Goal: Task Accomplishment & Management: Use online tool/utility

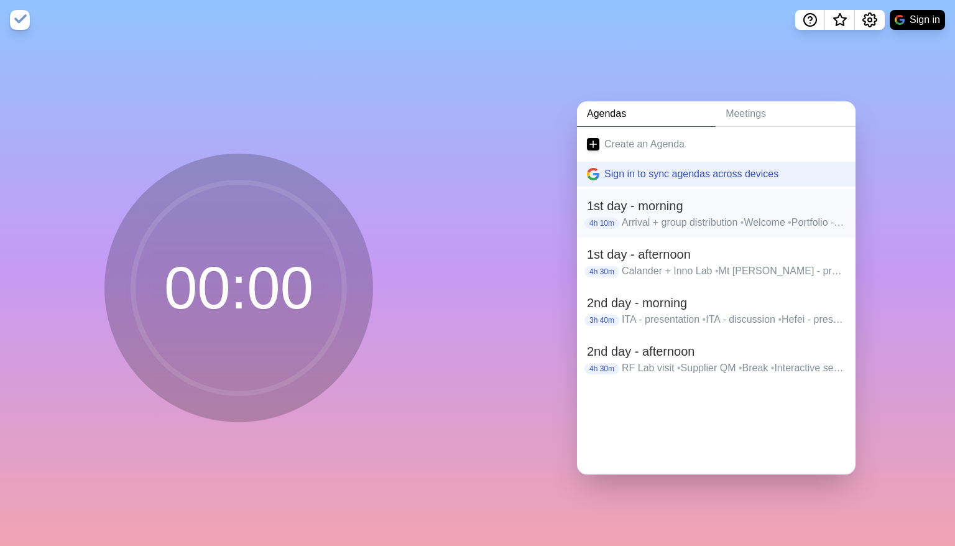
click at [635, 217] on p "Arrival + group distribution • Welcome • Portfolio - presentation • Portfolio -…" at bounding box center [733, 222] width 224 height 15
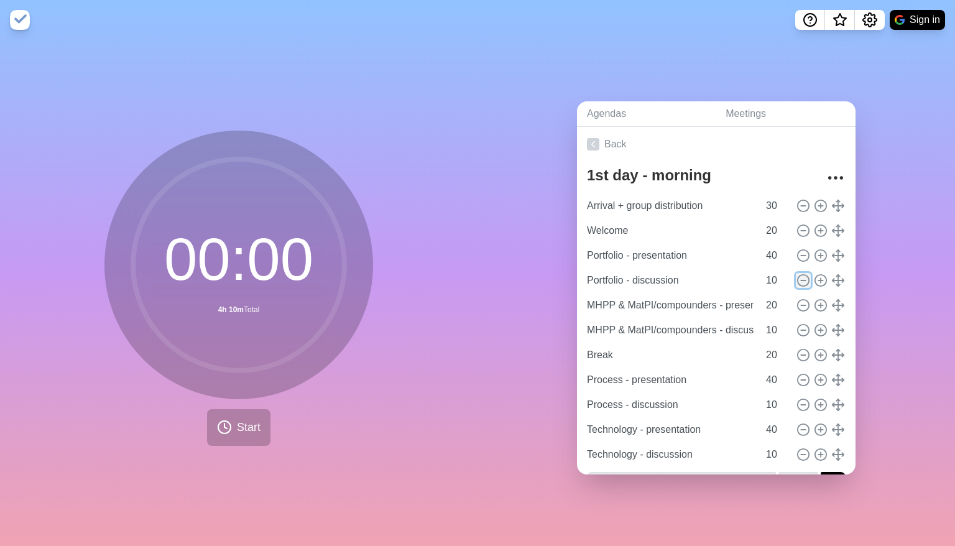
click at [635, 280] on icon at bounding box center [803, 280] width 14 height 14
type input "MHPP & MatPI/compounders - presentation"
type input "20"
type input "MHPP & MatPI/compounders - discussion"
type input "10"
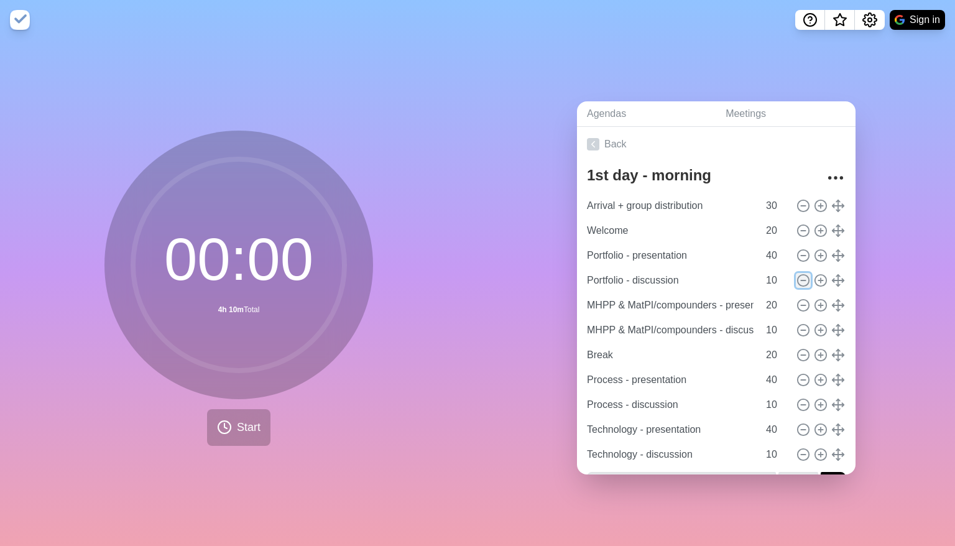
type input "Break"
type input "20"
type input "Process - presentation"
type input "40"
type input "Process - discussion"
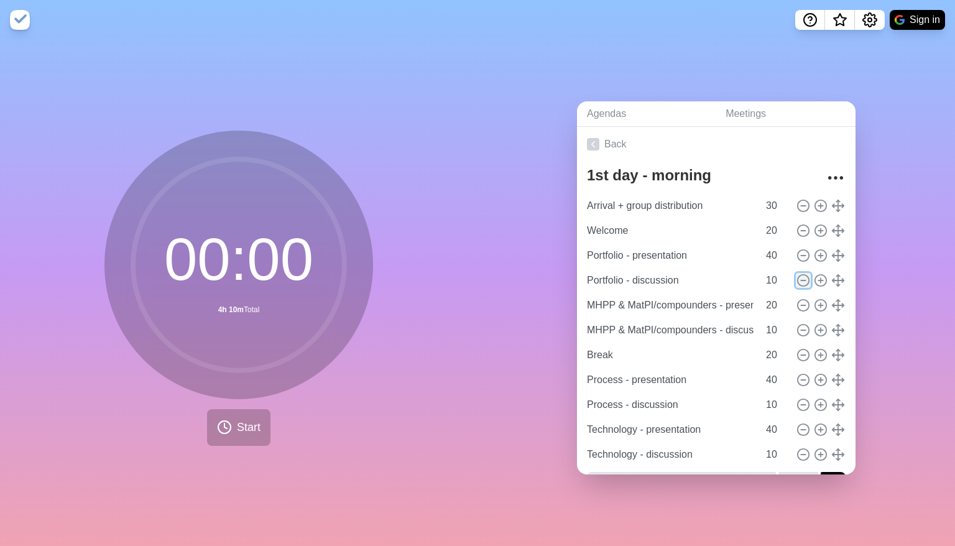
type input "10"
type input "Technology - presentation"
type input "40"
type input "Technology - discussion"
type input "10"
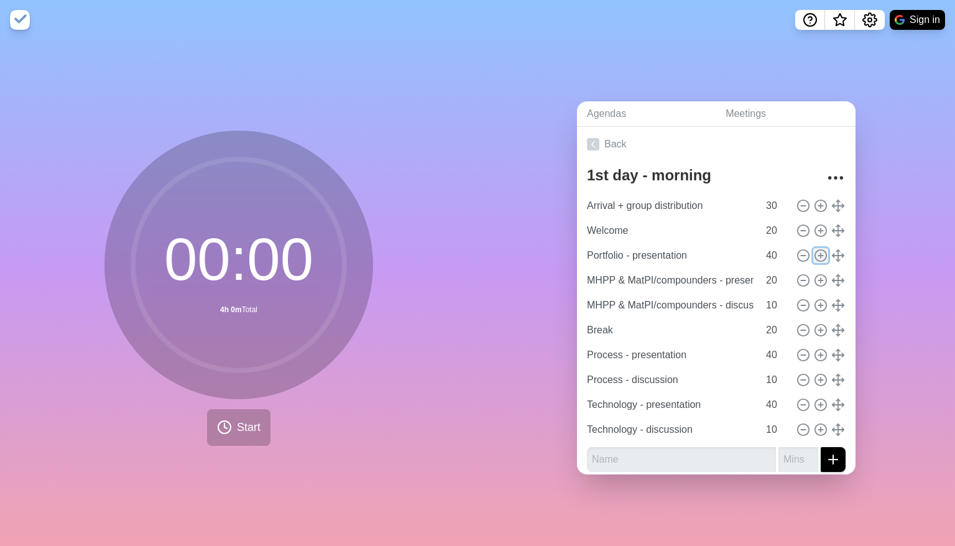
click at [635, 249] on icon at bounding box center [820, 256] width 14 height 14
type input "Portfolio - presentation"
type input "40"
type input "MHPP & MatPI/compounders - presentation"
type input "20"
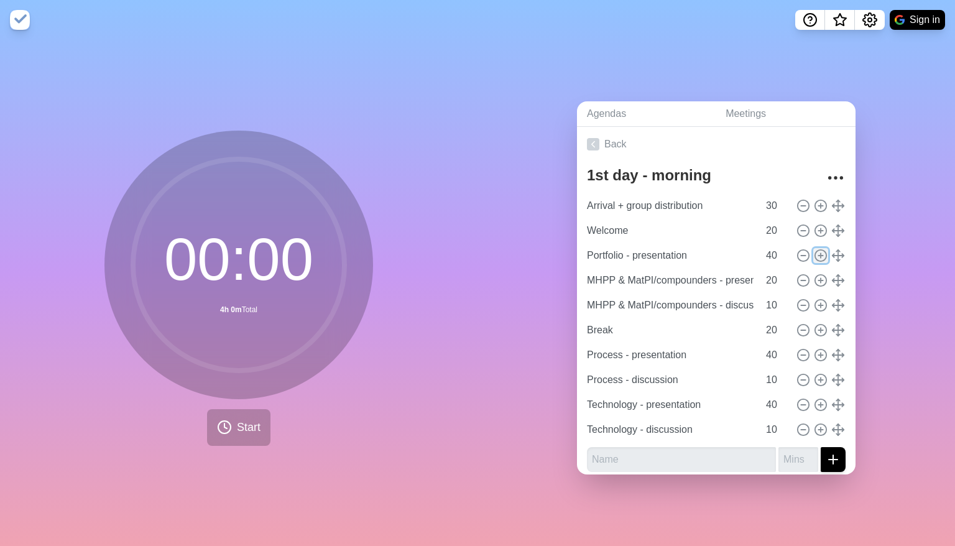
type input "MHPP & MatPI/compounders - discussion"
type input "10"
type input "Break"
type input "20"
type input "Process - presentation"
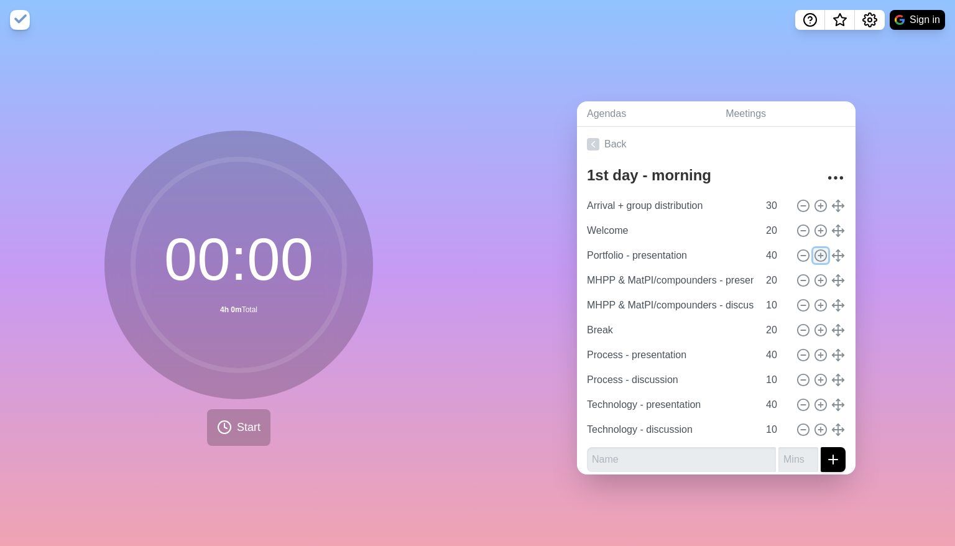
type input "40"
type input "Process - discussion"
type input "10"
type input "Technology - presentation"
type input "40"
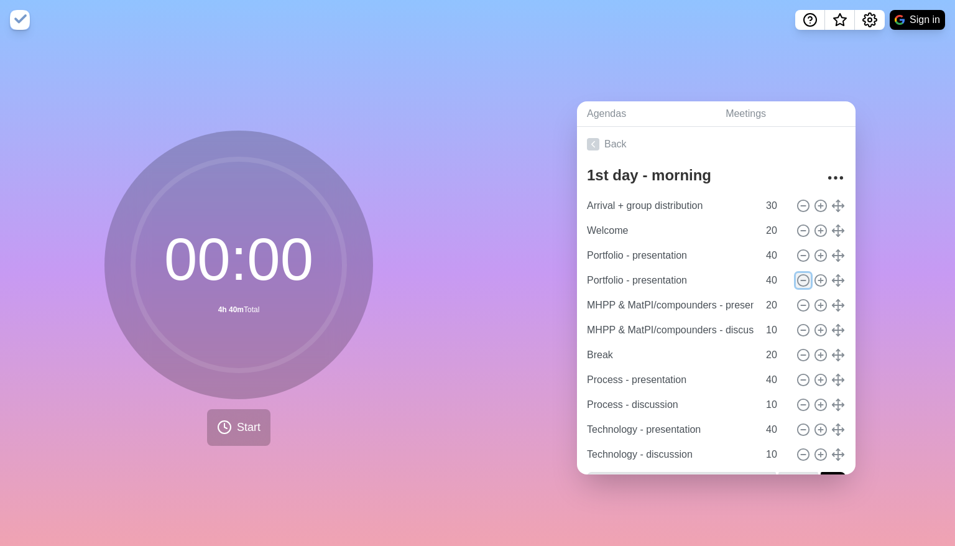
click at [635, 277] on icon at bounding box center [803, 280] width 14 height 14
type input "MHPP & MatPI/compounders - presentation"
type input "20"
type input "MHPP & MatPI/compounders - discussion"
type input "10"
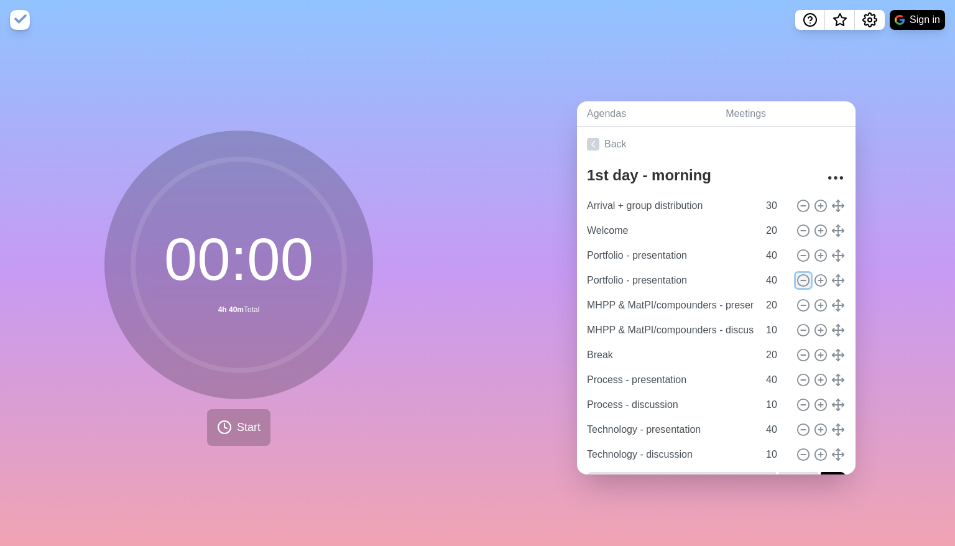
type input "Break"
type input "20"
type input "Process - presentation"
type input "40"
type input "Process - discussion"
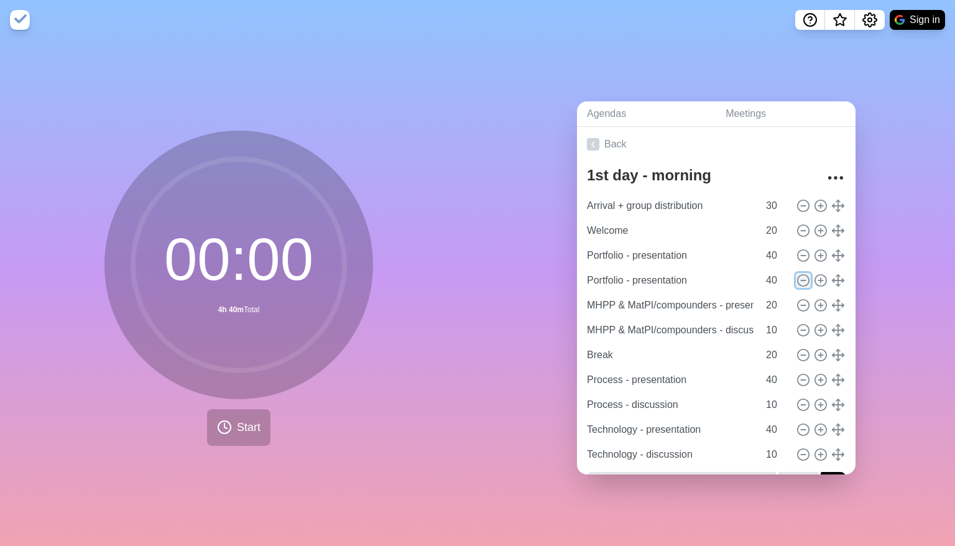
type input "10"
type input "Technology - presentation"
type input "40"
type input "Technology - discussion"
type input "10"
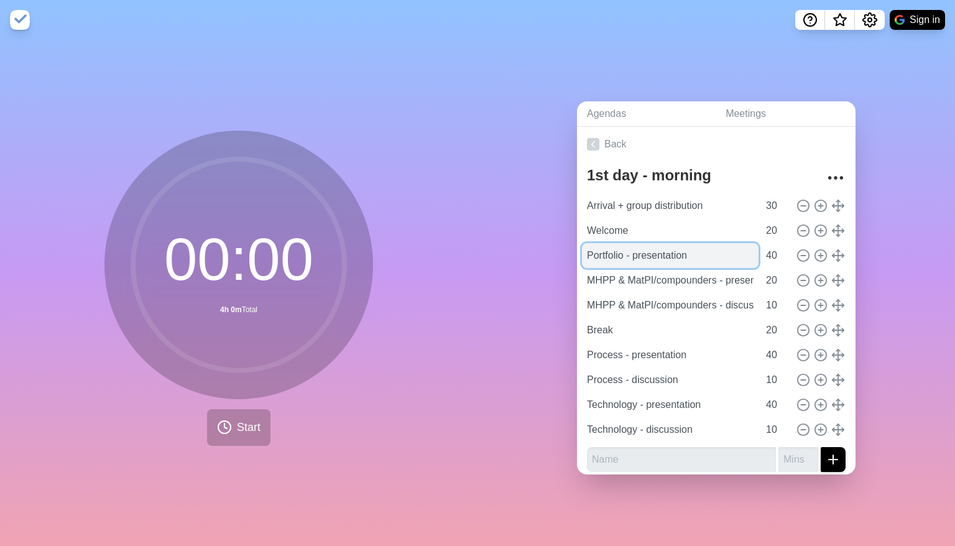
click at [635, 252] on input "Portfolio - presentation" at bounding box center [670, 255] width 176 height 25
drag, startPoint x: 697, startPoint y: 252, endPoint x: 623, endPoint y: 254, distance: 74.6
click at [623, 254] on input "Portfolio - presentation" at bounding box center [670, 255] width 176 height 25
type input "Portfolio + Process"
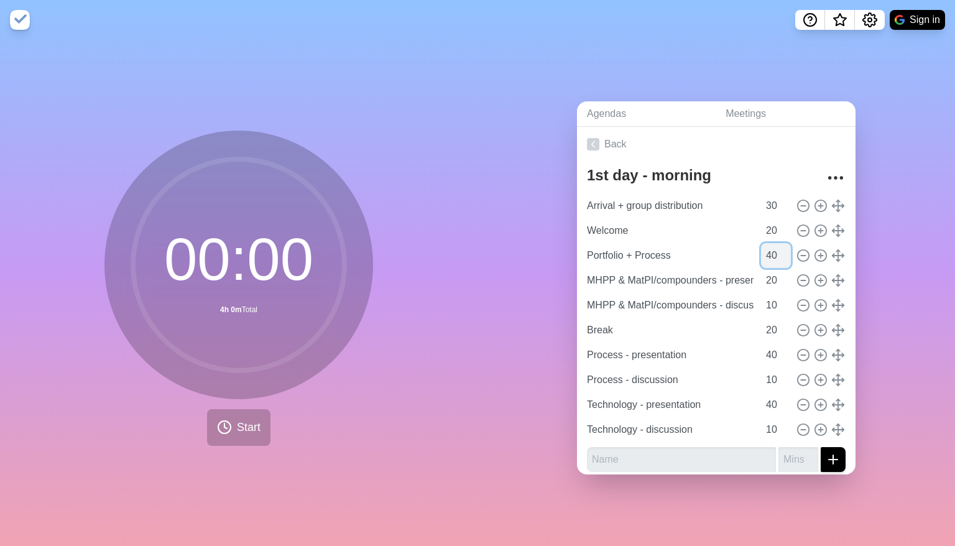
click at [635, 249] on input "40" at bounding box center [776, 255] width 30 height 25
type input "70"
click at [635, 278] on icon at bounding box center [803, 280] width 14 height 14
type input "MHPP & MatPI/compounders - discussion"
type input "10"
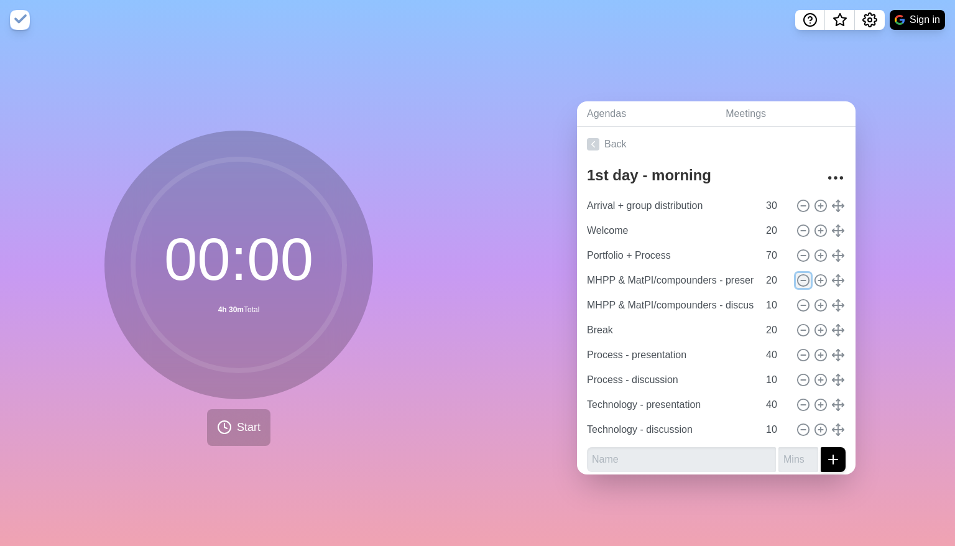
type input "Break"
type input "20"
type input "Process - presentation"
type input "40"
type input "Process - discussion"
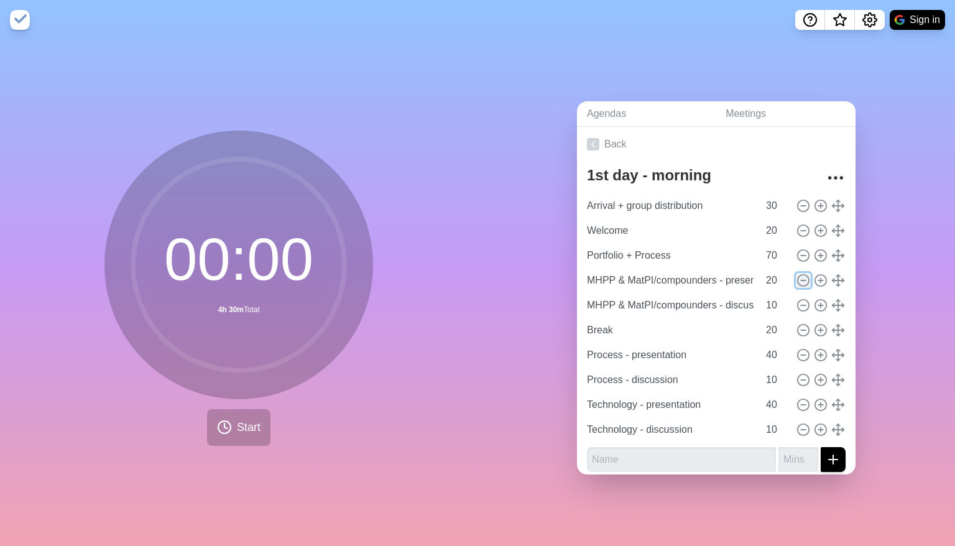
type input "10"
type input "Technology - presentation"
type input "40"
type input "Technology - discussion"
type input "10"
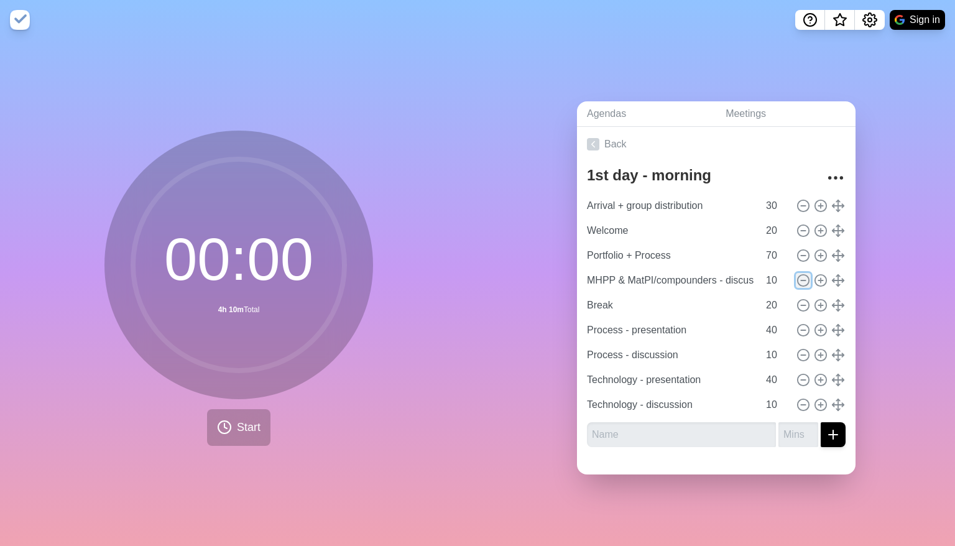
click at [635, 278] on icon at bounding box center [803, 280] width 14 height 14
type input "Break"
type input "20"
type input "Process - presentation"
type input "40"
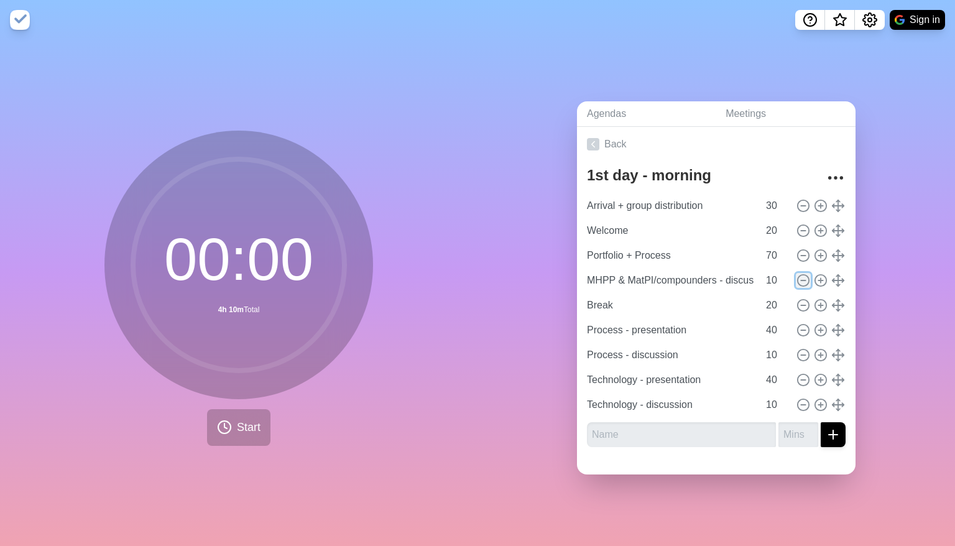
type input "Process - discussion"
type input "10"
type input "Technology - presentation"
type input "40"
type input "Technology - discussion"
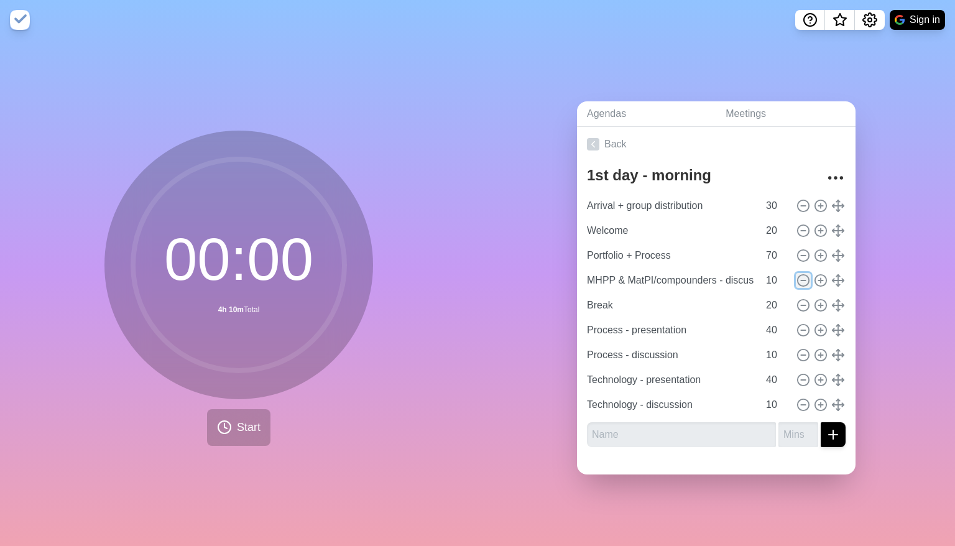
type input "10"
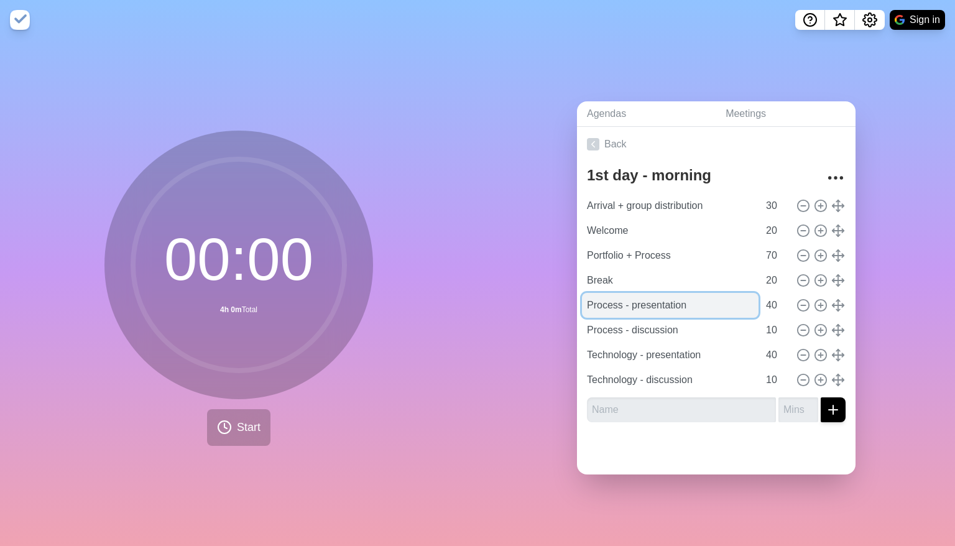
drag, startPoint x: 703, startPoint y: 303, endPoint x: 588, endPoint y: 294, distance: 115.3
click at [588, 294] on input "Process - presentation" at bounding box center [670, 305] width 176 height 25
type input "Portfolio + Process"
click at [635, 305] on input "39" at bounding box center [776, 305] width 30 height 25
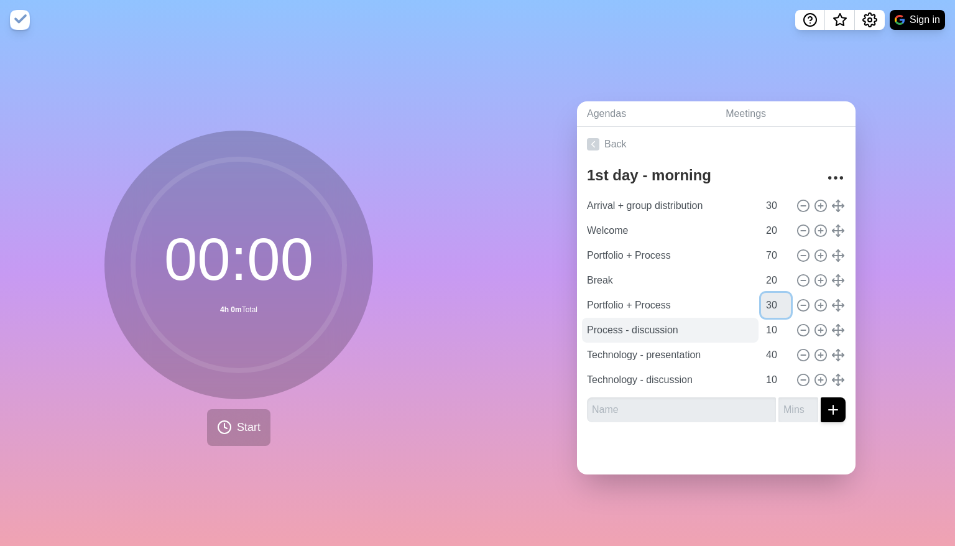
type input "30"
click at [635, 327] on input "Process - discussion" at bounding box center [670, 330] width 176 height 25
click at [635, 327] on circle at bounding box center [802, 329] width 11 height 11
type input "Technology - presentation"
type input "40"
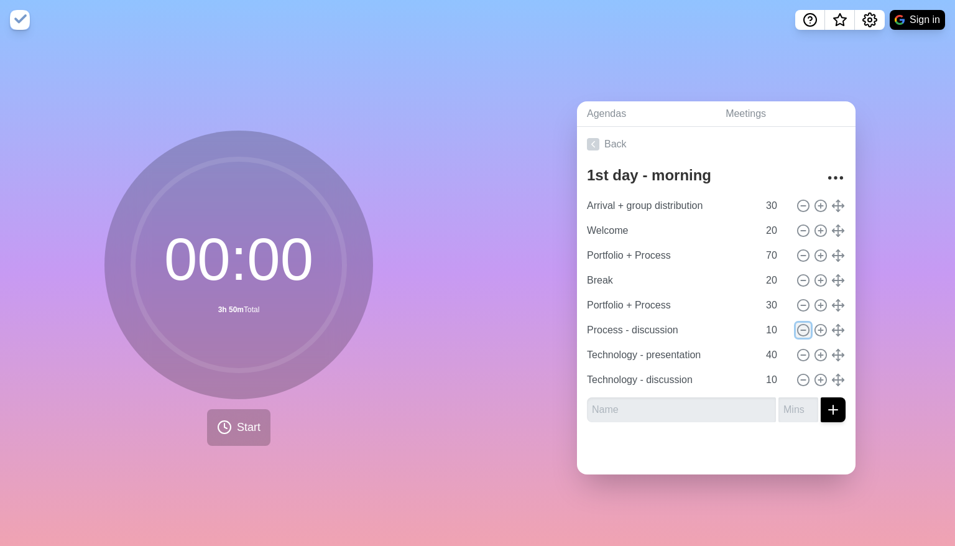
type input "Technology - discussion"
type input "10"
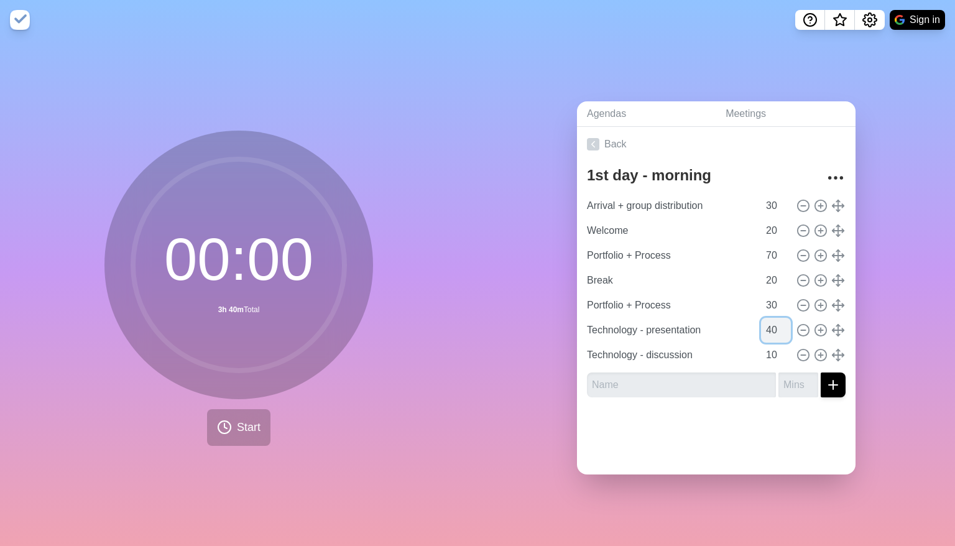
click at [635, 324] on input "40" at bounding box center [776, 330] width 30 height 25
type input "50"
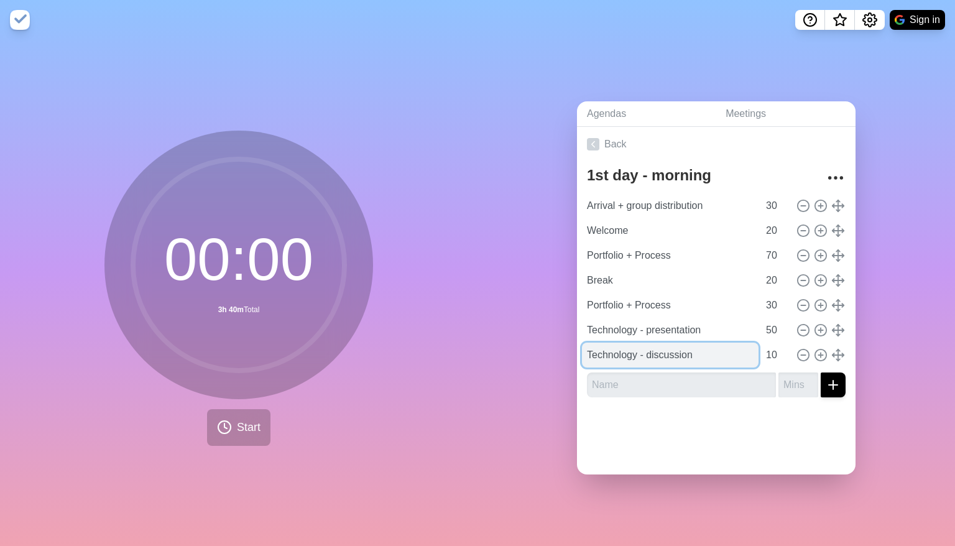
click at [635, 355] on input "Technology - discussion" at bounding box center [670, 354] width 176 height 25
drag, startPoint x: 705, startPoint y: 349, endPoint x: 567, endPoint y: 368, distance: 139.8
click at [567, 368] on div "Agendas Meetings Back 1st day - morning Arrival + group distribution 30 Welcome…" at bounding box center [715, 293] width 477 height 506
type input "Supplier QM"
click at [635, 350] on input "10" at bounding box center [776, 354] width 30 height 25
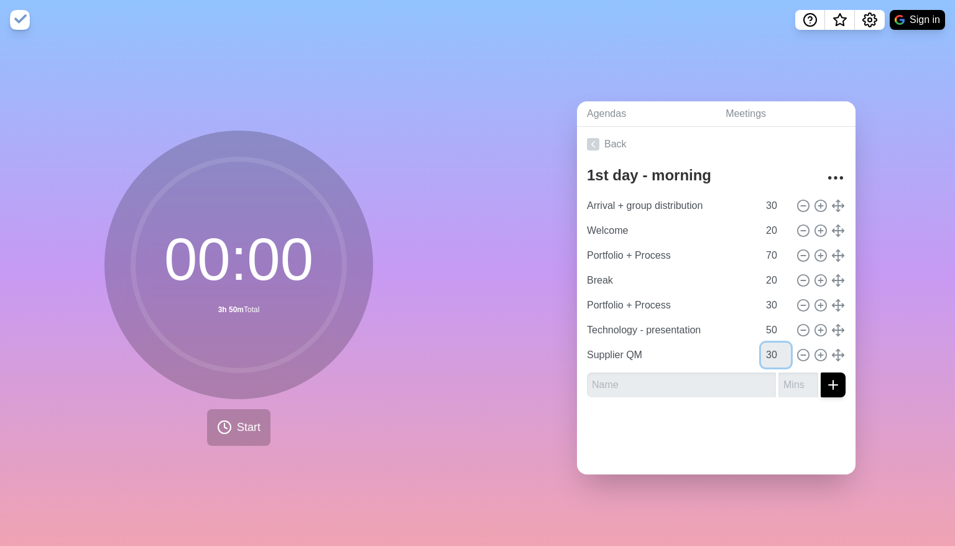
type input "30"
click at [635, 436] on div at bounding box center [716, 432] width 278 height 50
click at [610, 137] on link "Back" at bounding box center [716, 144] width 278 height 35
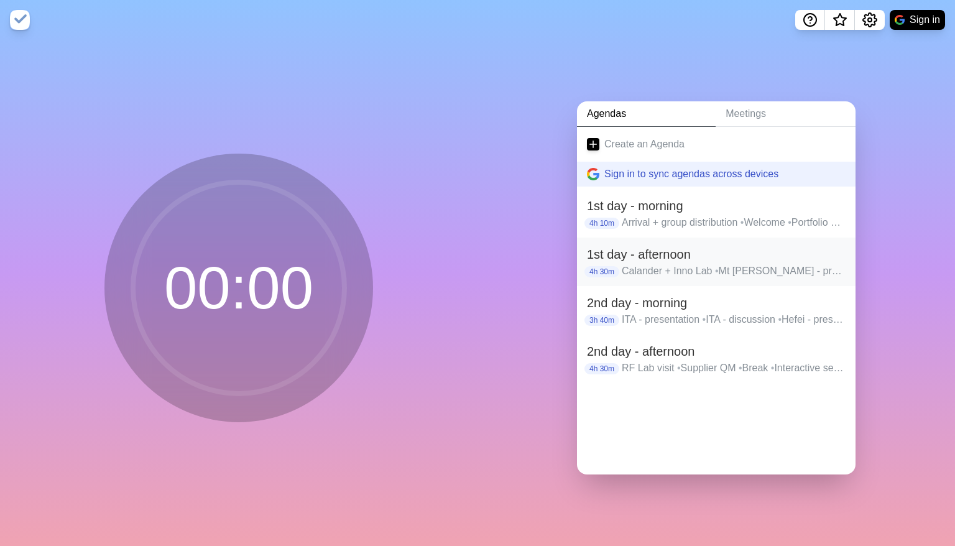
click at [635, 269] on p "Calander + Inno Lab • Mt Vernon - presentation • Mt Vernon - discussion • Lousa…" at bounding box center [733, 270] width 224 height 15
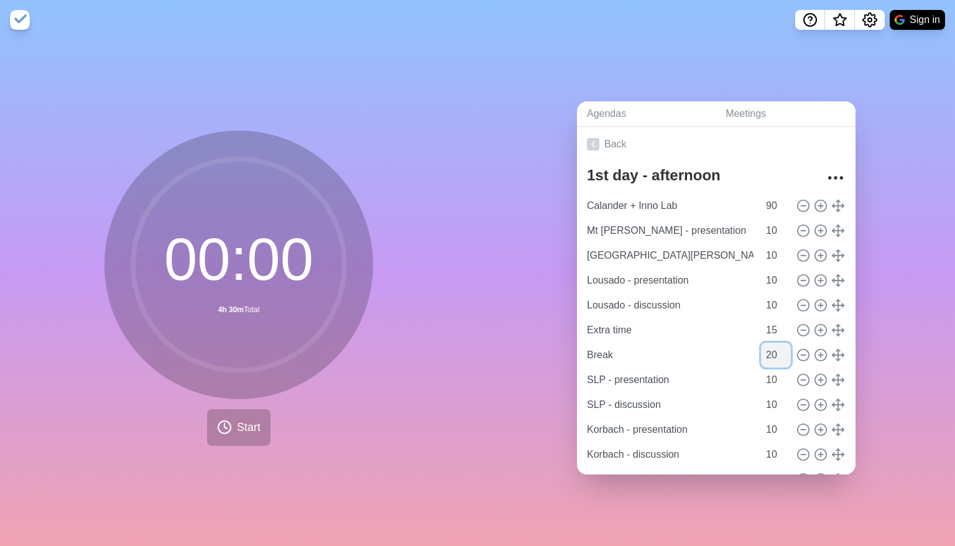
click at [635, 345] on input "20" at bounding box center [776, 354] width 30 height 25
type input "30"
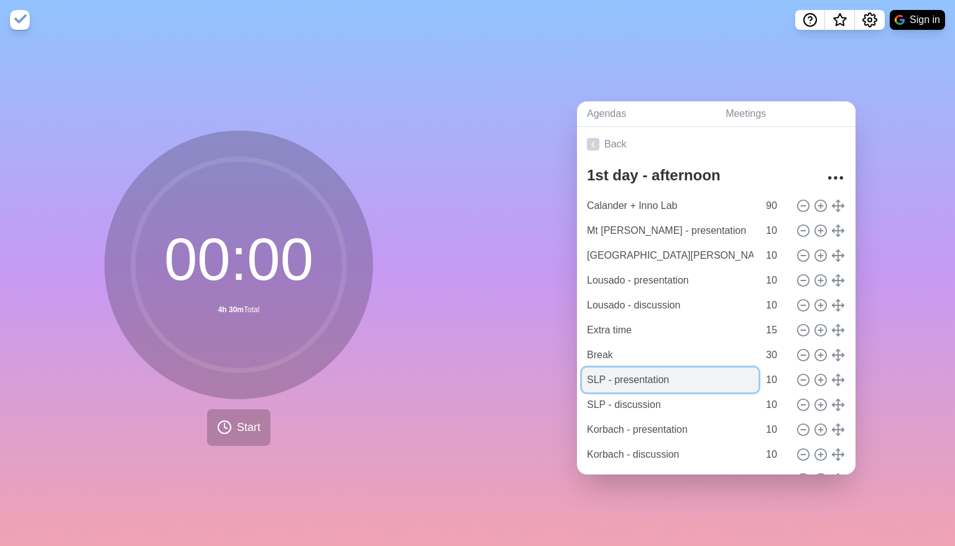
click at [635, 378] on input "SLP - presentation" at bounding box center [670, 379] width 176 height 25
click at [588, 373] on input "SLP - presentation" at bounding box center [670, 379] width 176 height 25
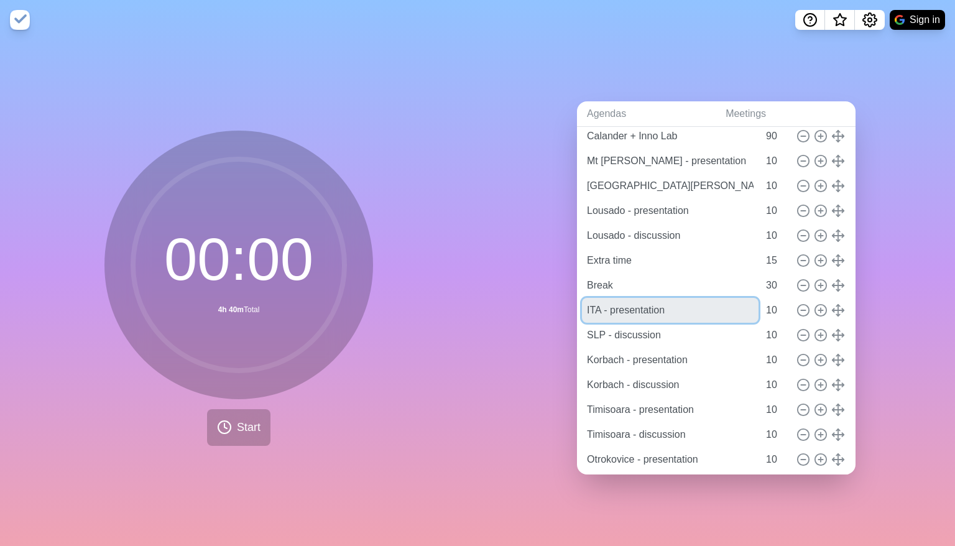
scroll to position [96, 0]
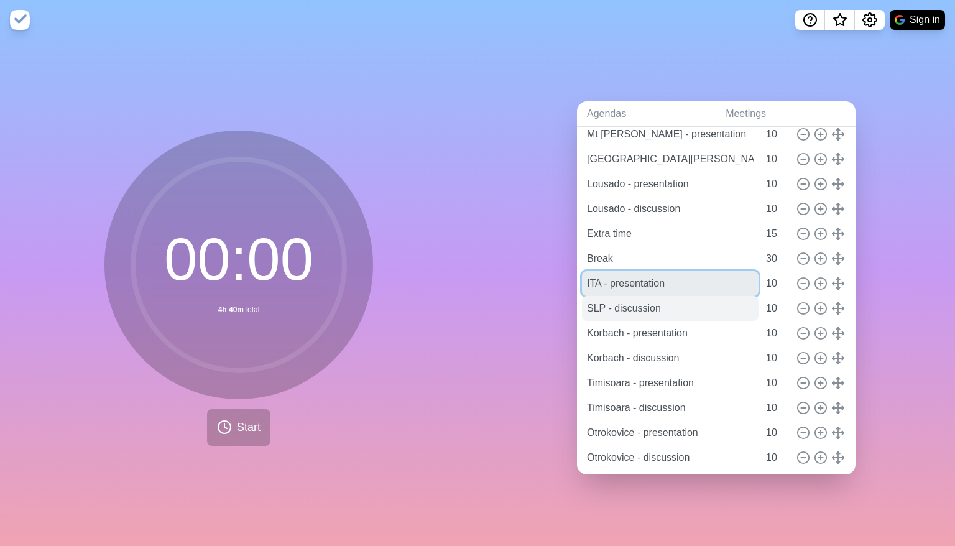
type input "ITA - presentation"
click at [593, 301] on input "SLP - discussion" at bounding box center [670, 308] width 176 height 25
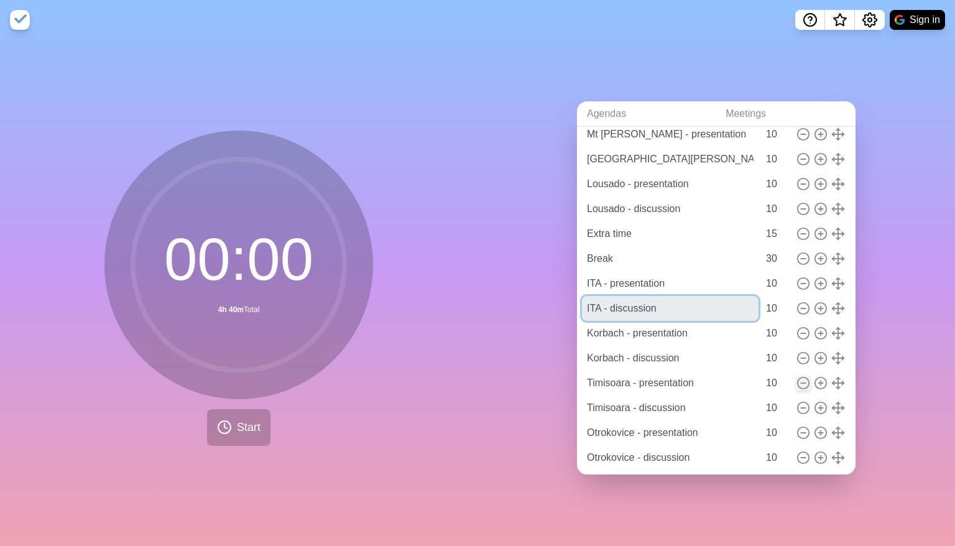
type input "ITA - discussion"
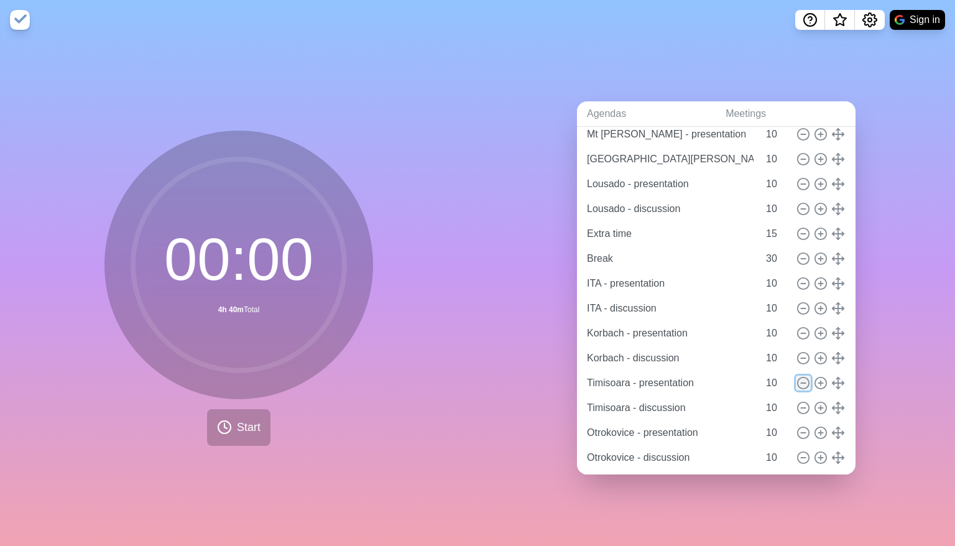
click at [635, 378] on icon at bounding box center [803, 383] width 14 height 14
type input "Timisoara - discussion"
type input "Otrokovice - presentation"
type input "Otrokovice - discussion"
type input "Extra time"
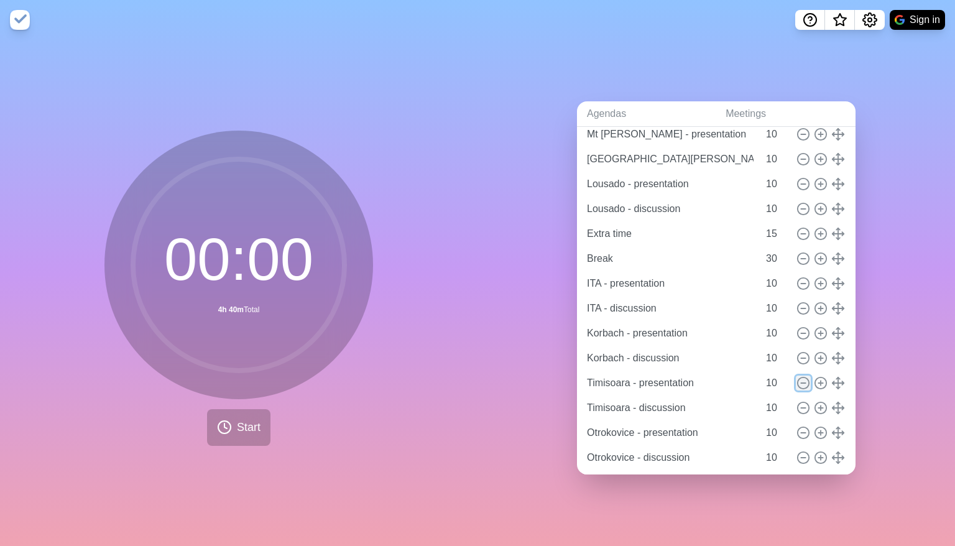
type input "15"
type input "Closing session"
type input "10"
click at [635, 378] on icon at bounding box center [803, 383] width 14 height 14
type input "Otrokovice - presentation"
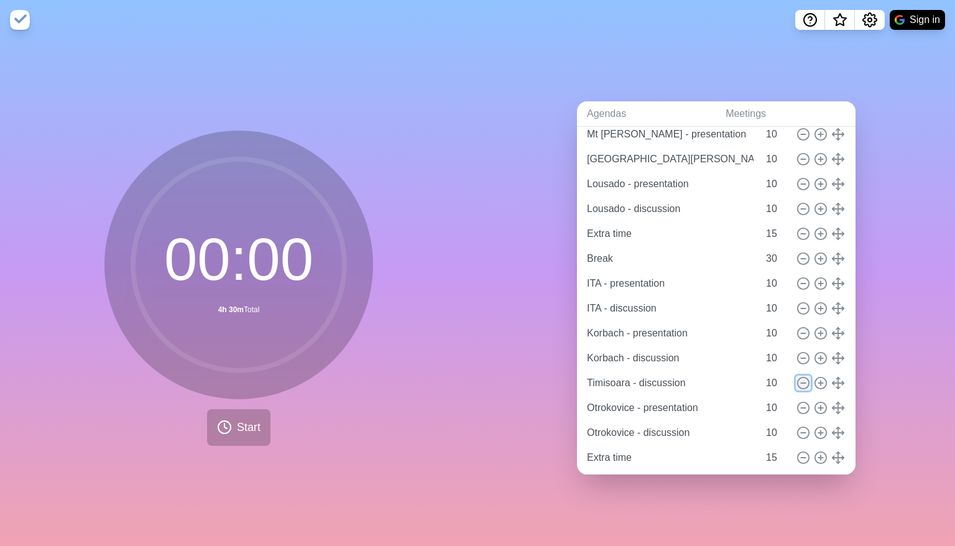
type input "Otrokovice - discussion"
type input "Extra time"
type input "15"
type input "Closing session"
type input "10"
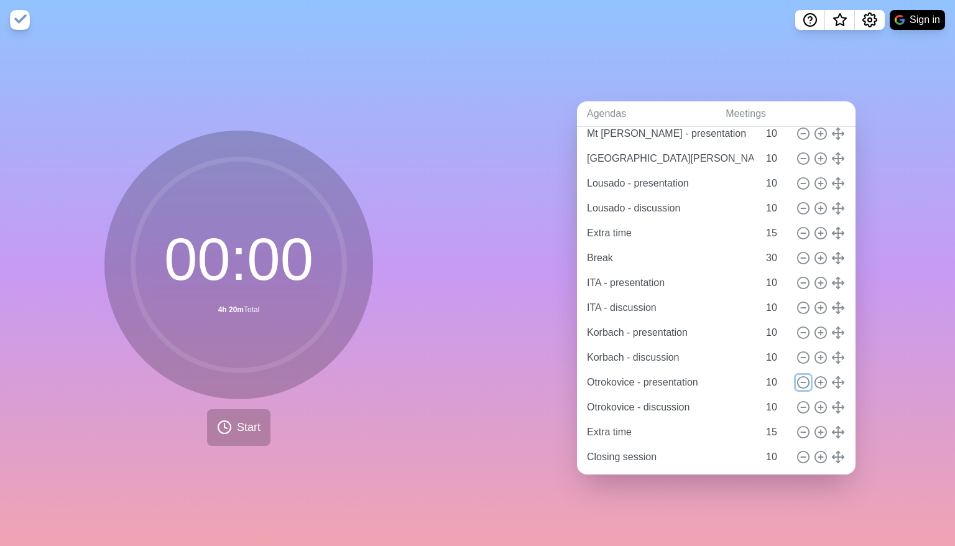
scroll to position [130, 0]
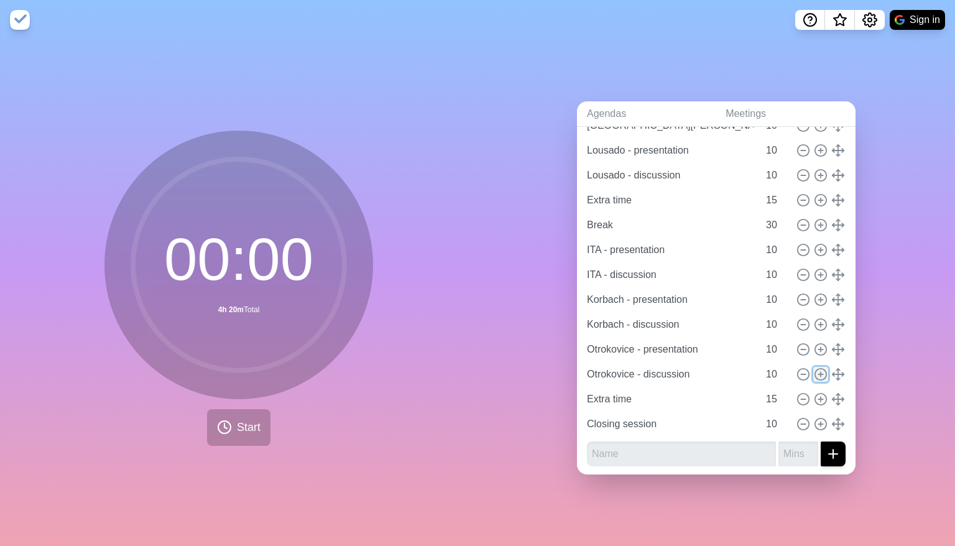
click at [635, 373] on icon at bounding box center [820, 374] width 14 height 14
type input "Otrokovice - discussion"
type input "10"
type input "Extra time"
type input "15"
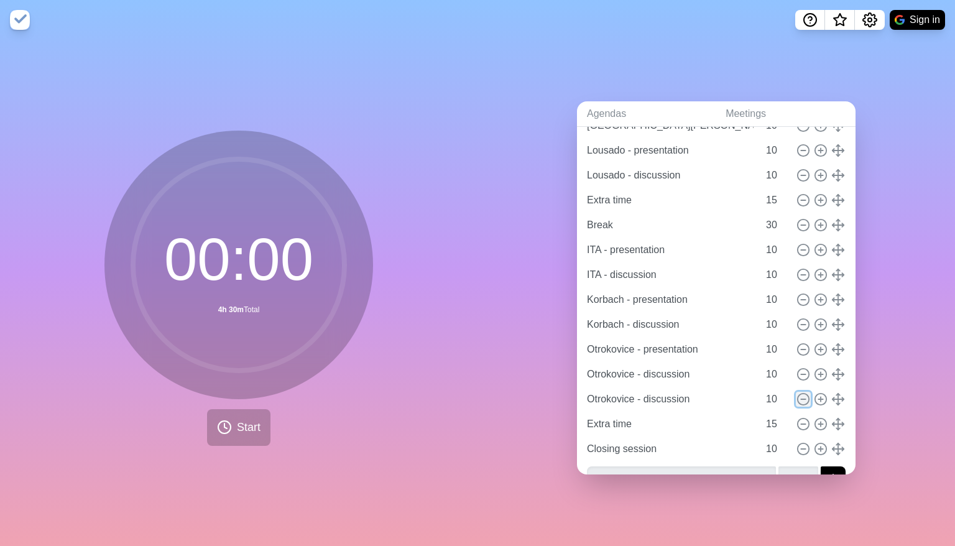
click at [635, 398] on circle at bounding box center [802, 398] width 11 height 11
type input "Extra time"
type input "15"
type input "Closing session"
type input "10"
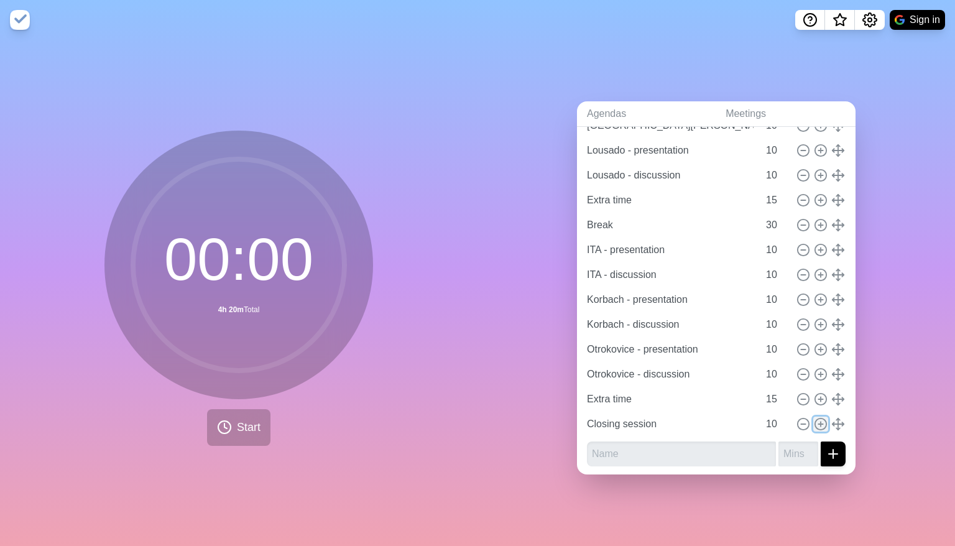
click at [635, 421] on line at bounding box center [820, 423] width 0 height 4
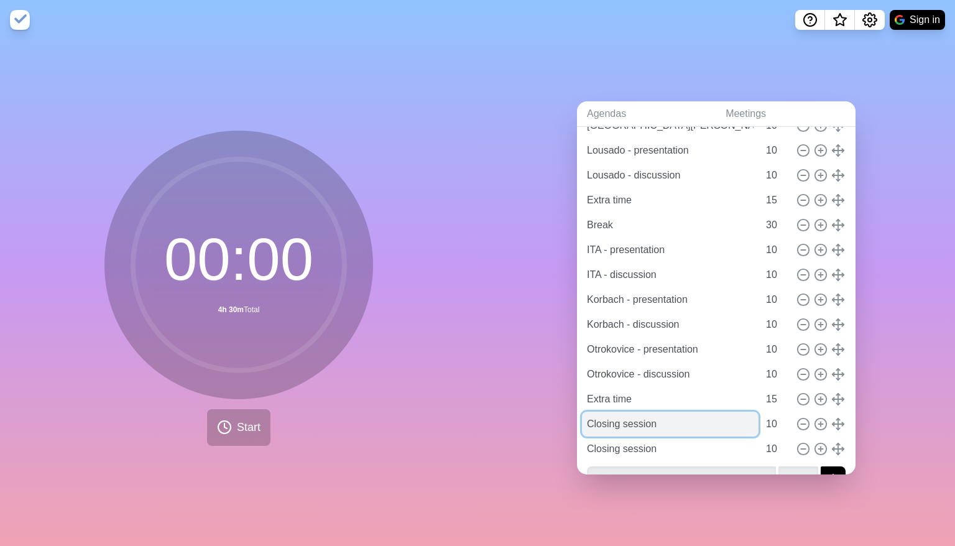
click at [635, 417] on input "Closing session" at bounding box center [670, 423] width 176 height 25
type input "C"
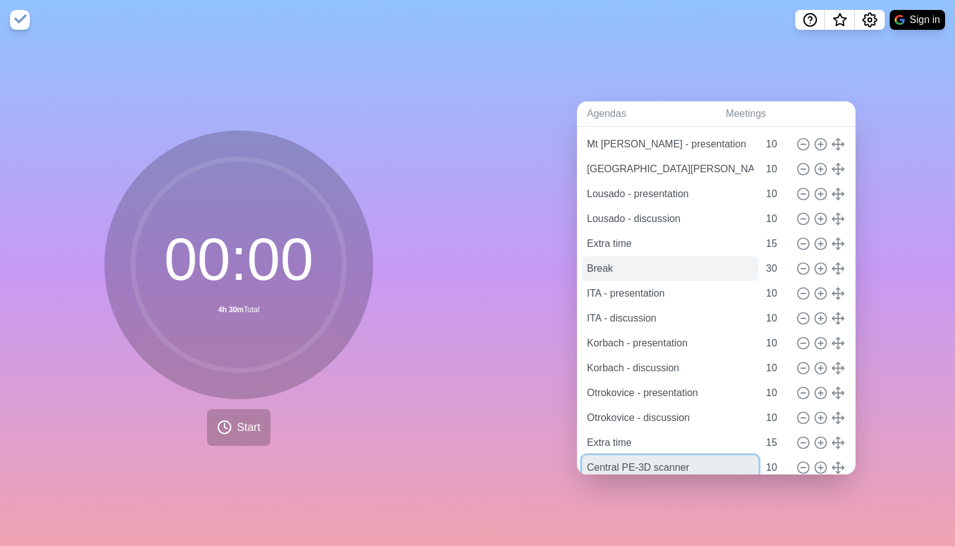
scroll to position [0, 0]
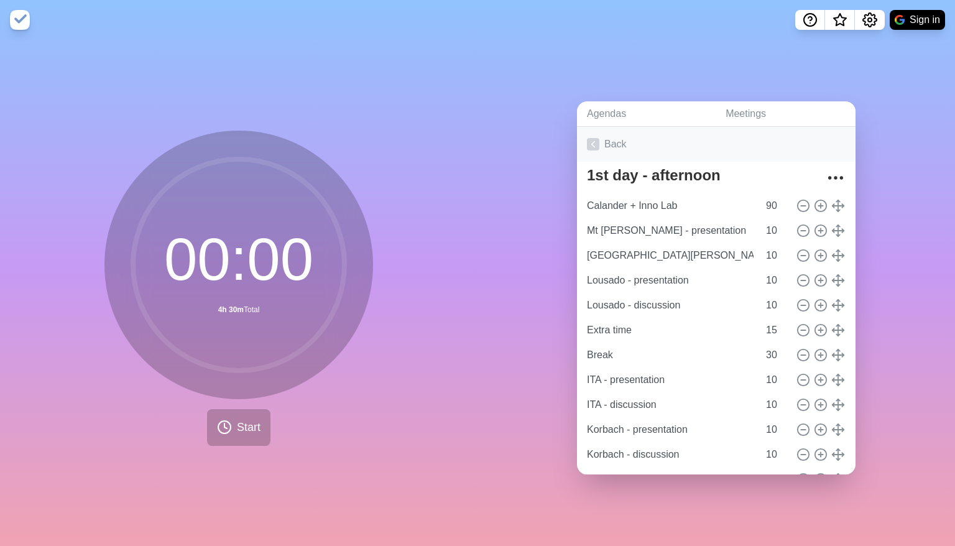
type input "Central PE-3D scanner"
click at [597, 141] on link "Back" at bounding box center [716, 144] width 278 height 35
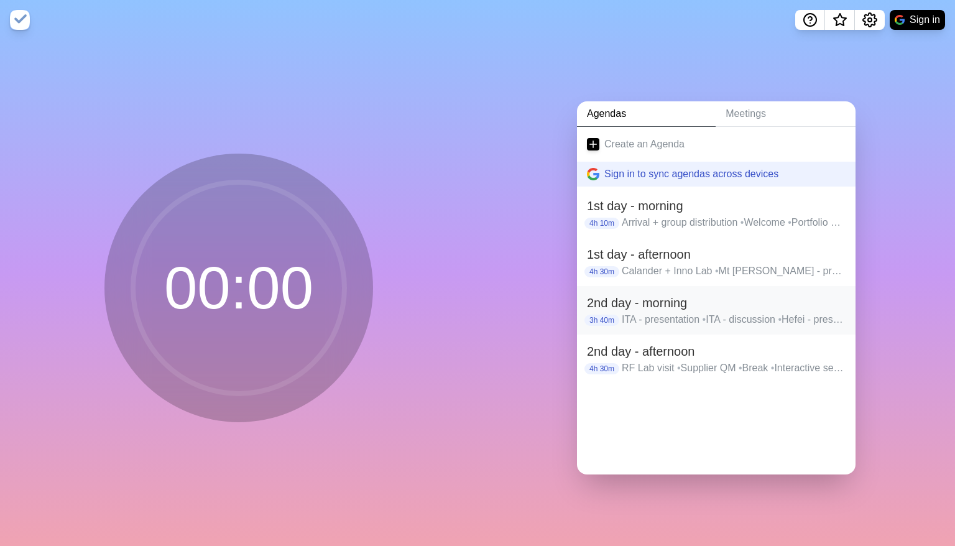
click at [635, 325] on div "2nd day - morning 3h 40m ITA - presentation • ITA - discussion • Hefei - presen…" at bounding box center [716, 310] width 278 height 48
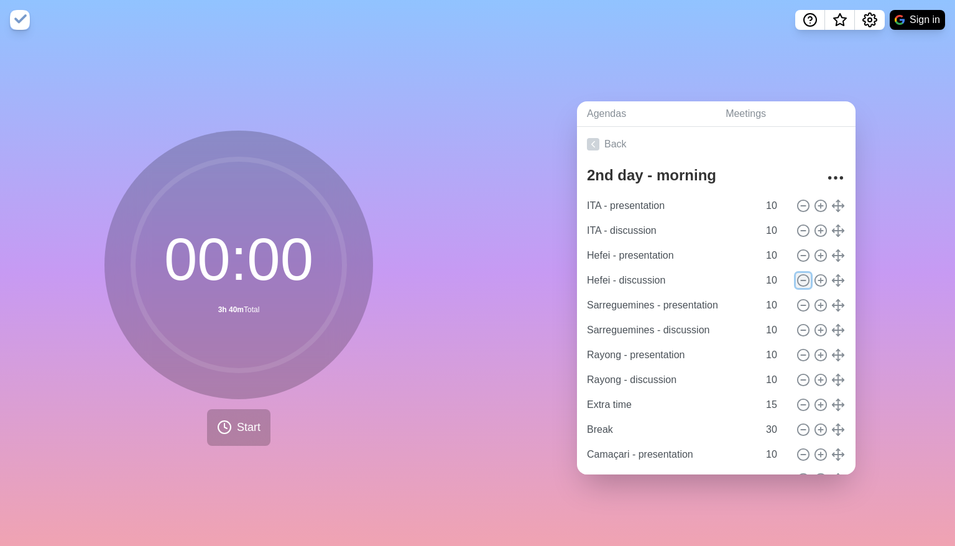
click at [635, 279] on icon at bounding box center [803, 280] width 14 height 14
type input "Sarreguemines - presentation"
type input "Sarreguemines - discussion"
type input "Rayong - presentation"
type input "Rayong - discussion"
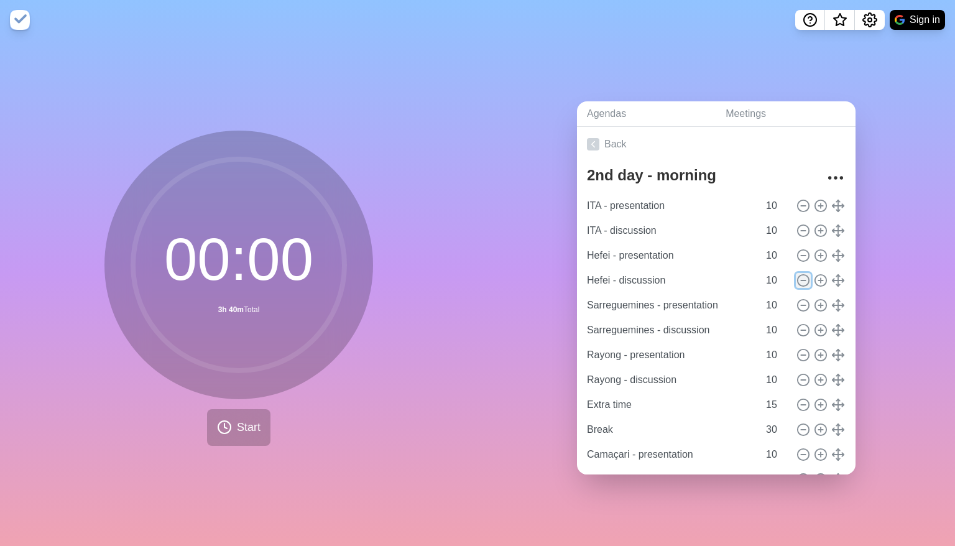
type input "Extra time"
type input "15"
type input "Break"
type input "30"
type input "Camaçari - presentation"
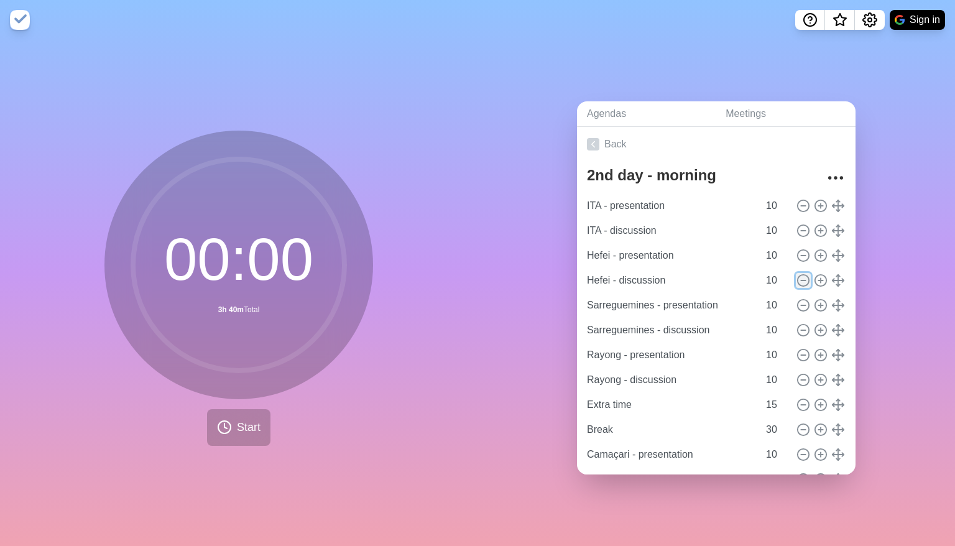
type input "10"
type input "Camaçari - discussion"
type input "Puchov - presentation"
type input "Puchov - discussion"
type input "Clinton - presentation"
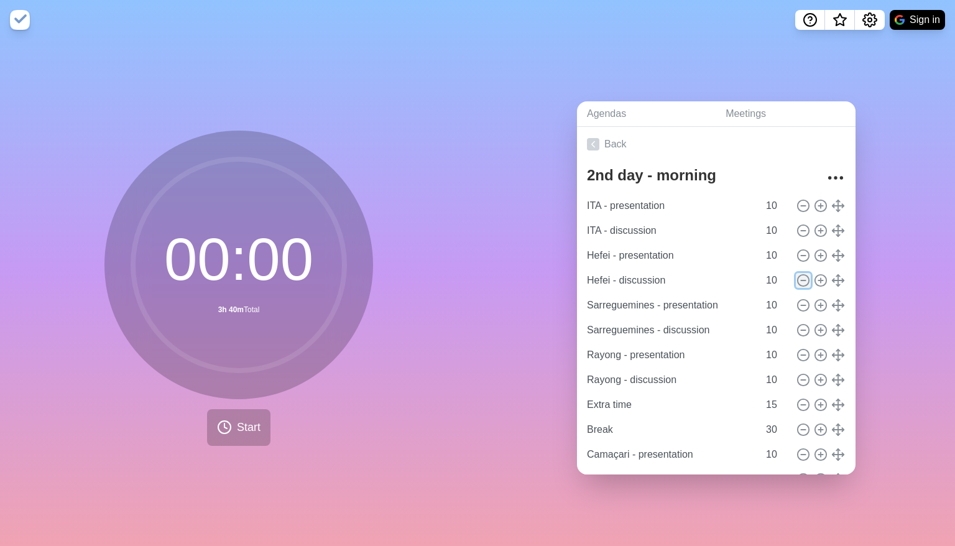
type input "Clinton - discussion"
type input "Stöcken - presentation"
type input "Stöcken - discussion"
type input "Extra time"
type input "15"
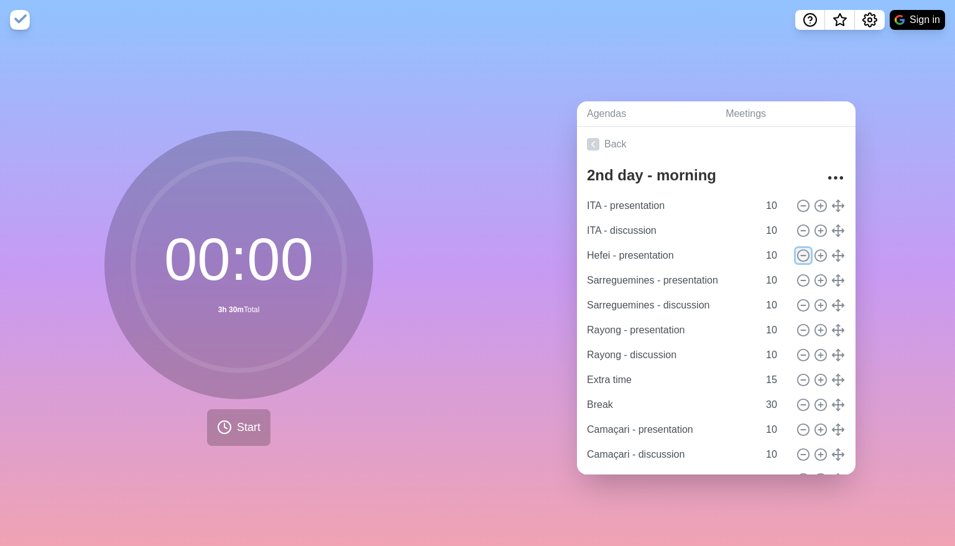
click at [635, 250] on circle at bounding box center [802, 255] width 11 height 11
type input "Sarreguemines - presentation"
type input "Sarreguemines - discussion"
type input "Rayong - presentation"
type input "Rayong - discussion"
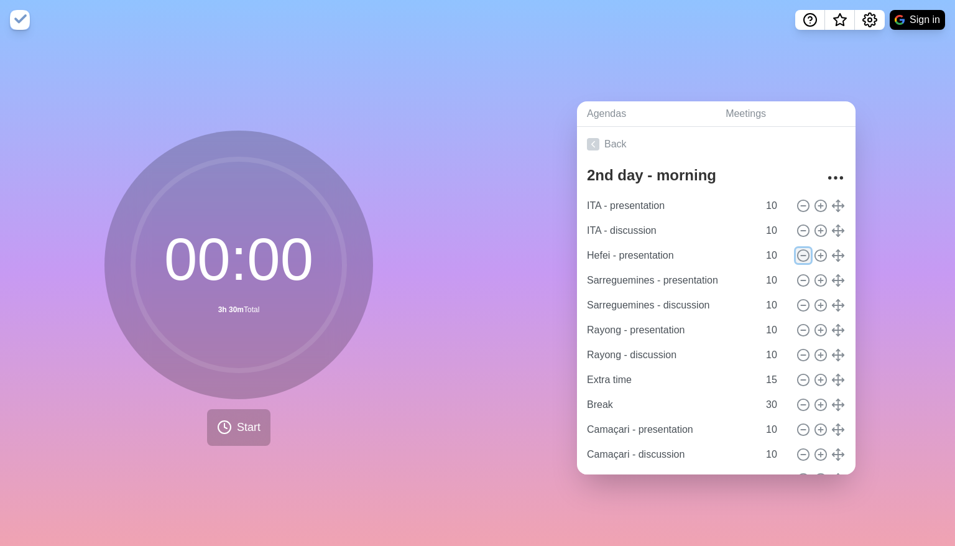
type input "Extra time"
type input "15"
type input "Break"
type input "30"
type input "Camaçari - presentation"
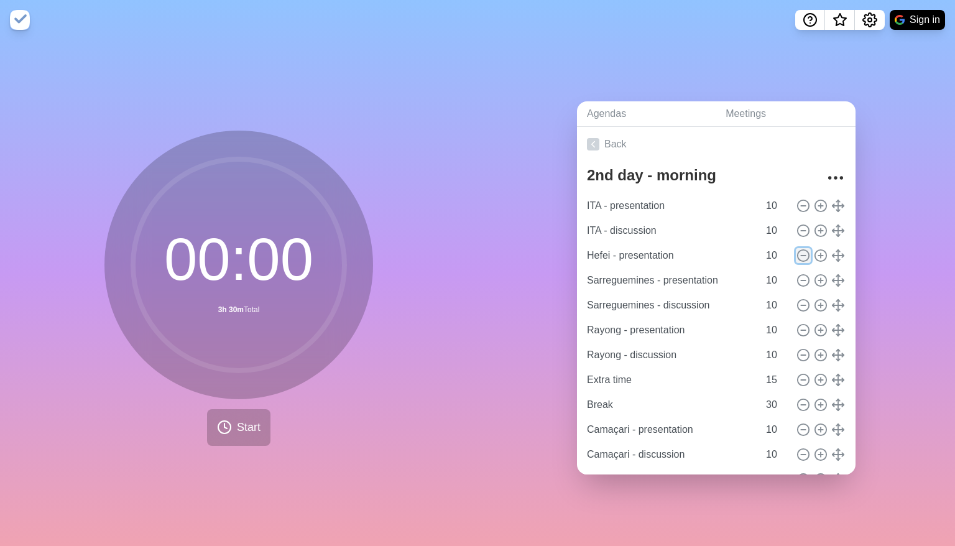
type input "10"
type input "Camaçari - discussion"
type input "Puchov - presentation"
type input "Puchov - discussion"
type input "Clinton - presentation"
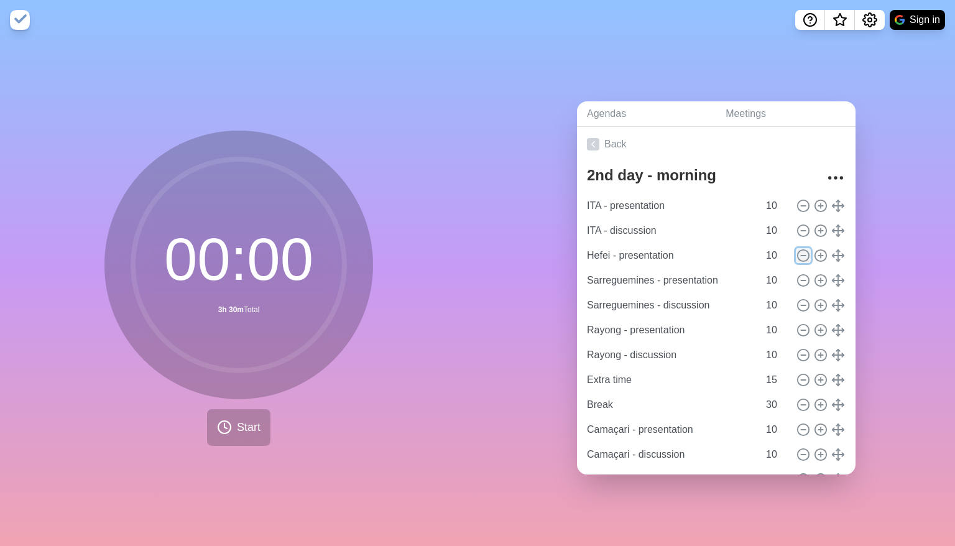
type input "Clinton - discussion"
type input "Stöcken - presentation"
type input "Stöcken - discussion"
type input "Extra time"
type input "15"
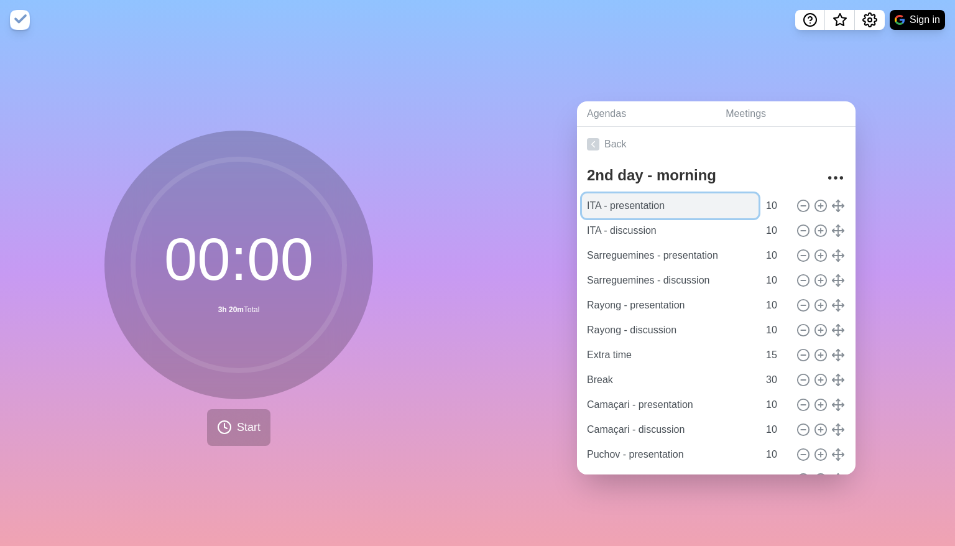
click at [635, 199] on input "ITA - presentation" at bounding box center [670, 205] width 176 height 25
click at [603, 199] on input "ITA - presentation" at bounding box center [670, 205] width 176 height 25
click at [594, 201] on input "ITA - presentation" at bounding box center [670, 205] width 176 height 25
drag, startPoint x: 666, startPoint y: 205, endPoint x: 558, endPoint y: 204, distance: 108.1
click at [558, 204] on div "Agendas Meetings Back 2nd day - morning I - presentation 10 ITA - discussion 10…" at bounding box center [715, 293] width 477 height 506
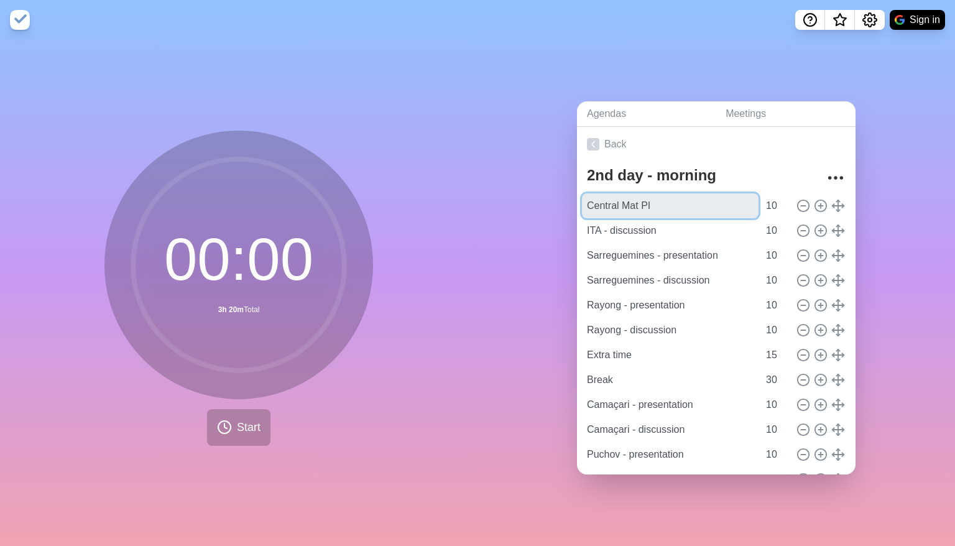
type input "Central Mat PI"
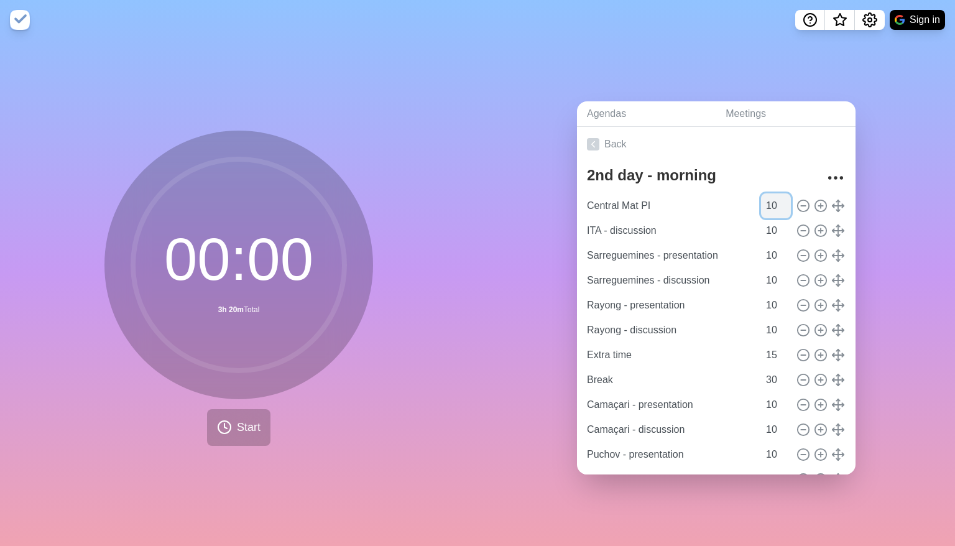
click at [635, 199] on input "10" at bounding box center [776, 205] width 30 height 25
type input "10"
click at [635, 200] on icon at bounding box center [820, 206] width 14 height 14
type input "Central Mat PI"
type input "ITA - discussion"
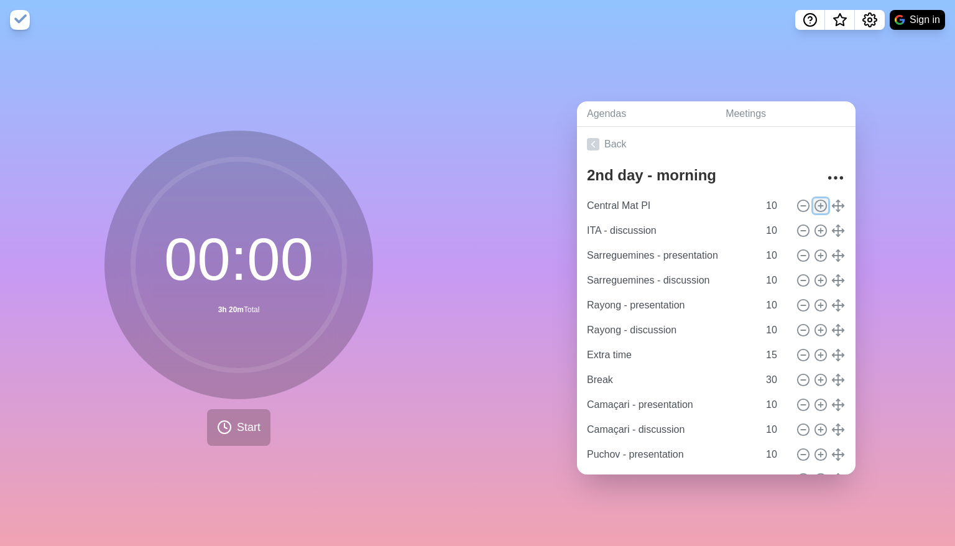
type input "Sarreguemines - presentation"
type input "Sarreguemines - discussion"
type input "Rayong - presentation"
type input "Rayong - discussion"
type input "10"
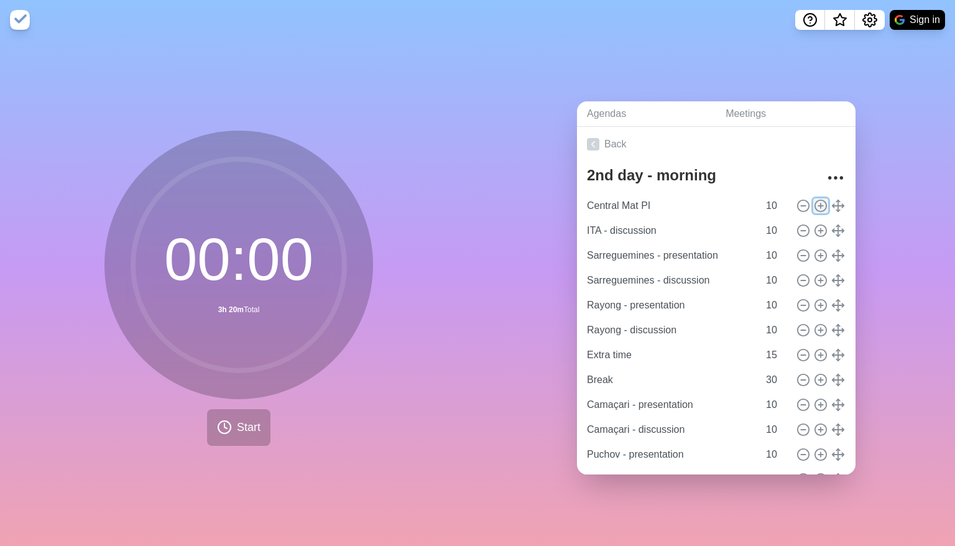
type input "Extra time"
type input "15"
type input "Break"
type input "30"
type input "Camaçari - presentation"
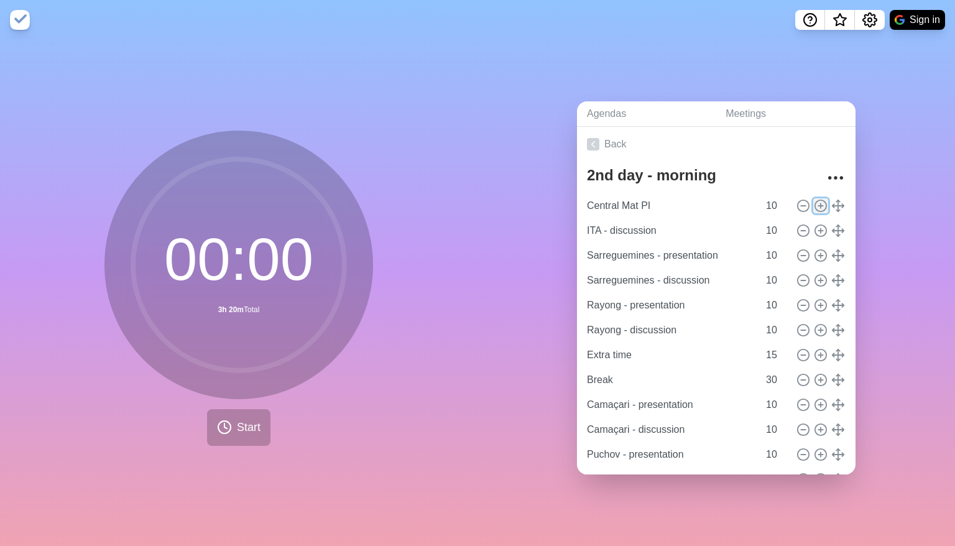
type input "Camaçari - discussion"
type input "Puchov - presentation"
type input "Puchov - discussion"
type input "Clinton - presentation"
type input "Clinton - discussion"
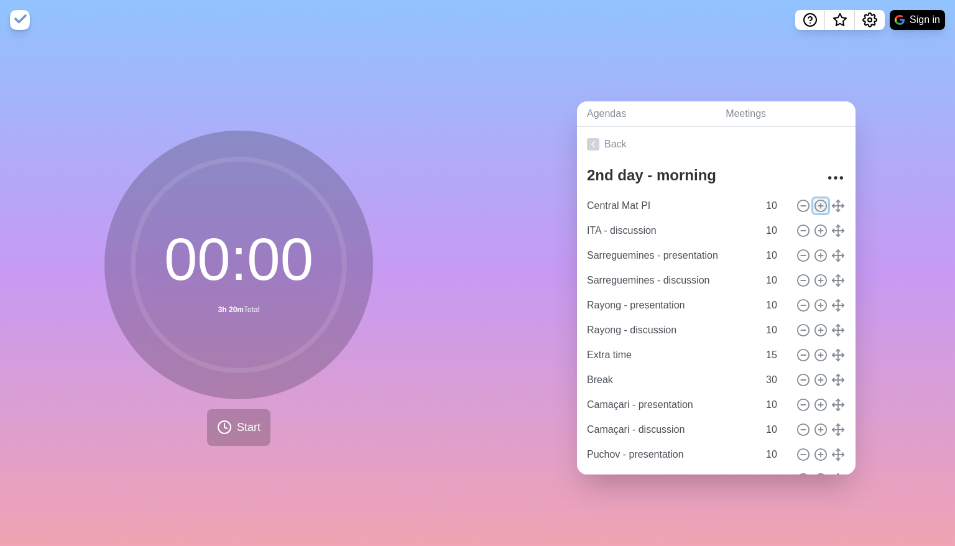
type input "Stöcken - presentation"
type input "Stöcken - discussion"
type input "10"
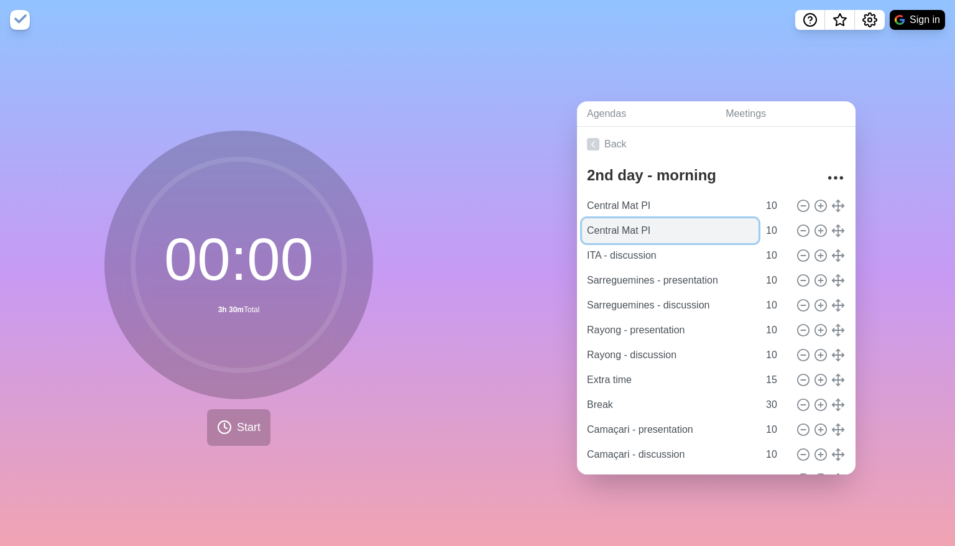
click at [635, 222] on input "Central Mat PI" at bounding box center [670, 230] width 176 height 25
type input "C"
type input "Extra time"
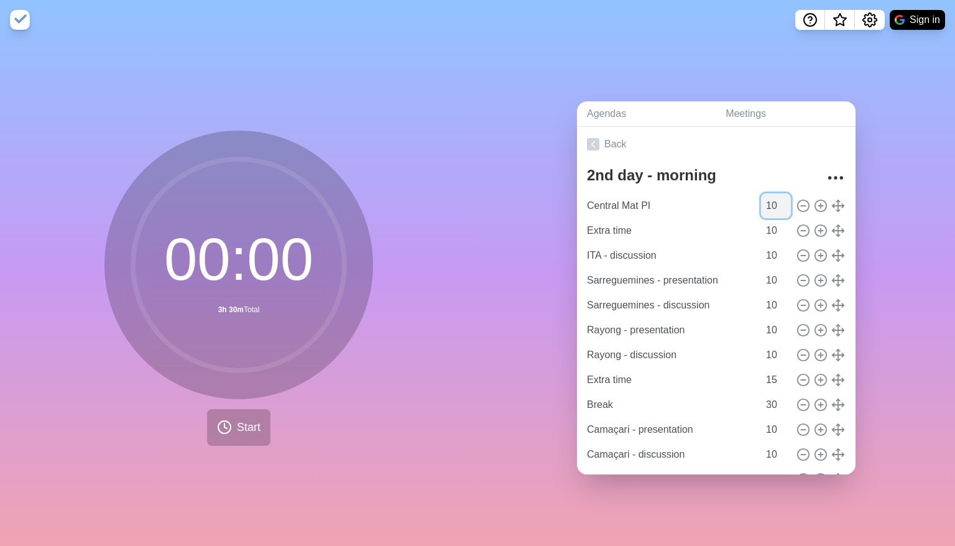
click at [635, 204] on input "10" at bounding box center [776, 205] width 30 height 25
type input "40"
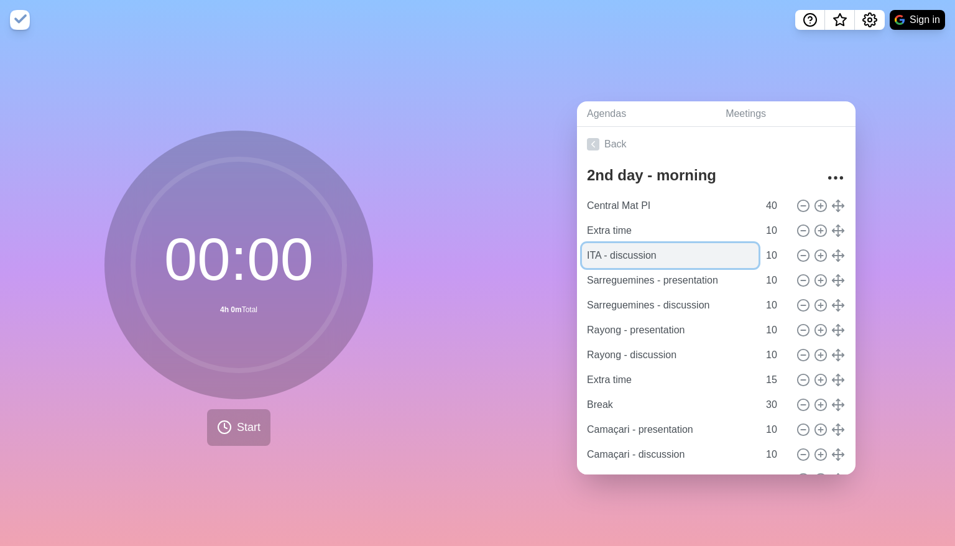
click at [635, 247] on input "ITA - discussion" at bounding box center [670, 255] width 176 height 25
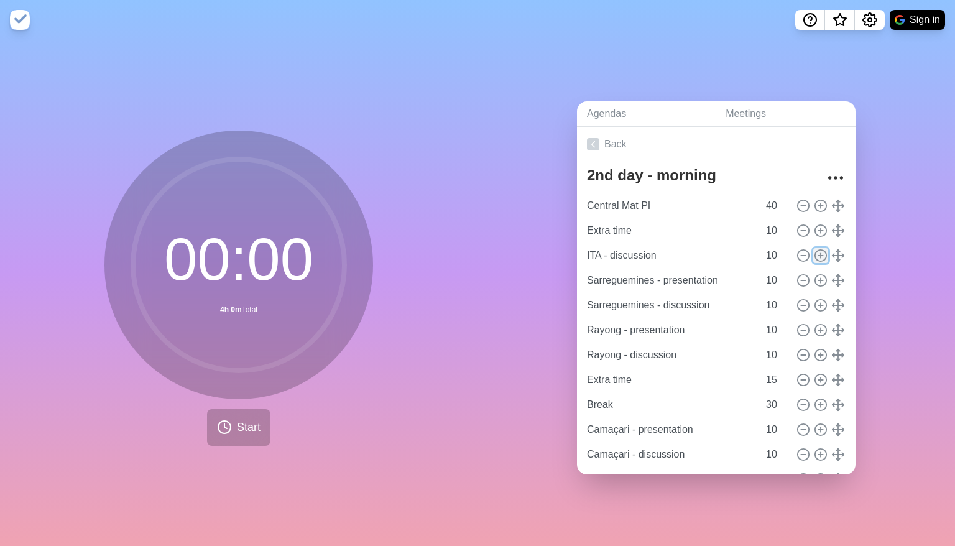
click at [635, 252] on icon at bounding box center [820, 256] width 14 height 14
type input "ITA - discussion"
type input "Sarreguemines - presentation"
type input "Sarreguemines - discussion"
type input "Rayong - presentation"
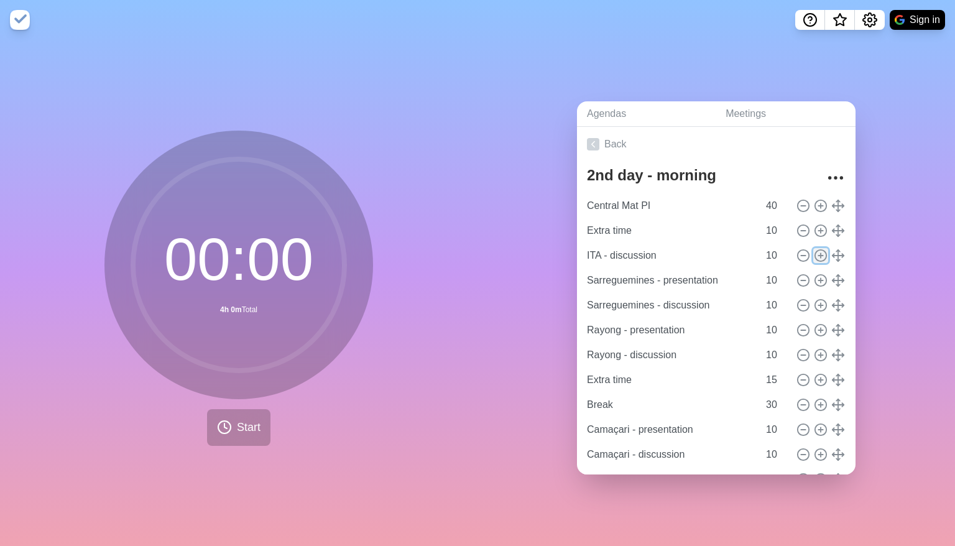
type input "Rayong - discussion"
type input "10"
type input "Extra time"
type input "15"
type input "Break"
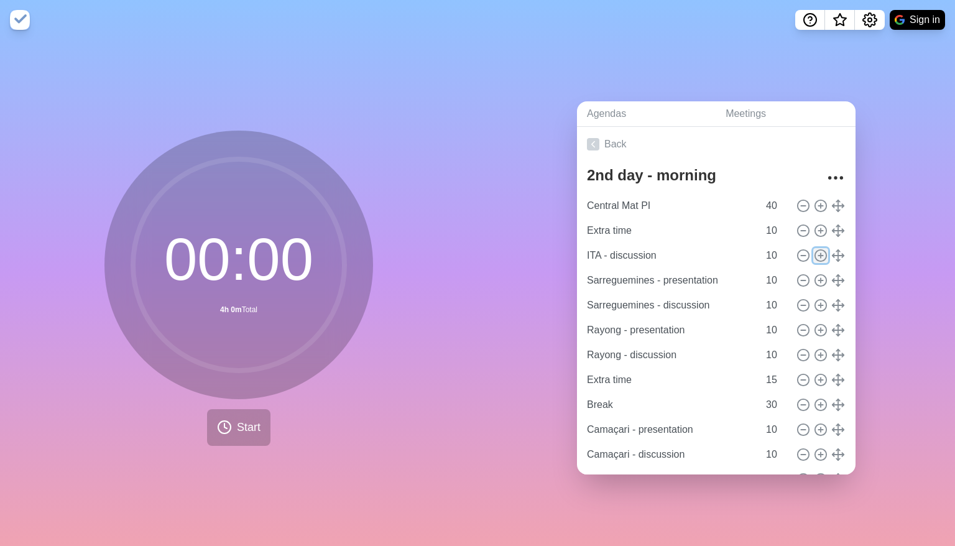
type input "30"
type input "Camaçari - presentation"
type input "Camaçari - discussion"
type input "Puchov - presentation"
type input "Puchov - discussion"
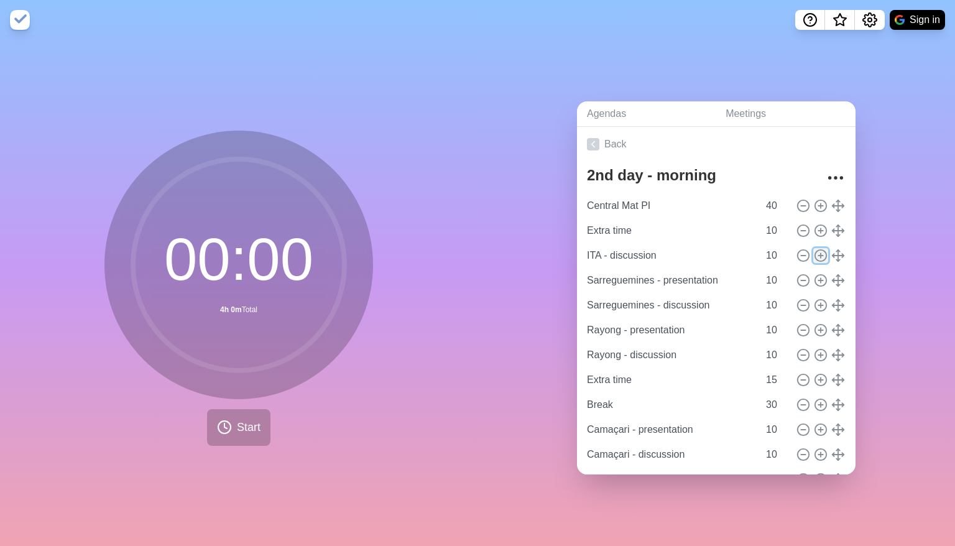
type input "Clinton - presentation"
type input "Clinton - discussion"
type input "Stöcken - presentation"
type input "Stöcken - discussion"
type input "10"
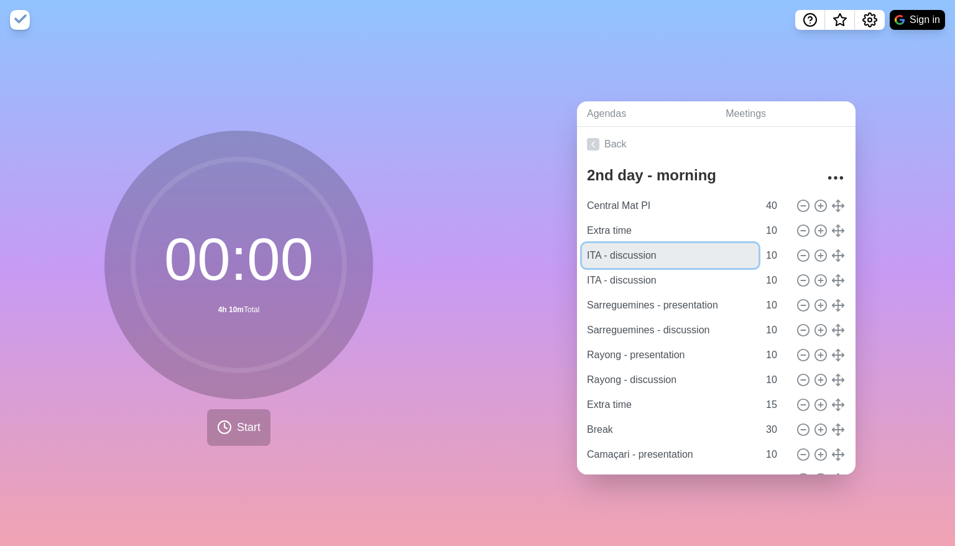
drag, startPoint x: 672, startPoint y: 250, endPoint x: 570, endPoint y: 235, distance: 102.4
click at [570, 235] on div "Agendas Meetings Back 2nd day - morning Central Mat PI 40 Extra time 10 ITA - d…" at bounding box center [715, 293] width 477 height 506
type input "Timisoara - presentation"
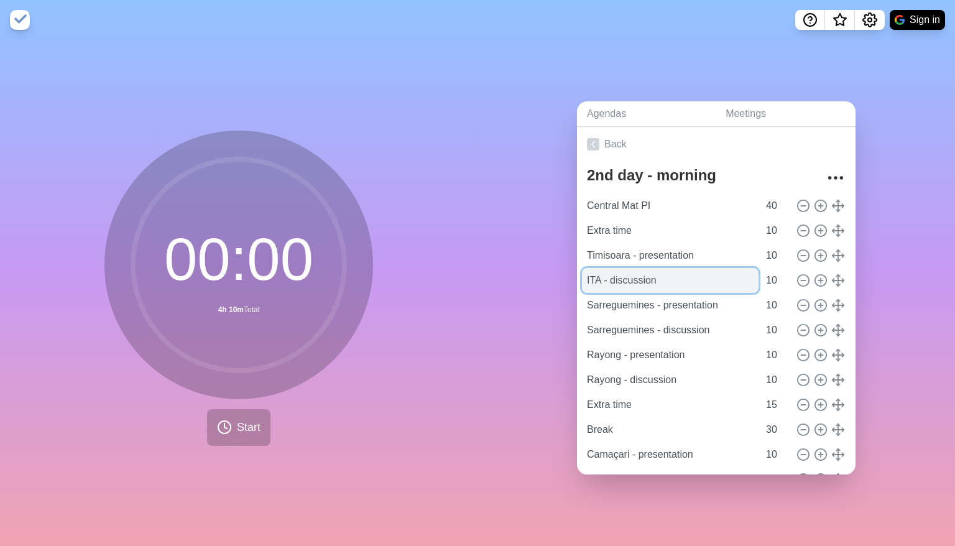
click at [602, 280] on input "ITA - discussion" at bounding box center [670, 280] width 176 height 25
type input "Timisoara - discussion"
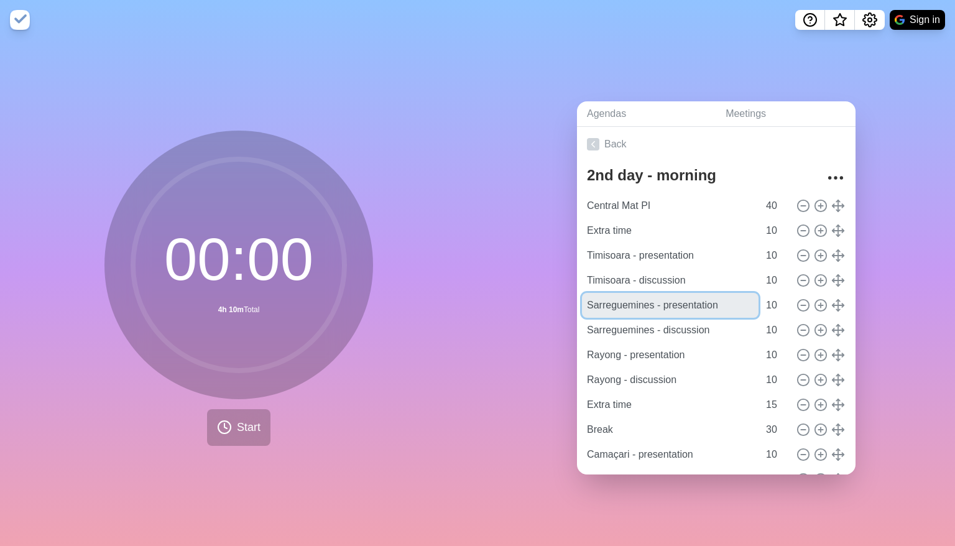
drag, startPoint x: 647, startPoint y: 295, endPoint x: 556, endPoint y: 251, distance: 101.4
click at [557, 295] on div "Agendas Meetings Back 2nd day - morning Central Mat PI 40 Extra time 10 Timisoa…" at bounding box center [715, 293] width 477 height 506
type input "Hefei - presentation"
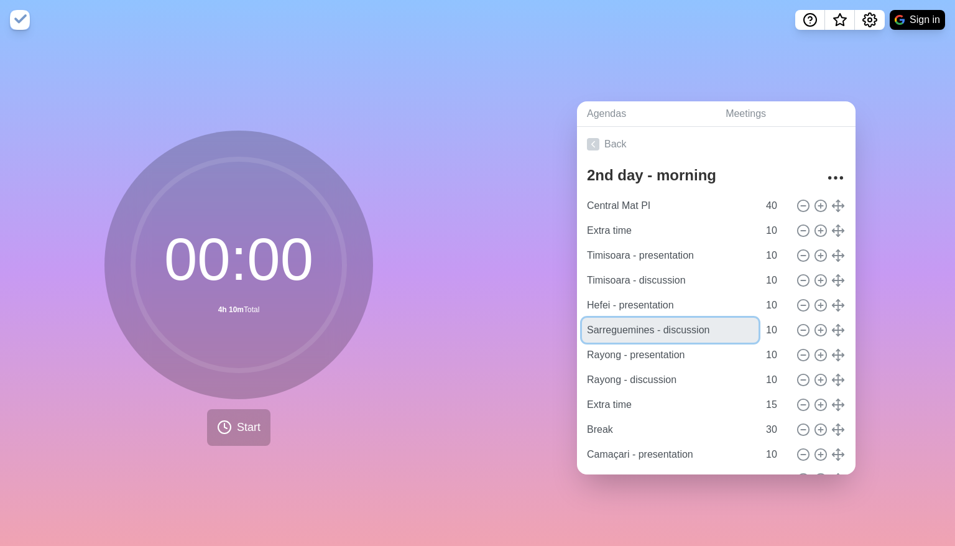
drag, startPoint x: 647, startPoint y: 327, endPoint x: 564, endPoint y: 297, distance: 87.9
click at [567, 320] on div "Agendas Meetings Back 2nd day - morning Central Mat PI 40 Extra time 10 Timisoa…" at bounding box center [715, 293] width 477 height 506
type input "Hefei - discussion"
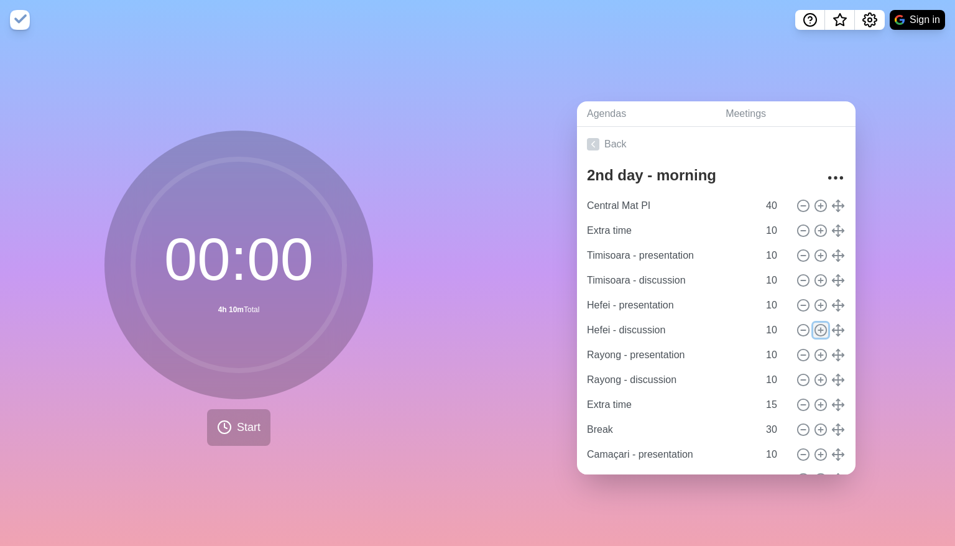
click at [635, 330] on line at bounding box center [820, 330] width 4 height 0
type input "Hefei - discussion"
type input "Rayong - presentation"
type input "Rayong - discussion"
type input "10"
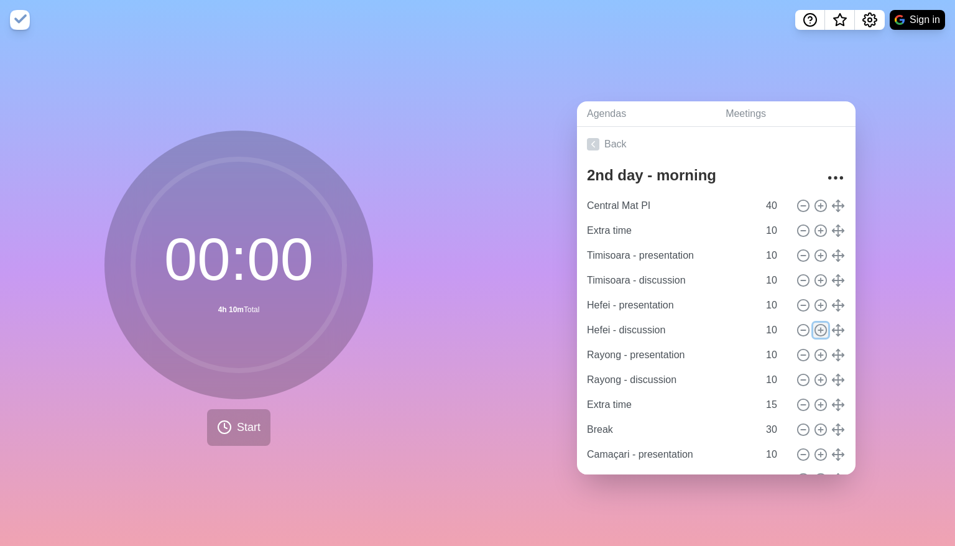
type input "Extra time"
type input "15"
type input "Break"
type input "30"
type input "Camaçari - presentation"
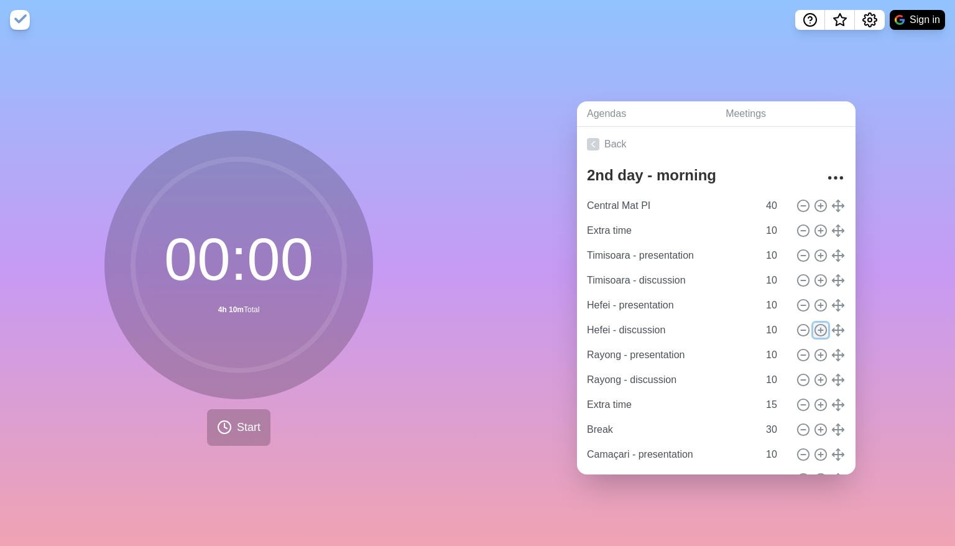
type input "Camaçari - discussion"
type input "Puchov - presentation"
type input "Puchov - discussion"
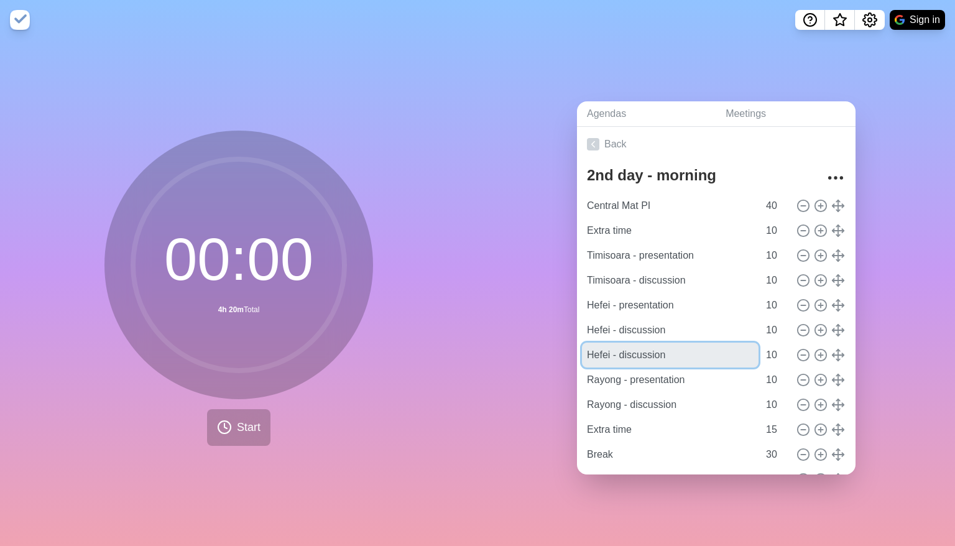
drag, startPoint x: 681, startPoint y: 347, endPoint x: 489, endPoint y: 347, distance: 192.0
click at [489, 347] on div "Agendas Meetings Back 2nd day - morning Central Mat PI 40 Extra time 10 Timisoa…" at bounding box center [715, 293] width 477 height 506
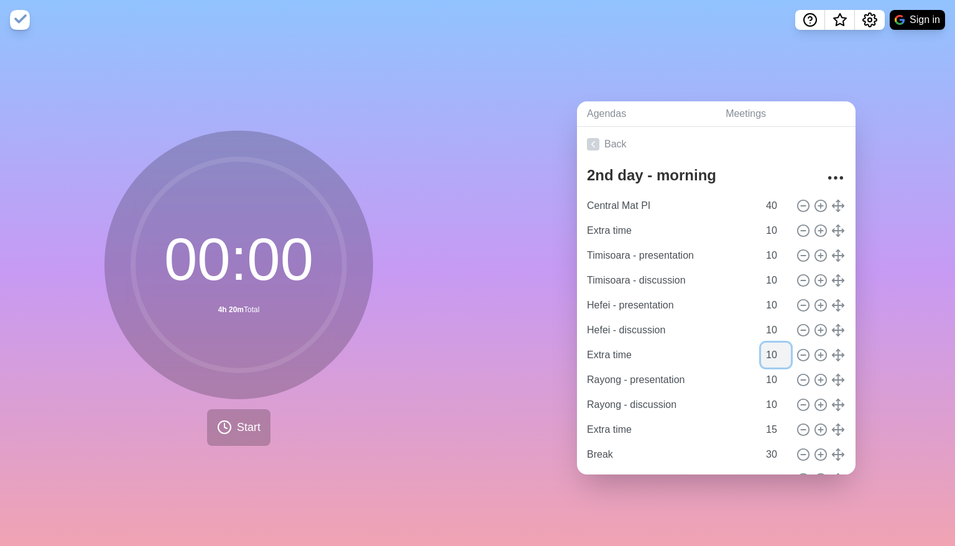
click at [635, 348] on input "10" at bounding box center [776, 354] width 30 height 25
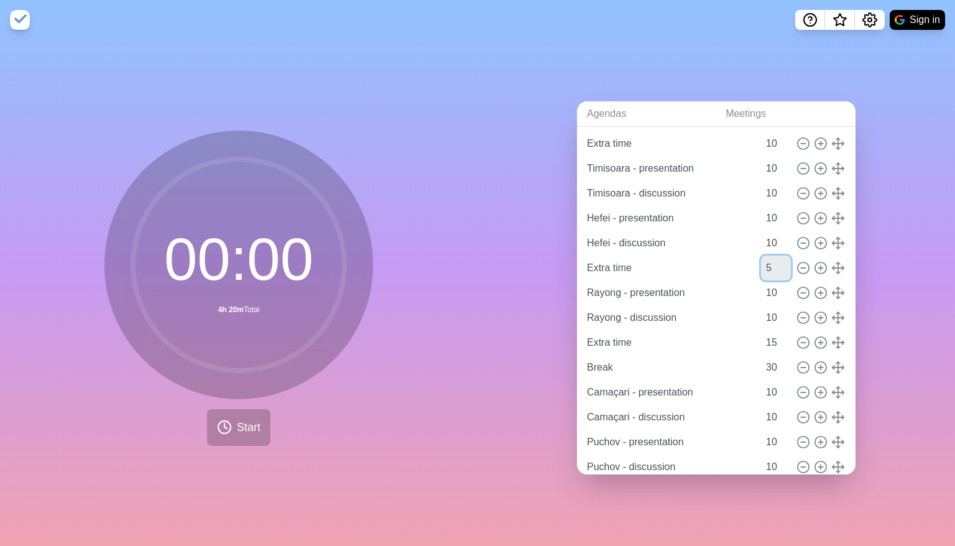
scroll to position [96, 0]
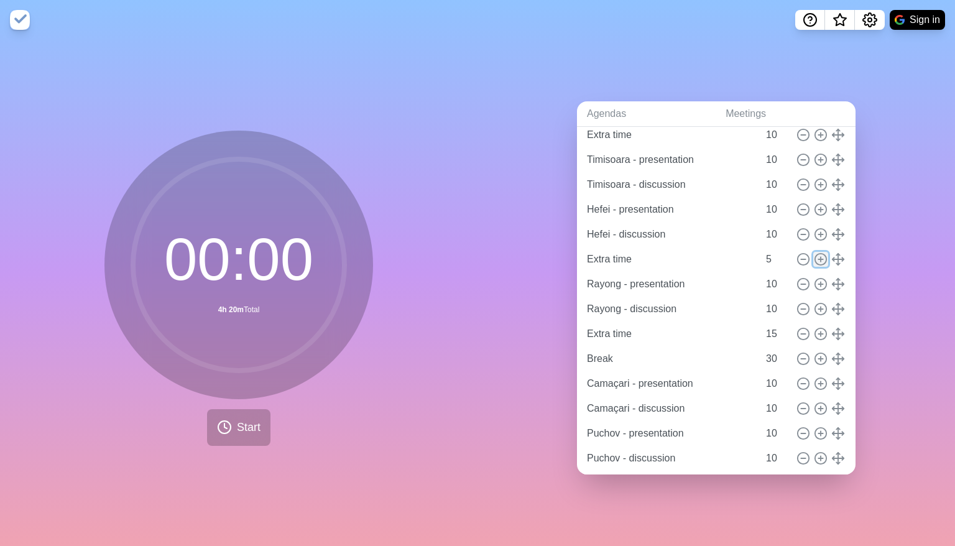
click at [635, 256] on icon at bounding box center [820, 259] width 14 height 14
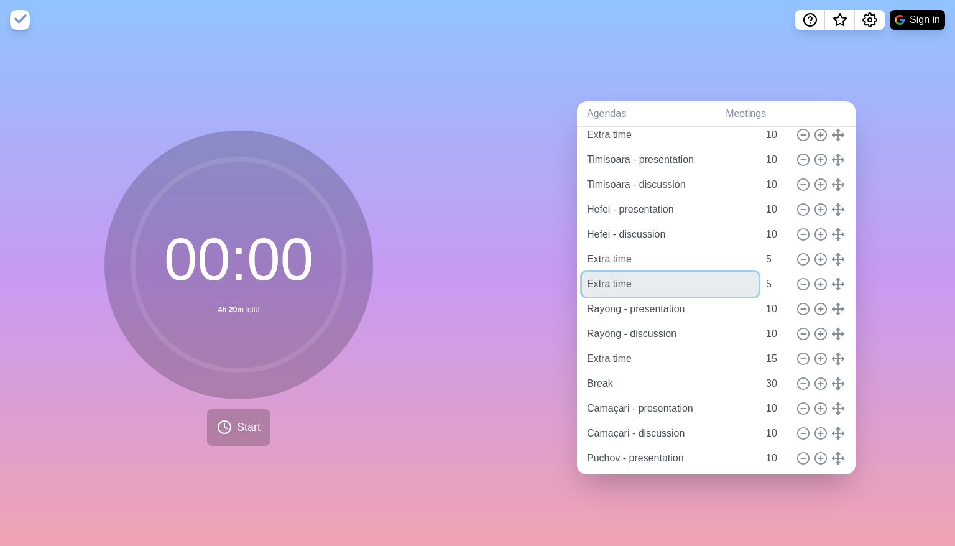
drag, startPoint x: 667, startPoint y: 277, endPoint x: 541, endPoint y: 275, distance: 125.6
click at [541, 275] on div "Agendas Meetings Back 2nd day - morning Central Mat PI 40 Extra time 10 Timisoa…" at bounding box center [715, 293] width 477 height 506
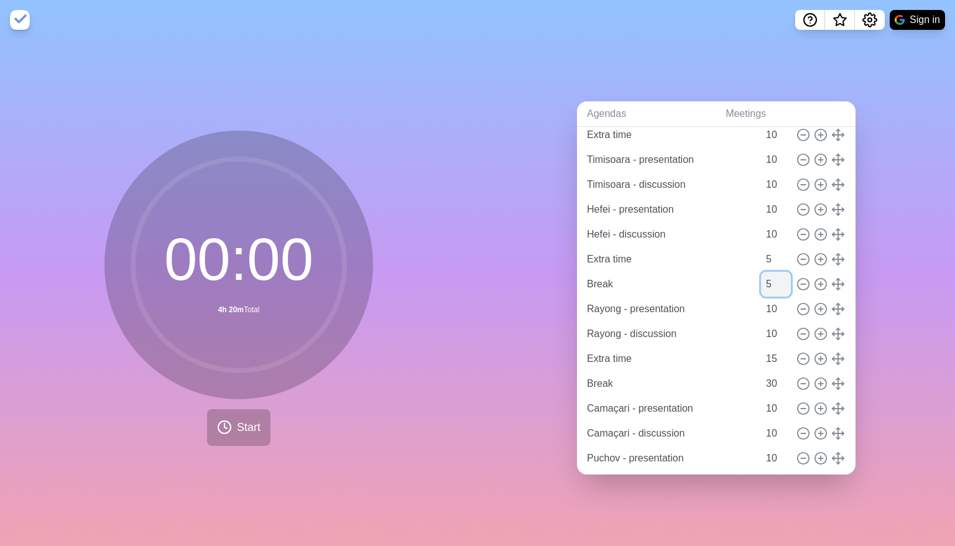
click at [635, 280] on input "5" at bounding box center [776, 284] width 30 height 25
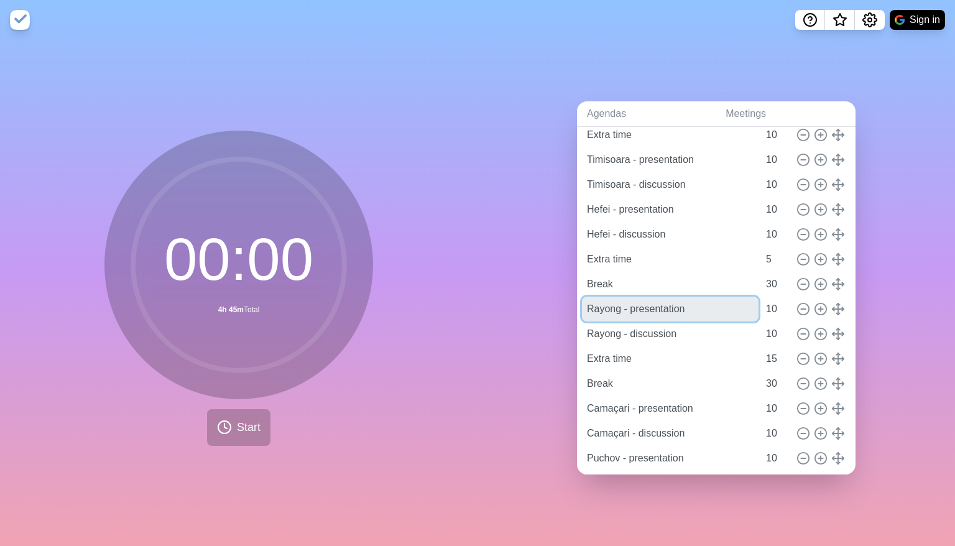
drag, startPoint x: 618, startPoint y: 305, endPoint x: 561, endPoint y: 40, distance: 270.4
click at [557, 290] on div "Agendas Meetings Back 2nd day - morning Central Mat PI 40 Extra time 10 Timisoa…" at bounding box center [715, 293] width 477 height 506
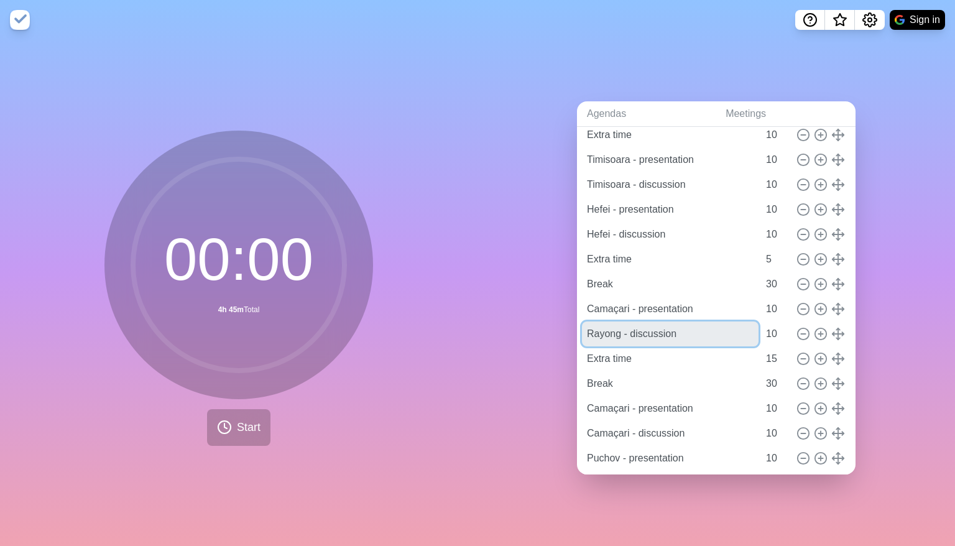
drag, startPoint x: 593, startPoint y: 333, endPoint x: 507, endPoint y: 280, distance: 101.0
click at [537, 337] on div "Agendas Meetings Back 2nd day - morning Central Mat PI 40 Extra time 10 Timisoa…" at bounding box center [715, 293] width 477 height 506
click at [635, 353] on icon at bounding box center [803, 359] width 14 height 14
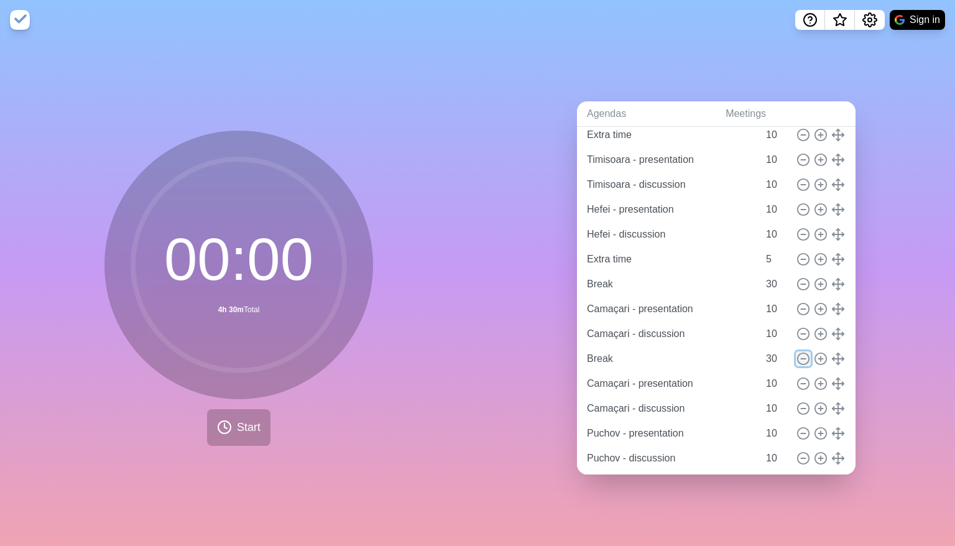
click at [635, 353] on icon at bounding box center [803, 359] width 14 height 14
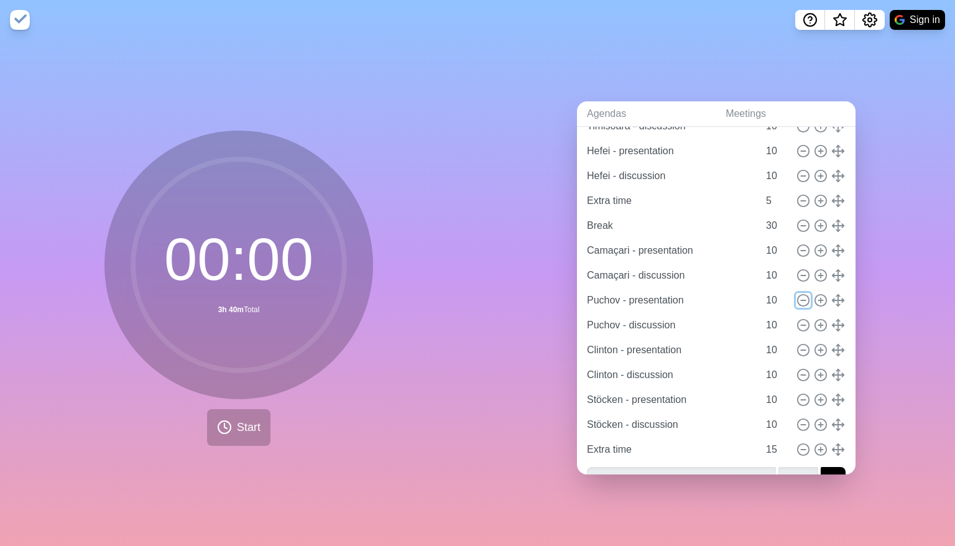
scroll to position [180, 0]
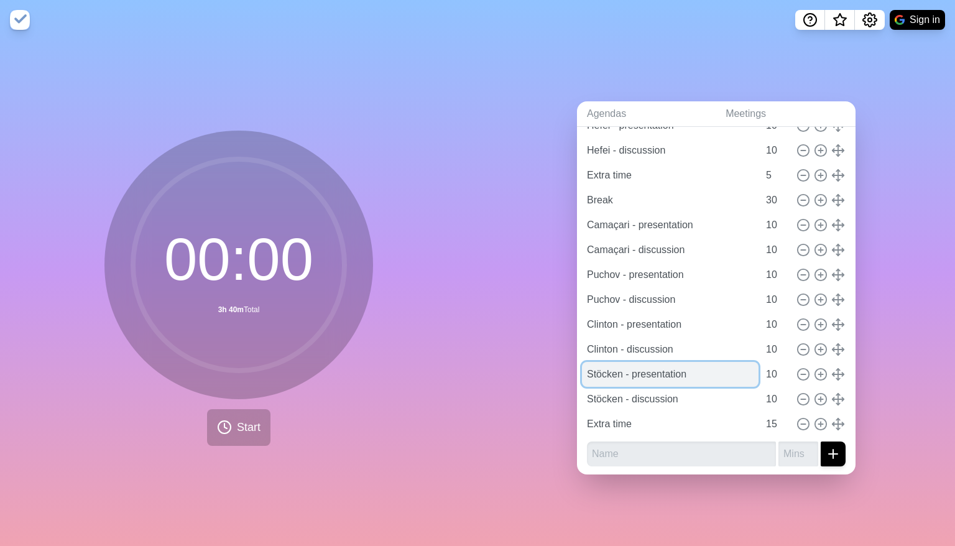
click at [616, 370] on input "Stöcken - presentation" at bounding box center [670, 374] width 176 height 25
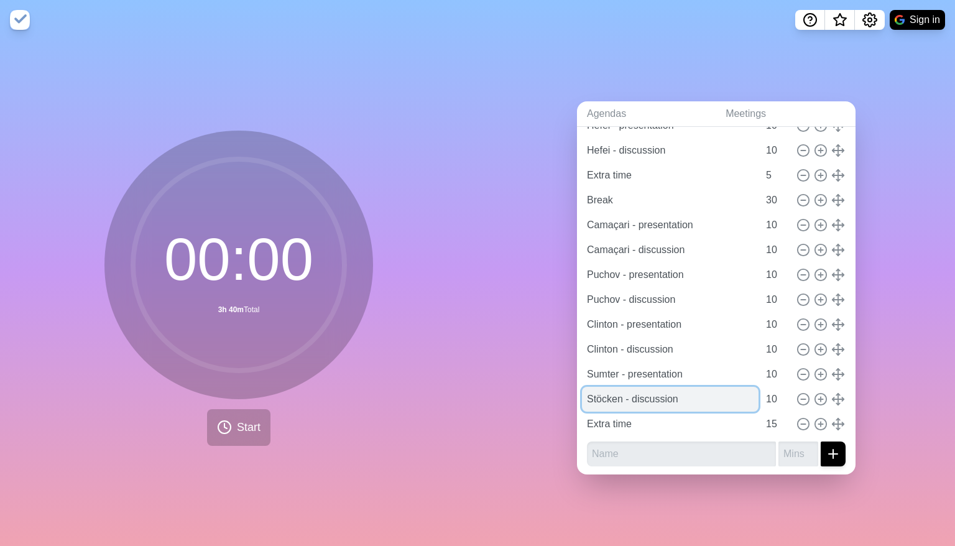
click at [618, 392] on input "Stöcken - discussion" at bounding box center [670, 399] width 176 height 25
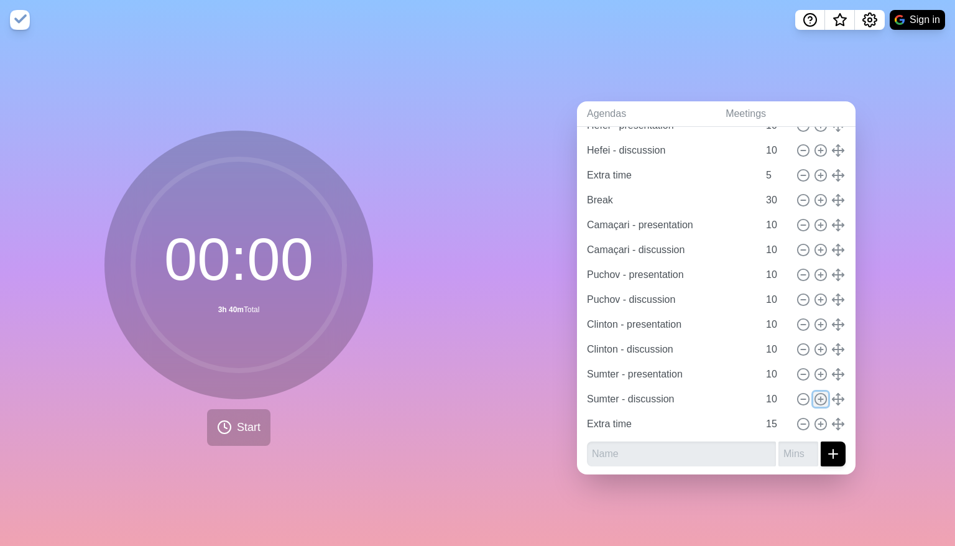
click at [635, 392] on icon at bounding box center [820, 399] width 14 height 14
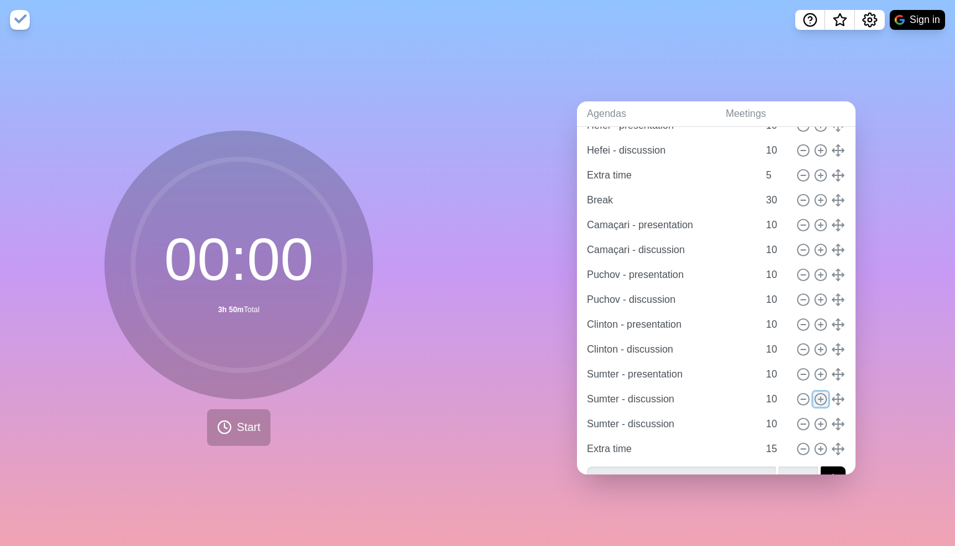
click at [635, 392] on icon at bounding box center [820, 399] width 14 height 14
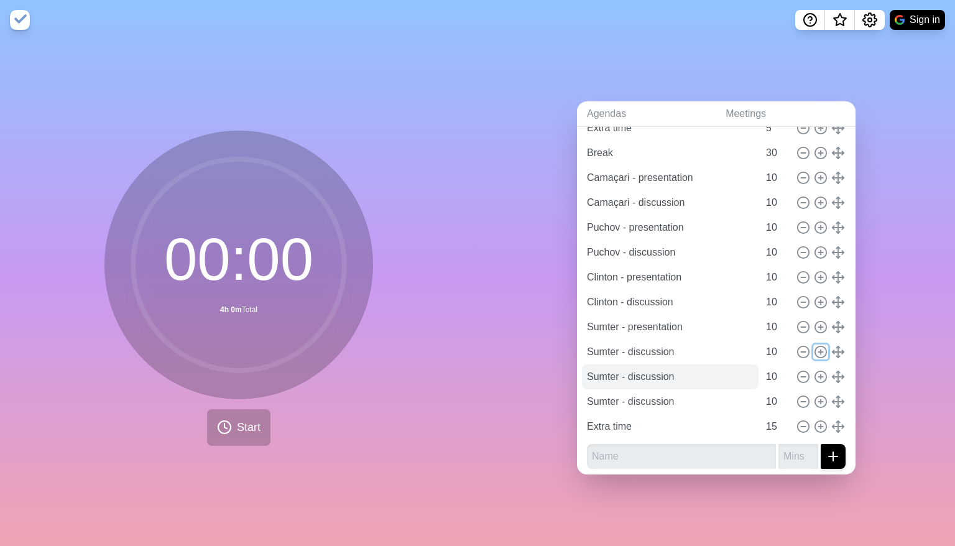
scroll to position [229, 0]
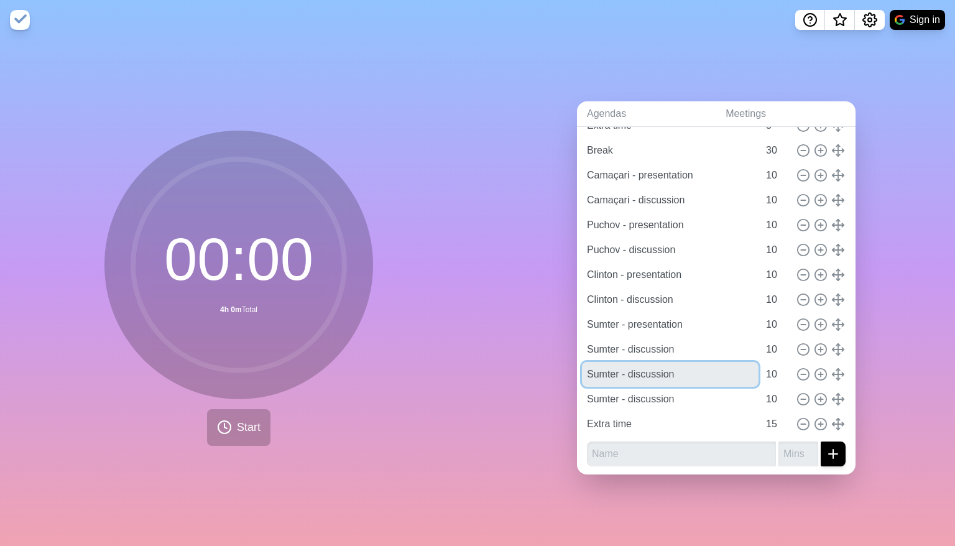
drag, startPoint x: 686, startPoint y: 360, endPoint x: 557, endPoint y: 359, distance: 129.3
click at [557, 359] on div "Agendas Meetings Back 2nd day - morning Central Mat PI 40 Extra time 10 Timisoa…" at bounding box center [715, 293] width 477 height 506
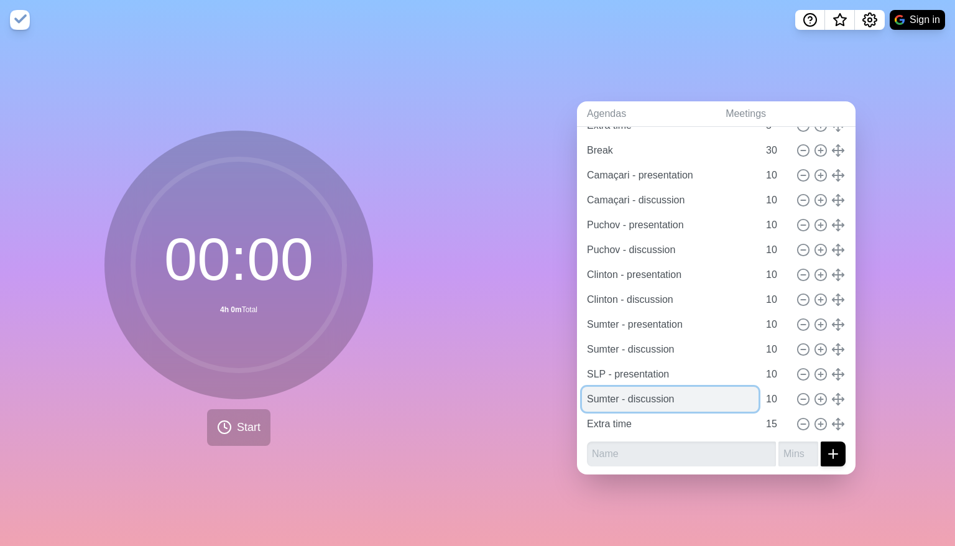
click at [613, 390] on input "Sumter - discussion" at bounding box center [670, 399] width 176 height 25
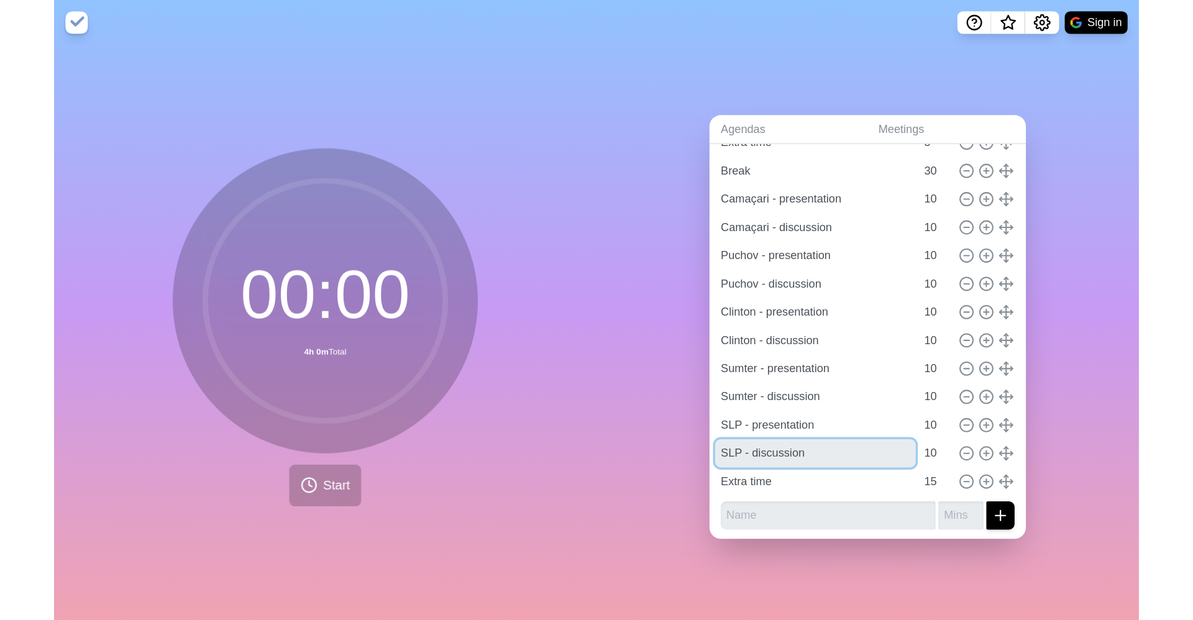
scroll to position [0, 0]
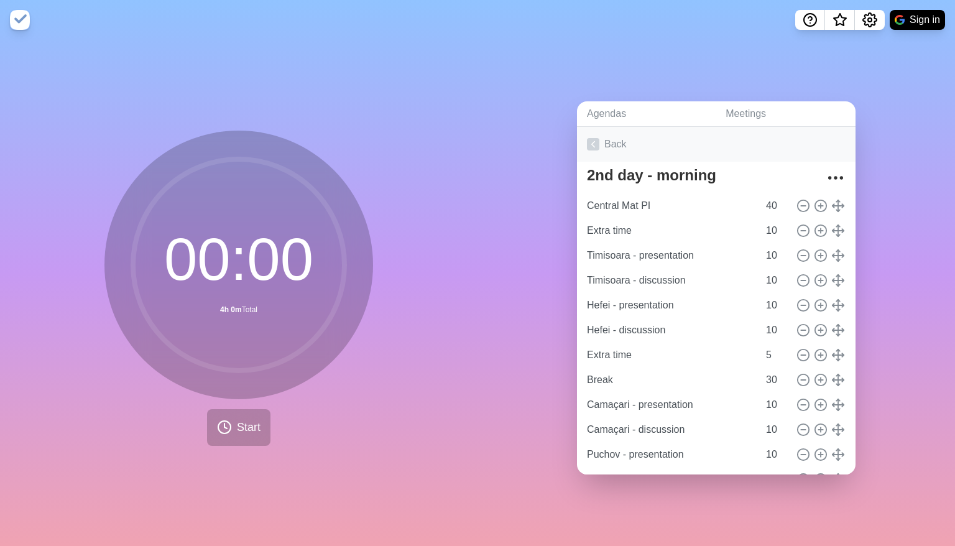
click at [635, 143] on link "Back" at bounding box center [716, 144] width 278 height 35
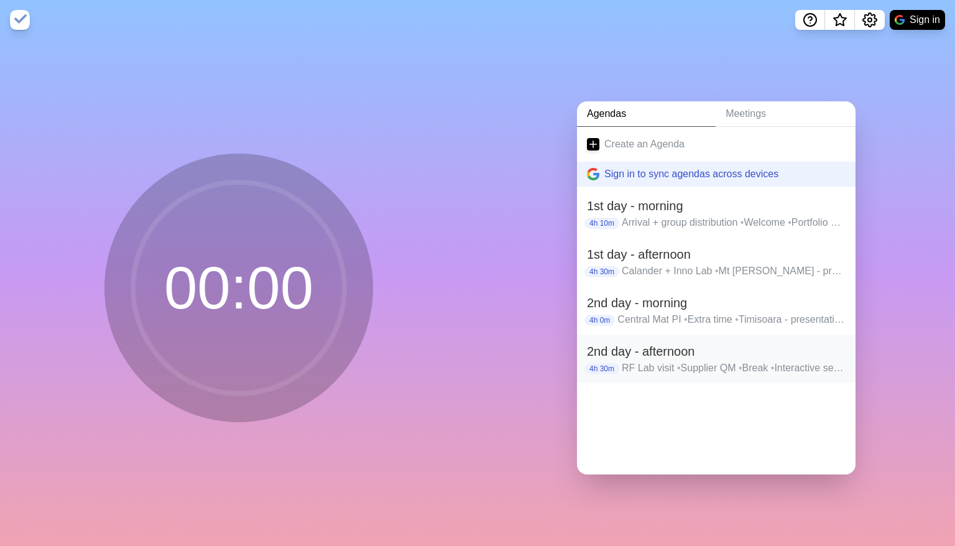
click at [635, 352] on h2 "2nd day - afternoon" at bounding box center [716, 351] width 259 height 19
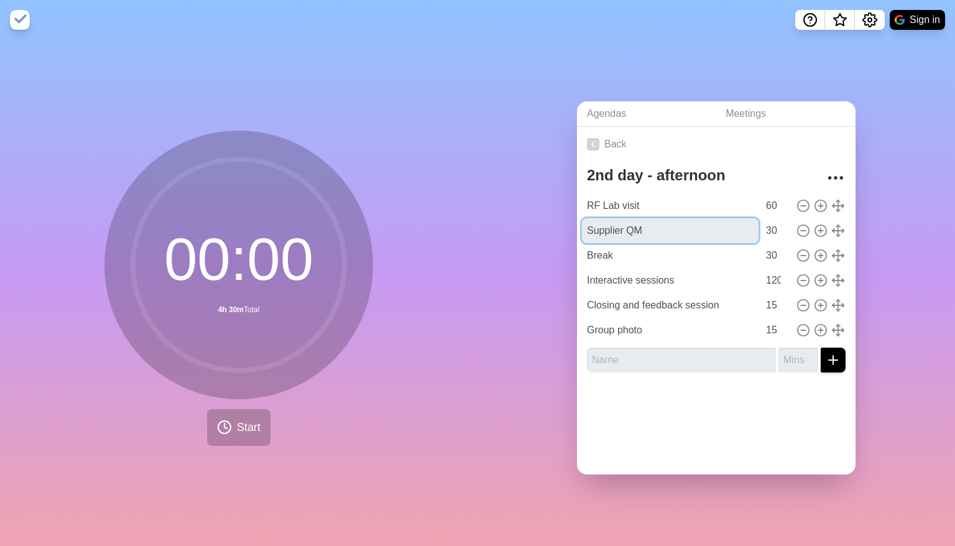
drag, startPoint x: 658, startPoint y: 227, endPoint x: 506, endPoint y: 245, distance: 152.6
click at [506, 245] on div "Agendas Meetings Back 2nd day - afternoon RF Lab visit 60 Supplier QM 30 Break …" at bounding box center [715, 293] width 477 height 506
click at [635, 222] on input "30" at bounding box center [776, 230] width 30 height 25
click at [635, 225] on circle at bounding box center [820, 230] width 11 height 11
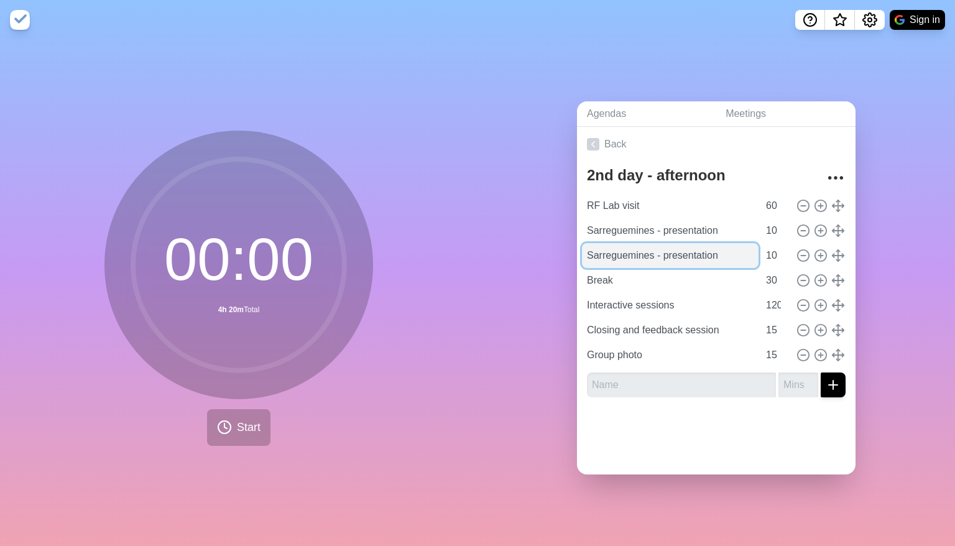
click at [635, 253] on input "Sarreguemines - presentation" at bounding box center [670, 255] width 176 height 25
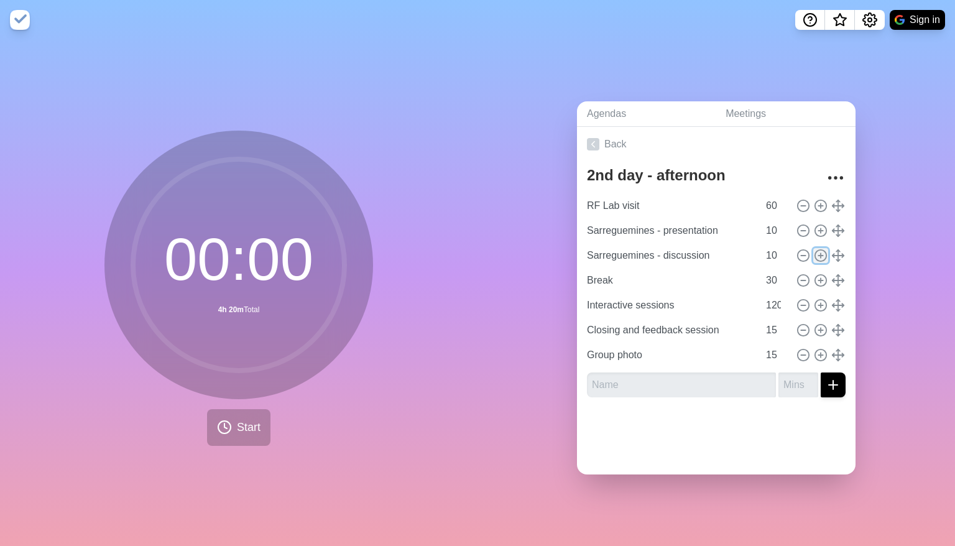
click at [635, 254] on icon at bounding box center [820, 256] width 14 height 14
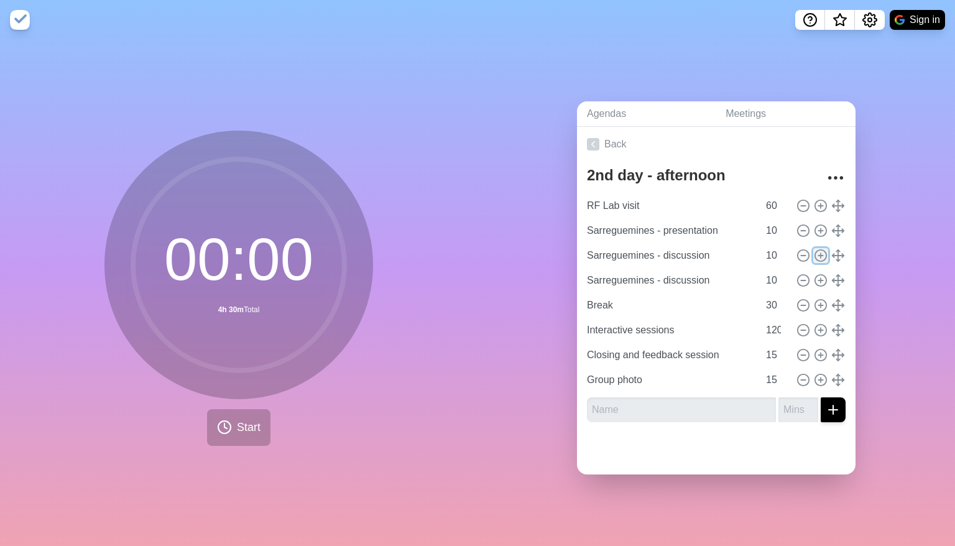
click at [635, 254] on circle at bounding box center [820, 255] width 11 height 11
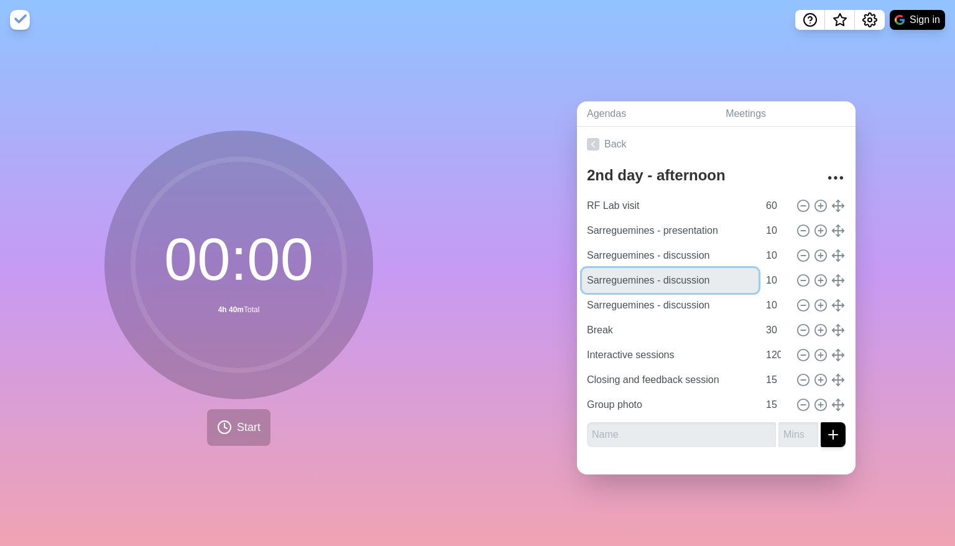
drag, startPoint x: 645, startPoint y: 272, endPoint x: 549, endPoint y: 275, distance: 95.7
click at [549, 275] on div "Agendas Meetings Back 2nd day - afternoon RF Lab visit 60 Sarreguemines - prese…" at bounding box center [715, 293] width 477 height 506
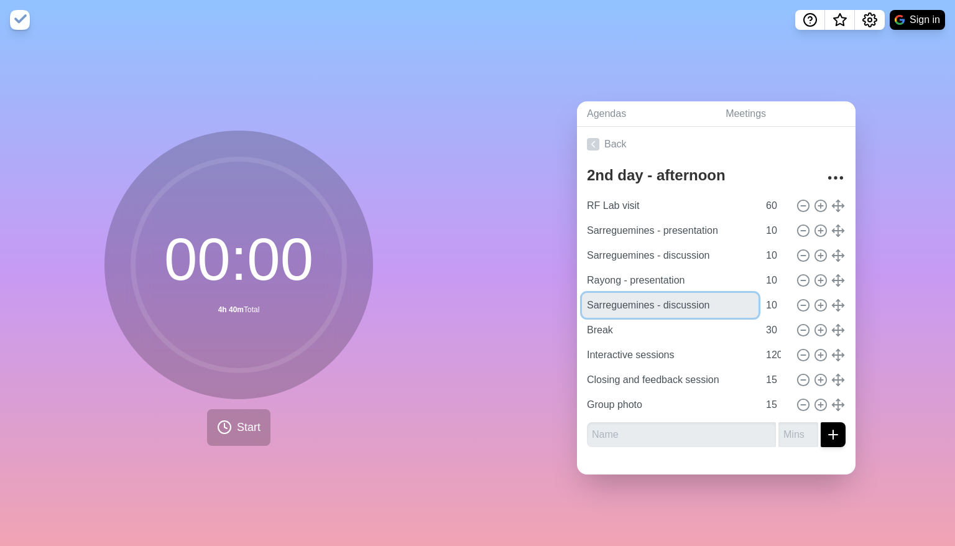
drag, startPoint x: 648, startPoint y: 300, endPoint x: 549, endPoint y: 250, distance: 110.3
click at [549, 282] on div "Agendas Meetings Back 2nd day - afternoon RF Lab visit 60 Sarreguemines - prese…" at bounding box center [715, 293] width 477 height 506
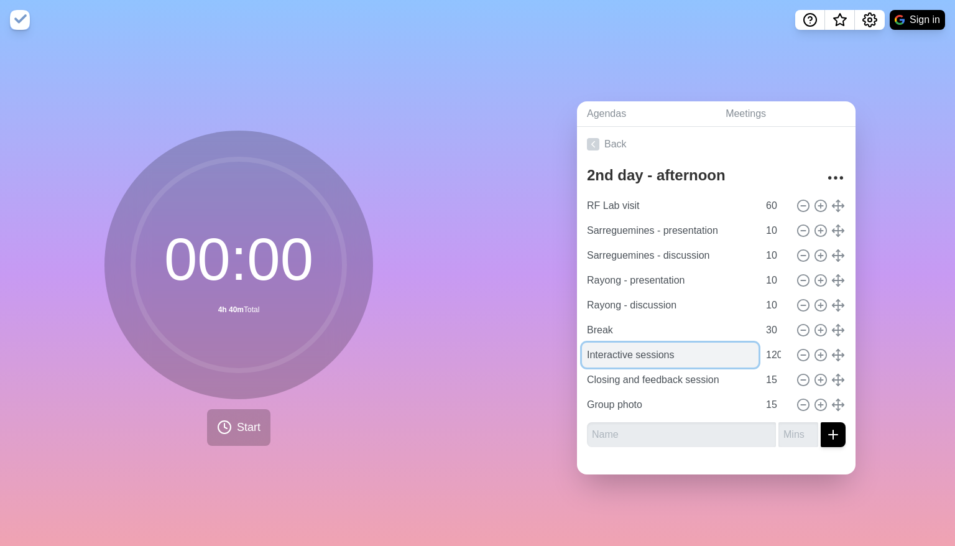
click at [635, 349] on input "Interactive sessions" at bounding box center [670, 354] width 176 height 25
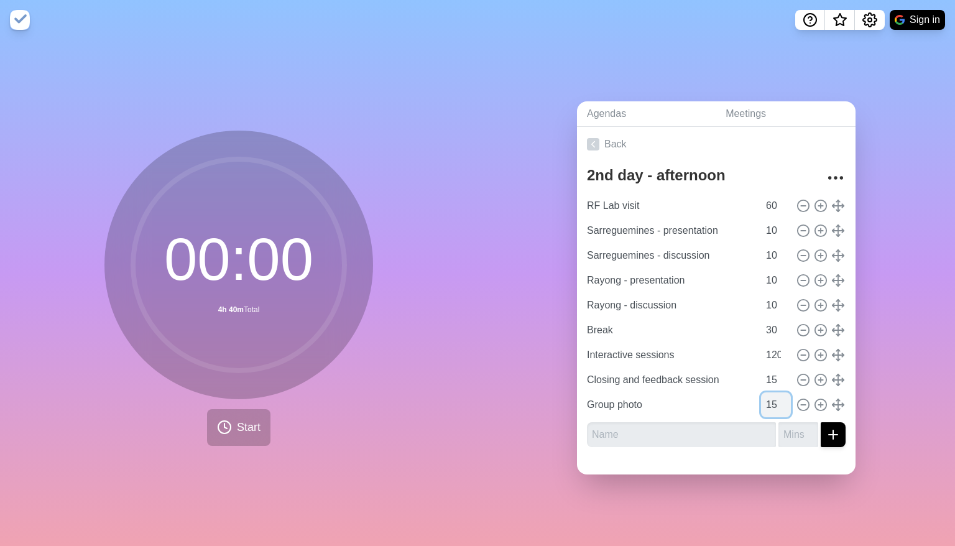
click at [635, 396] on input "15" at bounding box center [776, 404] width 30 height 25
click at [600, 142] on link "Back" at bounding box center [716, 144] width 278 height 35
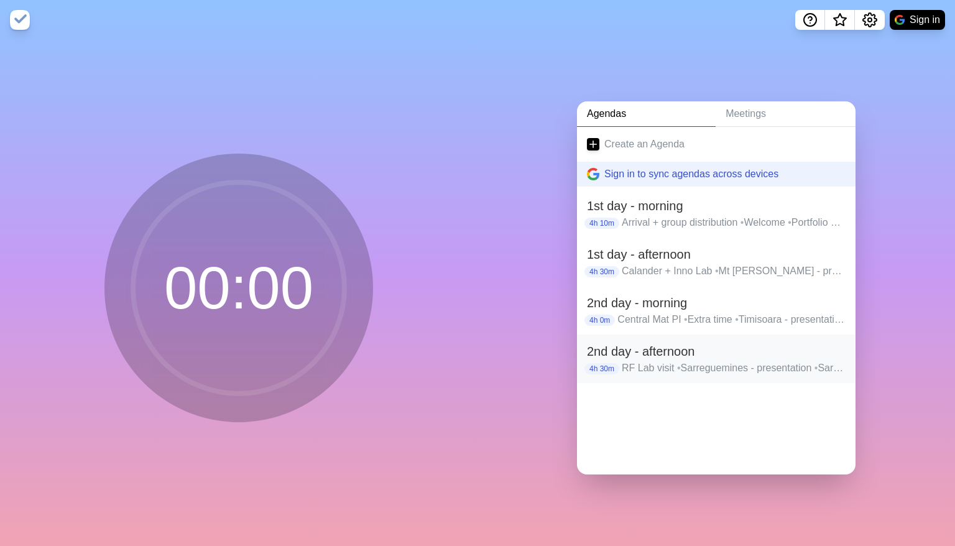
click at [635, 347] on h2 "2nd day - afternoon" at bounding box center [716, 351] width 259 height 19
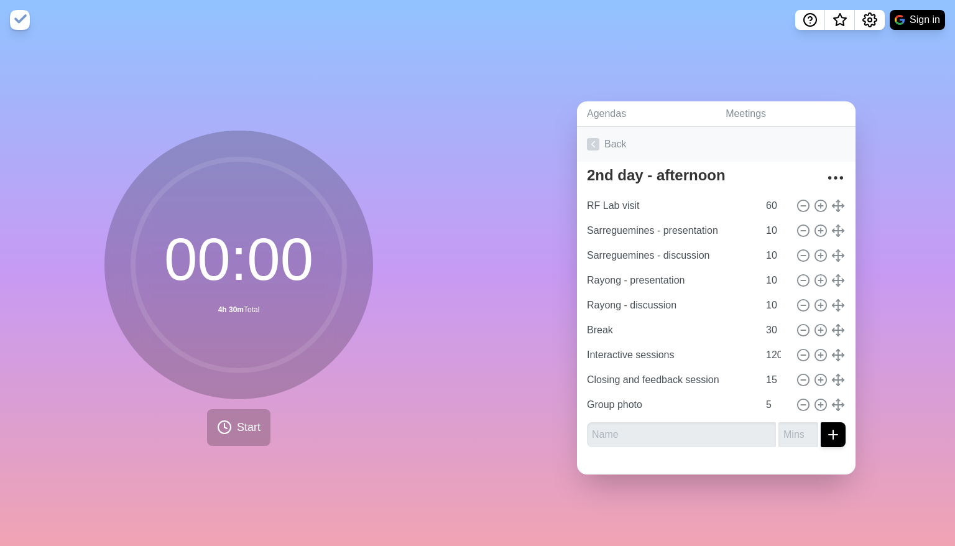
click at [631, 142] on link "Back" at bounding box center [716, 144] width 278 height 35
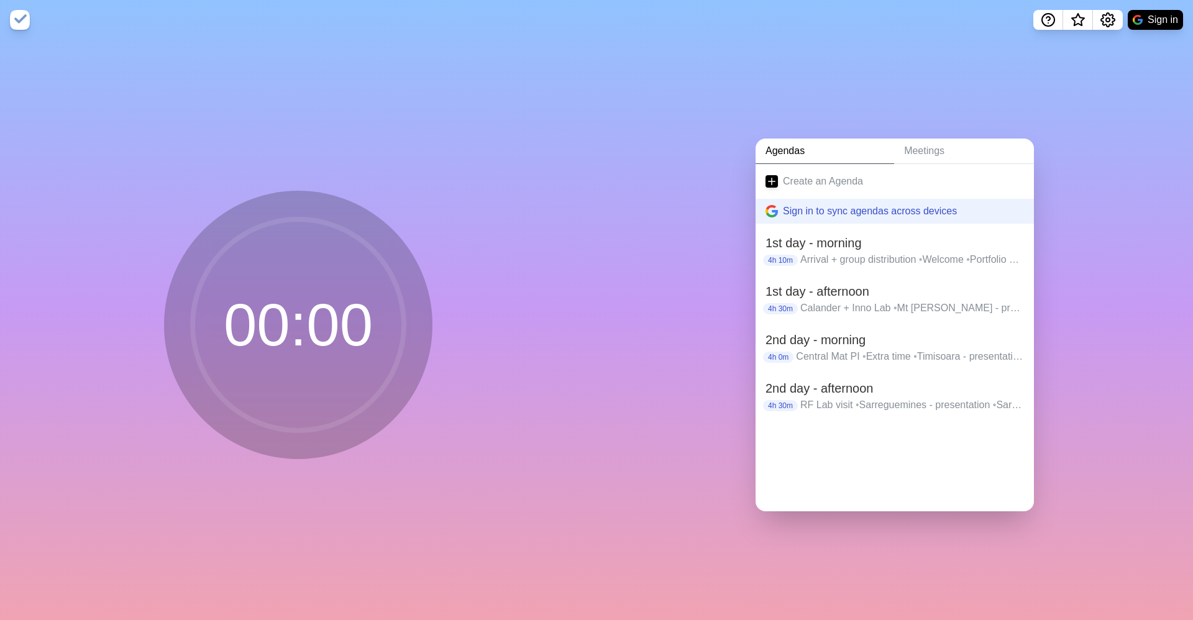
click at [608, 304] on div "Agendas Meetings Create an Agenda Sign in to sync agendas across devices 1st da…" at bounding box center [895, 330] width 597 height 580
click at [635, 259] on p "Arrival + group distribution • Welcome • Portfolio + Process • Break • Portfoli…" at bounding box center [912, 259] width 224 height 15
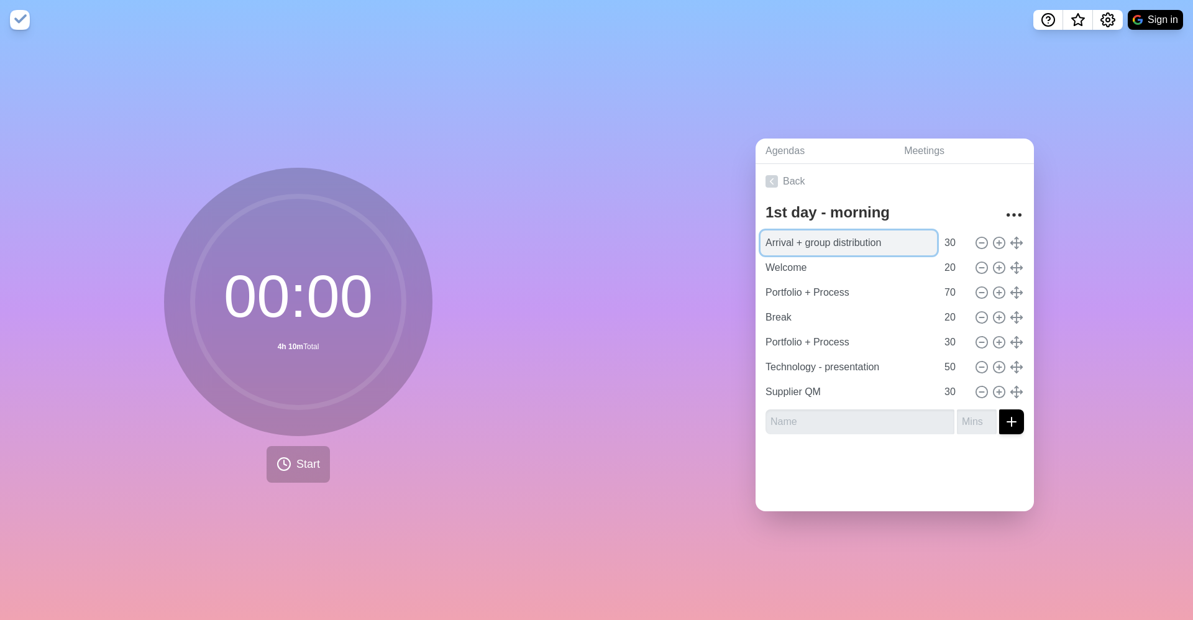
click at [635, 237] on input "Arrival + group distribution" at bounding box center [849, 243] width 176 height 25
click at [551, 464] on div "00 : 00 4h 10m Total Start" at bounding box center [298, 330] width 597 height 580
click at [318, 464] on button "Start" at bounding box center [298, 464] width 63 height 37
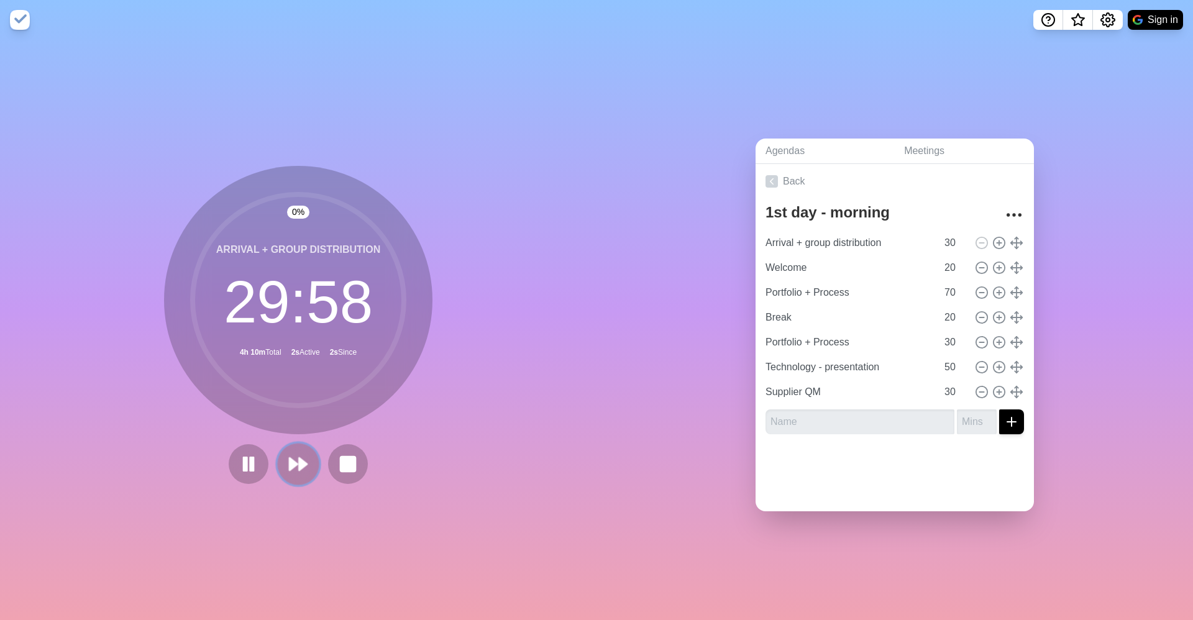
click at [301, 454] on icon at bounding box center [298, 464] width 21 height 21
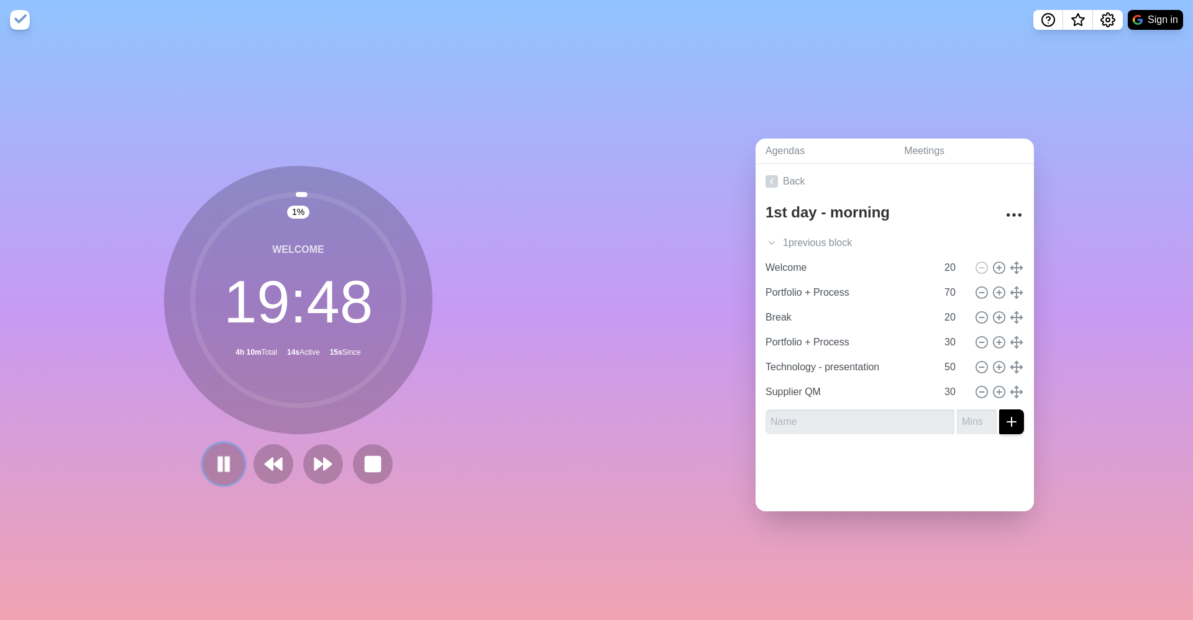
click at [222, 470] on icon at bounding box center [223, 464] width 21 height 21
click at [635, 176] on link "Back" at bounding box center [895, 181] width 278 height 35
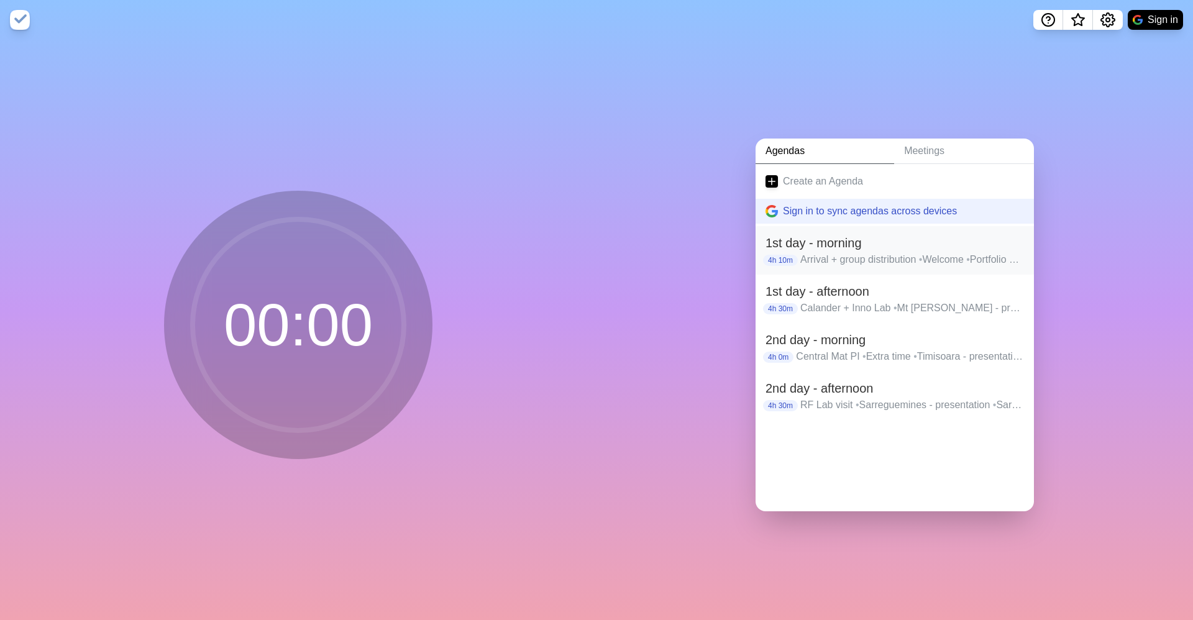
click at [635, 262] on p "Arrival + group distribution • Welcome • Portfolio + Process • Break • Portfoli…" at bounding box center [912, 259] width 224 height 15
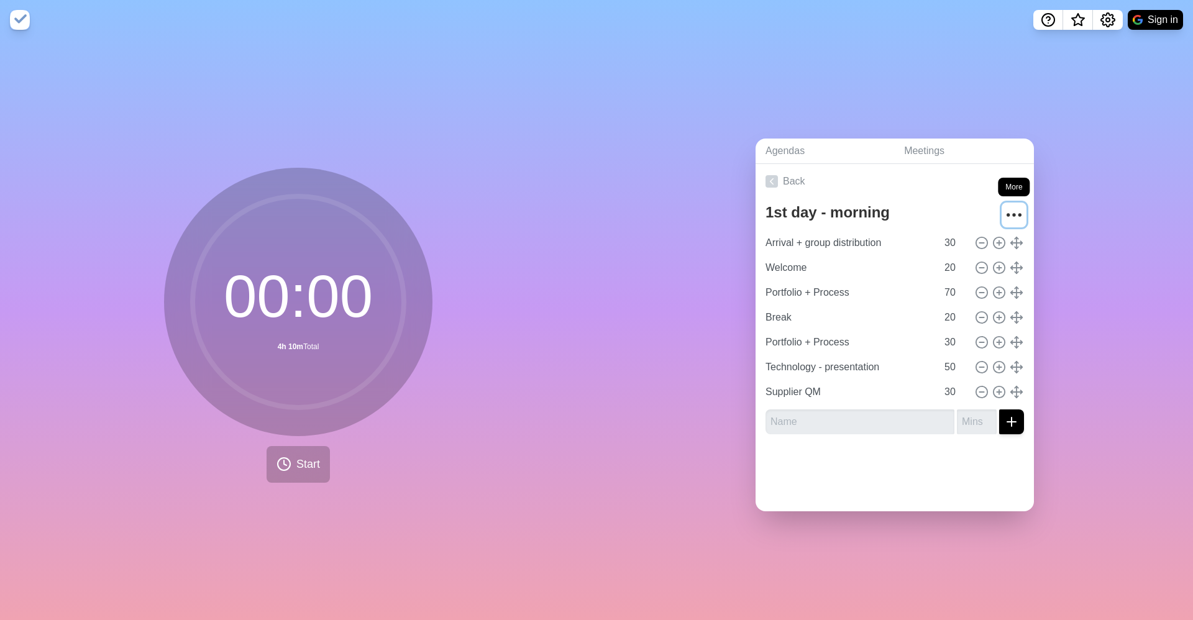
click at [635, 205] on icon "More" at bounding box center [1014, 215] width 20 height 20
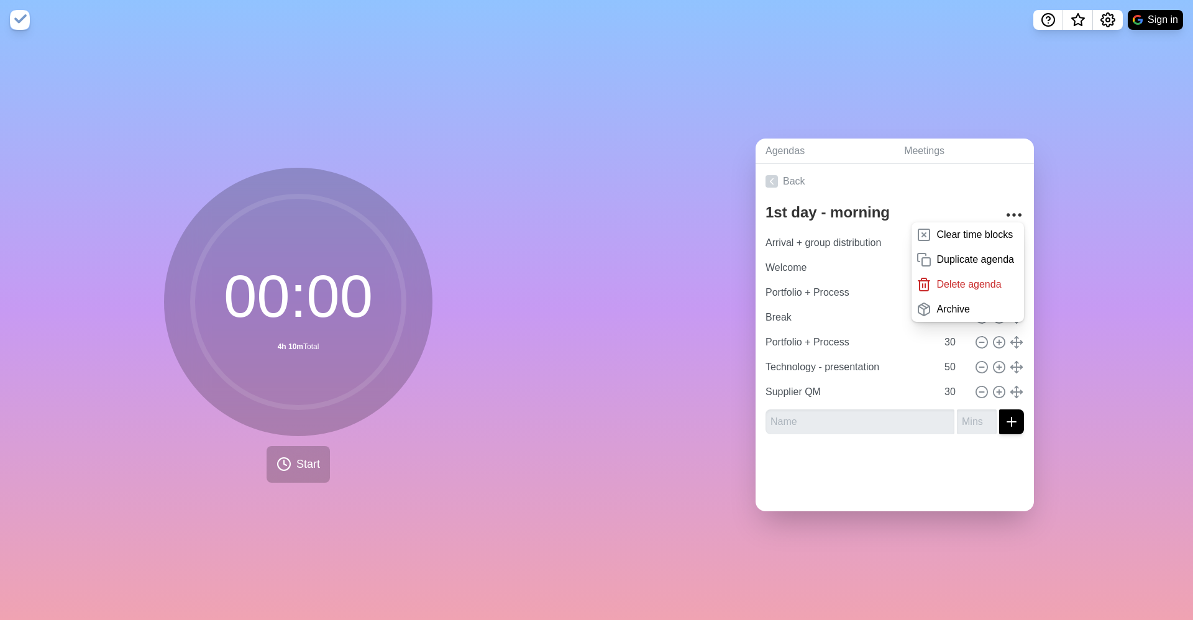
click at [635, 477] on div at bounding box center [895, 469] width 278 height 50
click at [635, 456] on div at bounding box center [895, 469] width 278 height 50
click at [635, 186] on link "Back" at bounding box center [895, 181] width 278 height 35
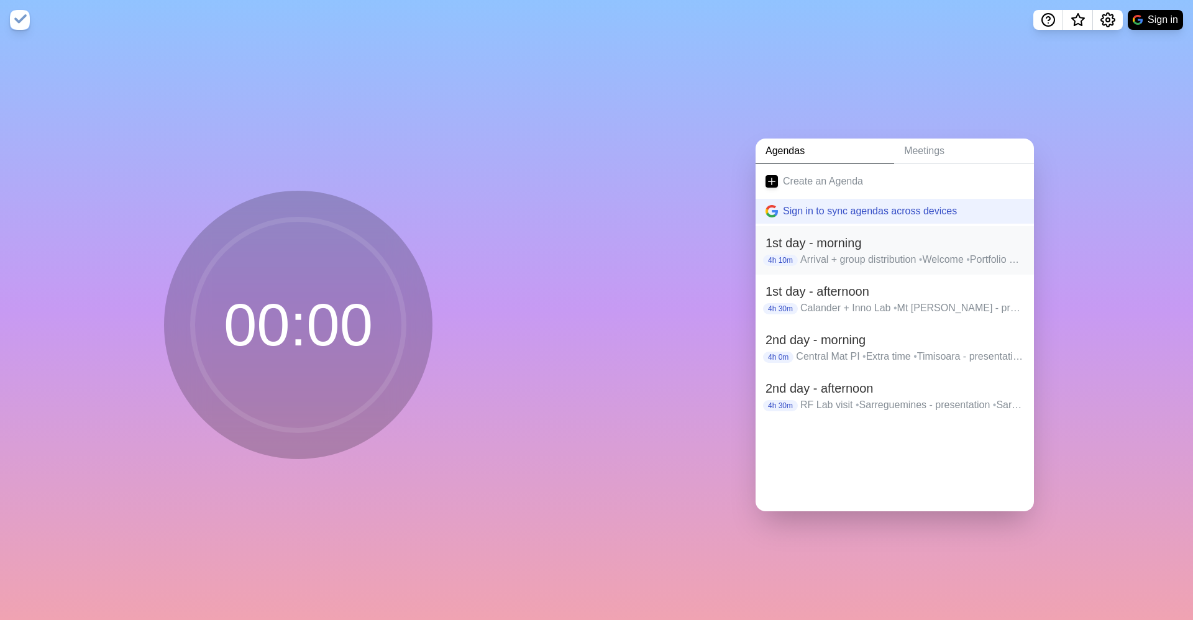
click at [635, 252] on p "Arrival + group distribution • Welcome • Portfolio + Process • Break • Portfoli…" at bounding box center [912, 259] width 224 height 15
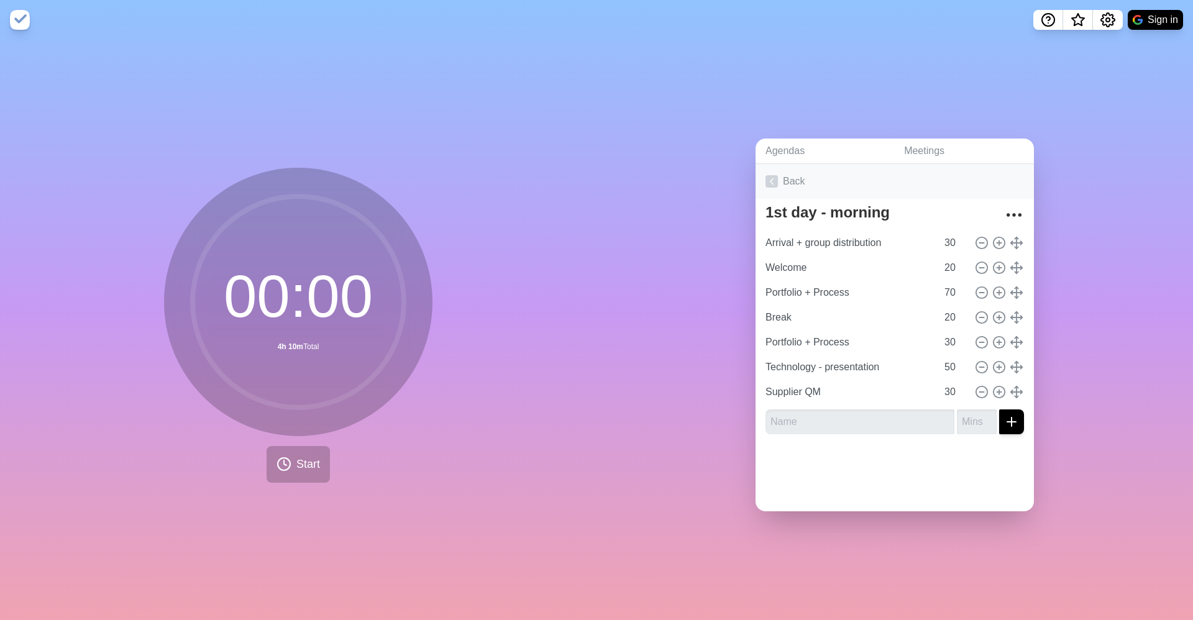
click at [635, 181] on link "Back" at bounding box center [895, 181] width 278 height 35
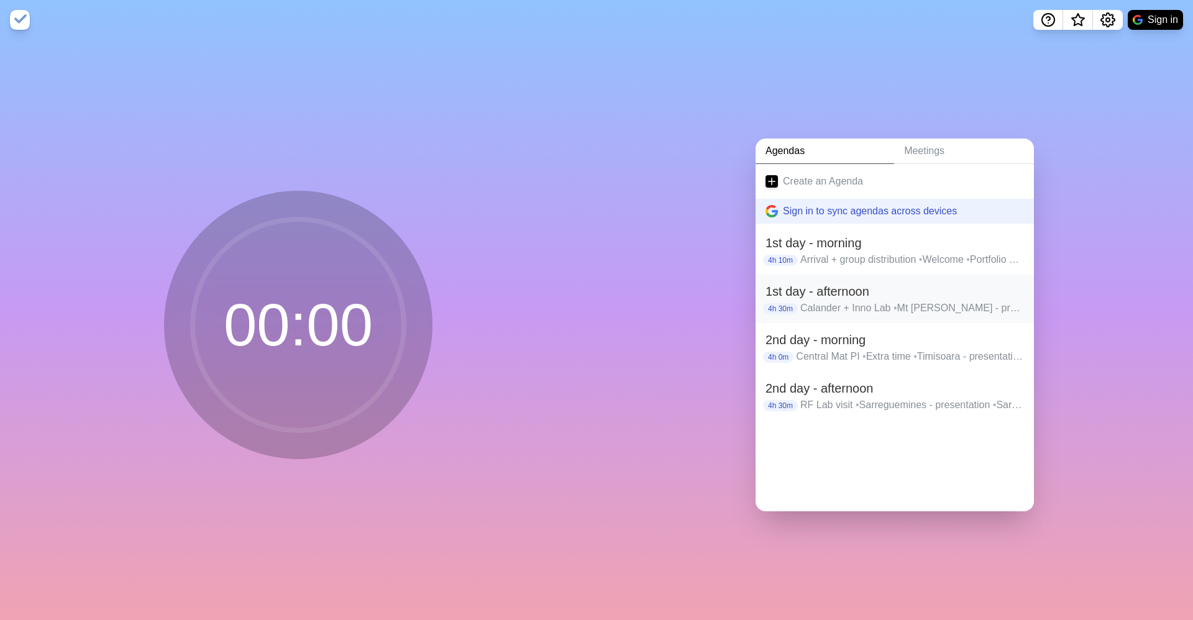
click at [635, 286] on h2 "1st day - afternoon" at bounding box center [895, 291] width 259 height 19
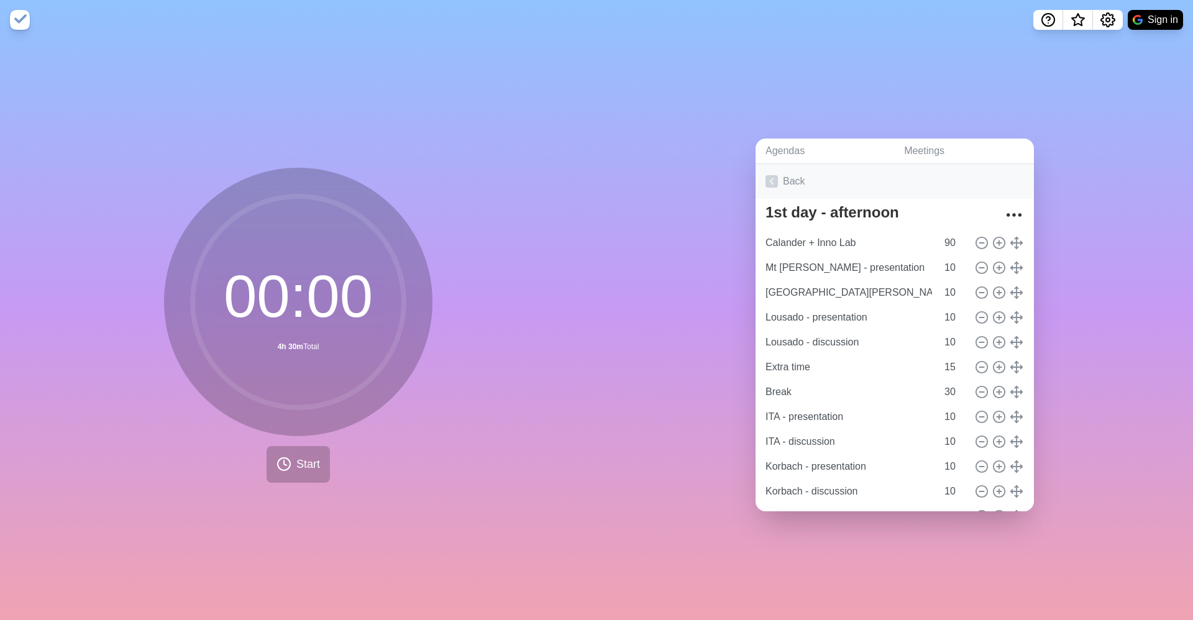
click at [635, 178] on link "Back" at bounding box center [895, 181] width 278 height 35
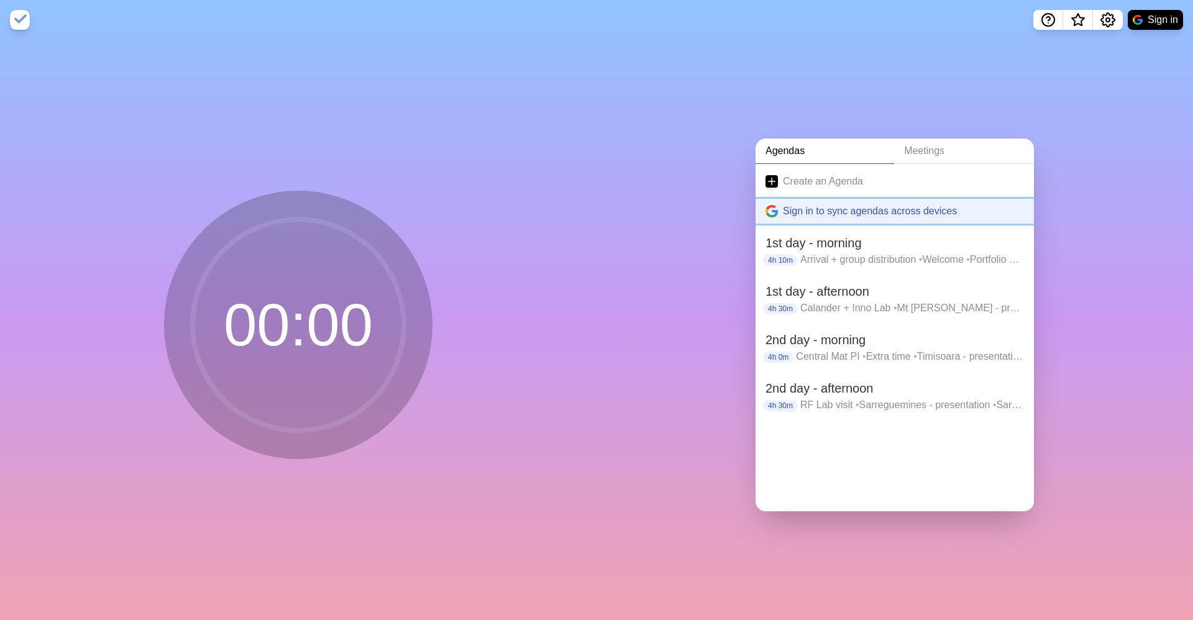
click at [635, 209] on button "Sign in to sync agendas across devices" at bounding box center [895, 211] width 278 height 25
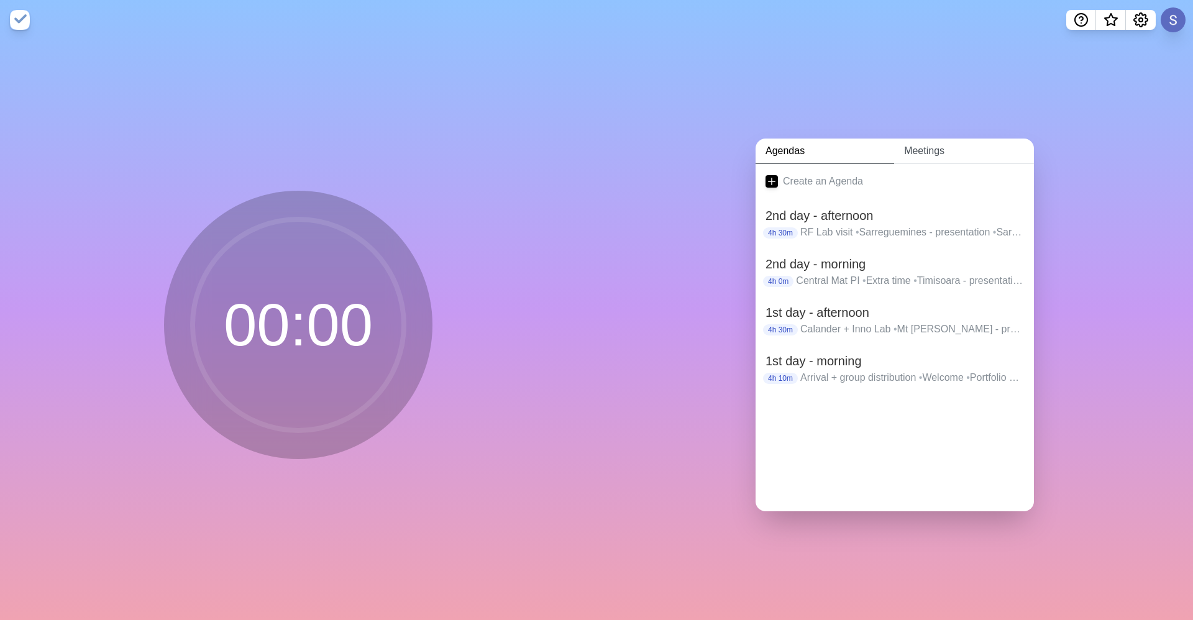
click at [635, 154] on link "Meetings" at bounding box center [964, 151] width 140 height 25
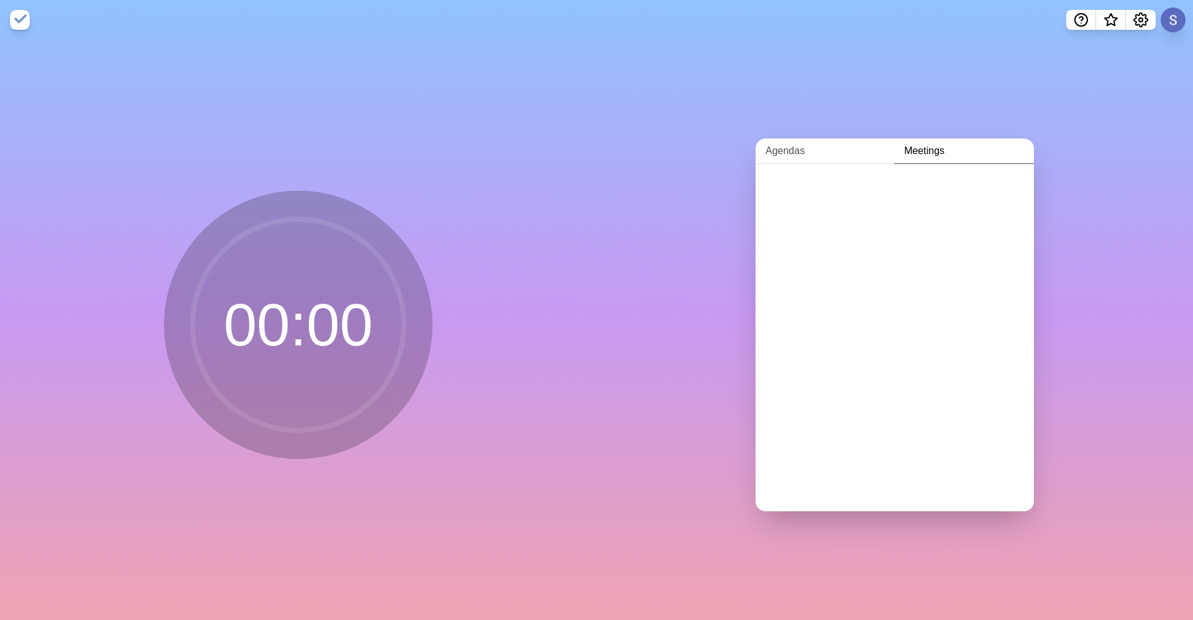
click at [635, 152] on link "Agendas" at bounding box center [825, 151] width 139 height 25
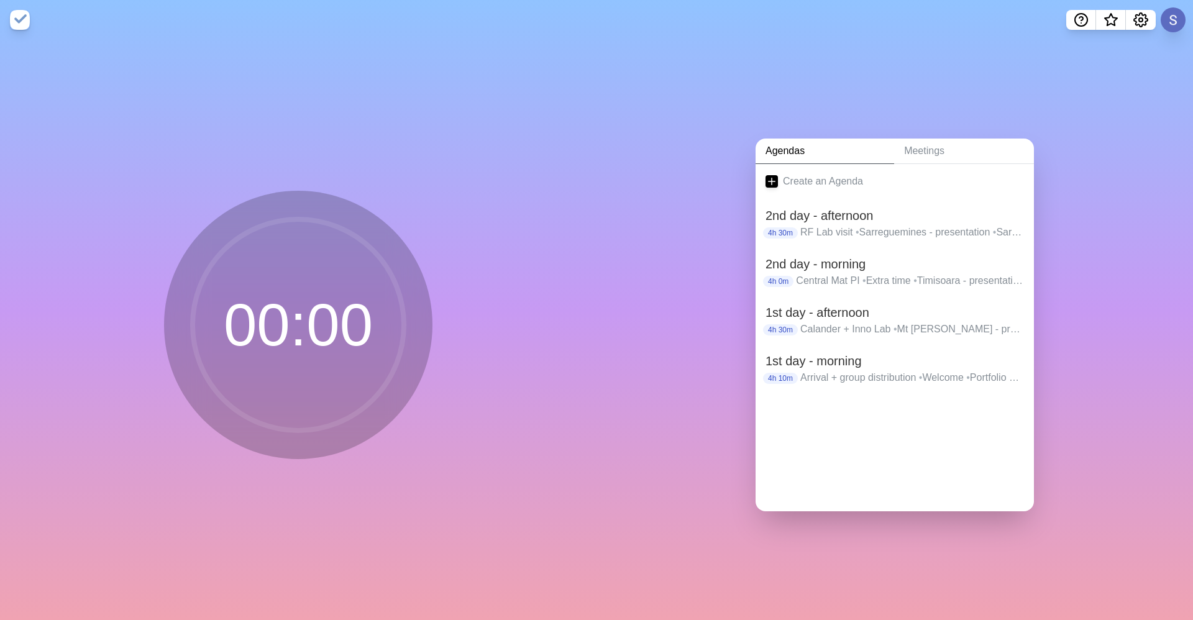
click at [635, 447] on div "Create an Agenda 2nd day - afternoon 4h 30m RF Lab visit • Sarreguemines - pres…" at bounding box center [895, 337] width 278 height 347
click at [635, 215] on h2 "2nd day - afternoon" at bounding box center [895, 215] width 259 height 19
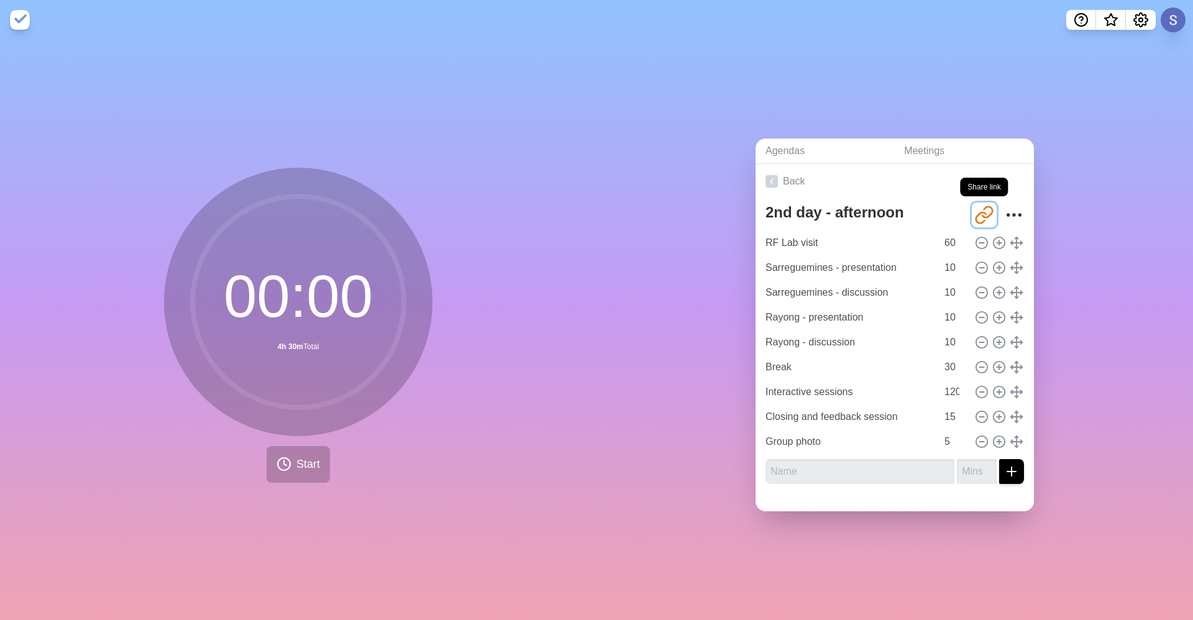
click at [635, 209] on icon "Share link" at bounding box center [984, 215] width 20 height 20
click at [635, 176] on icon at bounding box center [772, 181] width 12 height 12
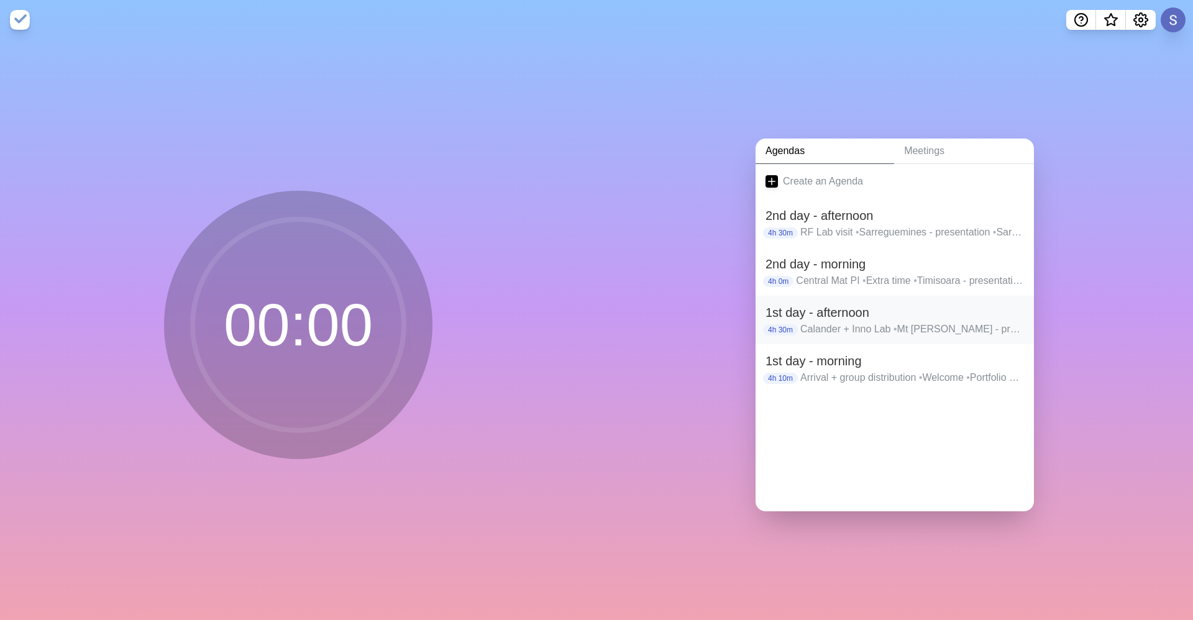
click at [635, 322] on p "Calander + Inno Lab • Mt Vernon - presentation • Mt Vernon - discussion • Lousa…" at bounding box center [912, 329] width 224 height 15
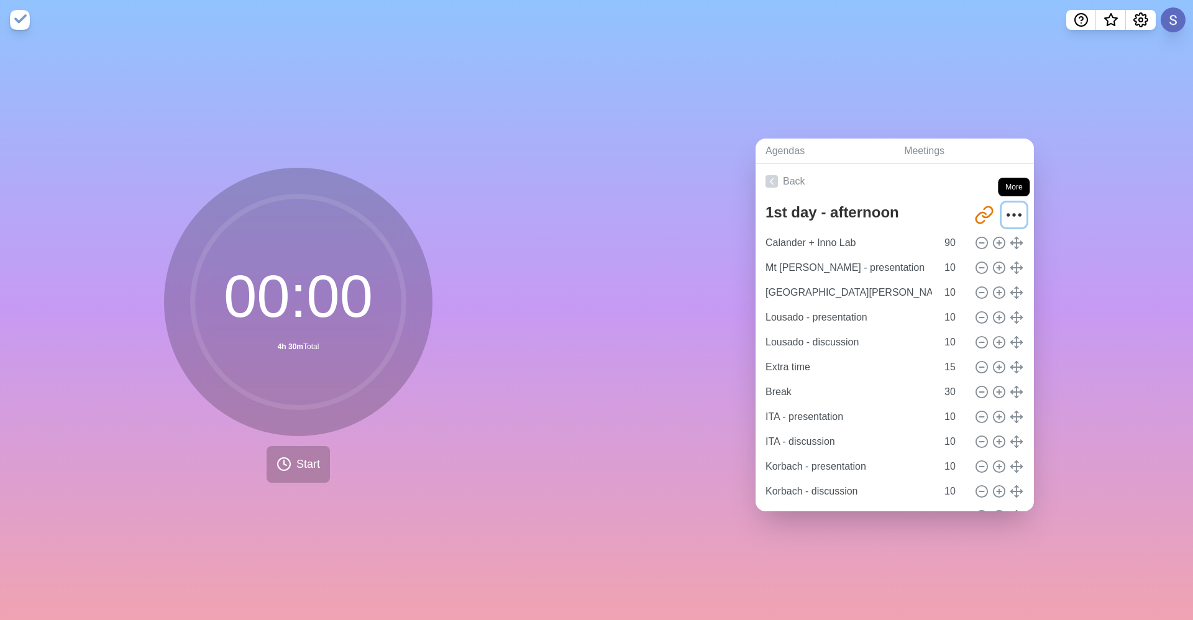
click at [635, 205] on icon "More" at bounding box center [1014, 215] width 20 height 20
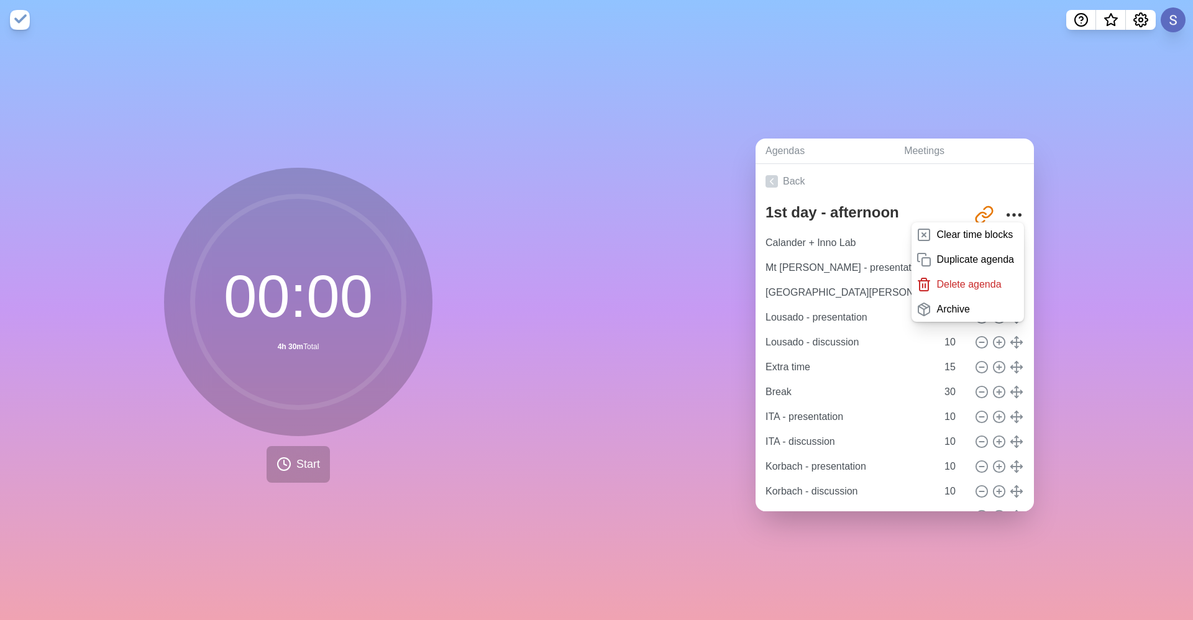
click at [635, 211] on div "Agendas Meetings Back 1st day - afternoon http://www.timeblocks.co/-OWG9CD69aXo…" at bounding box center [895, 330] width 597 height 580
click at [635, 201] on div "Agendas Meetings Back 1st day - afternoon http://www.timeblocks.co/-OWG9CD69aXo…" at bounding box center [895, 330] width 597 height 580
drag, startPoint x: 835, startPoint y: 483, endPoint x: 883, endPoint y: 376, distance: 117.7
click at [635, 487] on div "Calander + Inno Lab 90 Mt Vernon - presentation 10 Mt Vernon - discussion 10 Lo…" at bounding box center [895, 430] width 259 height 398
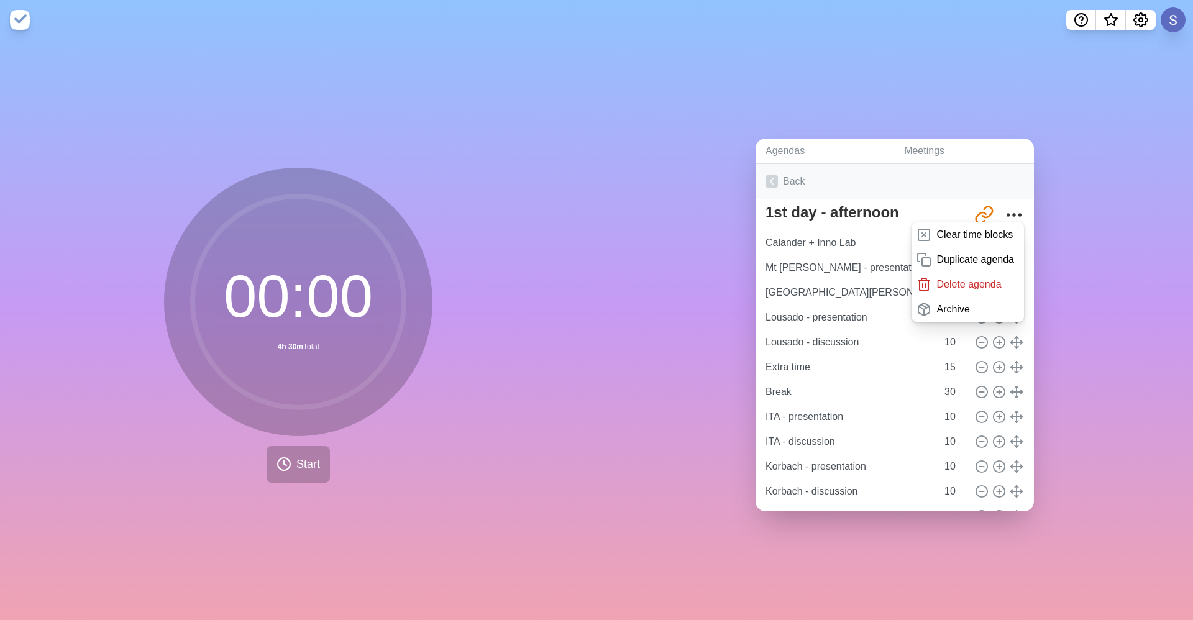
click at [635, 178] on link "Back" at bounding box center [895, 181] width 278 height 35
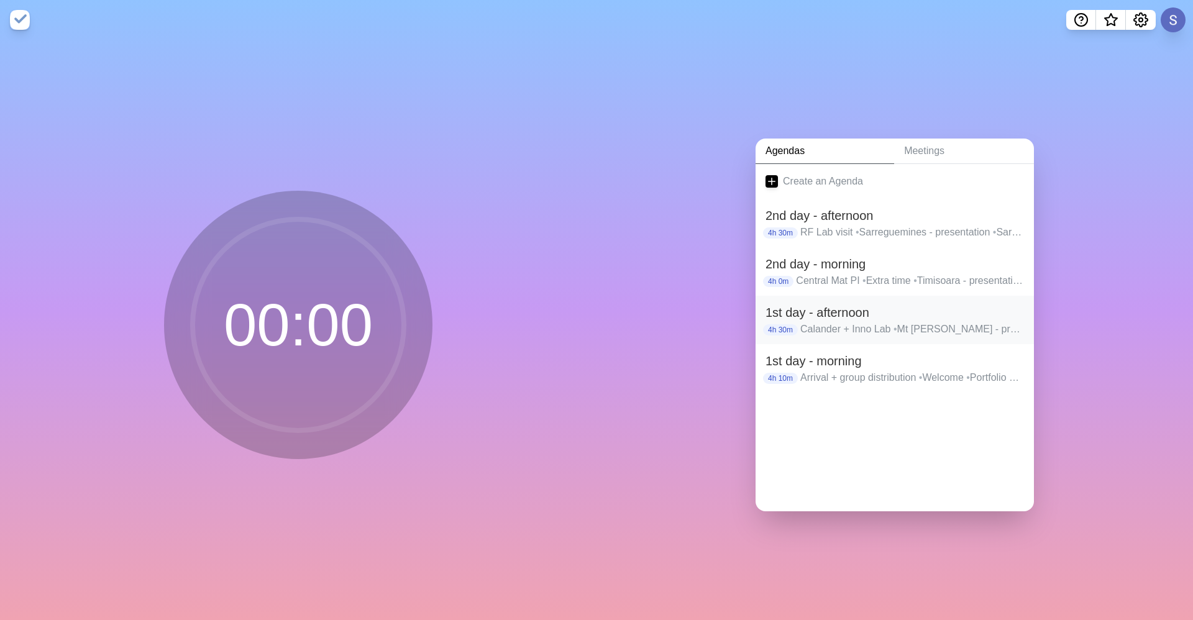
click at [635, 322] on p "Calander + Inno Lab • Mt Vernon - presentation • Mt Vernon - discussion • Lousa…" at bounding box center [912, 329] width 224 height 15
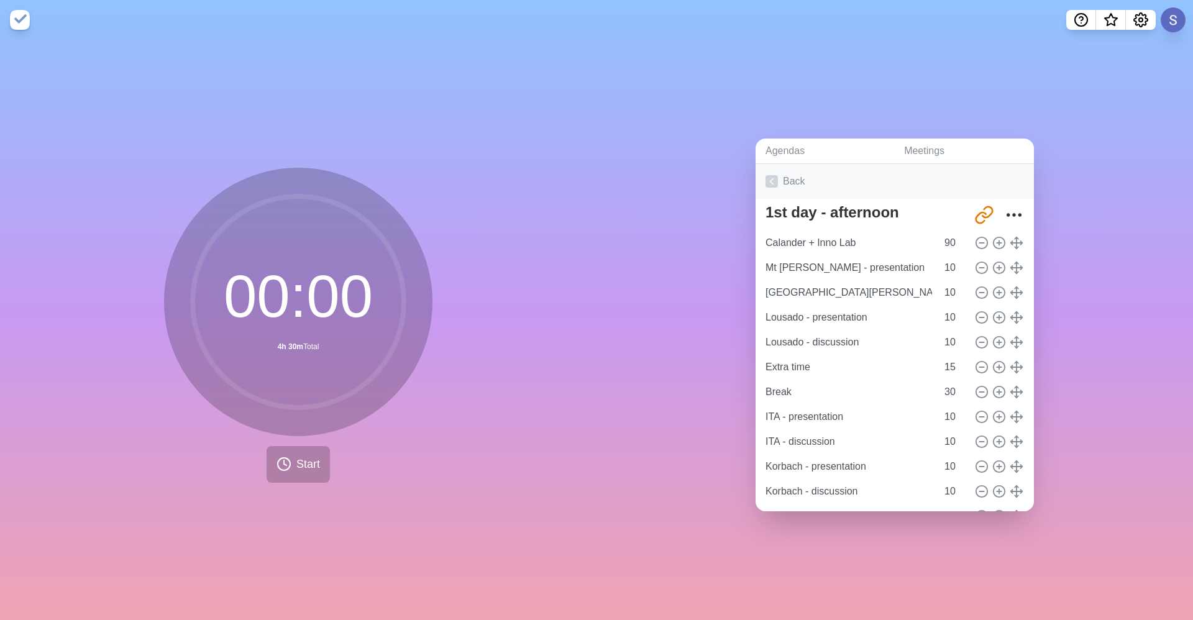
click at [635, 168] on link "Back" at bounding box center [895, 181] width 278 height 35
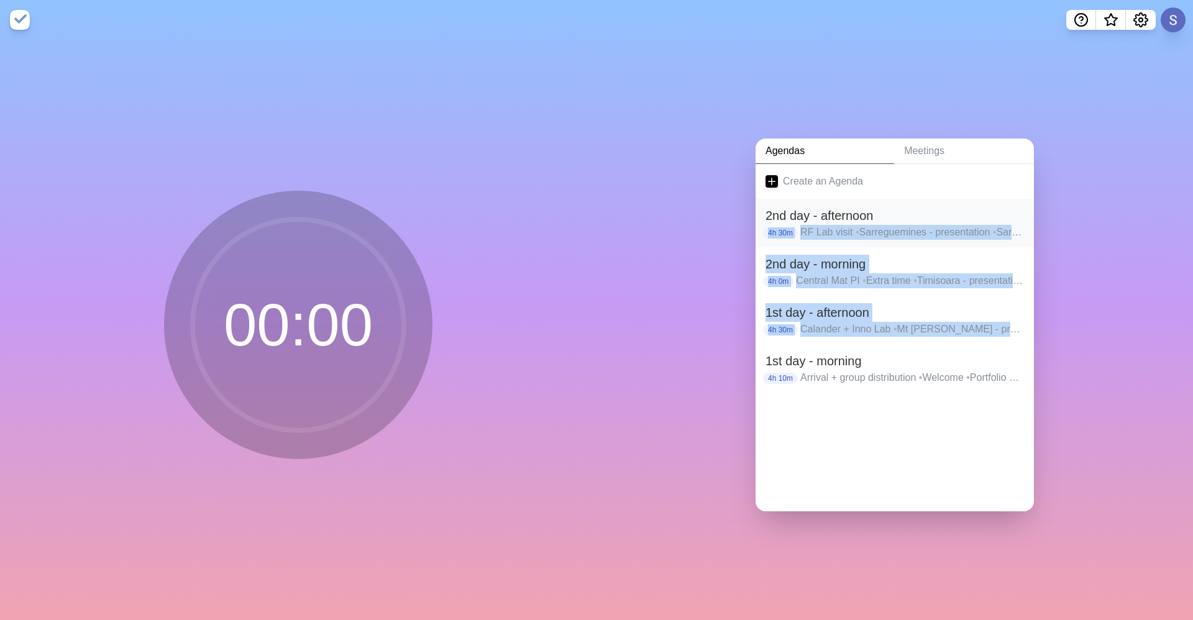
drag, startPoint x: 994, startPoint y: 319, endPoint x: 971, endPoint y: 206, distance: 114.8
click at [635, 206] on div "Create an Agenda 2nd day - afternoon 4h 30m RF Lab visit • Sarreguemines - pres…" at bounding box center [895, 337] width 278 height 347
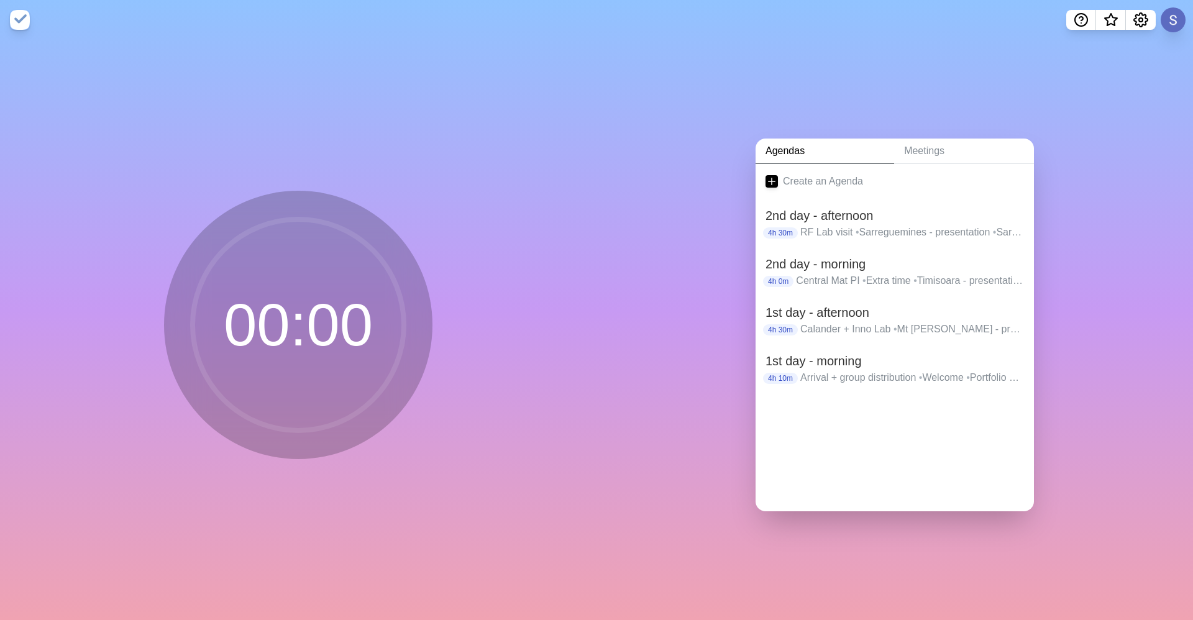
click at [635, 435] on div at bounding box center [895, 418] width 278 height 50
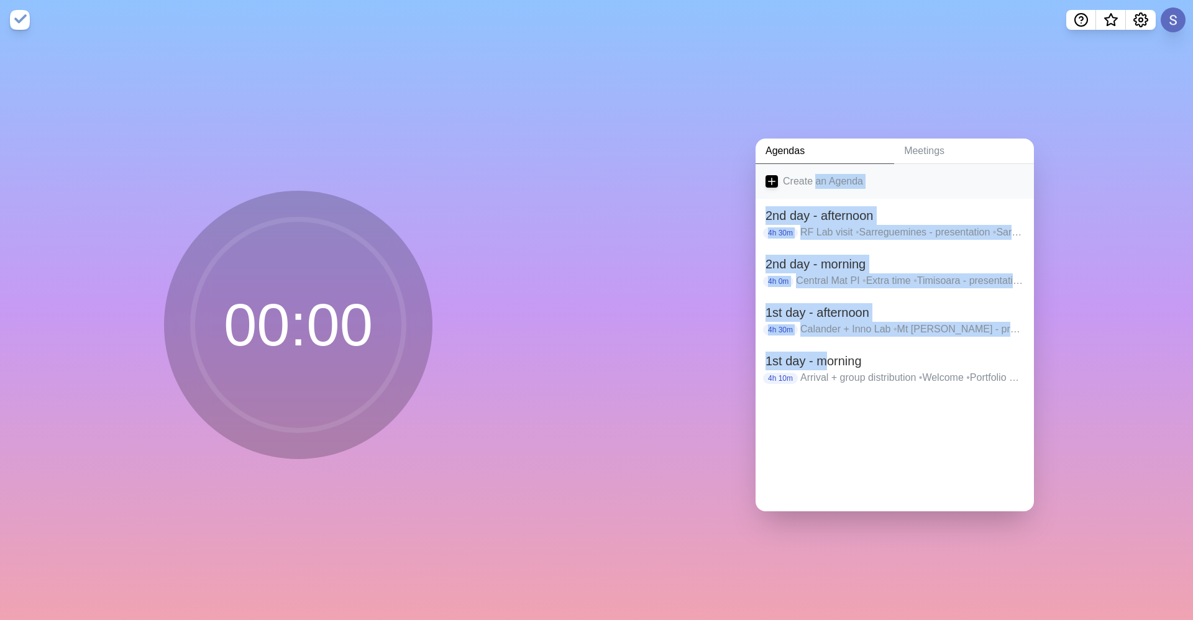
drag, startPoint x: 822, startPoint y: 361, endPoint x: 797, endPoint y: 178, distance: 185.0
click at [635, 178] on div "Create an Agenda 2nd day - afternoon 4h 30m RF Lab visit • Sarreguemines - pres…" at bounding box center [895, 337] width 278 height 347
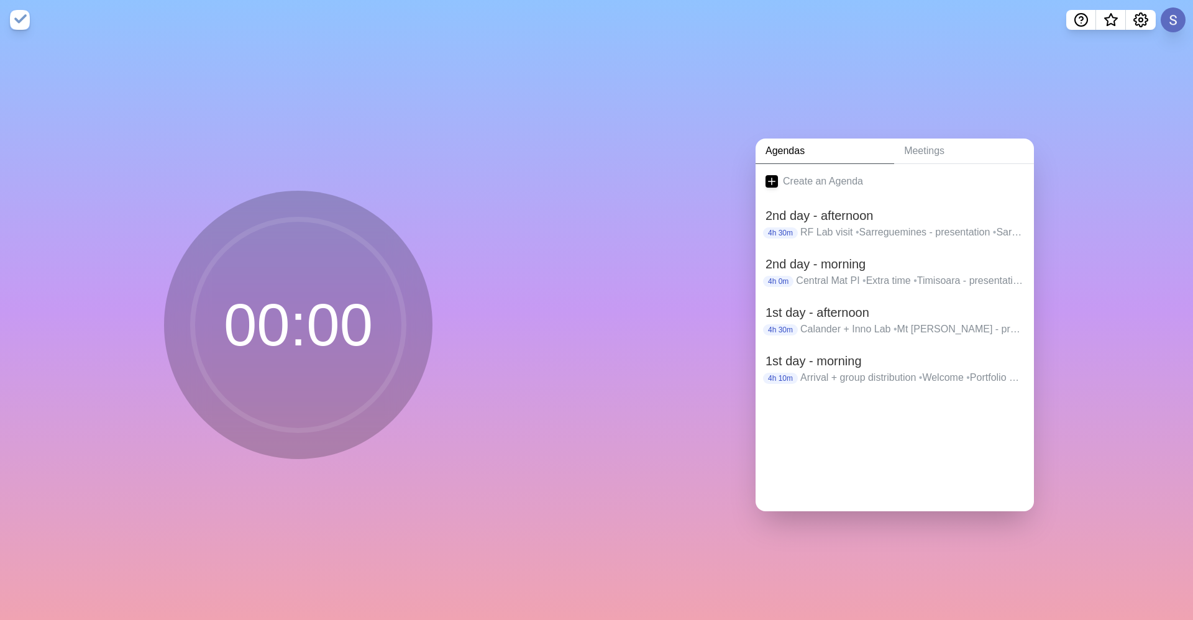
click at [635, 472] on div "Create an Agenda 2nd day - afternoon 4h 30m RF Lab visit • Sarreguemines - pres…" at bounding box center [895, 337] width 278 height 347
click at [635, 327] on p "Calander + Inno Lab • Mt Vernon - presentation • Mt Vernon - discussion • Lousa…" at bounding box center [912, 329] width 224 height 15
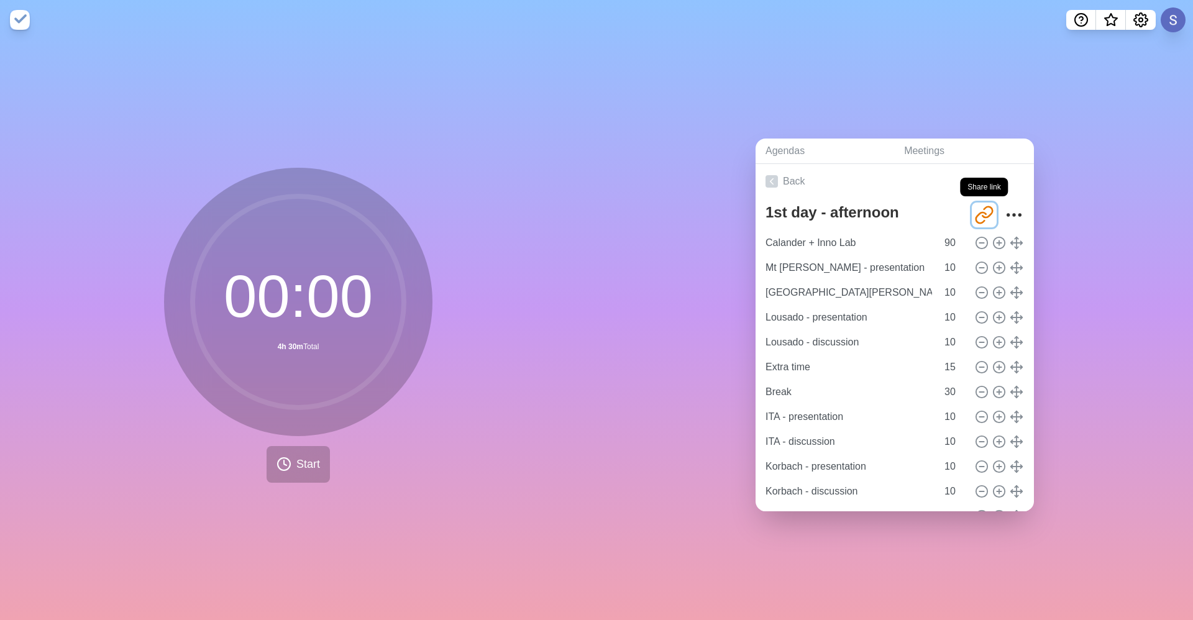
click at [635, 211] on icon "Share link" at bounding box center [987, 211] width 10 height 11
drag, startPoint x: 974, startPoint y: 211, endPoint x: 1145, endPoint y: 256, distance: 176.8
click at [635, 256] on div "Agendas Meetings Back 1st day - afternoon http://www.timeblocks.co/-OWG9CD69aXo…" at bounding box center [895, 330] width 597 height 580
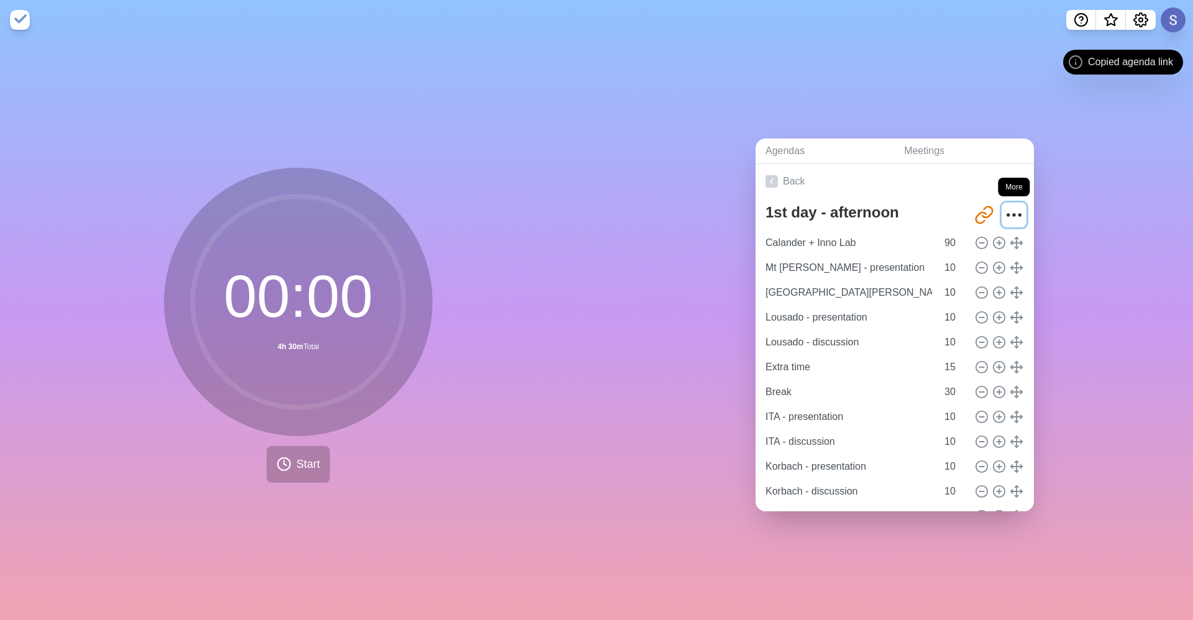
click at [635, 207] on icon "More" at bounding box center [1014, 215] width 20 height 20
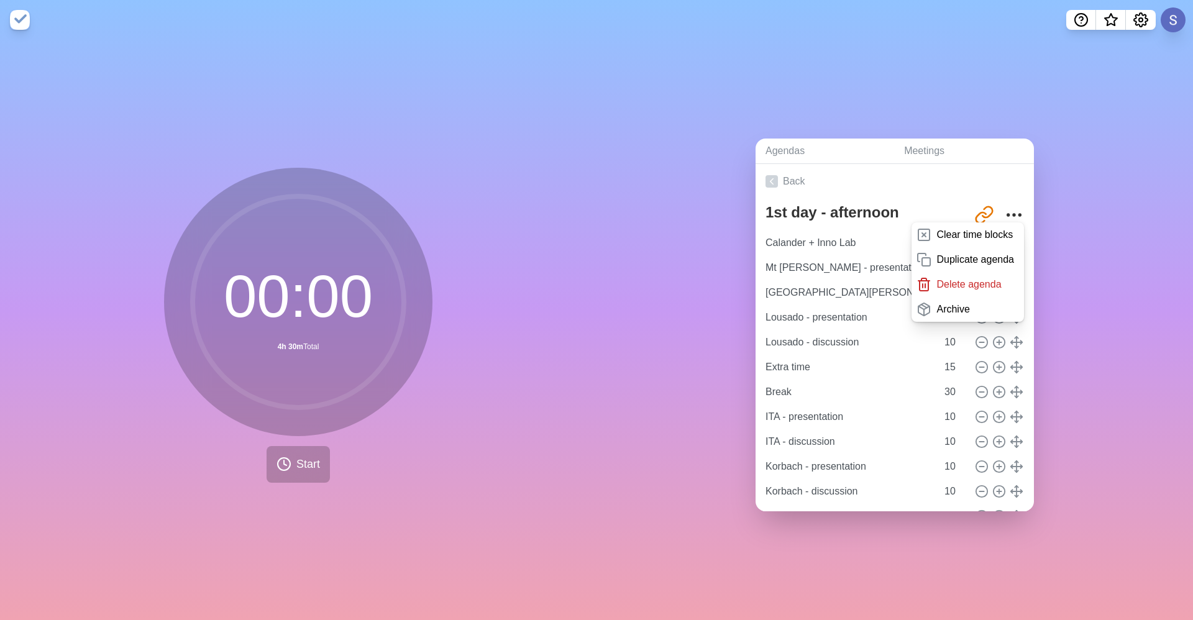
click at [635, 207] on div "Agendas Meetings Back 1st day - afternoon http://www.timeblocks.co/-OWG9CD69aXo…" at bounding box center [895, 330] width 597 height 580
click at [635, 385] on div "Agendas Meetings Back 1st day - afternoon http://www.timeblocks.co/-OWG9CD69aXo…" at bounding box center [895, 330] width 597 height 580
click at [635, 181] on link "Back" at bounding box center [895, 181] width 278 height 35
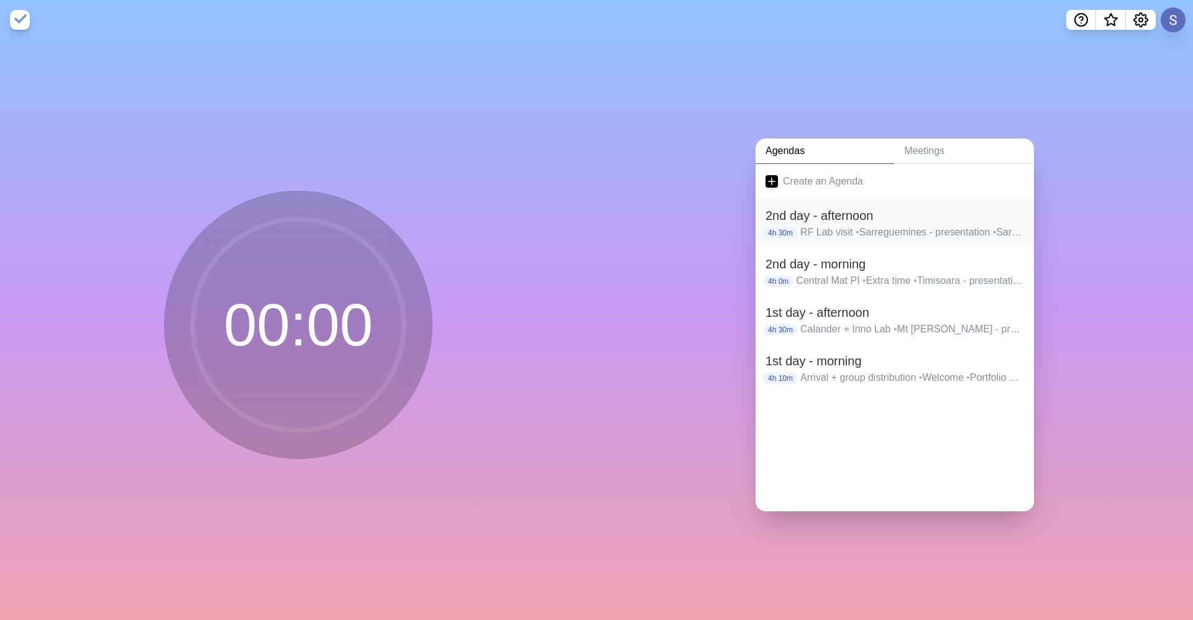
click at [635, 228] on p "RF Lab visit • Sarreguemines - presentation • Sarreguemines - discussion • Rayo…" at bounding box center [912, 232] width 224 height 15
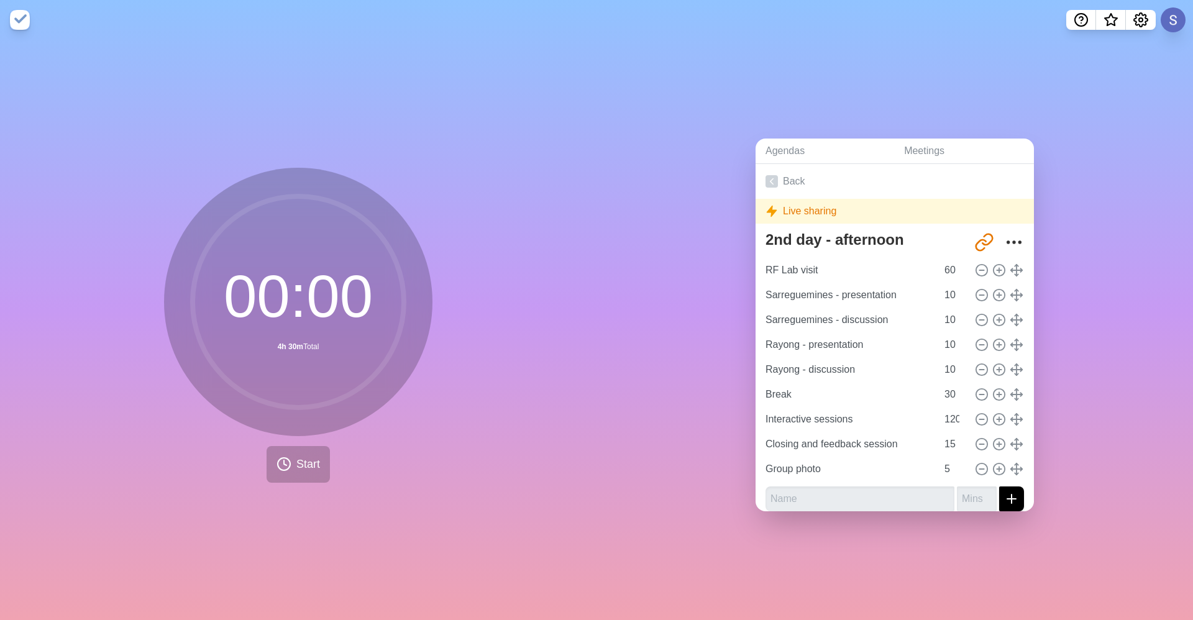
click at [635, 205] on div "Live sharing" at bounding box center [895, 211] width 278 height 25
click at [290, 464] on button "Start" at bounding box center [298, 464] width 63 height 37
click at [635, 272] on input "RF Lab visit" at bounding box center [849, 270] width 176 height 25
click at [291, 451] on button "Start" at bounding box center [298, 464] width 63 height 37
click at [296, 467] on span "Start" at bounding box center [308, 464] width 24 height 17
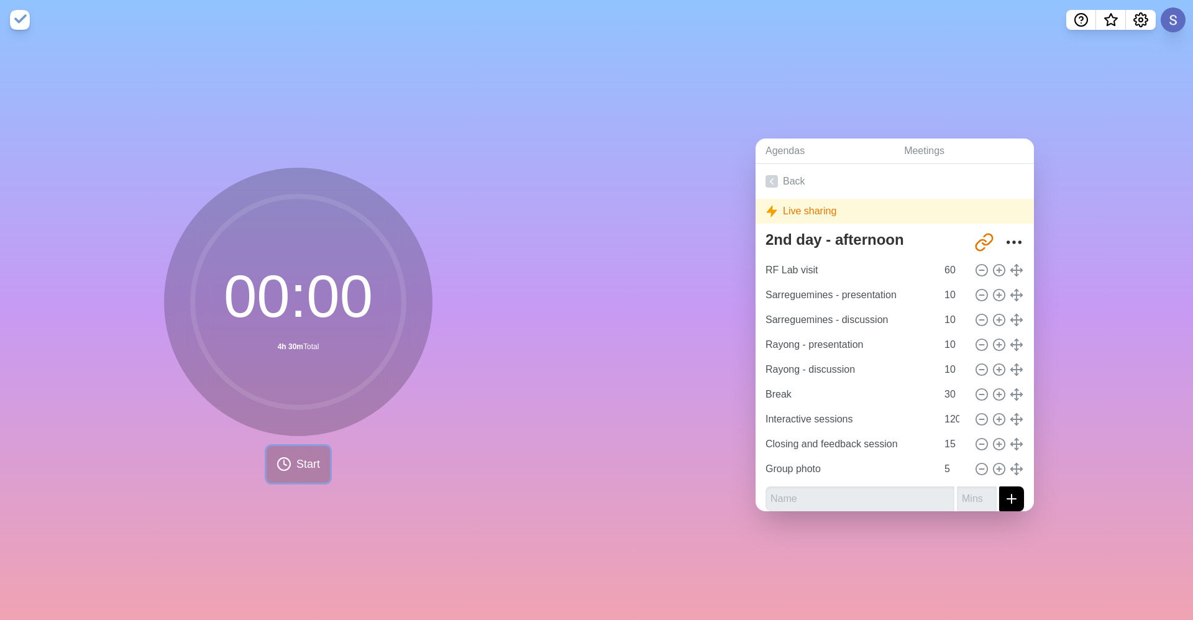
click at [281, 474] on button "Start" at bounding box center [298, 464] width 63 height 37
click at [295, 439] on div "00 : 00 4h 30m Total Start" at bounding box center [298, 325] width 268 height 315
click at [303, 456] on span "Start" at bounding box center [308, 464] width 24 height 17
click at [635, 175] on icon at bounding box center [772, 181] width 12 height 12
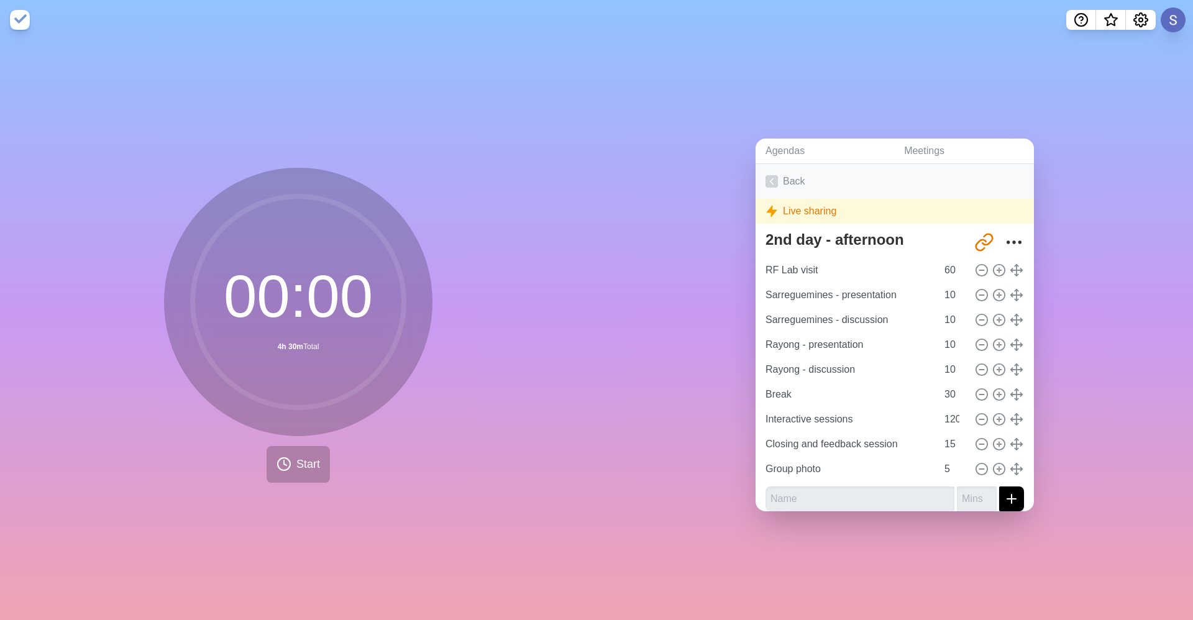
click at [635, 170] on link "Back" at bounding box center [895, 181] width 278 height 35
click at [635, 175] on icon at bounding box center [772, 181] width 12 height 12
click at [635, 140] on link "Agendas" at bounding box center [825, 151] width 139 height 25
click at [635, 152] on link "Agendas" at bounding box center [825, 151] width 139 height 25
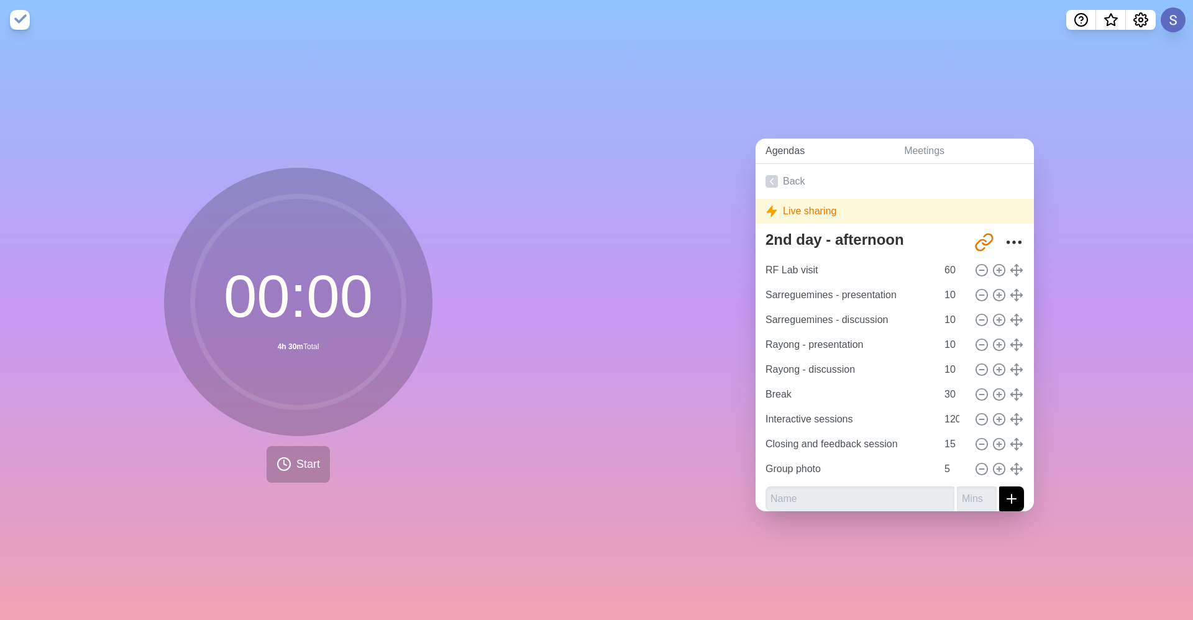
click at [635, 152] on link "Agendas" at bounding box center [825, 151] width 139 height 25
click at [635, 164] on link "Back" at bounding box center [895, 181] width 278 height 35
click at [635, 127] on div "Agendas Meetings Back Live sharing 2nd day - afternoon http://www.timeblocks.co…" at bounding box center [895, 330] width 597 height 580
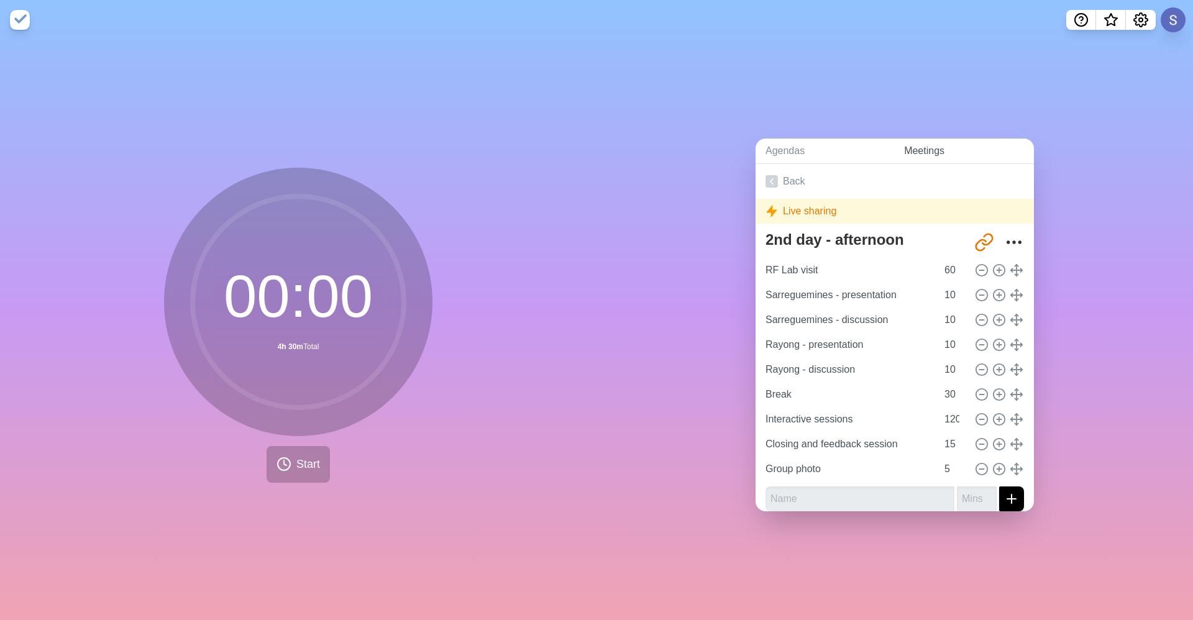
click at [635, 139] on link "Meetings" at bounding box center [964, 151] width 140 height 25
click at [635, 297] on input "Sarreguemines - presentation" at bounding box center [849, 295] width 176 height 25
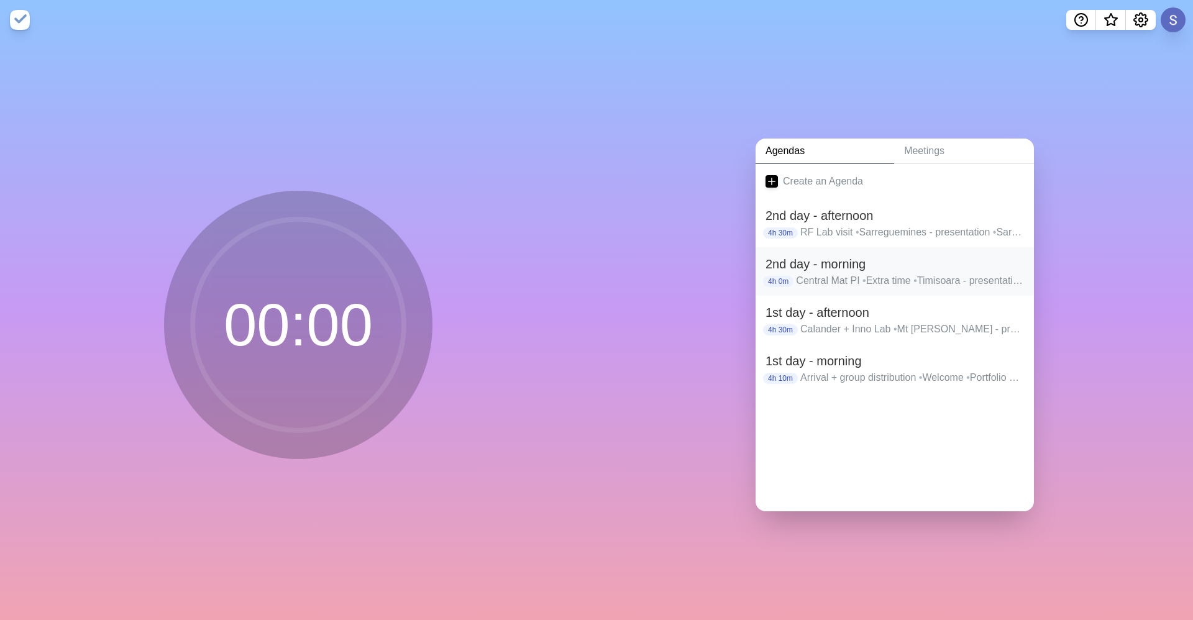
click at [877, 273] on p "Central Mat PI • Extra time • Timisoara - presentation • Timisoara - discussion…" at bounding box center [910, 280] width 228 height 15
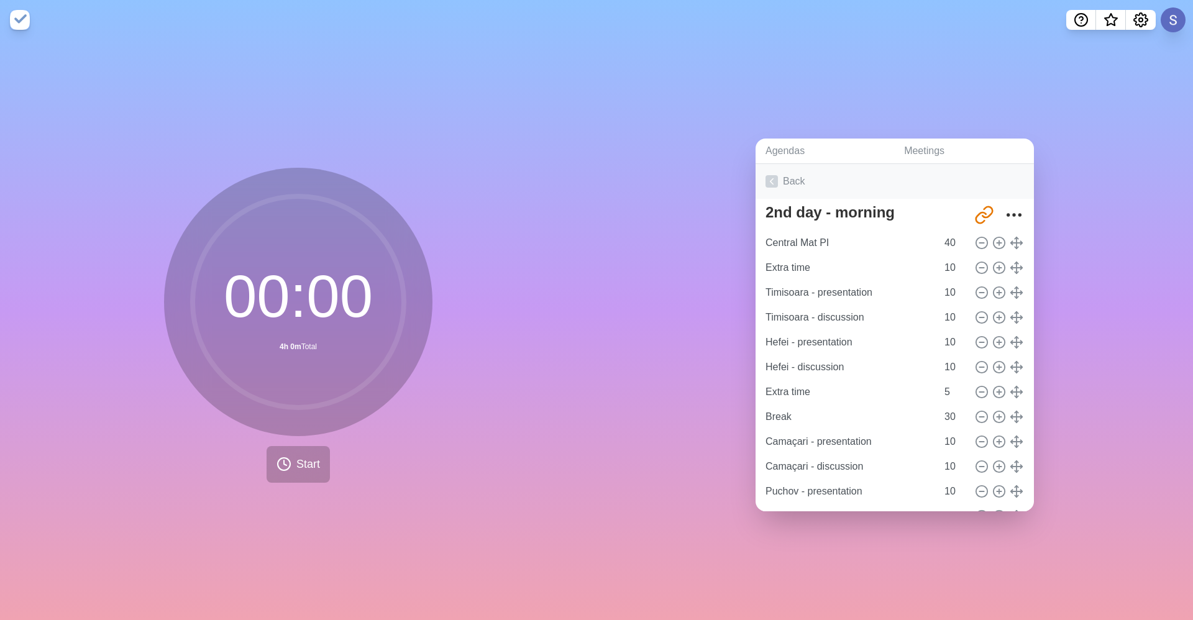
click at [802, 186] on link "Back" at bounding box center [895, 181] width 278 height 35
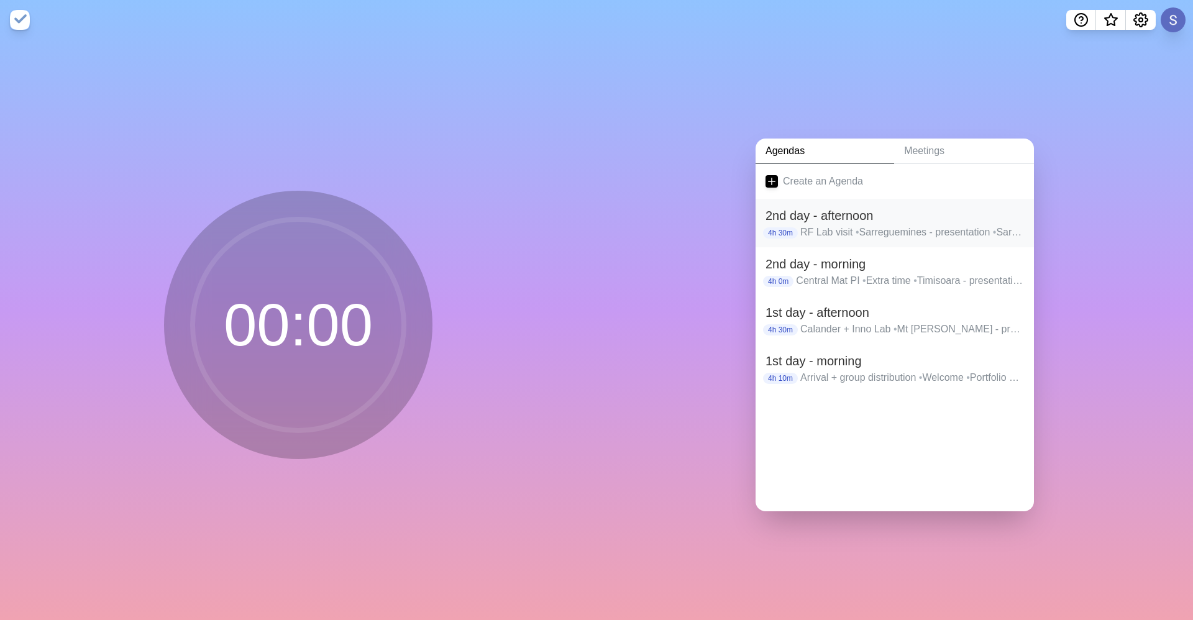
click at [856, 225] on p "RF Lab visit • Sarreguemines - presentation • Sarreguemines - discussion • Rayo…" at bounding box center [912, 232] width 224 height 15
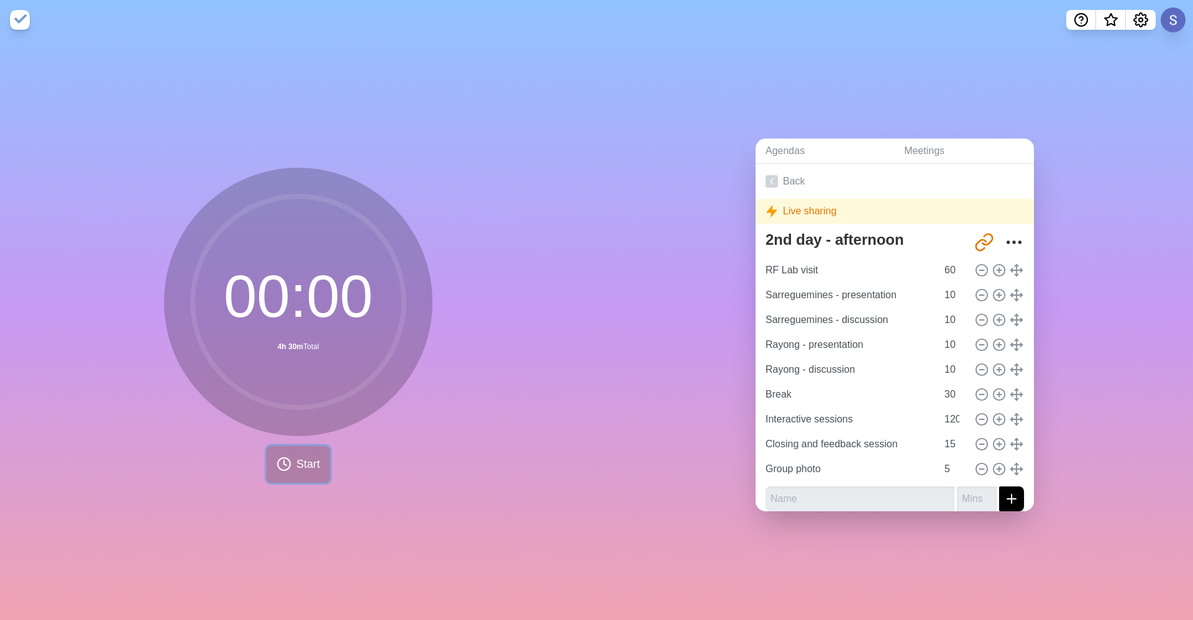
click at [284, 460] on polyline at bounding box center [285, 462] width 2 height 5
click at [305, 446] on button "Start" at bounding box center [298, 464] width 63 height 37
click at [786, 168] on link "Back" at bounding box center [895, 181] width 278 height 35
click at [759, 169] on link "Back" at bounding box center [895, 181] width 278 height 35
click at [761, 167] on link "Back" at bounding box center [895, 181] width 278 height 35
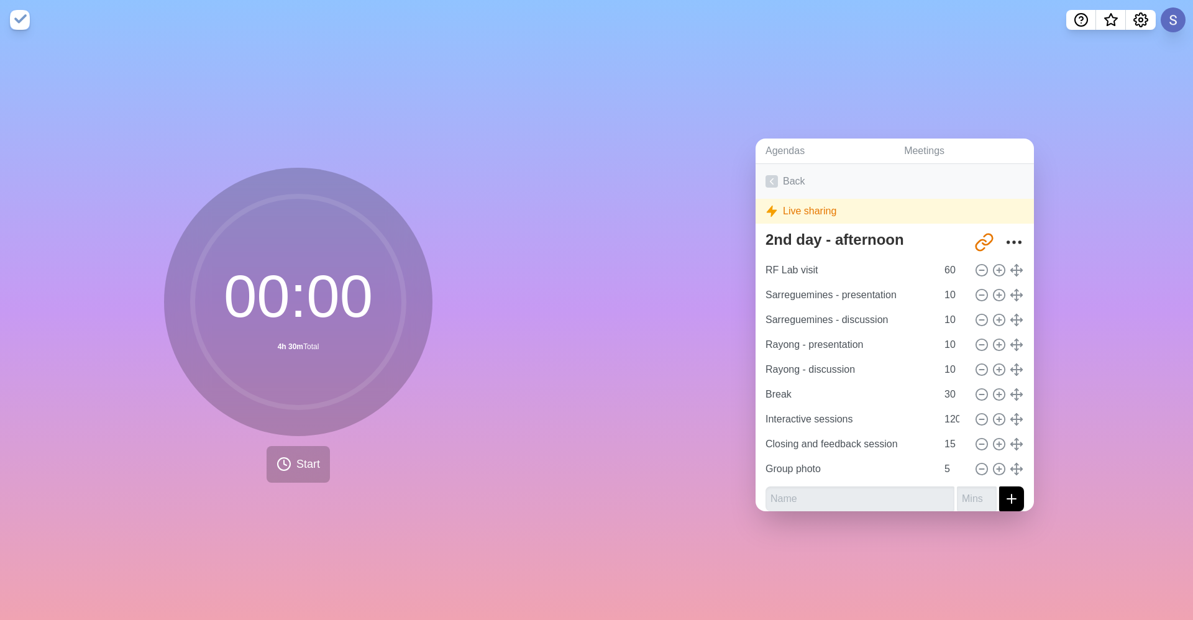
click at [791, 175] on link "Back" at bounding box center [895, 181] width 278 height 35
click at [781, 146] on link "Agendas" at bounding box center [825, 151] width 139 height 25
click at [932, 145] on link "Meetings" at bounding box center [964, 151] width 140 height 25
click at [799, 167] on link "Back" at bounding box center [895, 181] width 278 height 35
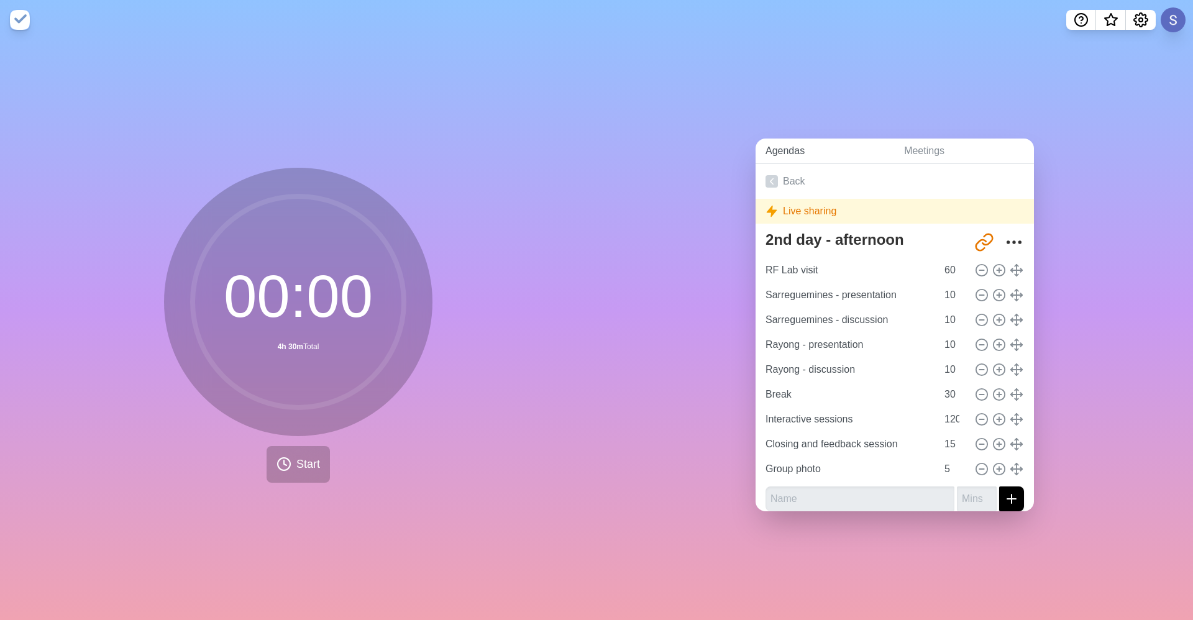
click at [775, 141] on link "Agendas" at bounding box center [825, 151] width 139 height 25
click at [934, 139] on link "Meetings" at bounding box center [964, 151] width 140 height 25
click at [790, 181] on link "Back" at bounding box center [895, 181] width 278 height 35
click at [1193, 30] on nav at bounding box center [596, 20] width 1193 height 40
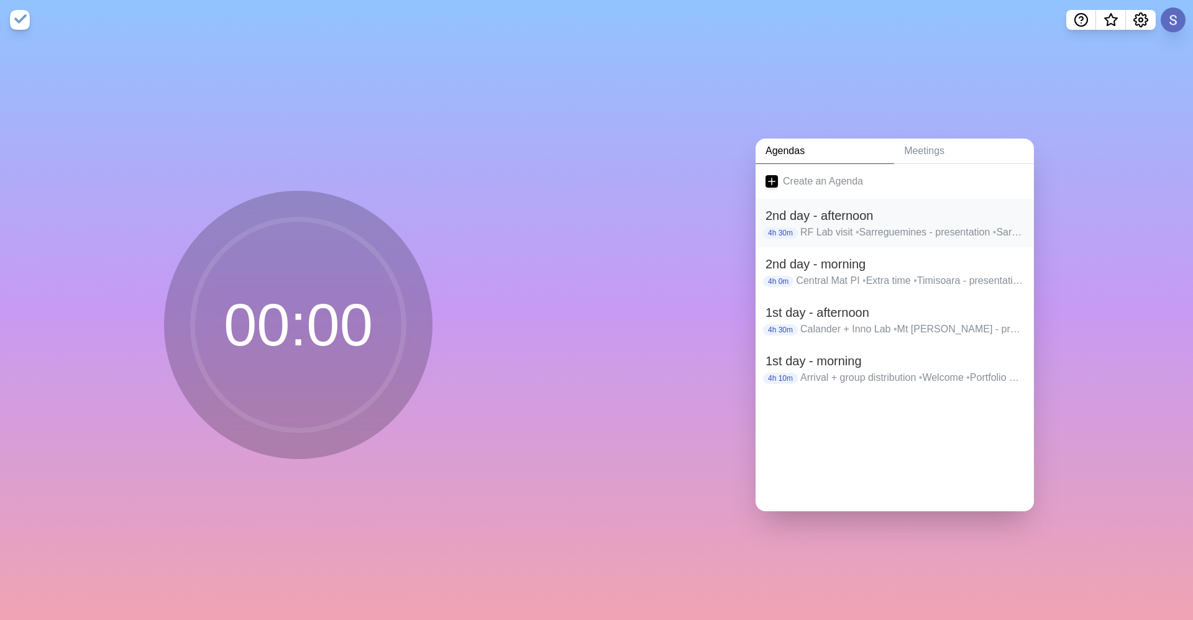
click at [923, 225] on p "RF Lab visit • Sarreguemines - presentation • Sarreguemines - discussion • Rayo…" at bounding box center [912, 232] width 224 height 15
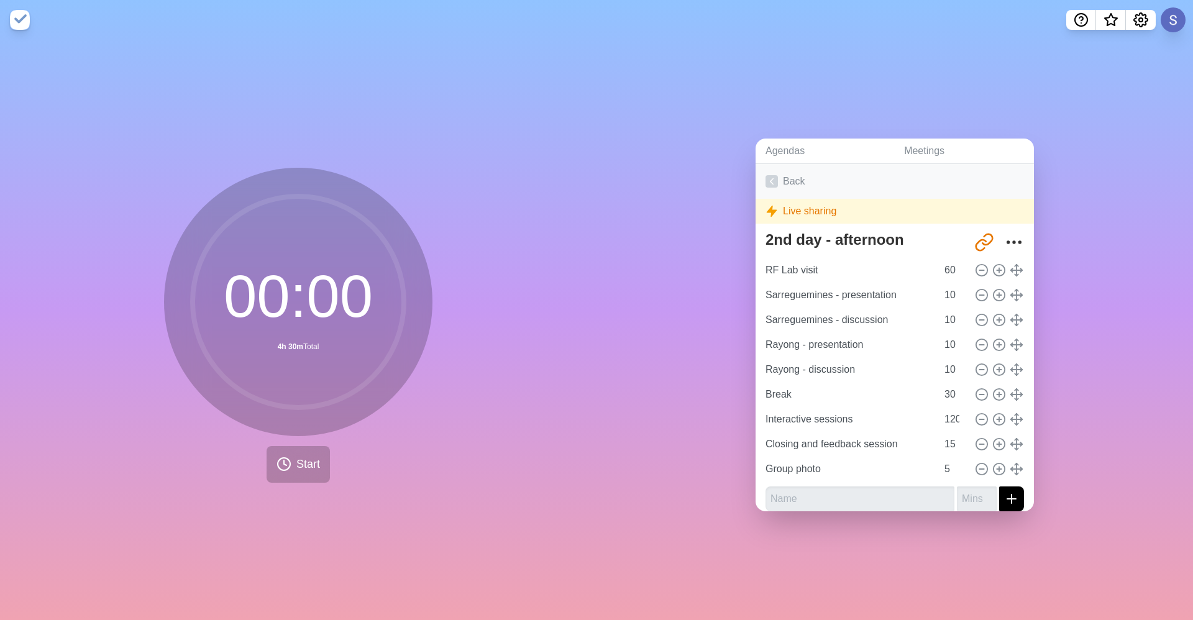
click at [811, 169] on link "Back" at bounding box center [895, 181] width 278 height 35
click at [812, 168] on link "Back" at bounding box center [895, 181] width 278 height 35
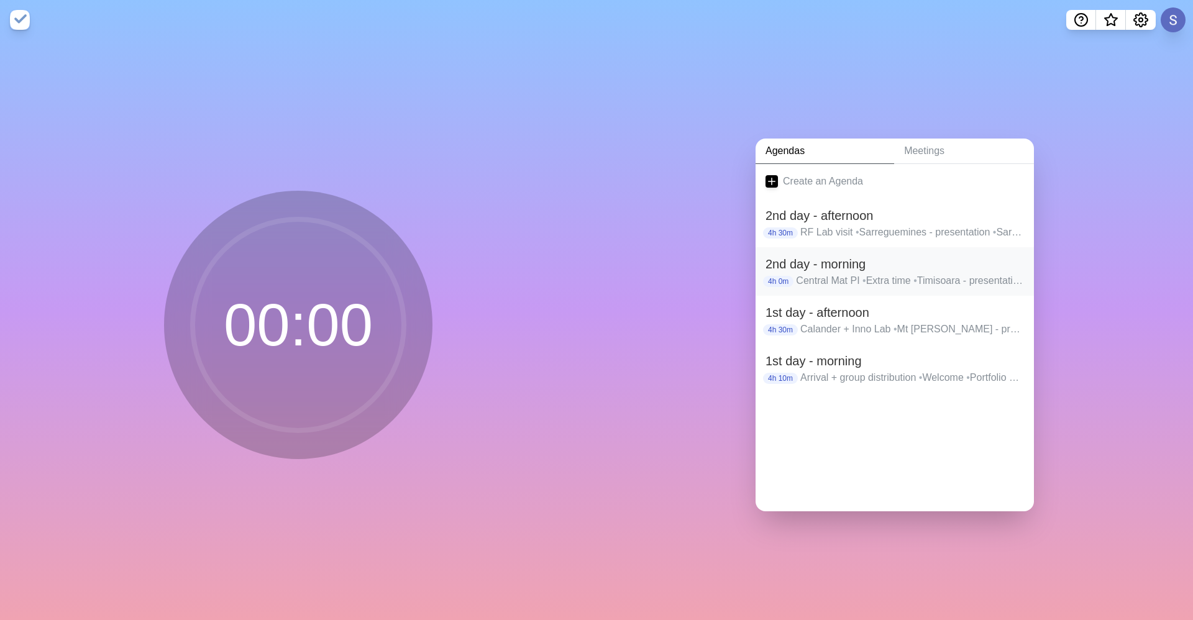
click at [863, 262] on h2 "2nd day - morning" at bounding box center [895, 264] width 259 height 19
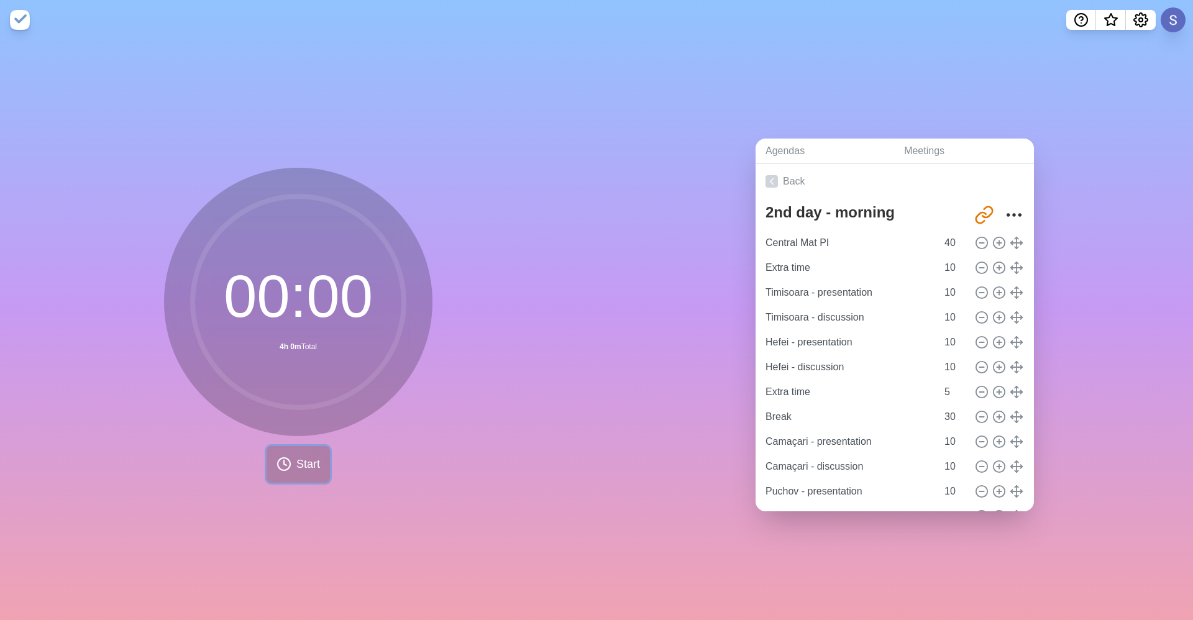
click at [278, 469] on button "Start" at bounding box center [298, 464] width 63 height 37
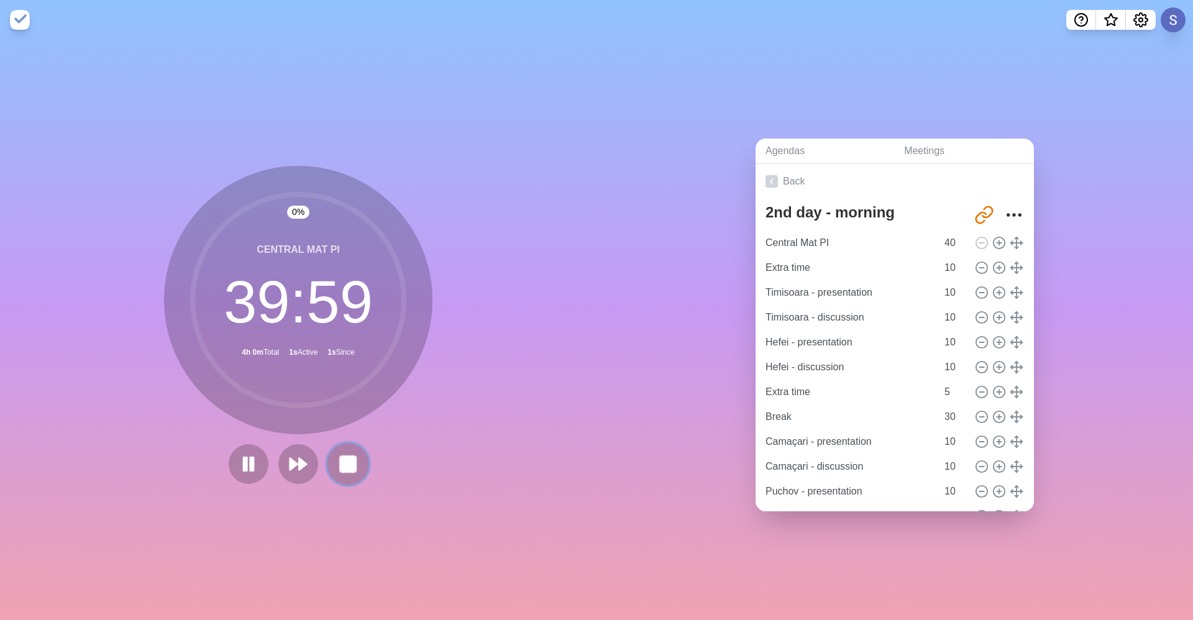
click at [341, 459] on rect at bounding box center [348, 464] width 16 height 16
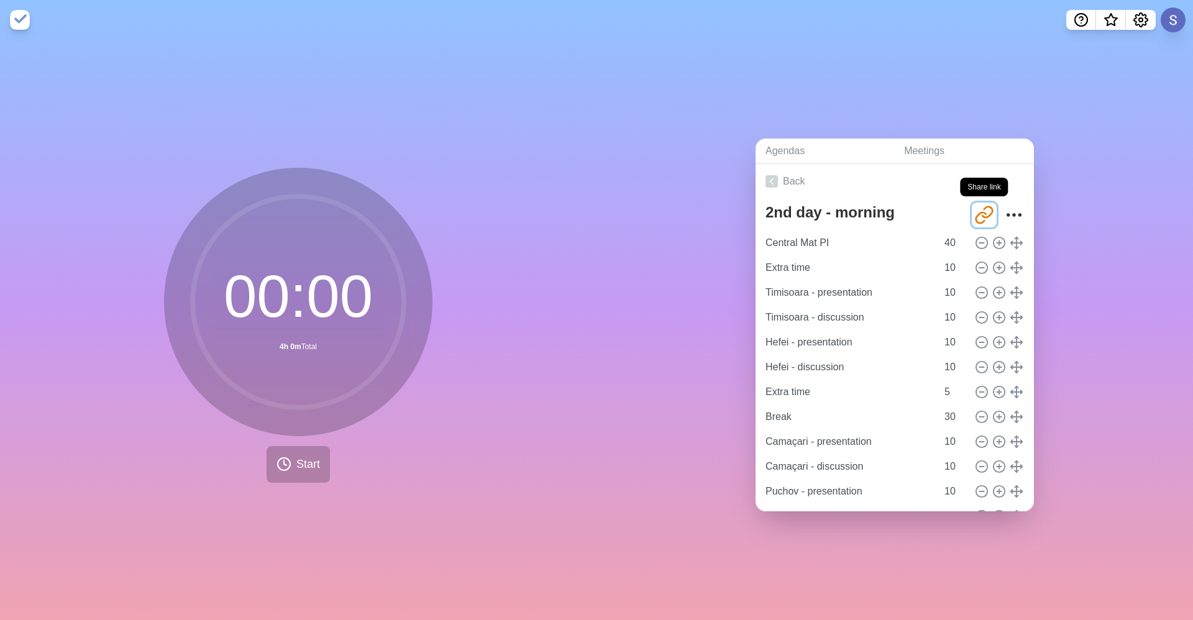
click at [974, 209] on icon "Share link" at bounding box center [984, 215] width 20 height 20
click at [772, 165] on link "Back" at bounding box center [895, 181] width 278 height 35
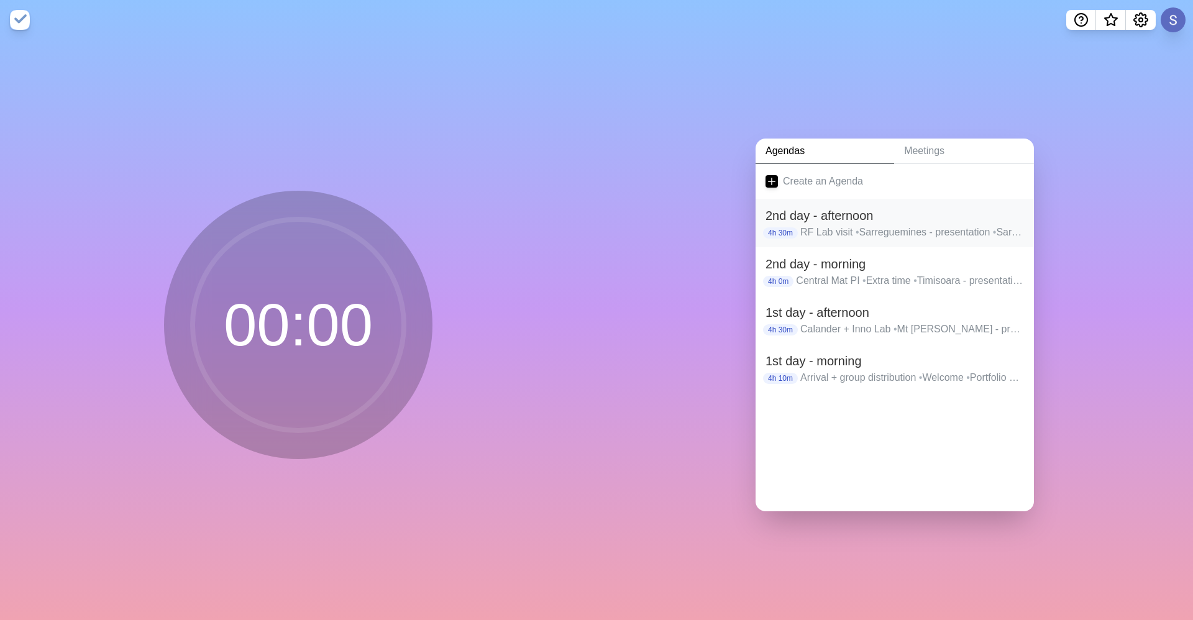
click at [842, 235] on p "RF Lab visit • Sarreguemines - presentation • Sarreguemines - discussion • Rayo…" at bounding box center [912, 232] width 224 height 15
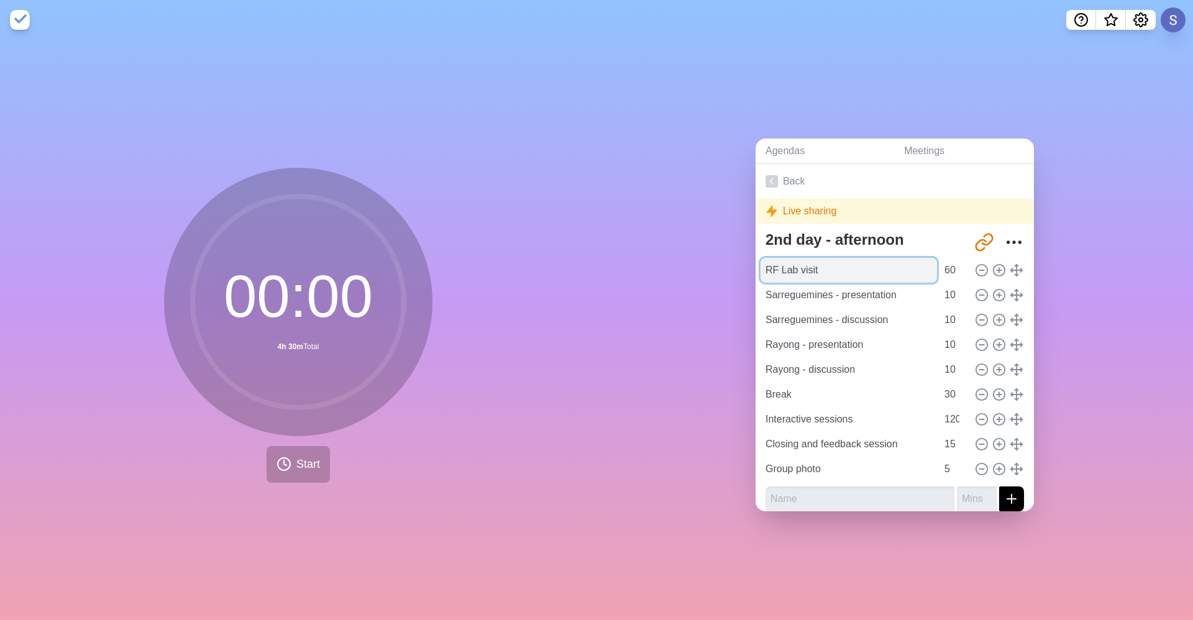
click at [842, 265] on input "RF Lab visit" at bounding box center [849, 270] width 176 height 25
click at [278, 465] on icon at bounding box center [284, 464] width 15 height 15
click at [303, 447] on button "Start" at bounding box center [298, 464] width 63 height 37
click at [775, 168] on link "Back" at bounding box center [895, 181] width 278 height 35
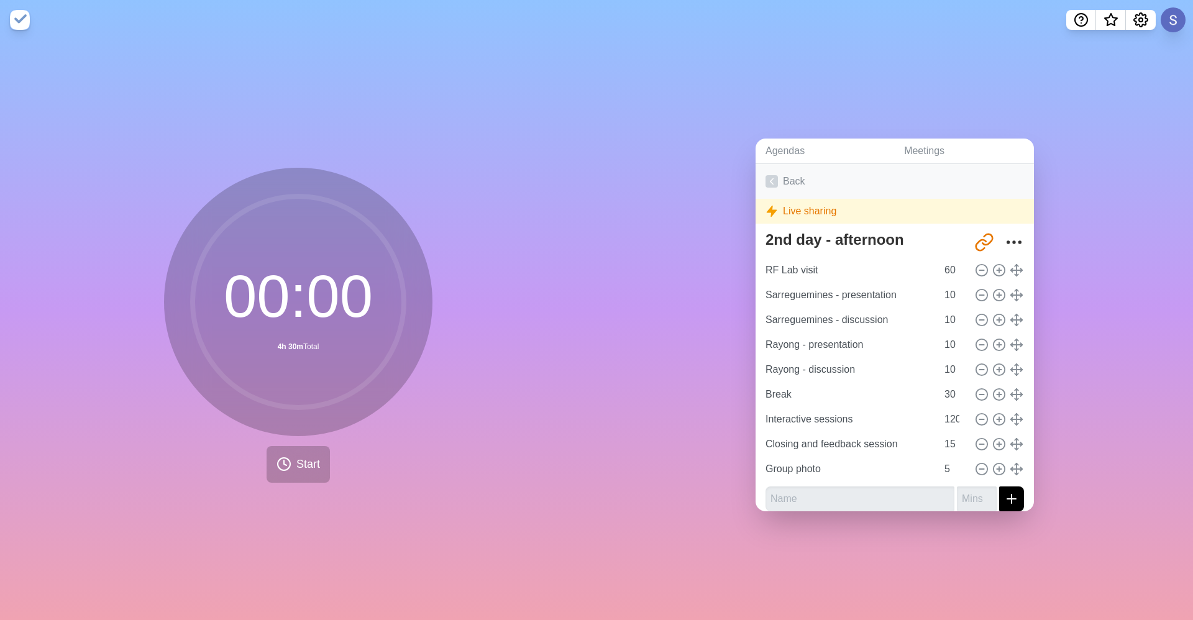
click at [775, 168] on link "Back" at bounding box center [895, 181] width 278 height 35
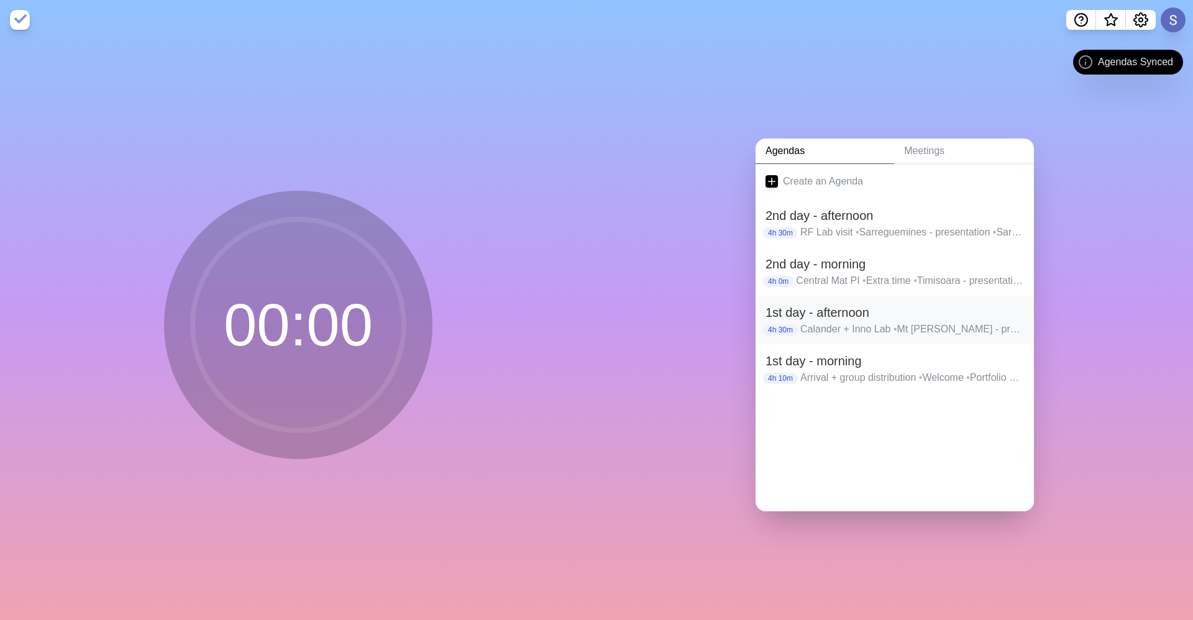
click at [827, 313] on h2 "1st day - afternoon" at bounding box center [895, 312] width 259 height 19
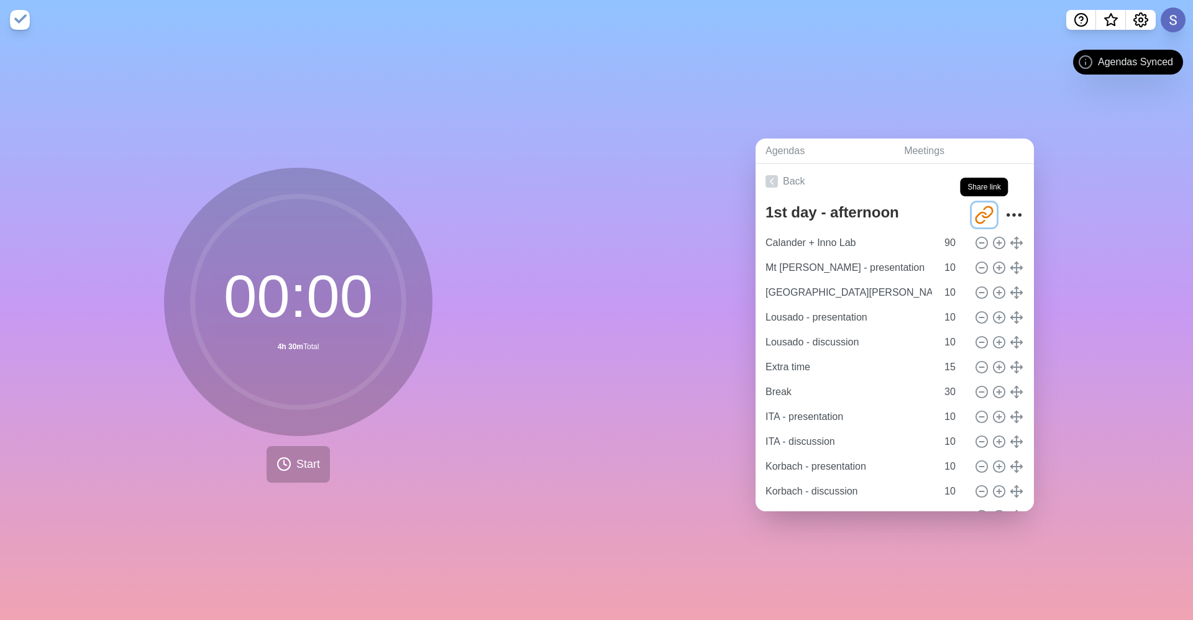
click at [974, 206] on icon "Share link" at bounding box center [984, 215] width 20 height 20
click at [820, 167] on link "Back" at bounding box center [895, 181] width 278 height 35
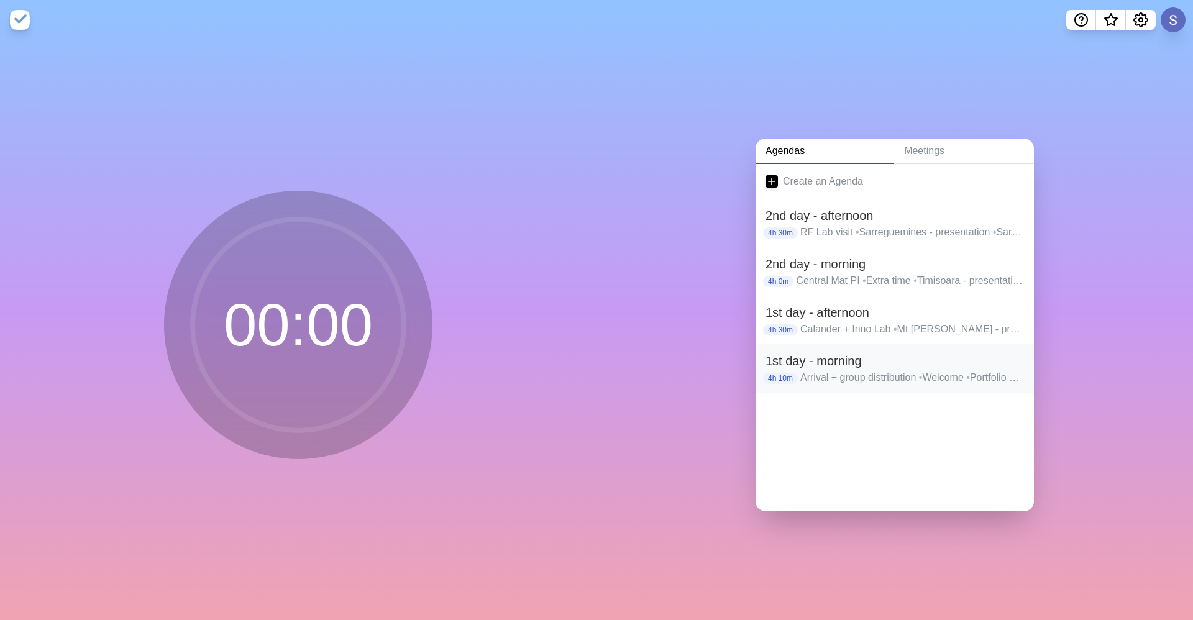
click at [872, 357] on h2 "1st day - morning" at bounding box center [895, 361] width 259 height 19
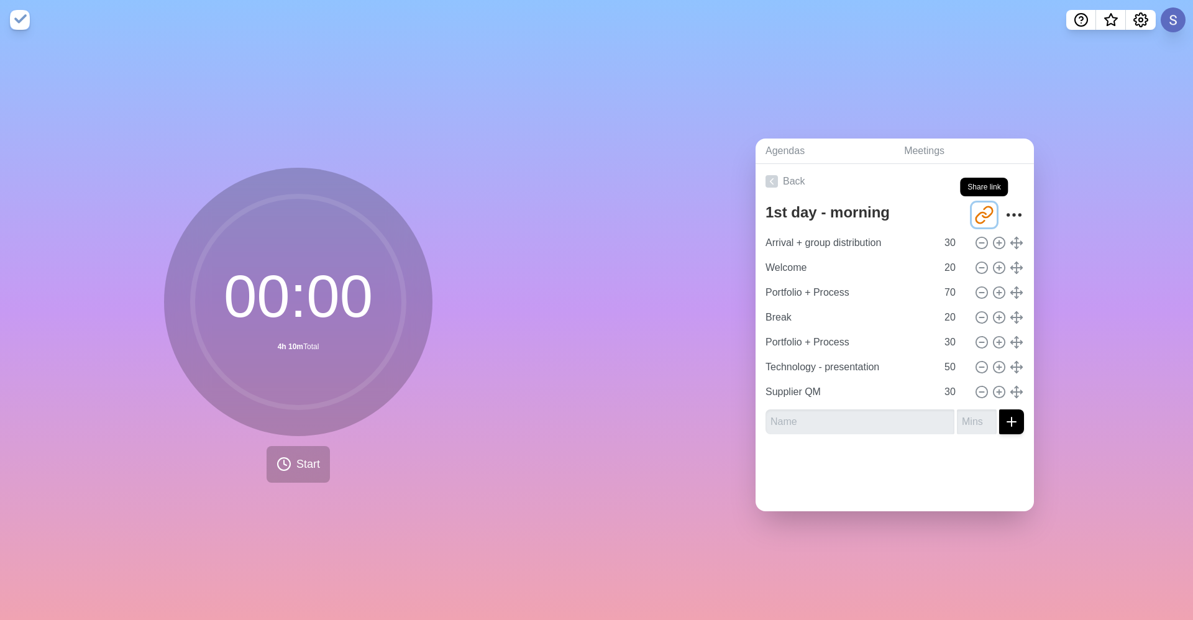
click at [976, 212] on icon "Share link" at bounding box center [981, 217] width 10 height 11
click at [780, 174] on link "Back" at bounding box center [895, 181] width 278 height 35
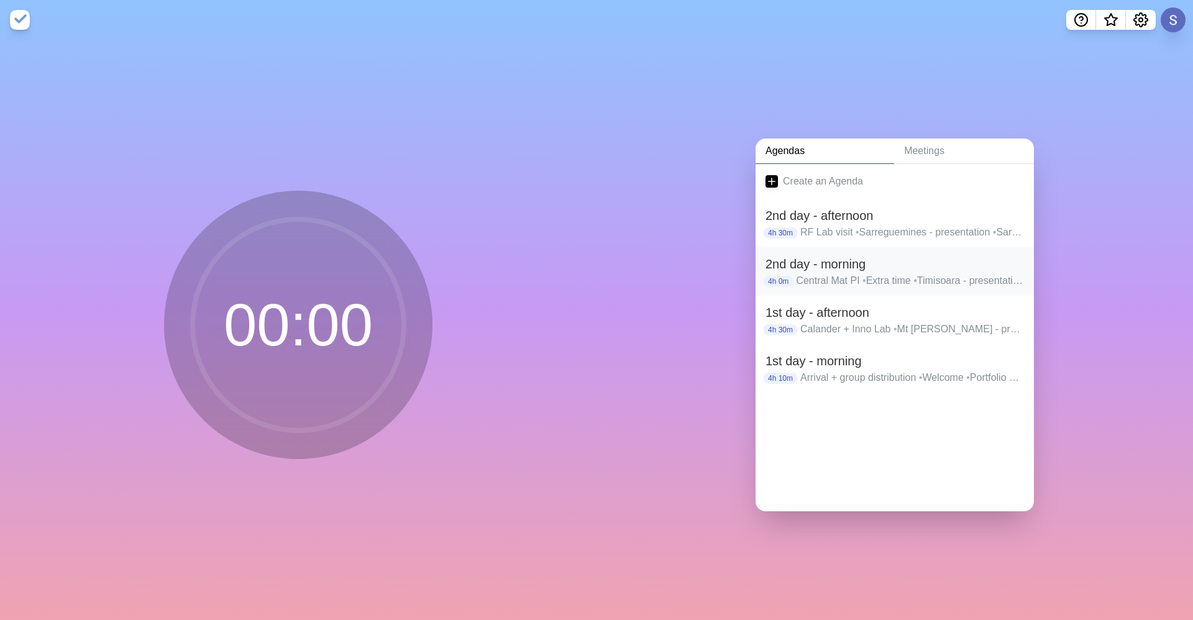
click at [805, 265] on h2 "2nd day - morning" at bounding box center [895, 264] width 259 height 19
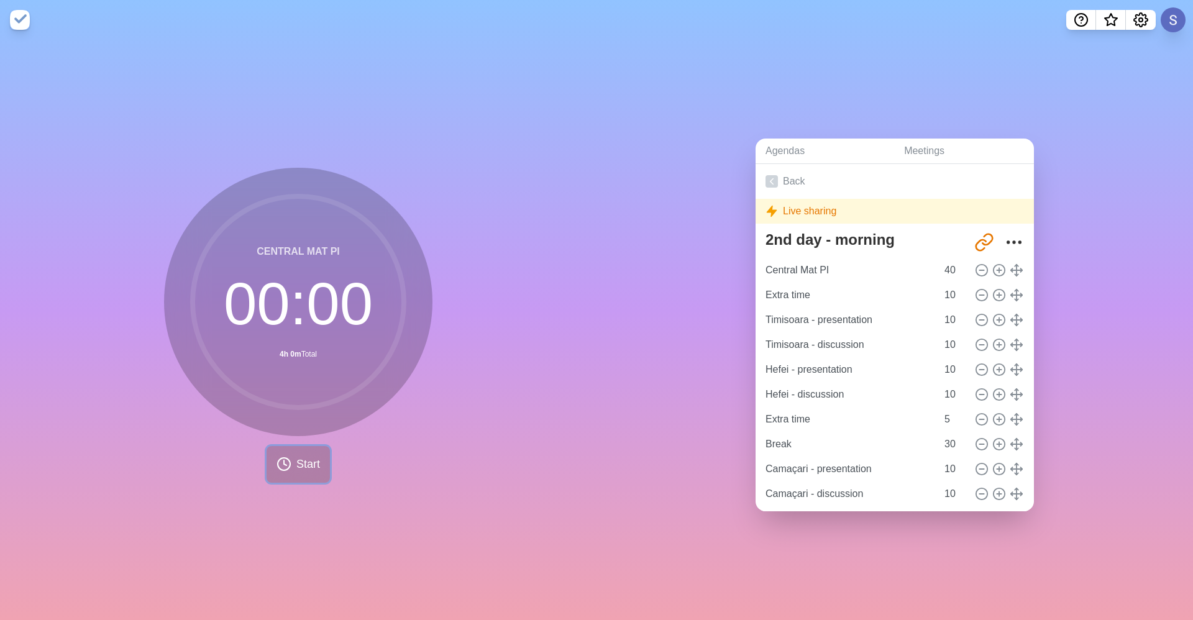
click at [305, 456] on span "Start" at bounding box center [308, 464] width 24 height 17
click at [350, 454] on icon at bounding box center [347, 464] width 21 height 21
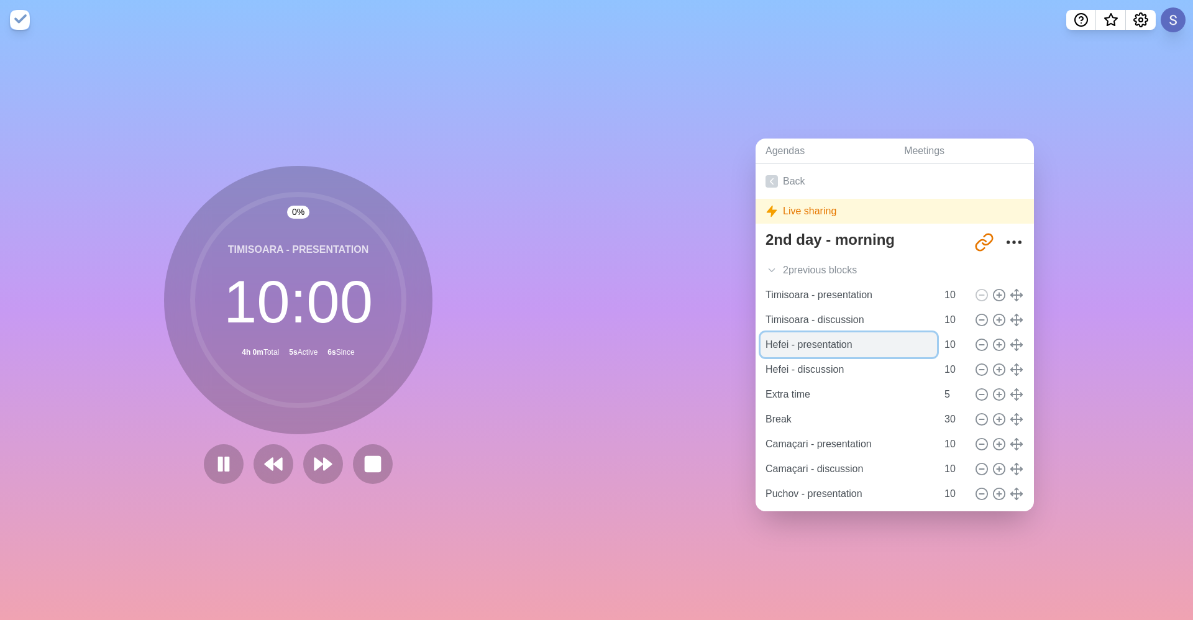
click at [868, 335] on input "Hefei - presentation" at bounding box center [849, 344] width 176 height 25
click at [669, 434] on div "Agendas Meetings Back Live sharing 2nd day - morning http://www.timeblocks.co/-…" at bounding box center [895, 330] width 597 height 580
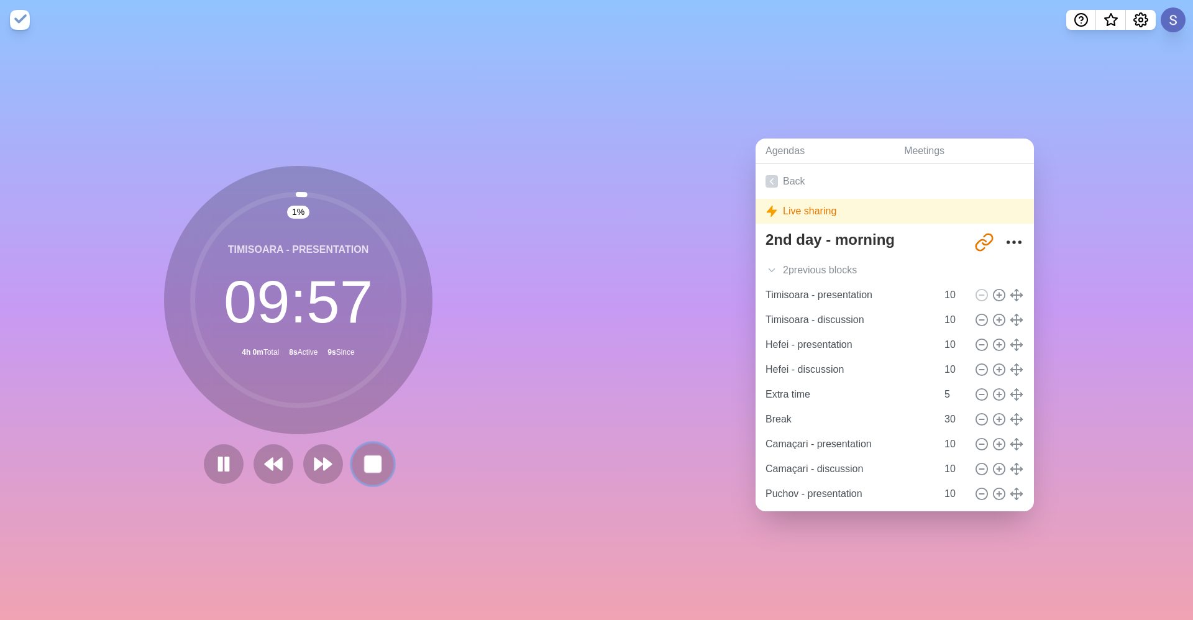
click at [370, 459] on rect at bounding box center [373, 464] width 16 height 16
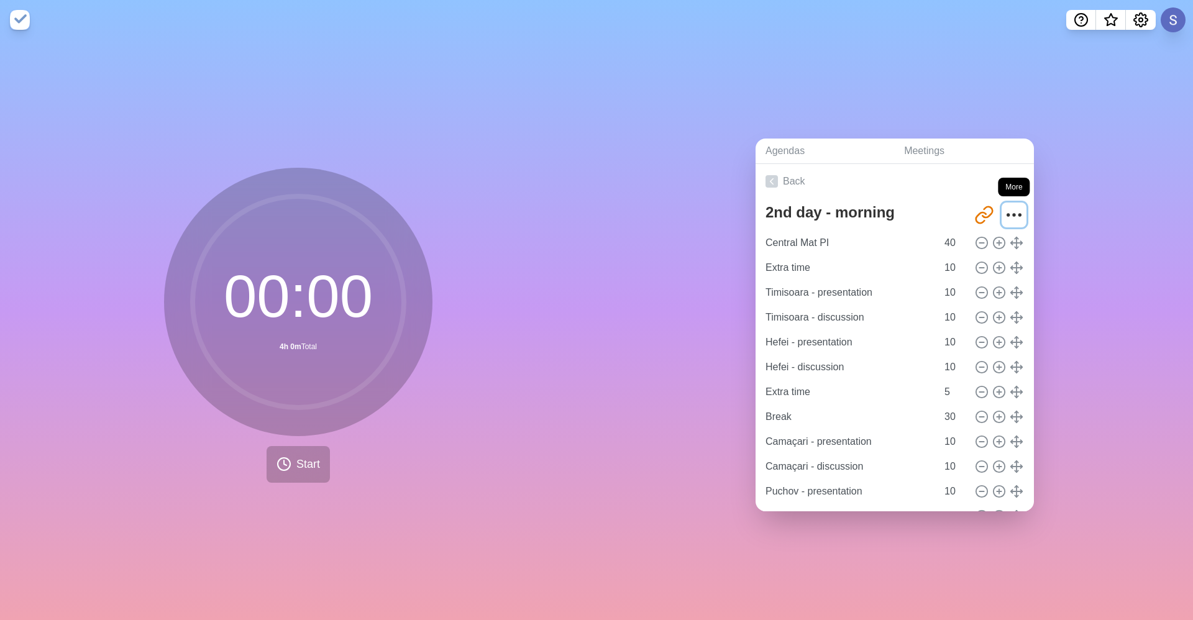
click at [1002, 203] on button "More" at bounding box center [1014, 215] width 25 height 25
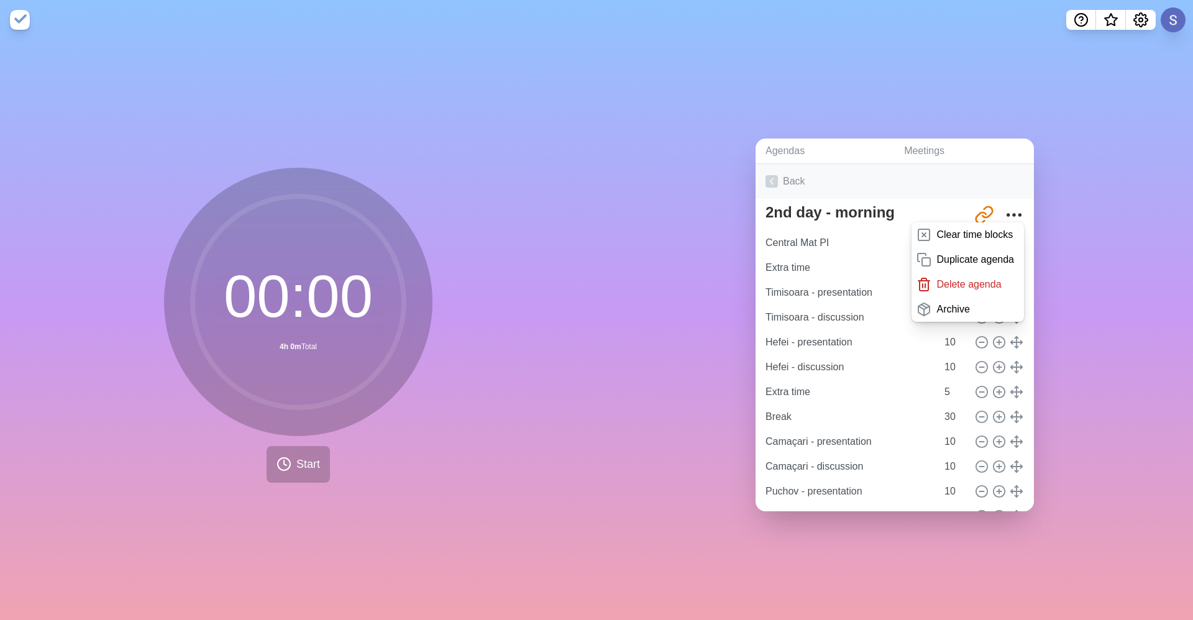
click at [781, 171] on link "Back" at bounding box center [895, 181] width 278 height 35
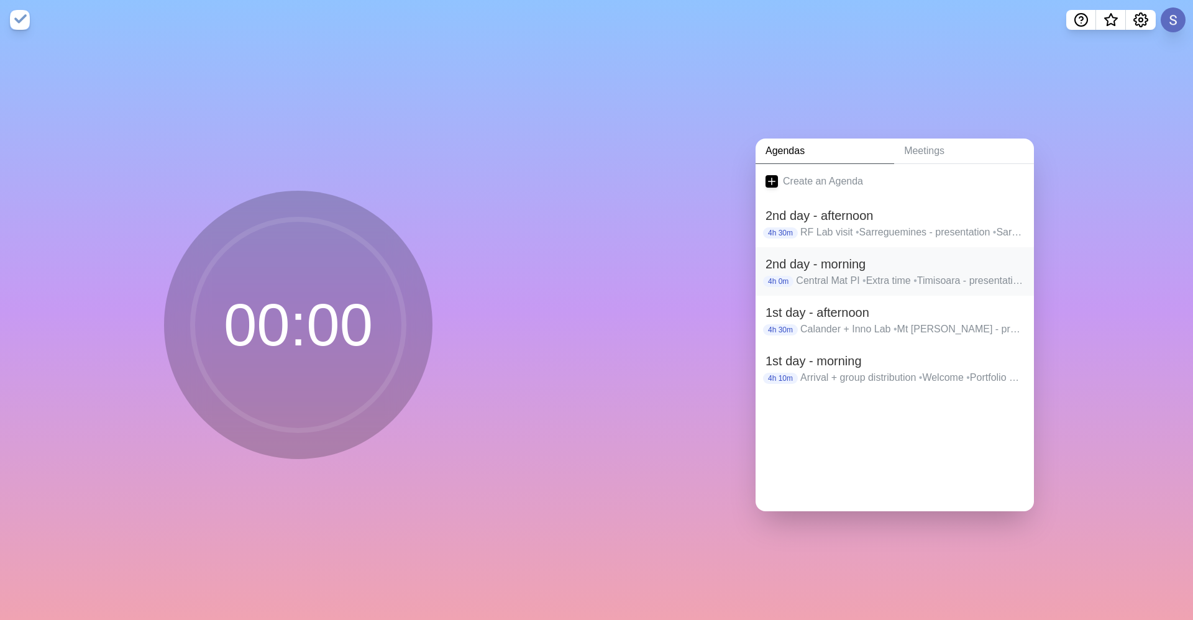
click at [876, 273] on p "Central Mat PI • Extra time • Timisoara - presentation • Timisoara - discussion…" at bounding box center [910, 280] width 228 height 15
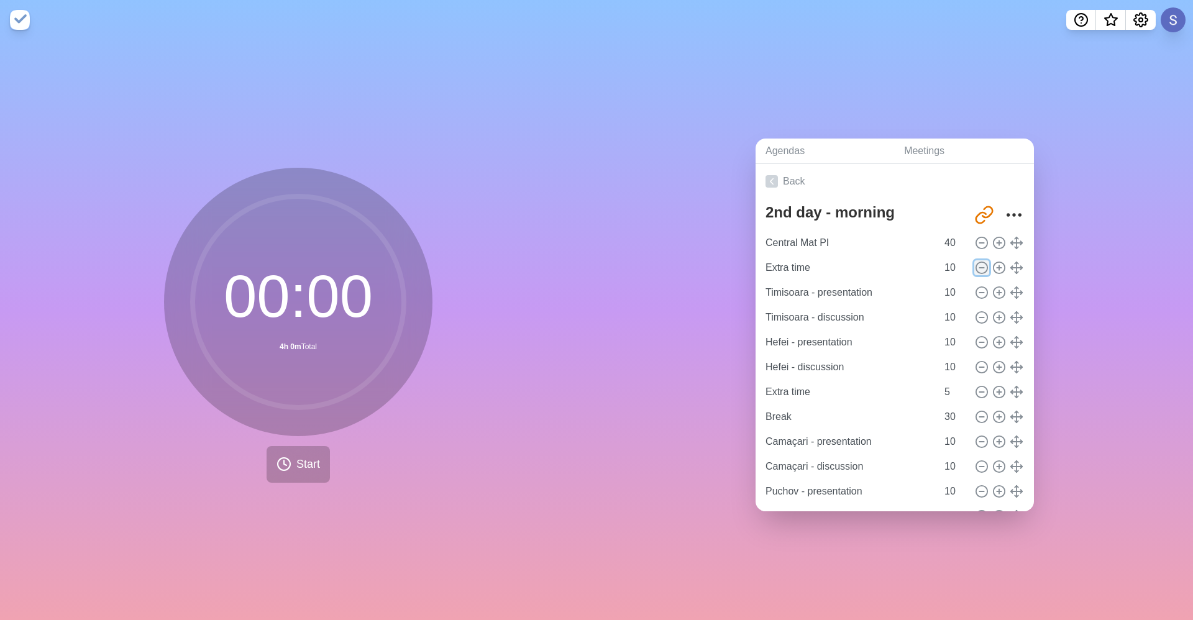
click at [976, 263] on circle at bounding box center [981, 267] width 11 height 11
type input "Timisoara - presentation"
type input "Timisoara - discussion"
type input "Hefei - presentation"
type input "Hefei - discussion"
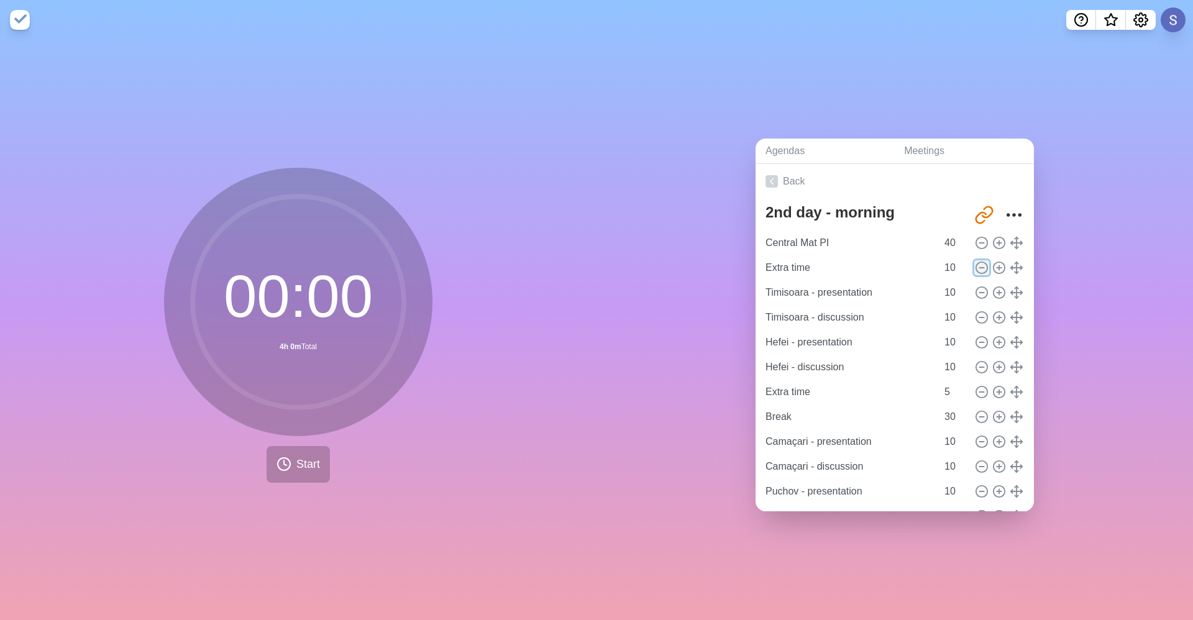
type input "Extra time"
type input "5"
type input "Break"
type input "30"
type input "Camaçari - presentation"
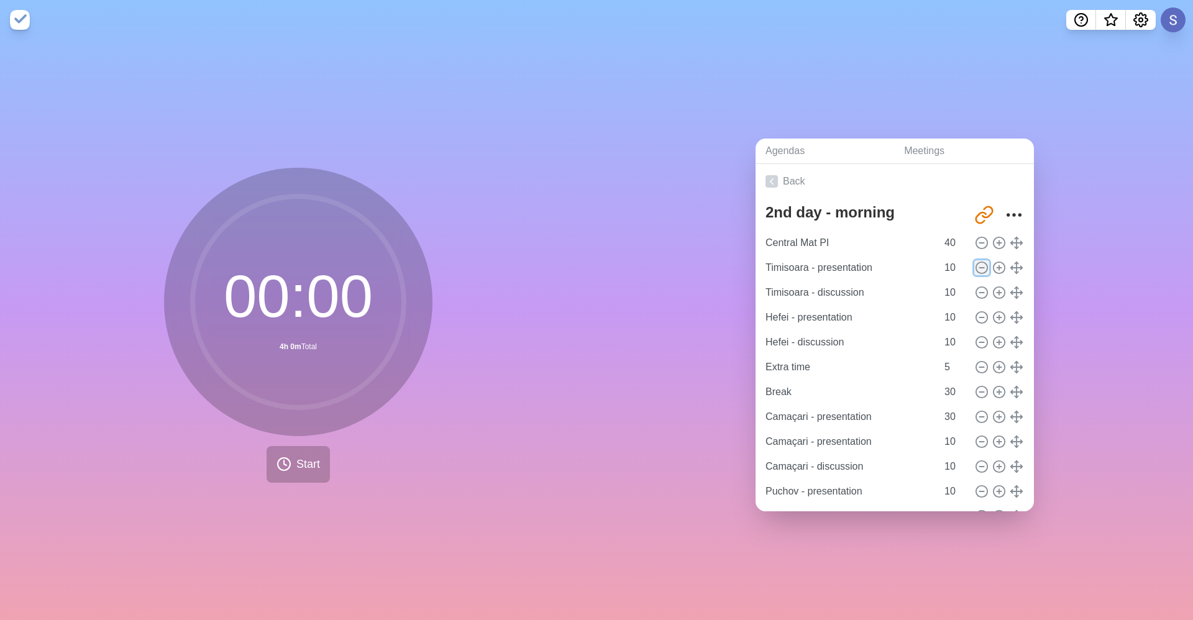
type input "10"
type input "Camaçari - discussion"
type input "Puchov - presentation"
type input "Puchov - discussion"
type input "Clinton - presentation"
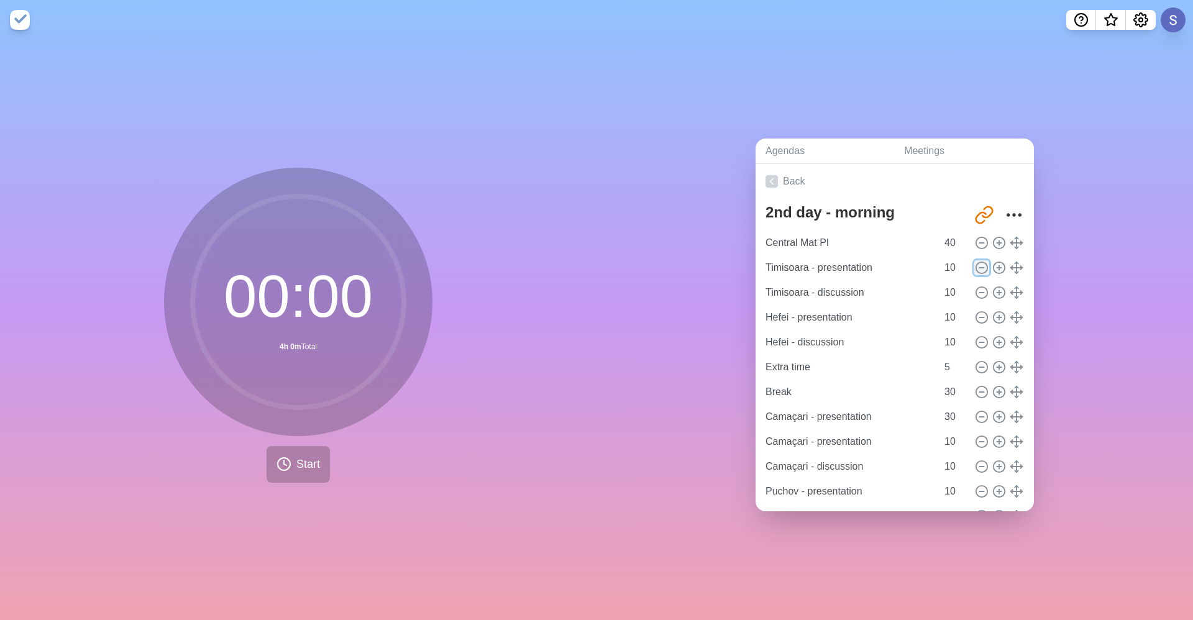
type input "Clinton - discussion"
type input "Sumter - presentation"
type input "Sumter - discussion"
type input "SLP - presentation"
type input "SLP - discussion"
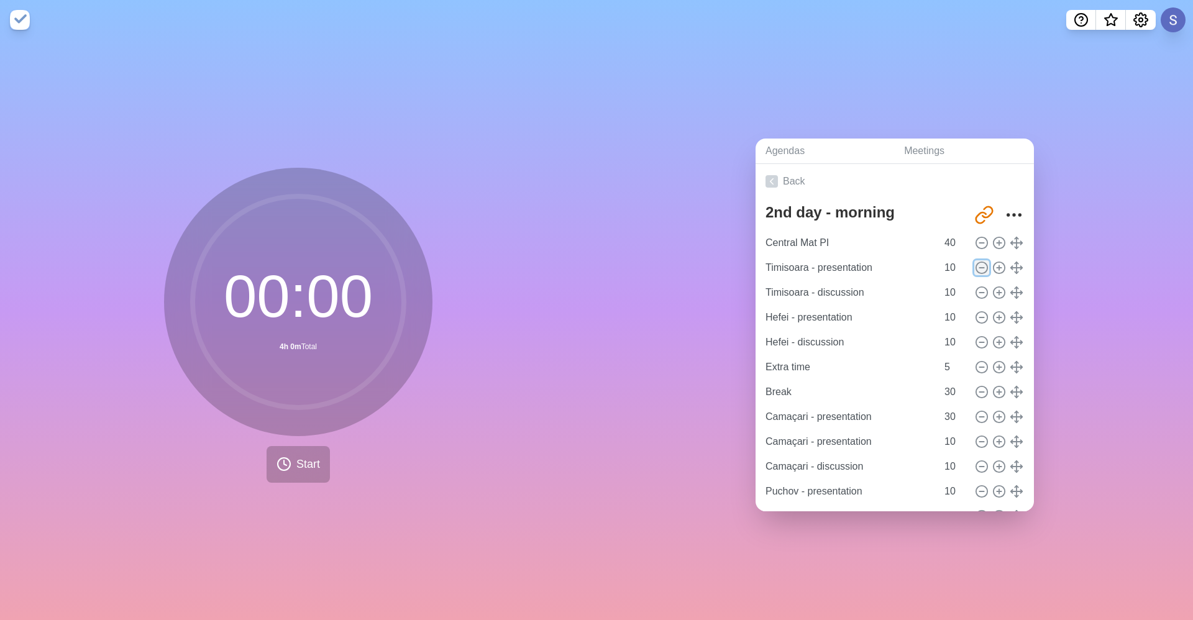
type input "Extra time"
type input "15"
click at [940, 370] on input "5" at bounding box center [955, 367] width 30 height 25
type input "15"
click at [882, 330] on input "Hefei - discussion" at bounding box center [849, 342] width 176 height 25
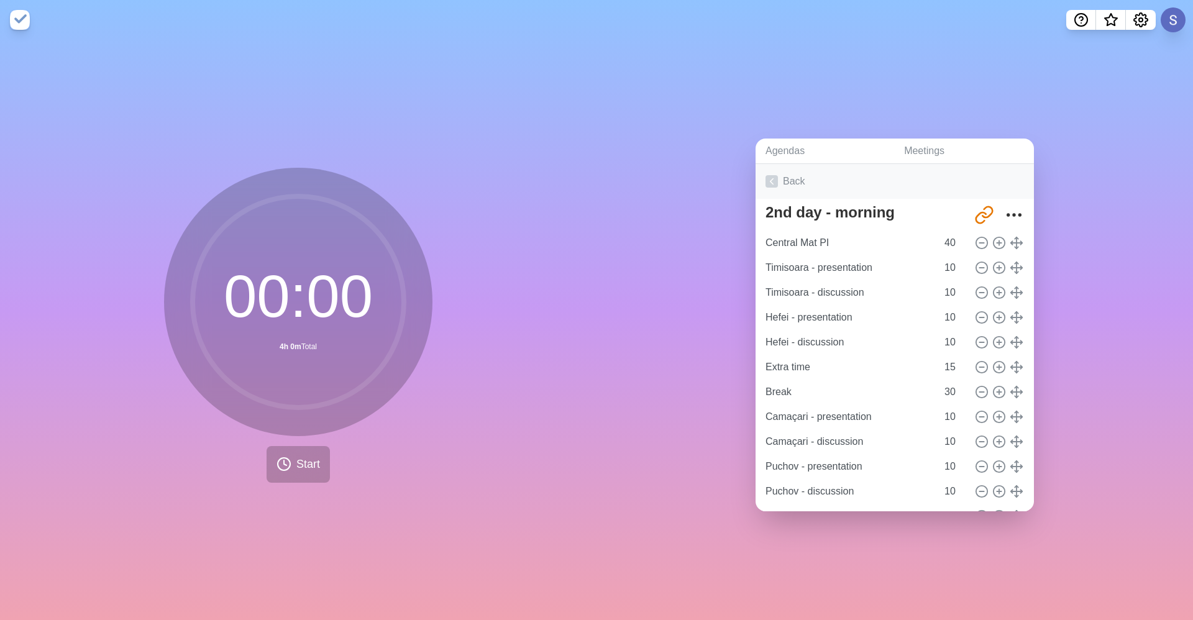
click at [808, 165] on link "Back" at bounding box center [895, 181] width 278 height 35
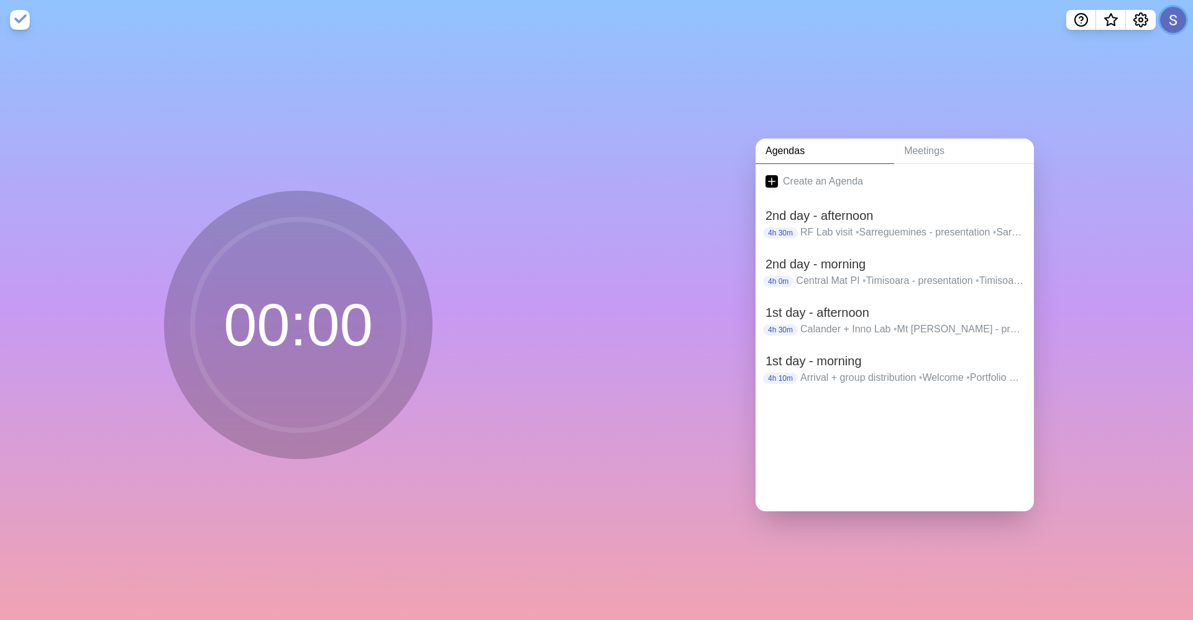
click at [1178, 20] on button at bounding box center [1173, 20] width 26 height 26
click at [1165, 43] on p "Sign out" at bounding box center [1155, 47] width 37 height 15
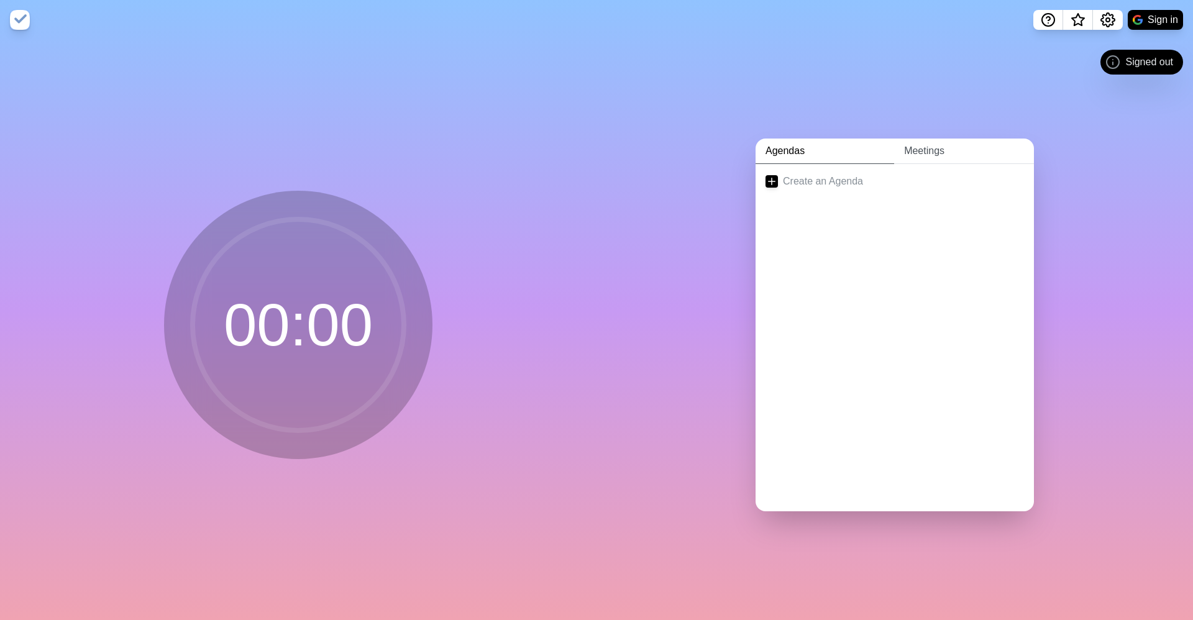
click at [938, 155] on link "Meetings" at bounding box center [964, 151] width 140 height 25
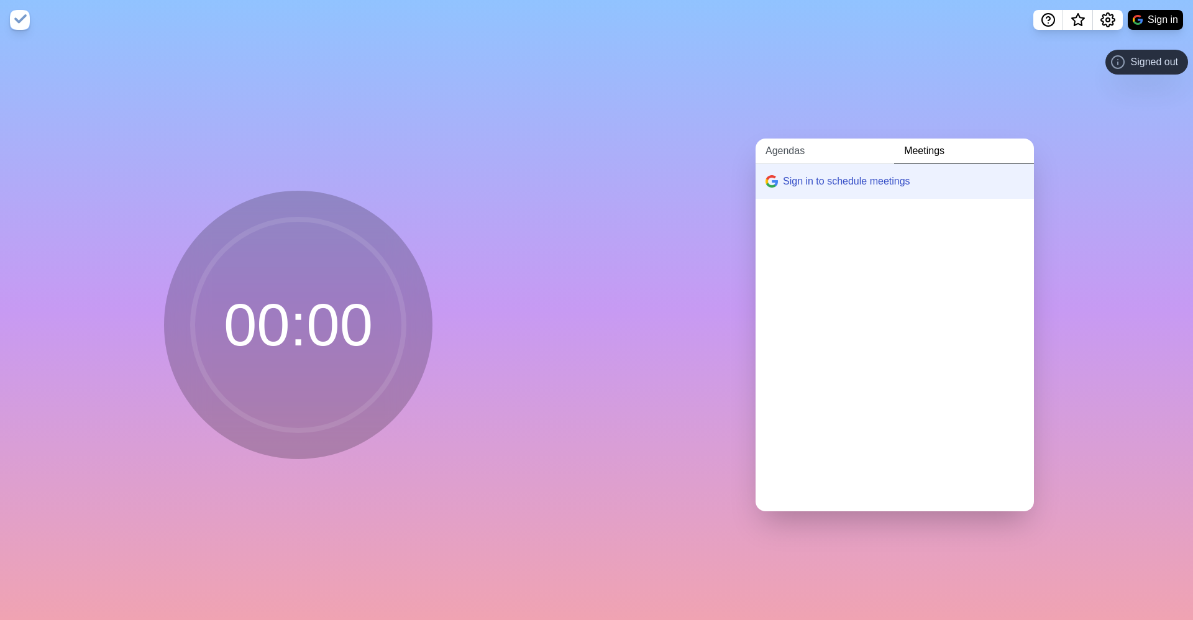
click at [813, 145] on link "Agendas" at bounding box center [825, 151] width 139 height 25
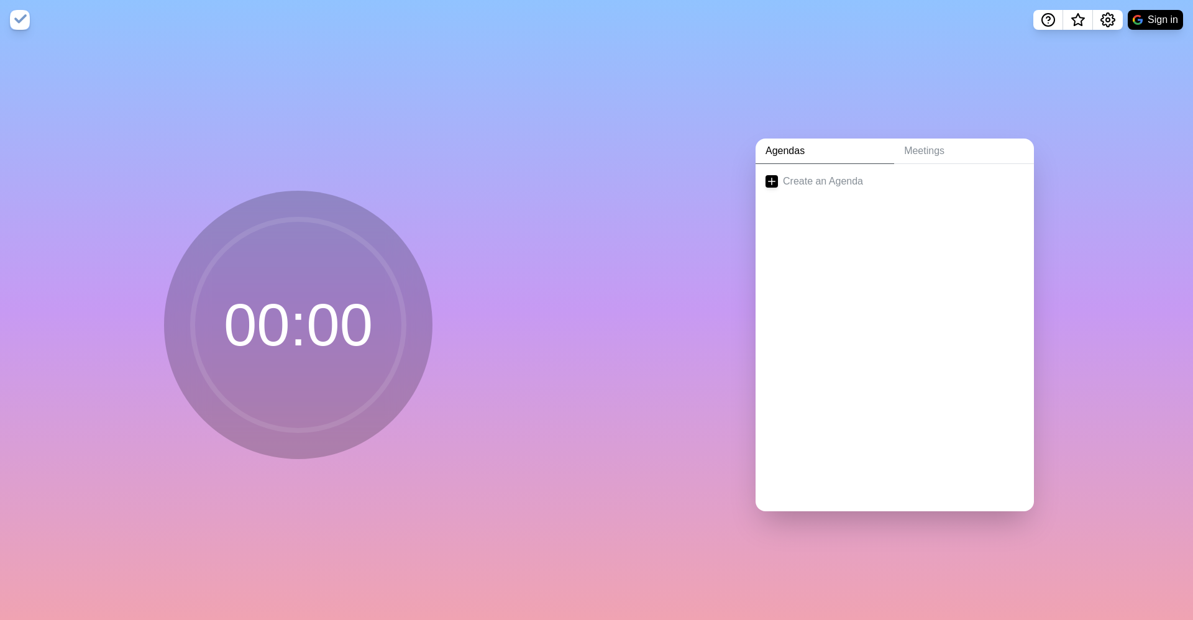
click at [1116, 193] on div "Agendas Meetings Create an Agenda" at bounding box center [895, 330] width 597 height 580
click at [1153, 18] on button "Sign in" at bounding box center [1155, 20] width 55 height 20
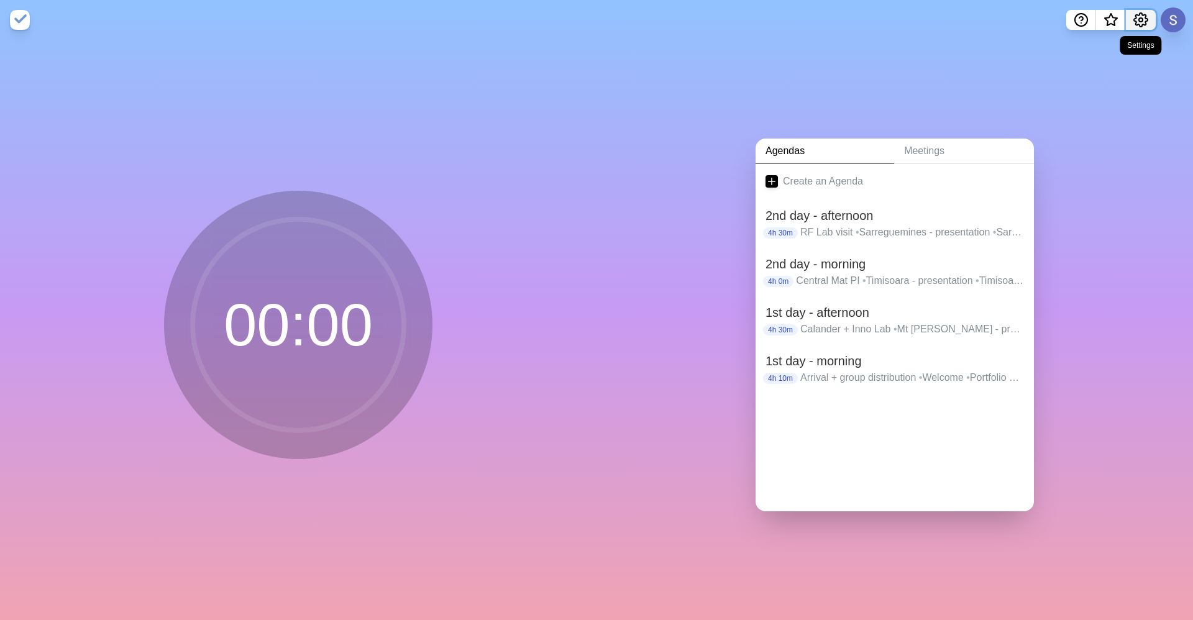
click at [1155, 19] on button "Settings" at bounding box center [1141, 20] width 30 height 20
click at [1089, 387] on div "Agendas Meetings Create an Agenda 2nd day - afternoon 4h 30m RF Lab visit • Sar…" at bounding box center [895, 330] width 597 height 580
click at [894, 257] on h2 "2nd day - morning" at bounding box center [895, 264] width 259 height 19
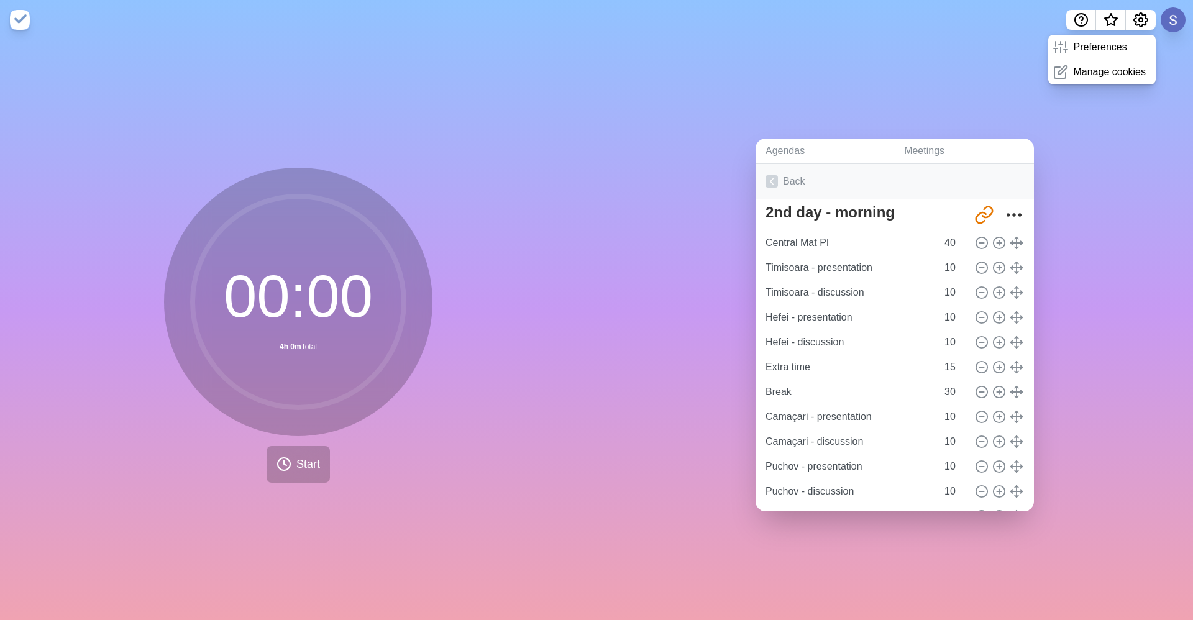
click at [786, 180] on link "Back" at bounding box center [895, 181] width 278 height 35
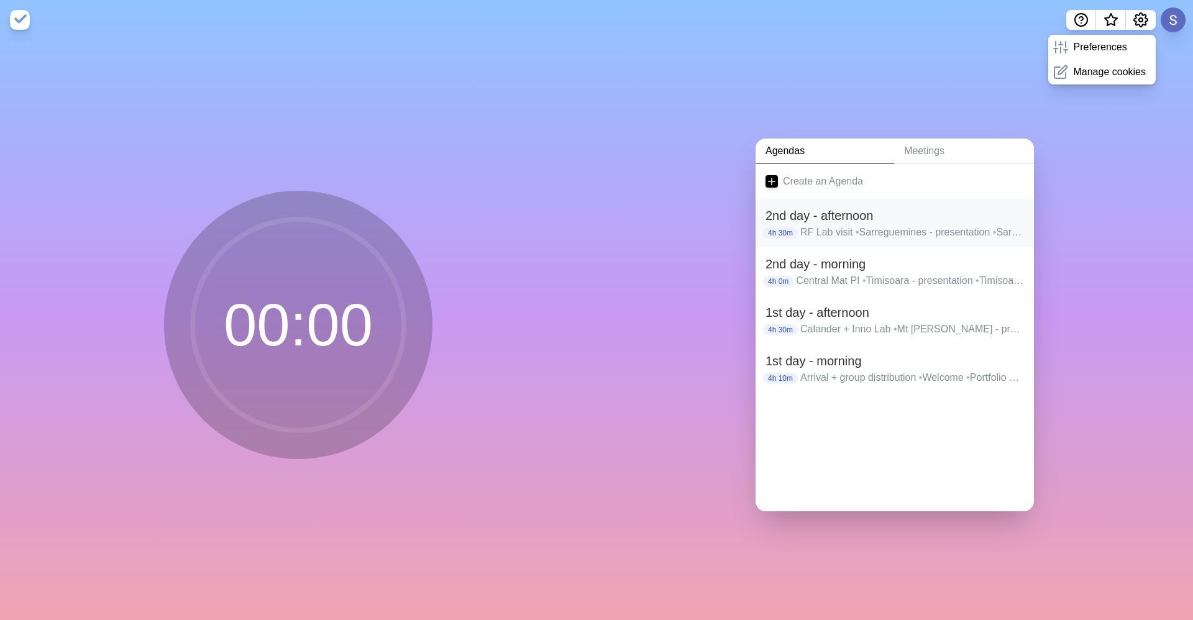
click at [865, 225] on p "RF Lab visit • Sarreguemines - presentation • Sarreguemines - discussion • Rayo…" at bounding box center [912, 232] width 224 height 15
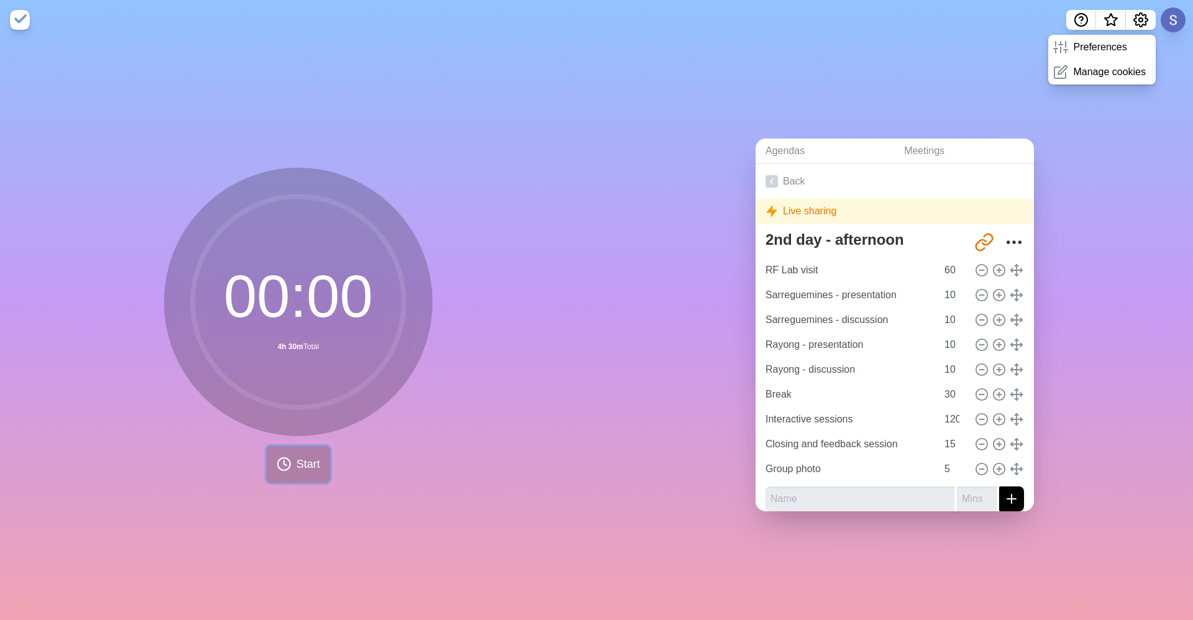
click at [298, 469] on button "Start" at bounding box center [298, 464] width 63 height 37
click at [322, 460] on button "Start" at bounding box center [298, 464] width 63 height 37
click at [780, 175] on link "Back" at bounding box center [895, 181] width 278 height 35
click at [764, 153] on link "Agendas" at bounding box center [825, 151] width 139 height 25
click at [1181, 186] on div "Agendas Meetings Back Live sharing 2nd day - afternoon http://www.timeblocks.co…" at bounding box center [895, 330] width 597 height 580
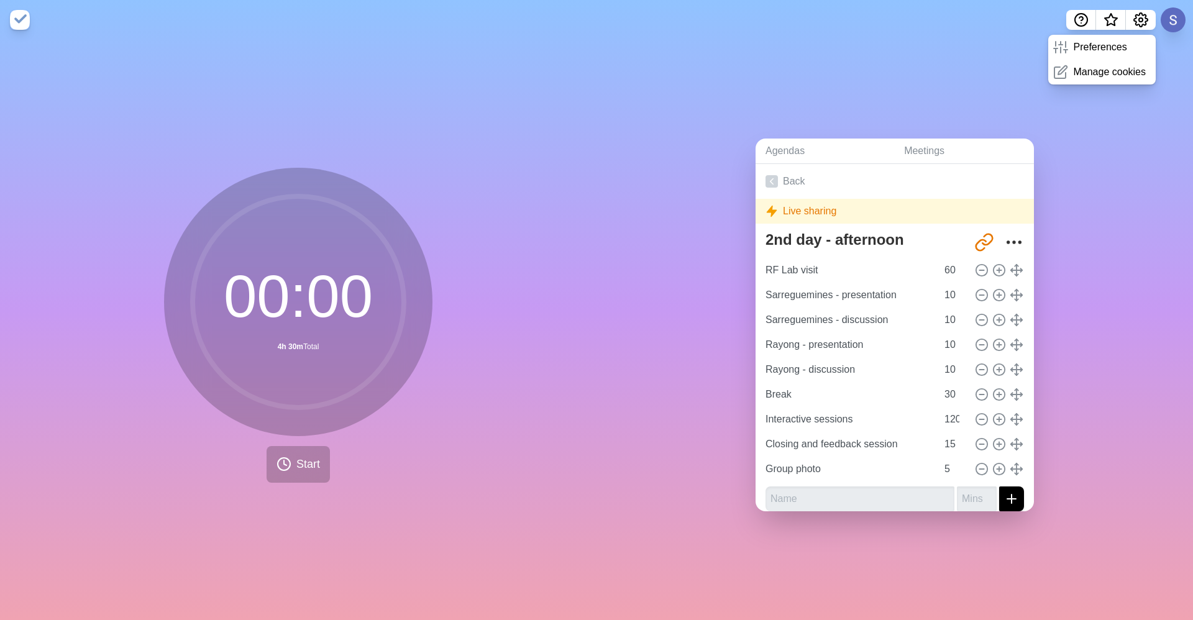
click at [1171, 374] on div "Agendas Meetings Back Live sharing 2nd day - afternoon http://www.timeblocks.co…" at bounding box center [895, 330] width 597 height 580
click at [301, 446] on button "Start" at bounding box center [298, 464] width 63 height 37
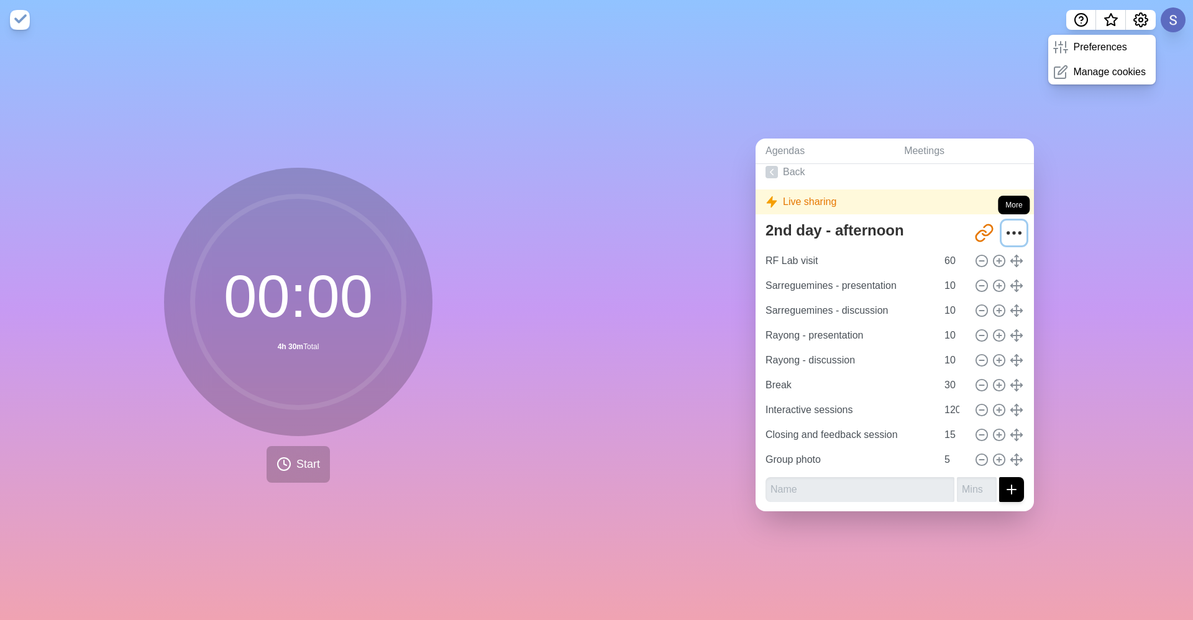
click at [1007, 232] on circle "More" at bounding box center [1008, 233] width 2 height 2
click at [1004, 226] on icon "More" at bounding box center [1014, 233] width 20 height 20
click at [785, 167] on link "Back" at bounding box center [895, 172] width 278 height 35
click at [1147, 151] on div "Agendas Meetings Back Live sharing 2nd day - afternoon [URL][DOMAIN_NAME] RF La…" at bounding box center [895, 330] width 597 height 580
click at [1137, 17] on icon "Settings" at bounding box center [1141, 20] width 14 height 14
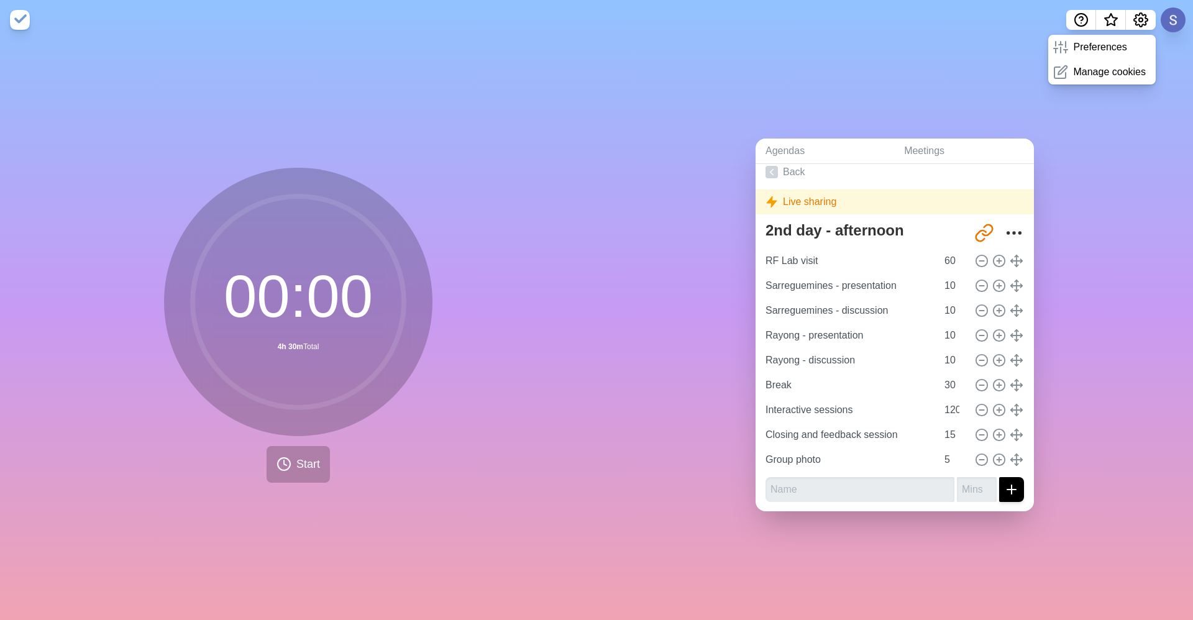
click at [1095, 309] on div "Agendas Meetings Back Live sharing 2nd day - afternoon [URL][DOMAIN_NAME] RF La…" at bounding box center [895, 330] width 597 height 580
click at [831, 181] on link "Back" at bounding box center [895, 172] width 278 height 35
click at [797, 148] on link "Agendas" at bounding box center [825, 151] width 139 height 25
click at [1173, 16] on button at bounding box center [1173, 20] width 26 height 26
click at [1179, 9] on button at bounding box center [1173, 20] width 26 height 26
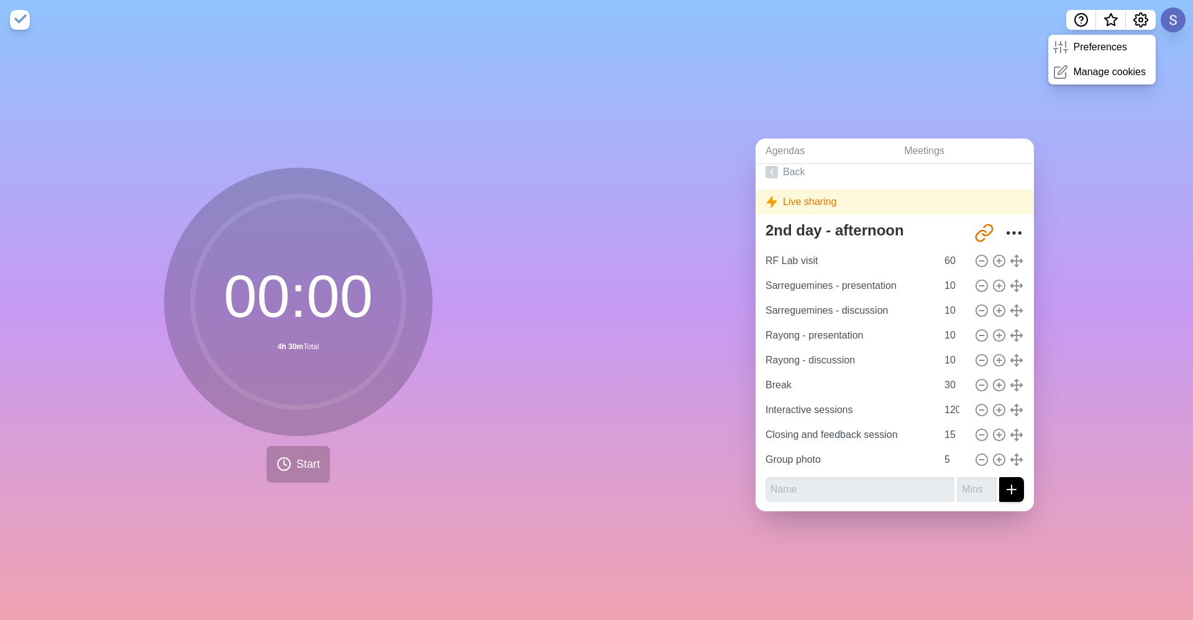
click at [1125, 197] on div "Agendas Meetings Back Live sharing 2nd day - afternoon [URL][DOMAIN_NAME] RF La…" at bounding box center [895, 330] width 597 height 580
click at [1141, 25] on icon "Settings" at bounding box center [1140, 19] width 15 height 15
click at [1084, 187] on div "Agendas Meetings Back Live sharing 2nd day - afternoon [URL][DOMAIN_NAME] RF La…" at bounding box center [895, 330] width 597 height 580
click at [1081, 22] on icon "Help" at bounding box center [1081, 19] width 15 height 15
click at [1117, 230] on div "Agendas Meetings Back Live sharing 2nd day - afternoon [URL][DOMAIN_NAME] RF La…" at bounding box center [895, 330] width 597 height 580
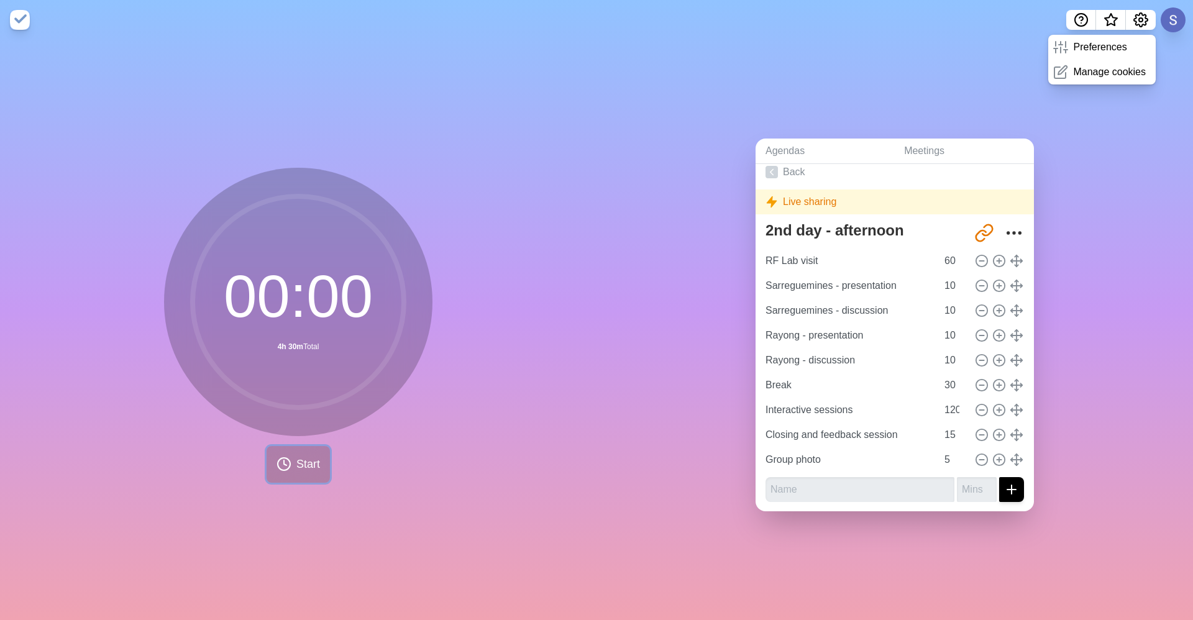
click at [302, 467] on span "Start" at bounding box center [308, 464] width 24 height 17
click at [298, 478] on div "00 : 00 4h 30m Total Start" at bounding box center [298, 330] width 597 height 580
click at [301, 470] on button "Start" at bounding box center [298, 464] width 63 height 37
click at [295, 439] on div "00 : 00 4h 30m Total Start" at bounding box center [298, 325] width 268 height 315
click at [297, 450] on button "Start" at bounding box center [298, 464] width 63 height 37
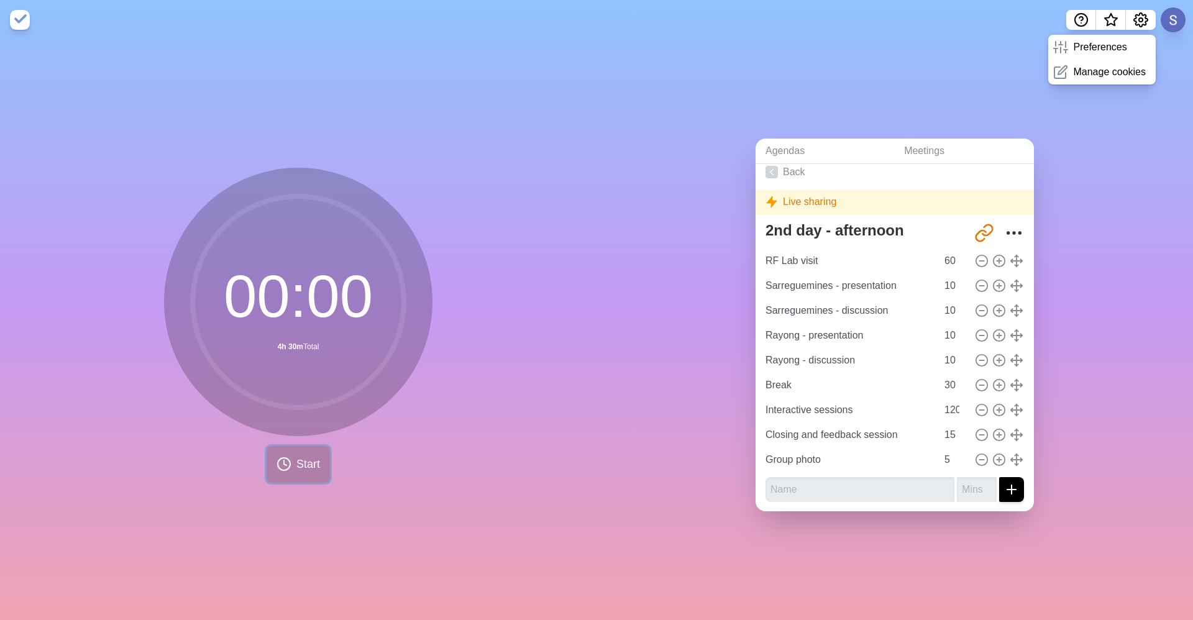
click at [298, 451] on button "Start" at bounding box center [298, 464] width 63 height 37
click at [280, 457] on icon at bounding box center [284, 464] width 15 height 15
click at [303, 446] on button "Start" at bounding box center [298, 464] width 63 height 37
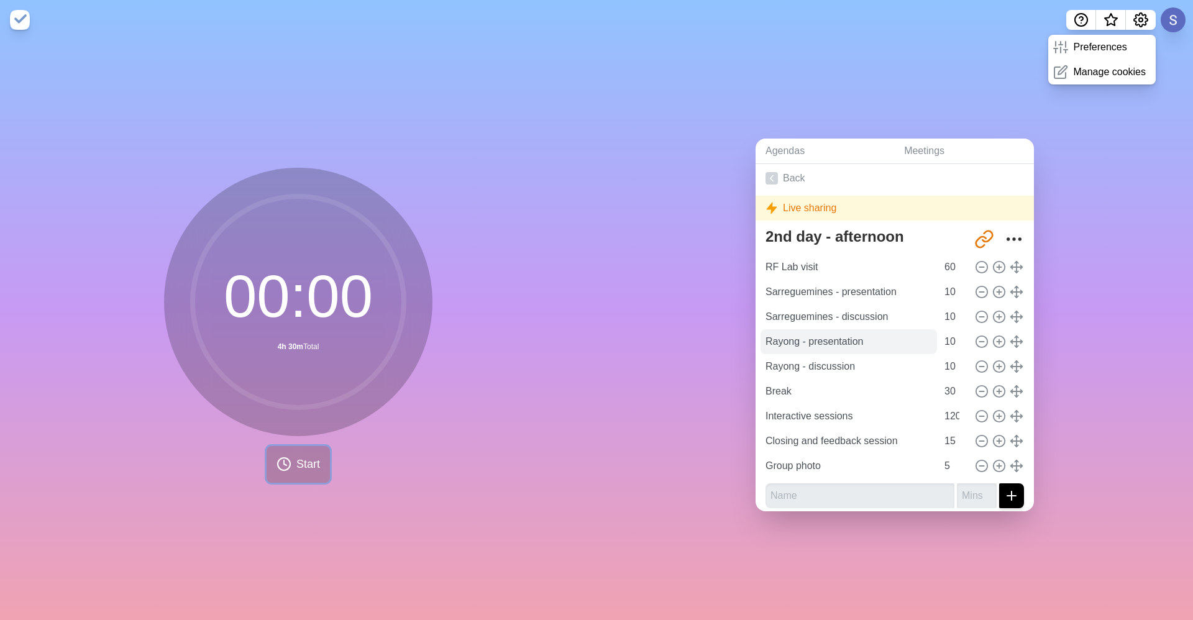
scroll to position [0, 0]
click at [299, 467] on span "Start" at bounding box center [308, 464] width 24 height 17
click at [301, 466] on span "Start" at bounding box center [308, 464] width 24 height 17
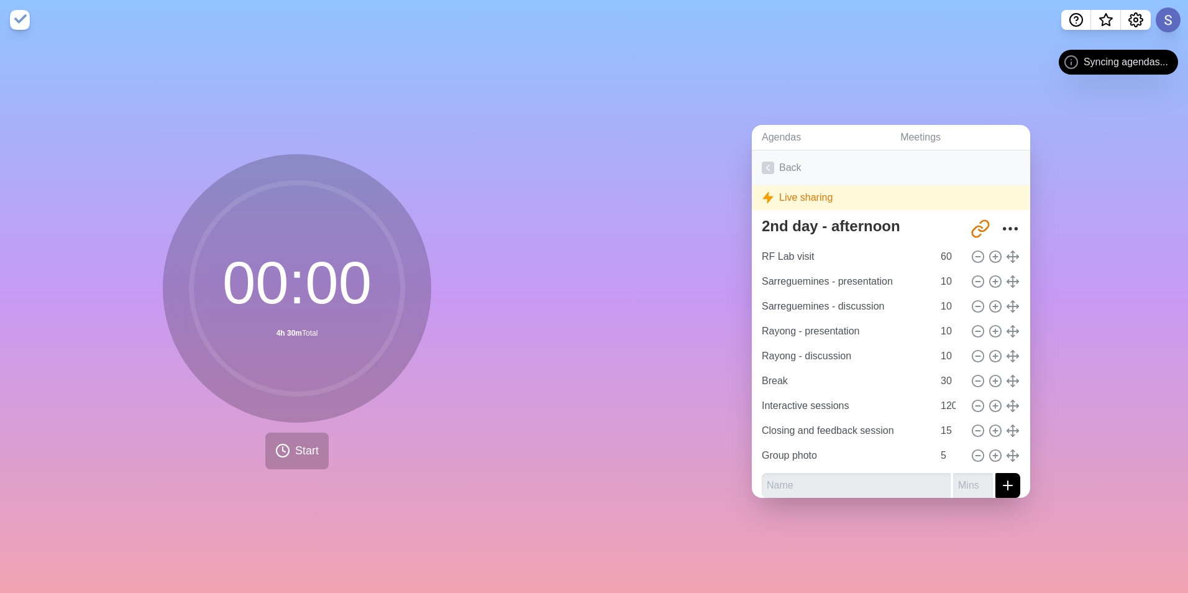
click at [797, 160] on link "Back" at bounding box center [891, 167] width 278 height 35
click at [785, 133] on link "Agendas" at bounding box center [821, 137] width 139 height 25
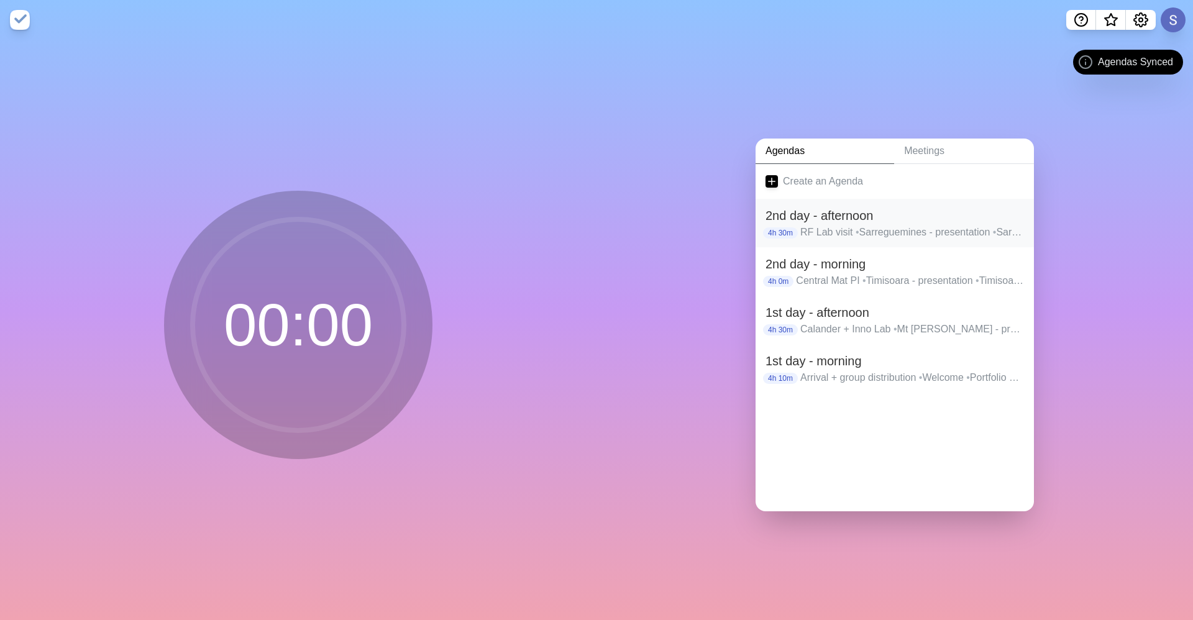
click at [909, 225] on p "RF Lab visit • Sarreguemines - presentation • Sarreguemines - discussion • Rayo…" at bounding box center [912, 232] width 224 height 15
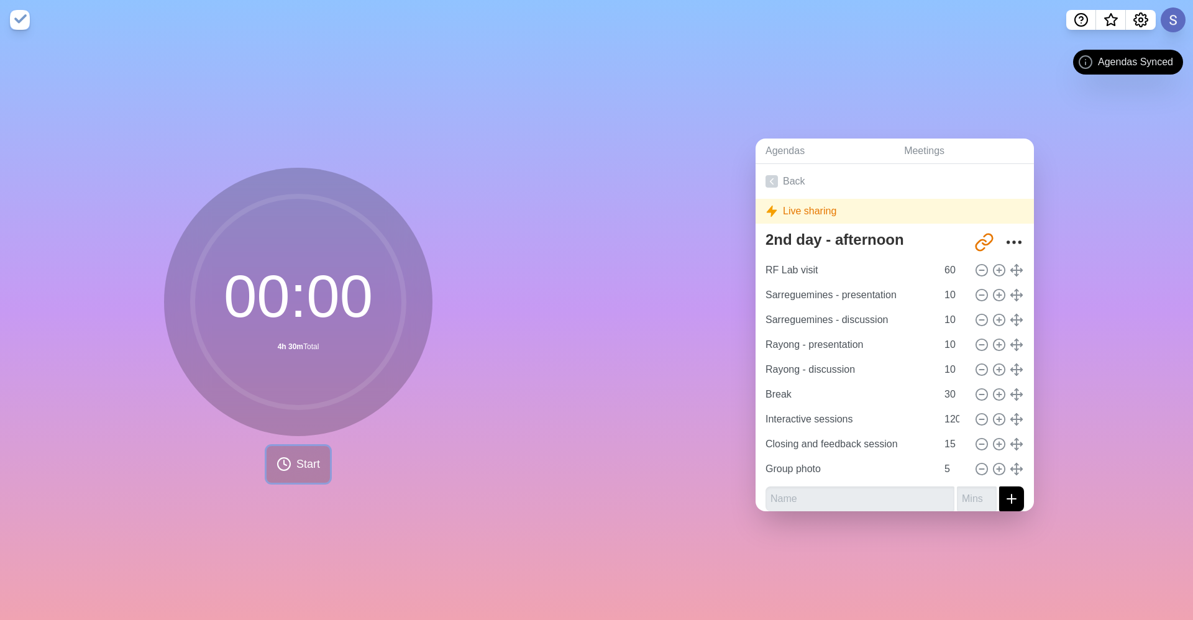
click at [277, 460] on icon at bounding box center [284, 464] width 15 height 15
click at [835, 283] on input "Sarreguemines - presentation" at bounding box center [849, 295] width 176 height 25
click at [851, 258] on input "RF Lab visit" at bounding box center [849, 270] width 176 height 25
click at [1117, 262] on div "Agendas Meetings Back Live sharing 2nd day - afternoon [URL][DOMAIN_NAME] RF La…" at bounding box center [895, 330] width 597 height 580
click at [1179, 25] on button at bounding box center [1173, 20] width 26 height 26
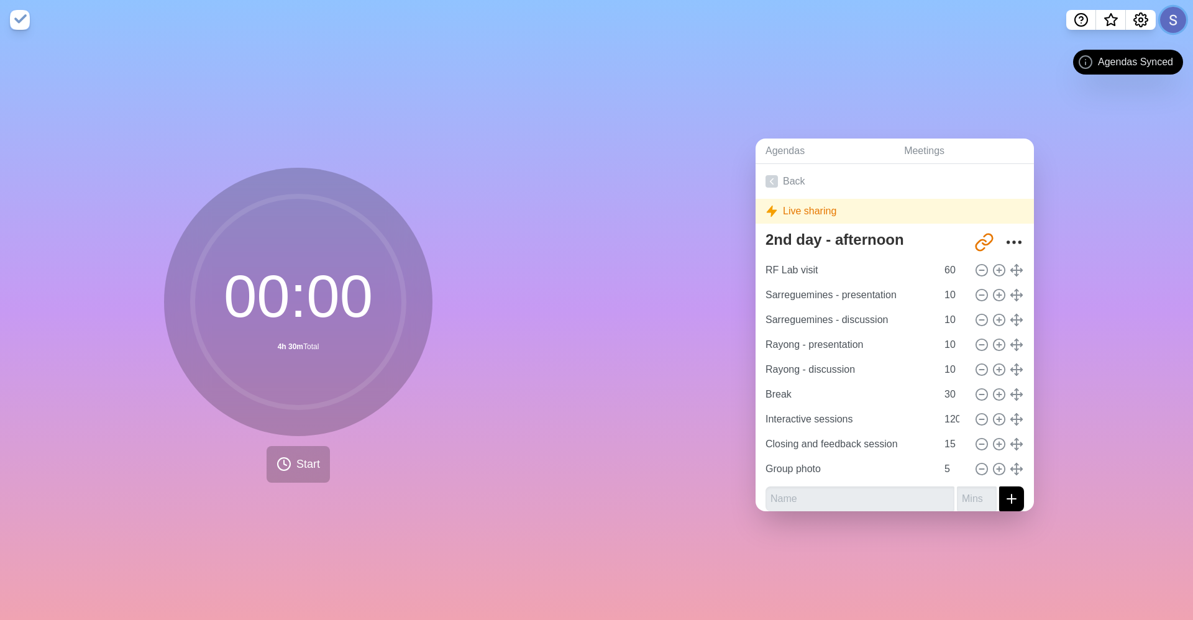
click at [1169, 25] on button at bounding box center [1173, 20] width 26 height 26
click at [1165, 24] on button at bounding box center [1173, 20] width 26 height 26
drag, startPoint x: 1111, startPoint y: 162, endPoint x: 1111, endPoint y: 149, distance: 13.1
click at [1111, 156] on div "Agendas Meetings Back Live sharing 2nd day - afternoon http://www.timeblocks.co…" at bounding box center [895, 330] width 597 height 580
click at [1184, 1] on nav at bounding box center [596, 20] width 1193 height 40
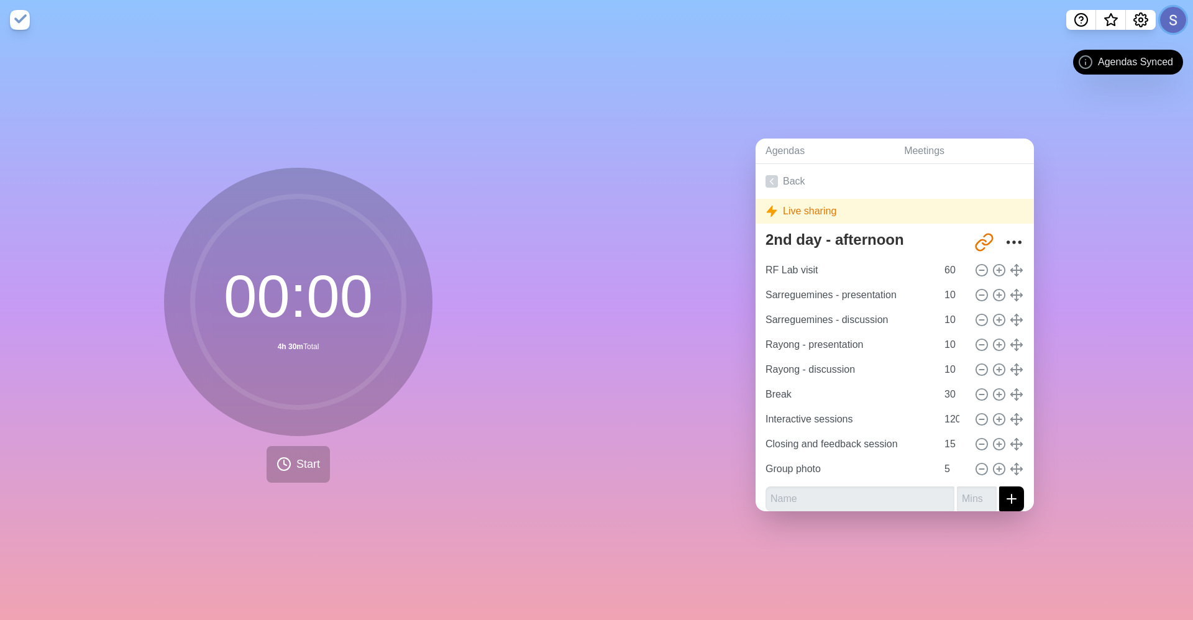
click at [1172, 19] on button at bounding box center [1173, 20] width 26 height 26
click at [1172, 21] on button at bounding box center [1173, 20] width 26 height 26
click at [781, 177] on link "Back" at bounding box center [895, 181] width 278 height 35
click at [782, 177] on link "Back" at bounding box center [895, 181] width 278 height 35
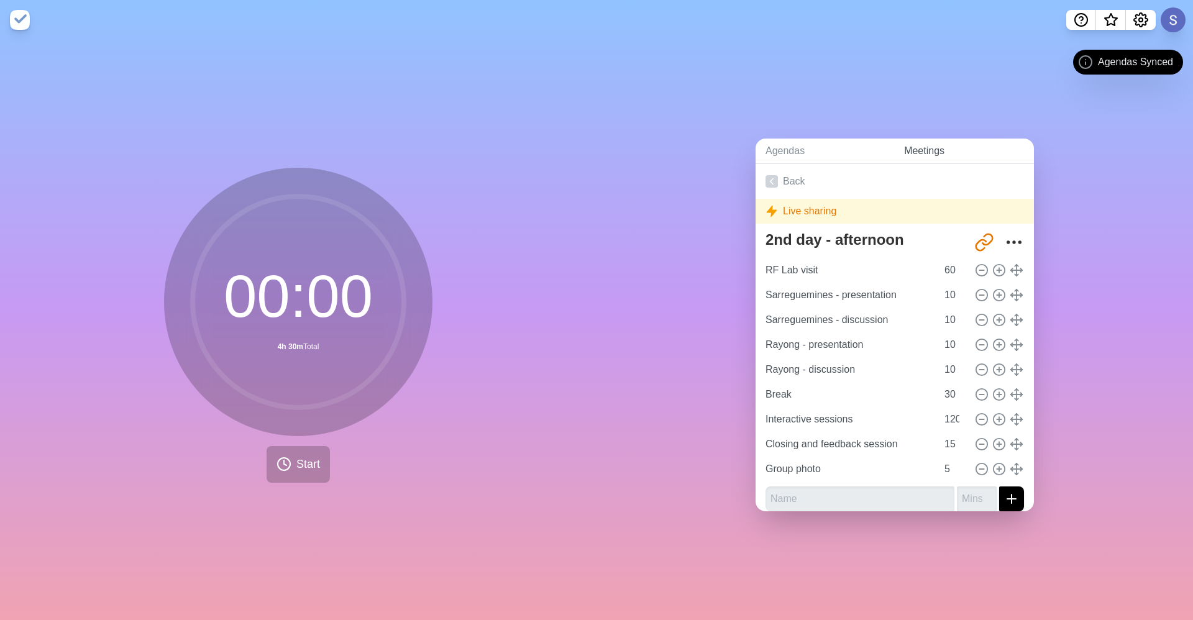
click at [941, 139] on link "Meetings" at bounding box center [964, 151] width 140 height 25
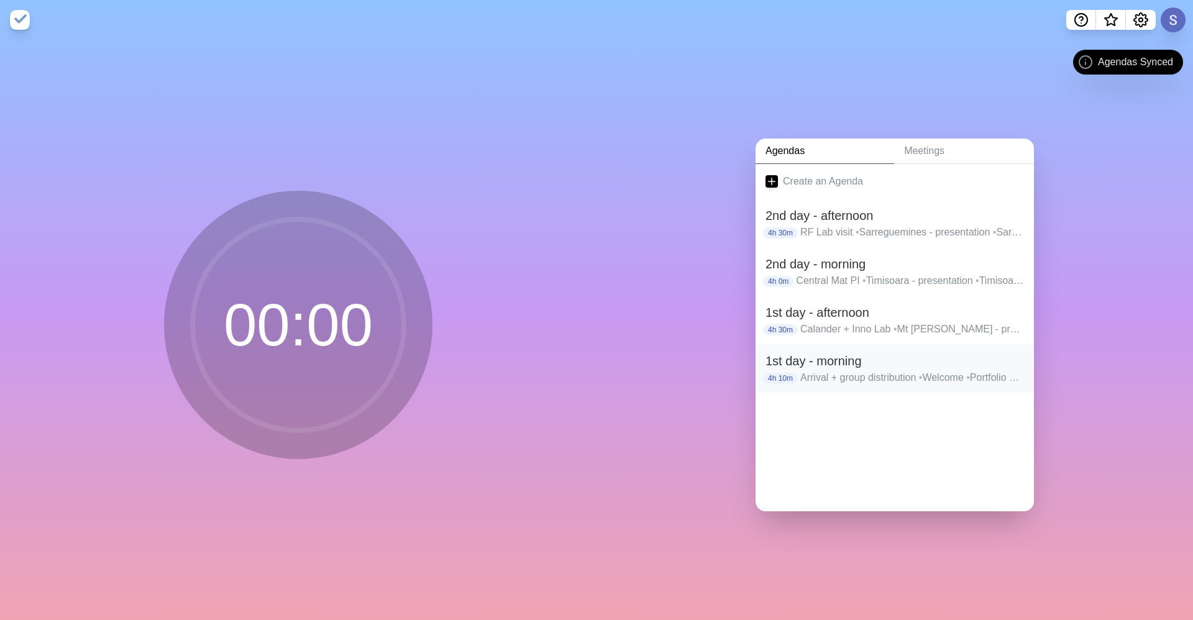
click at [841, 372] on p "Arrival + group distribution • Welcome • Portfolio + Process • Break • Portfoli…" at bounding box center [912, 377] width 224 height 15
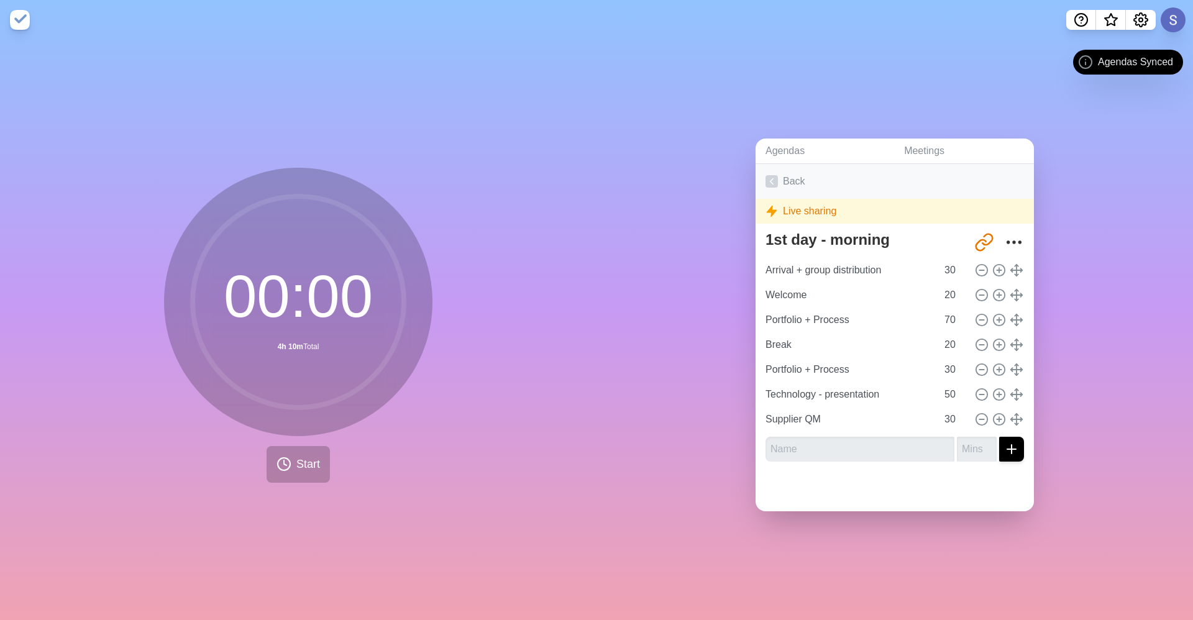
click at [770, 179] on icon at bounding box center [772, 181] width 12 height 12
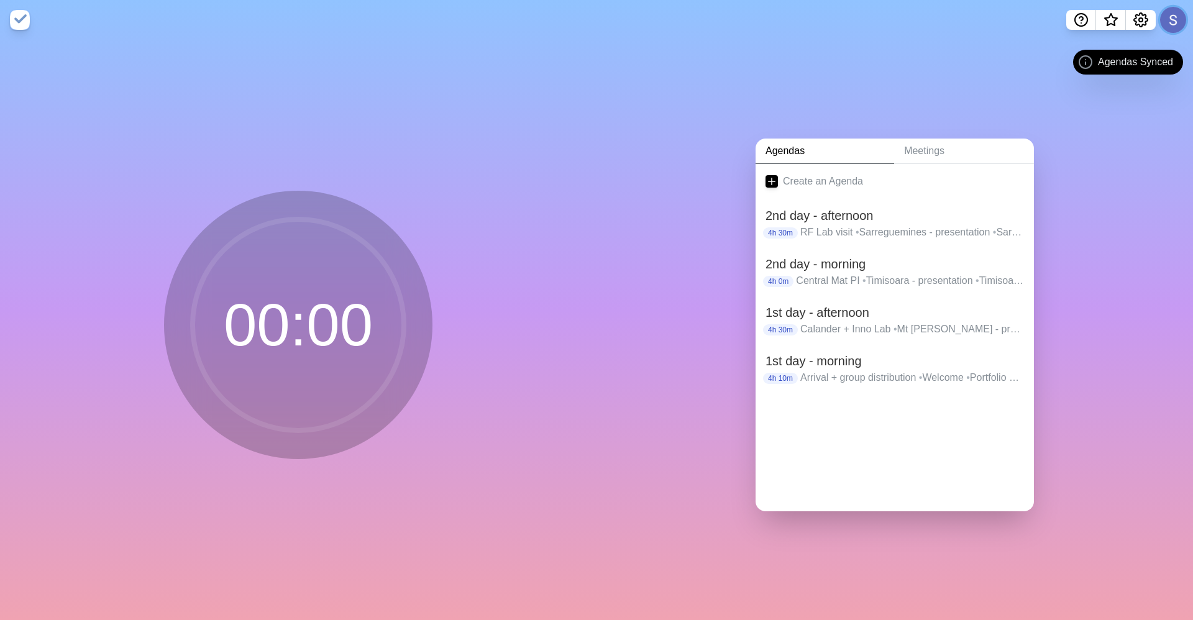
click at [1175, 23] on button at bounding box center [1173, 20] width 26 height 26
click at [1161, 47] on p "Sign out" at bounding box center [1155, 47] width 37 height 15
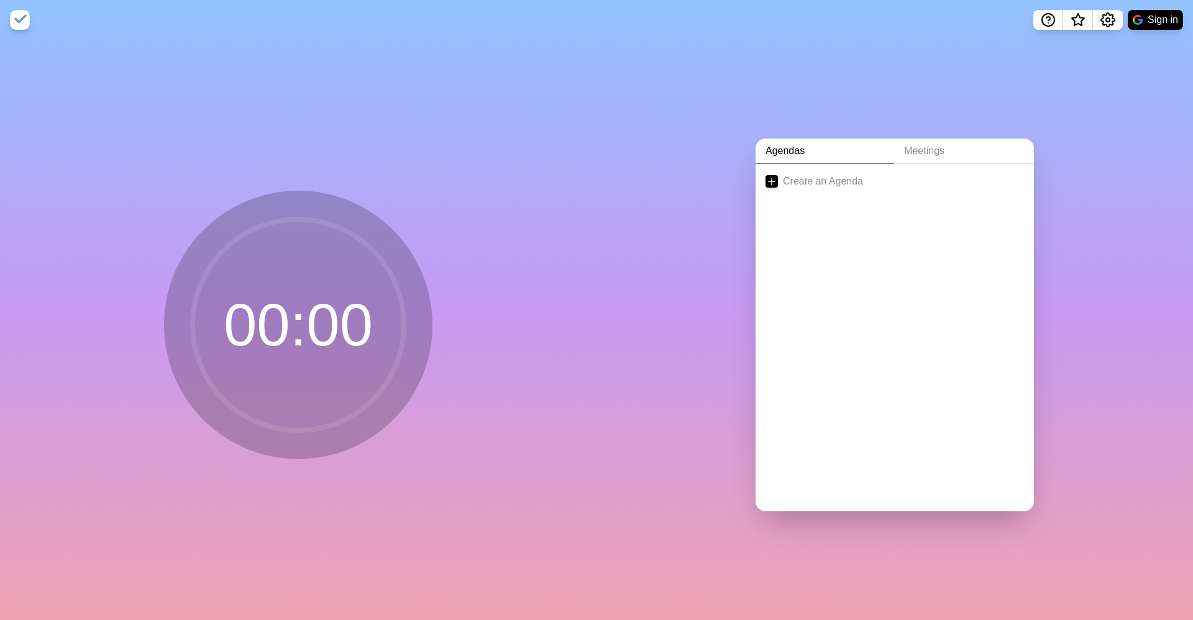
click at [861, 357] on div "Create an Agenda" at bounding box center [895, 337] width 278 height 347
click at [882, 337] on div "Create an Agenda" at bounding box center [895, 337] width 278 height 347
click at [898, 439] on div "Create an Agenda" at bounding box center [895, 337] width 278 height 347
click at [1142, 28] on button "Sign in" at bounding box center [1155, 20] width 55 height 20
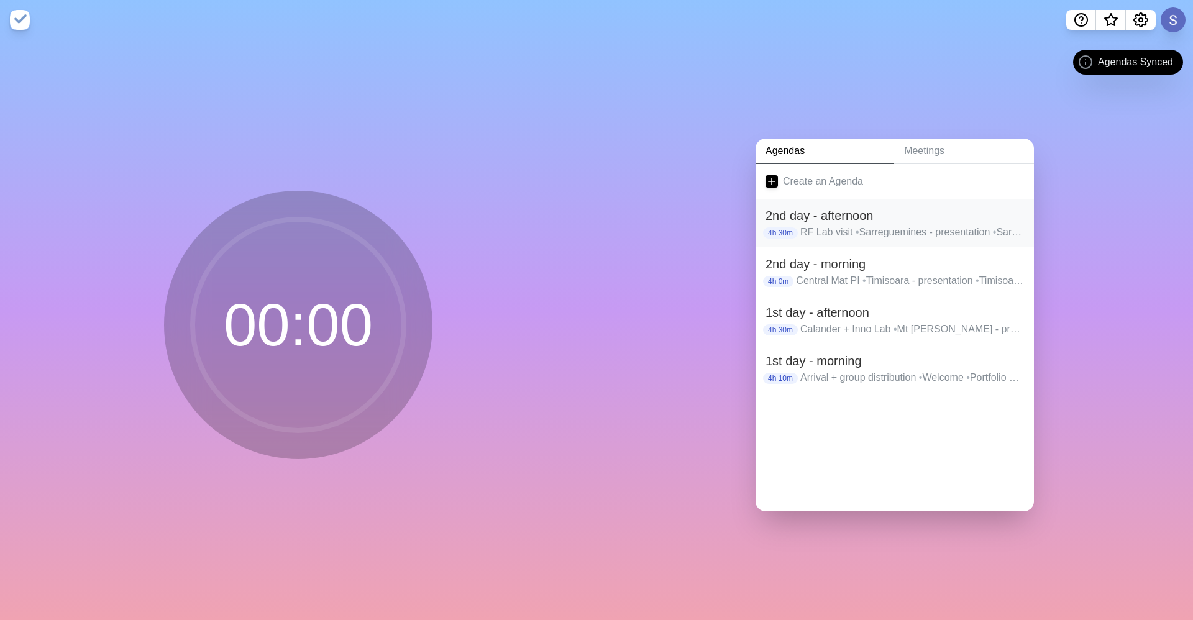
click at [885, 226] on p "RF Lab visit • Sarreguemines - presentation • Sarreguemines - discussion • Rayo…" at bounding box center [912, 232] width 224 height 15
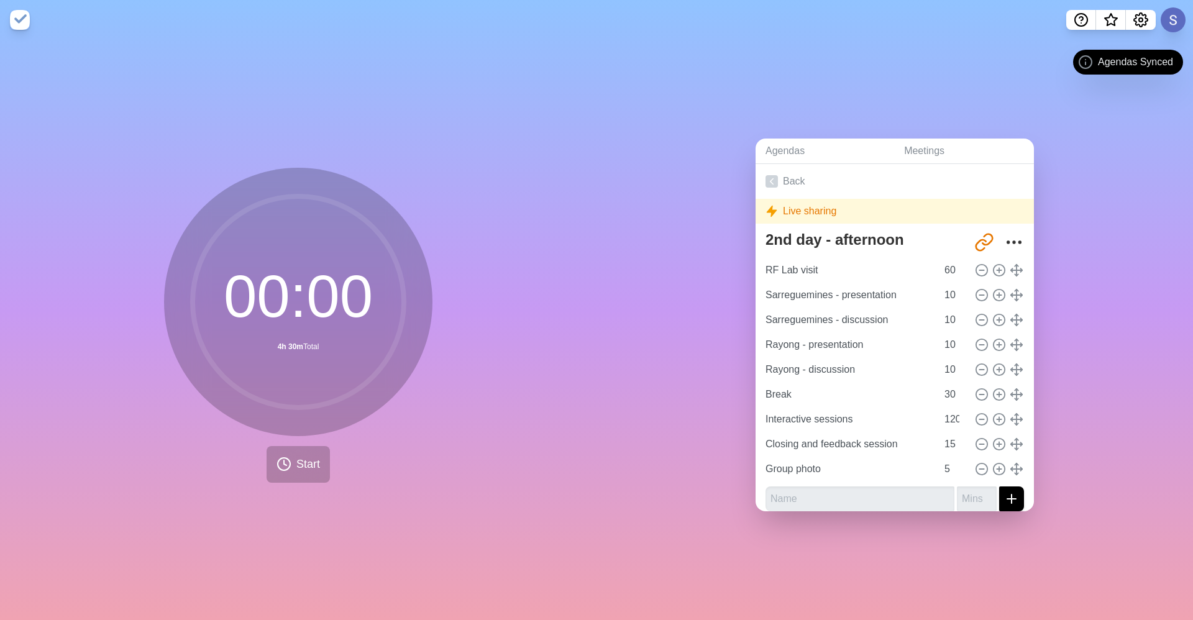
click at [254, 485] on div "00 : 00 4h 30m Total Start" at bounding box center [298, 330] width 597 height 580
click at [336, 446] on div "00 : 00 4h 30m Total Start" at bounding box center [298, 325] width 268 height 315
click at [308, 469] on button "Start" at bounding box center [298, 464] width 63 height 37
click at [294, 470] on button "Start" at bounding box center [298, 464] width 63 height 37
click at [295, 470] on button "Start" at bounding box center [298, 464] width 63 height 37
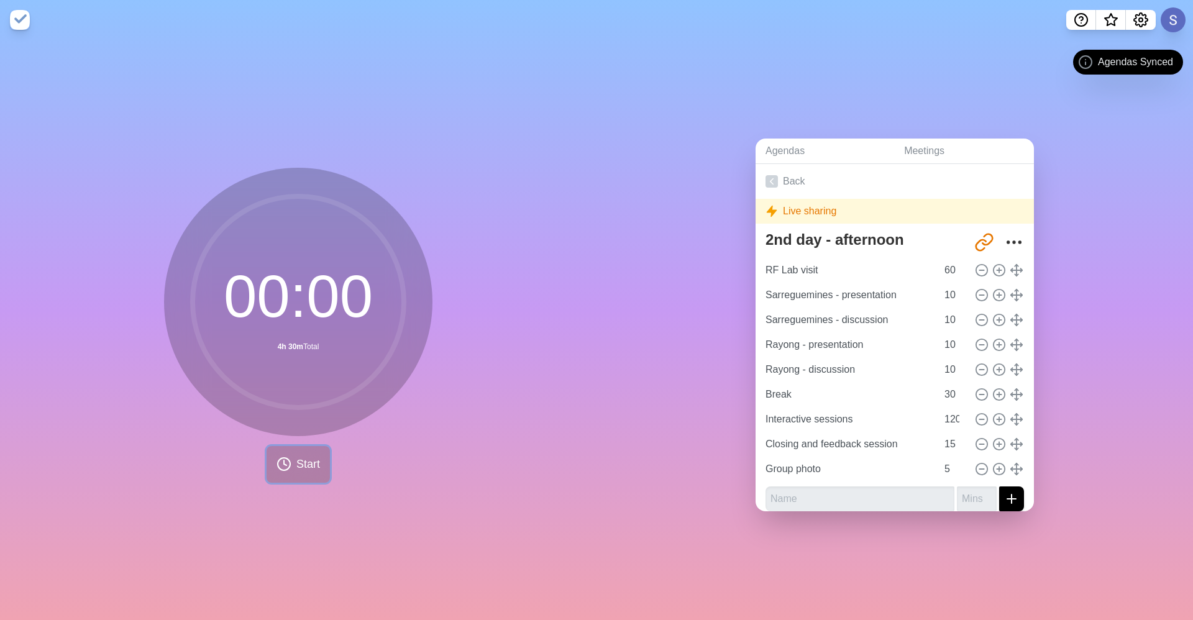
drag, startPoint x: 296, startPoint y: 470, endPoint x: 687, endPoint y: 325, distance: 416.3
click at [300, 470] on button "Start" at bounding box center [298, 464] width 63 height 37
click at [794, 168] on link "Back" at bounding box center [895, 181] width 278 height 35
click at [797, 168] on link "Back" at bounding box center [895, 181] width 278 height 35
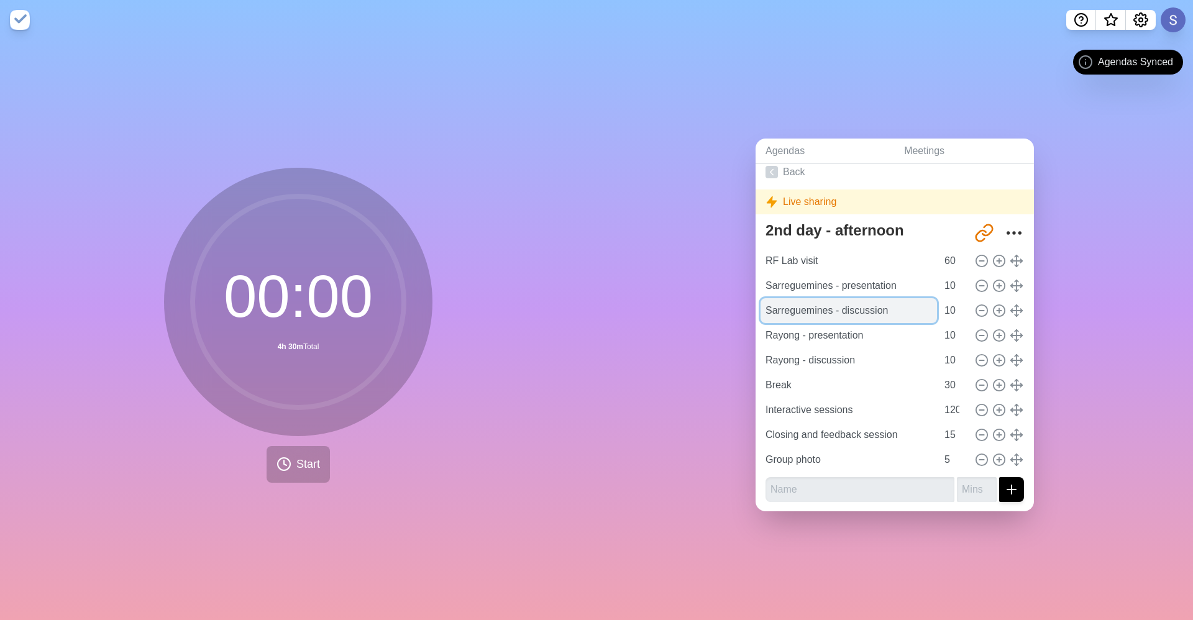
click at [819, 308] on input "Sarreguemines - discussion" at bounding box center [849, 310] width 176 height 25
click at [1004, 229] on icon "More" at bounding box center [1014, 233] width 20 height 20
click at [1004, 234] on icon "More" at bounding box center [1014, 233] width 20 height 20
click at [1004, 228] on icon "More" at bounding box center [1014, 233] width 20 height 20
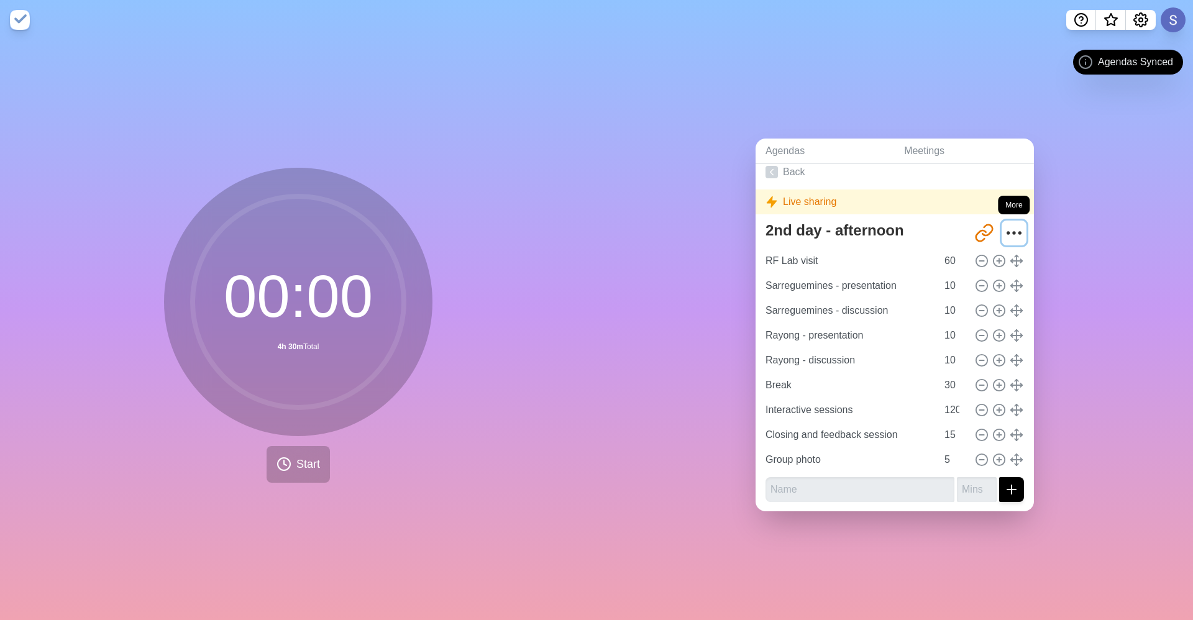
click at [1004, 228] on icon "More" at bounding box center [1014, 233] width 20 height 20
click at [974, 227] on icon "Share link" at bounding box center [984, 233] width 20 height 20
drag, startPoint x: 974, startPoint y: 227, endPoint x: 1082, endPoint y: 156, distance: 129.6
click at [1082, 156] on div "Agendas Meetings Back Live sharing 2nd day - afternoon http://www.timeblocks.co…" at bounding box center [895, 330] width 597 height 580
click at [1176, 20] on button at bounding box center [1173, 20] width 26 height 26
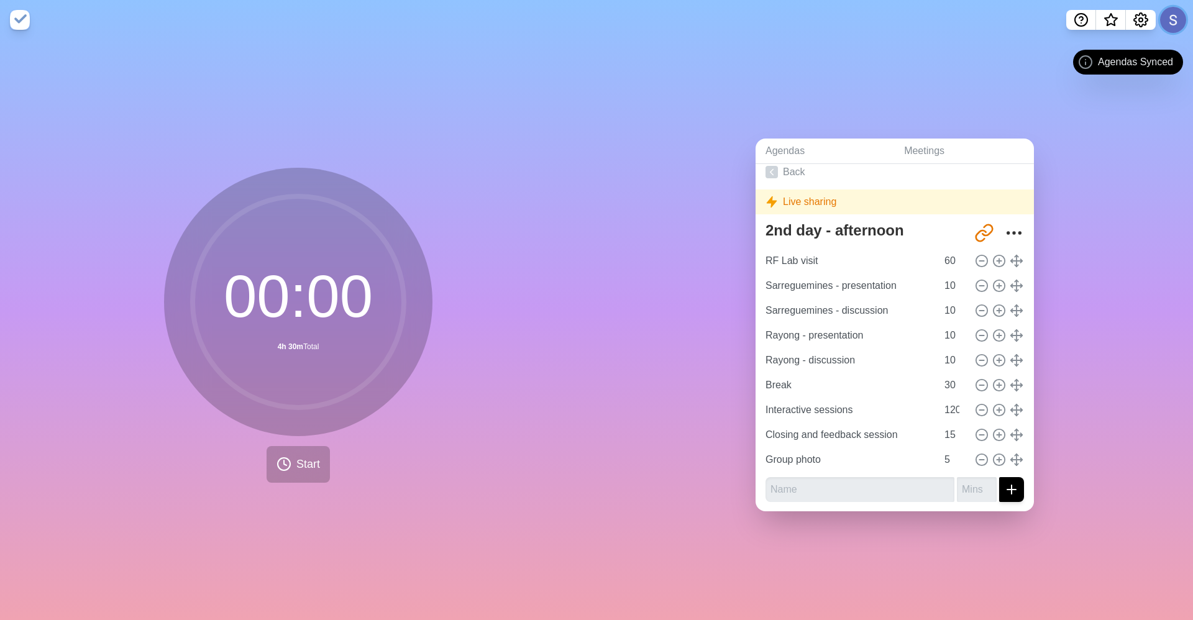
click at [1168, 24] on button at bounding box center [1173, 20] width 26 height 26
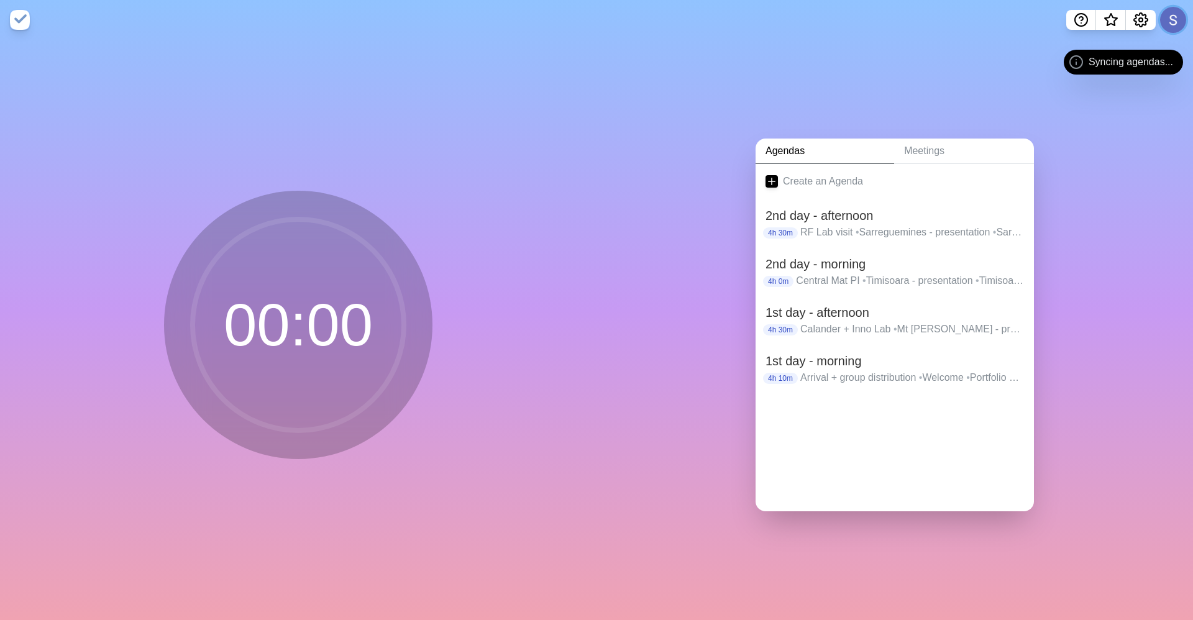
click at [1162, 16] on button at bounding box center [1173, 20] width 26 height 26
click at [1158, 35] on div "Sign out" at bounding box center [1147, 47] width 71 height 25
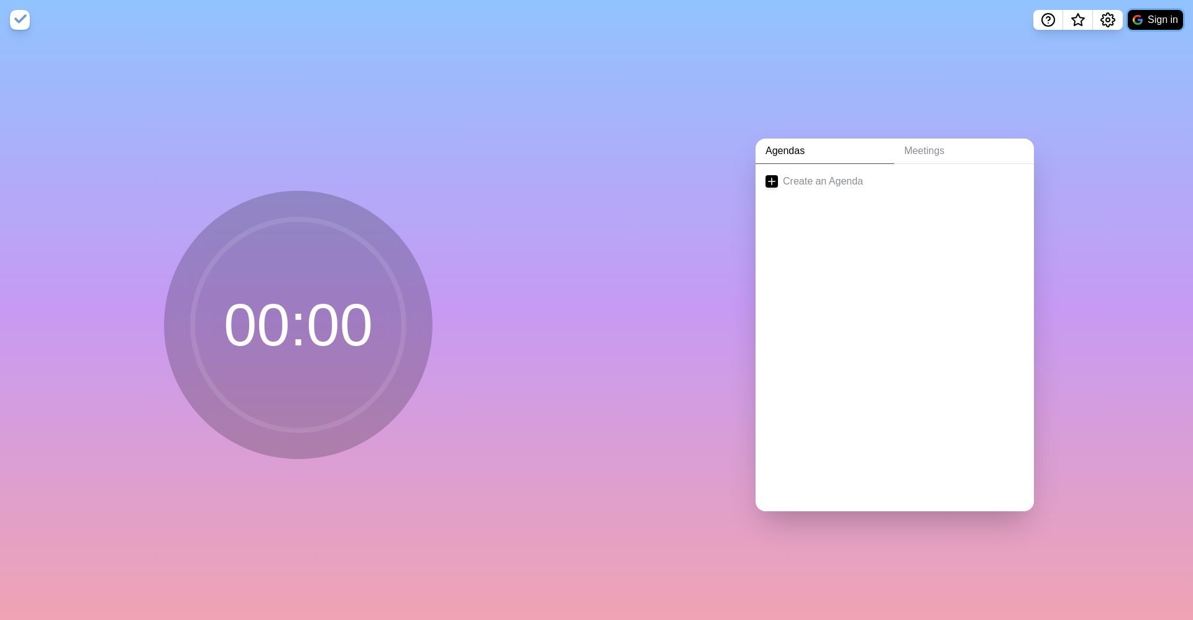
click at [1158, 20] on button "Sign in" at bounding box center [1155, 20] width 55 height 20
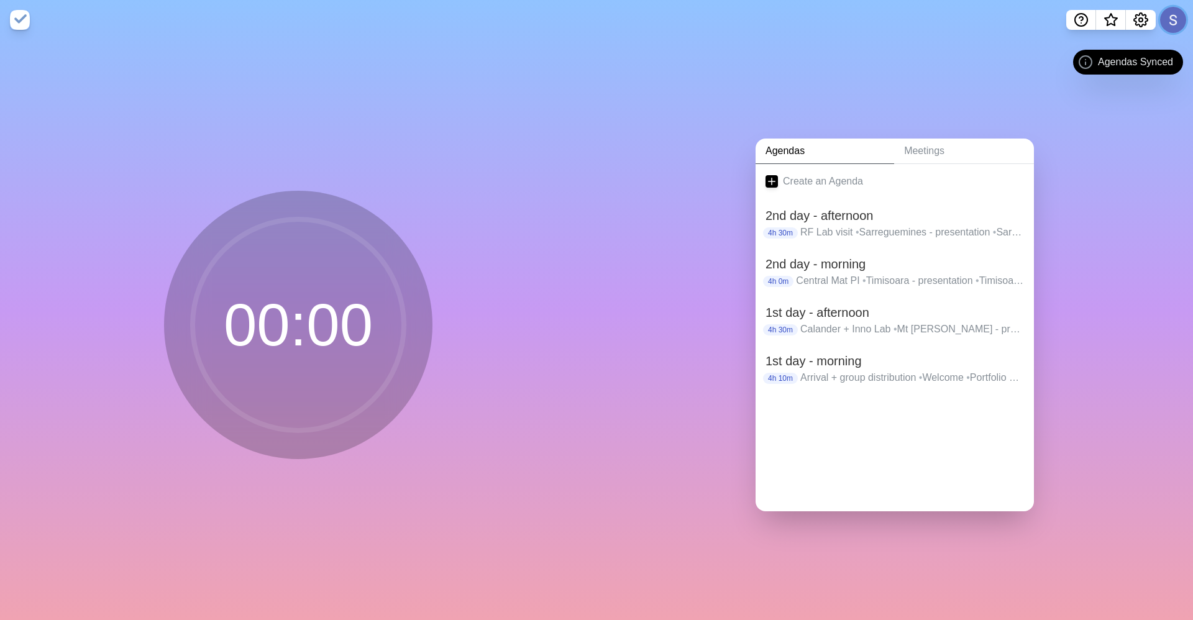
click at [1175, 12] on button at bounding box center [1173, 20] width 26 height 26
click at [1154, 45] on p "Sign out" at bounding box center [1155, 47] width 37 height 15
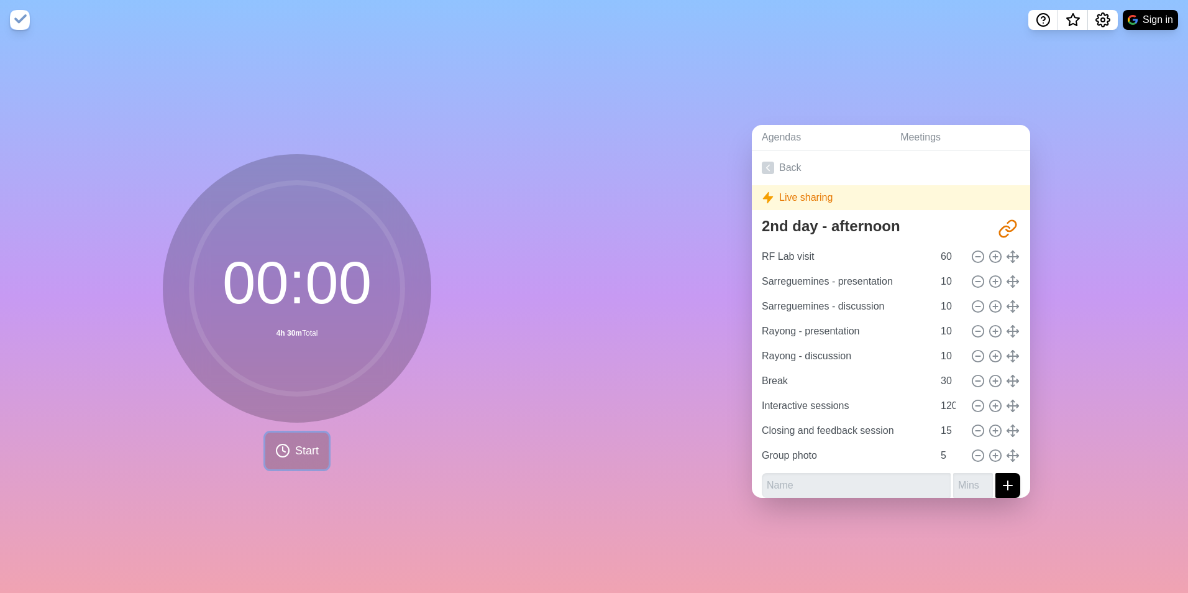
click at [316, 458] on button "Start" at bounding box center [296, 451] width 63 height 37
click at [807, 167] on link "Back" at bounding box center [891, 167] width 278 height 35
click at [289, 448] on button "Start" at bounding box center [296, 451] width 63 height 37
drag, startPoint x: 842, startPoint y: 252, endPoint x: 1144, endPoint y: 233, distance: 302.6
click at [1144, 233] on div "Agendas Meetings Back Live sharing 2nd day - afternoon http://www.timeblocks.co…" at bounding box center [891, 316] width 594 height 553
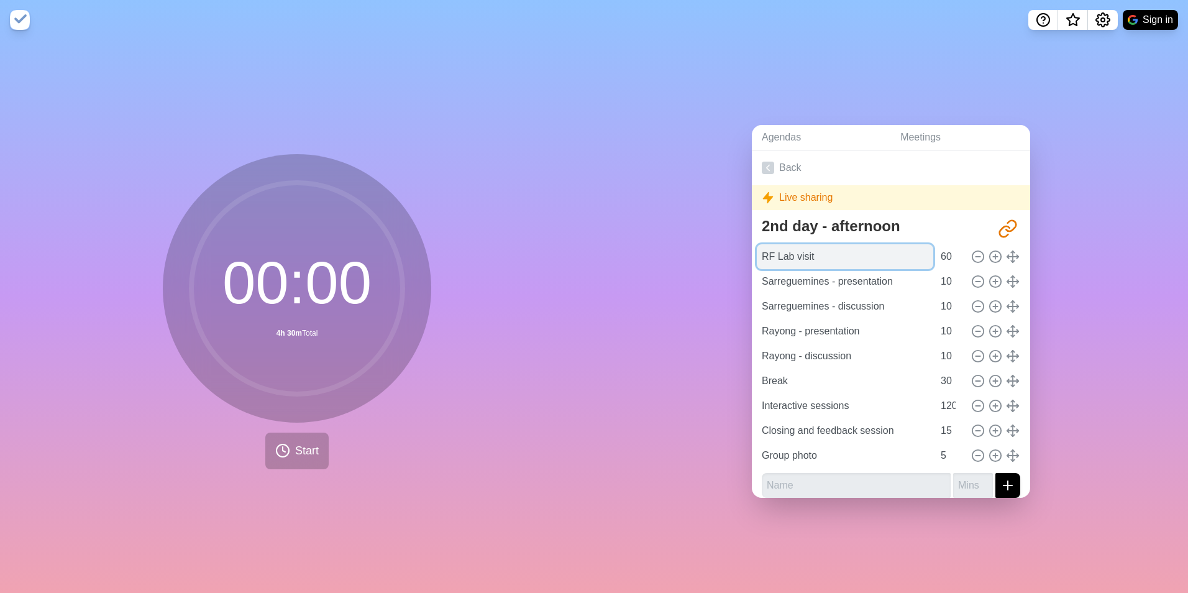
click at [824, 251] on input "RF Lab visit" at bounding box center [845, 256] width 176 height 25
drag, startPoint x: 824, startPoint y: 251, endPoint x: 698, endPoint y: 251, distance: 126.2
click at [698, 251] on div "Agendas Meetings Back Live sharing 2nd day - afternoon http://www.timeblocks.co…" at bounding box center [891, 316] width 594 height 553
drag, startPoint x: 900, startPoint y: 286, endPoint x: 678, endPoint y: 359, distance: 233.7
click at [639, 278] on div "Agendas Meetings Back Live sharing 2nd day - afternoon http://www.timeblocks.co…" at bounding box center [891, 316] width 594 height 553
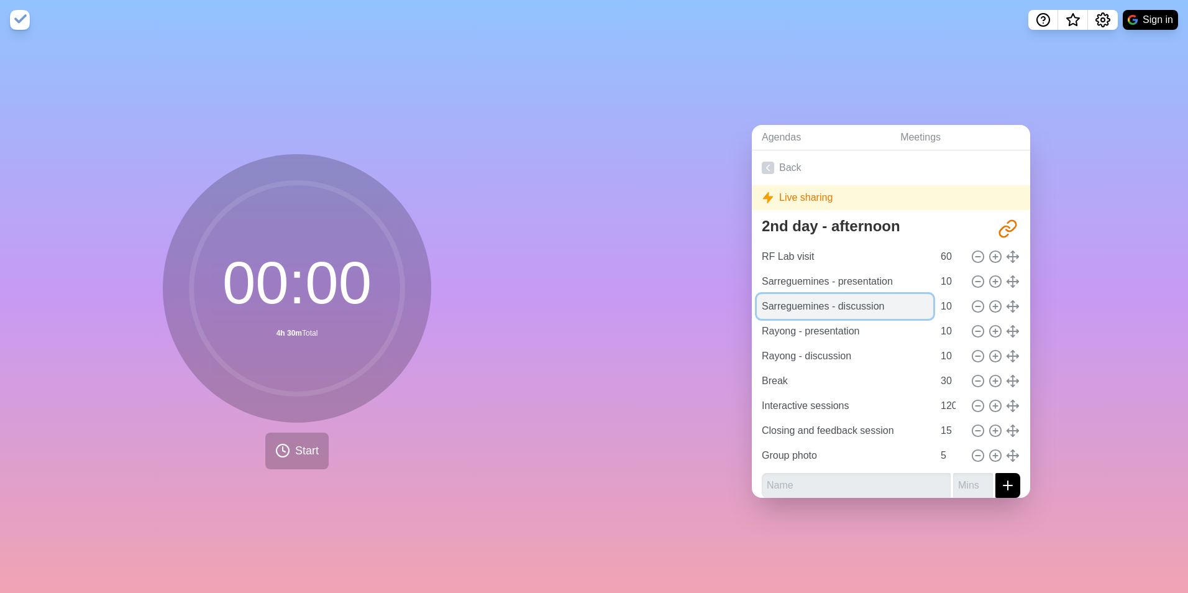
click at [881, 300] on input "Sarreguemines - discussion" at bounding box center [845, 306] width 176 height 25
drag, startPoint x: 889, startPoint y: 298, endPoint x: 677, endPoint y: 319, distance: 213.5
click at [677, 319] on div "Agendas Meetings Back Live sharing 2nd day - afternoon http://www.timeblocks.co…" at bounding box center [891, 316] width 594 height 553
click at [848, 334] on input "Rayong - presentation" at bounding box center [845, 331] width 176 height 25
drag, startPoint x: 864, startPoint y: 329, endPoint x: 759, endPoint y: 328, distance: 105.0
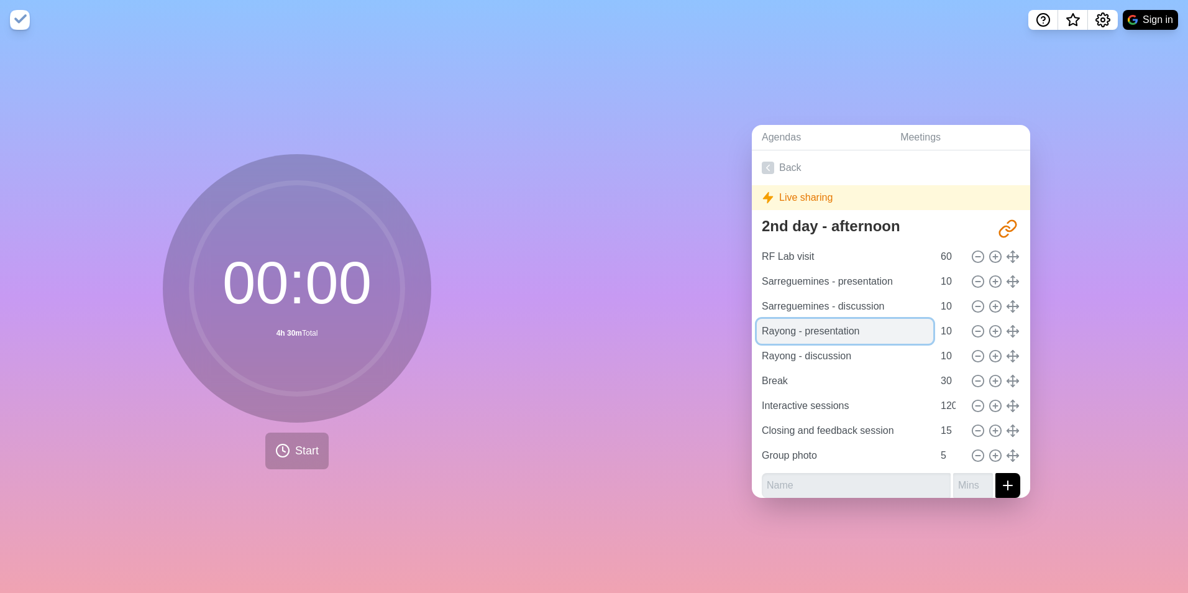
click at [759, 328] on input "Rayong - presentation" at bounding box center [845, 331] width 176 height 25
drag, startPoint x: 856, startPoint y: 344, endPoint x: 684, endPoint y: 360, distance: 172.9
click at [684, 360] on div "Agendas Meetings Back Live sharing 2nd day - afternoon http://www.timeblocks.co…" at bounding box center [891, 316] width 594 height 553
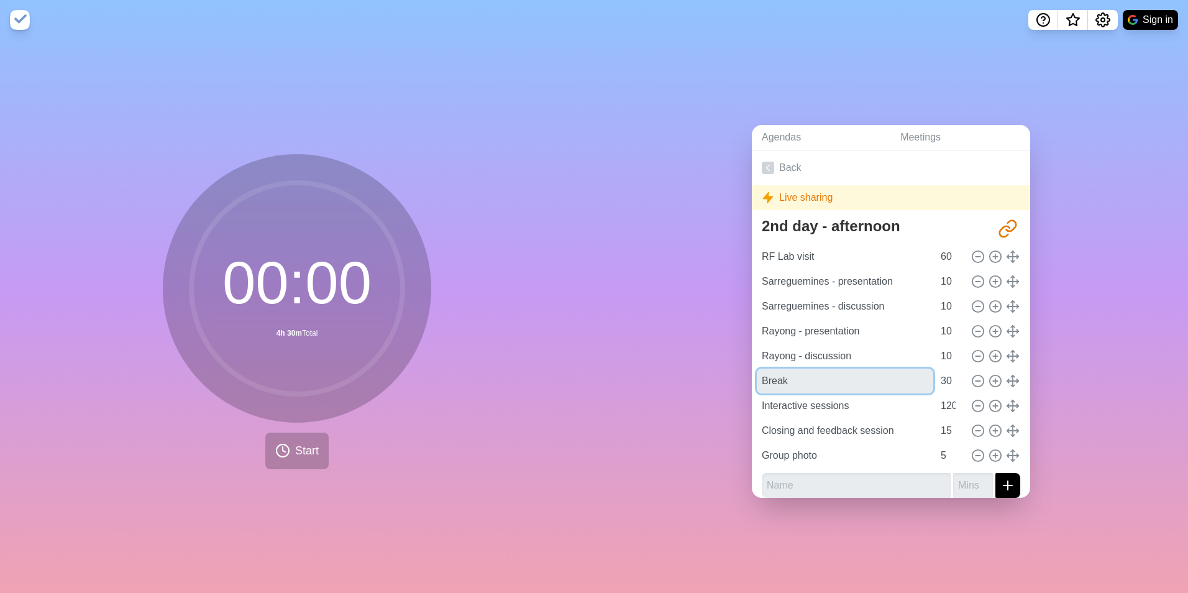
drag, startPoint x: 633, startPoint y: 381, endPoint x: 626, endPoint y: 381, distance: 6.8
click at [628, 381] on div "Agendas Meetings Back Live sharing 2nd day - afternoon http://www.timeblocks.co…" at bounding box center [891, 316] width 594 height 553
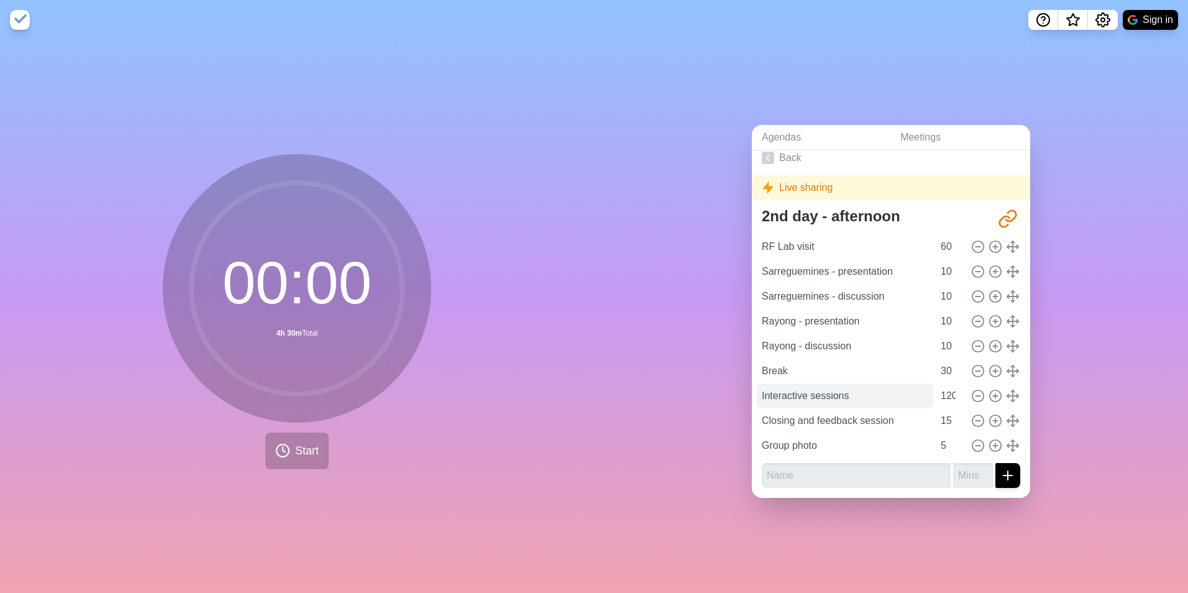
scroll to position [19, 0]
drag, startPoint x: 849, startPoint y: 382, endPoint x: 730, endPoint y: 384, distance: 118.7
click at [730, 384] on div "Agendas Meetings Back Live sharing 2nd day - afternoon http://www.timeblocks.co…" at bounding box center [891, 316] width 594 height 553
drag, startPoint x: 756, startPoint y: 410, endPoint x: 927, endPoint y: 405, distance: 170.3
click at [927, 408] on div "Closing and feedback session 15" at bounding box center [891, 420] width 268 height 25
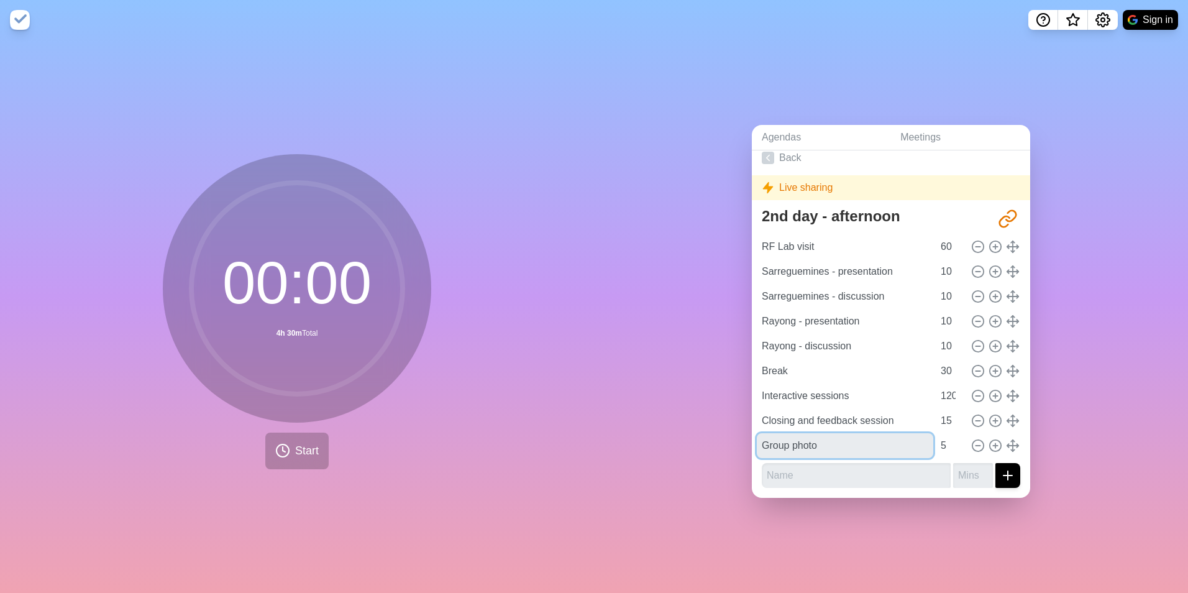
drag, startPoint x: 829, startPoint y: 433, endPoint x: 666, endPoint y: 433, distance: 162.8
click at [666, 433] on div "Agendas Meetings Back Live sharing 2nd day - afternoon http://www.timeblocks.co…" at bounding box center [891, 316] width 594 height 553
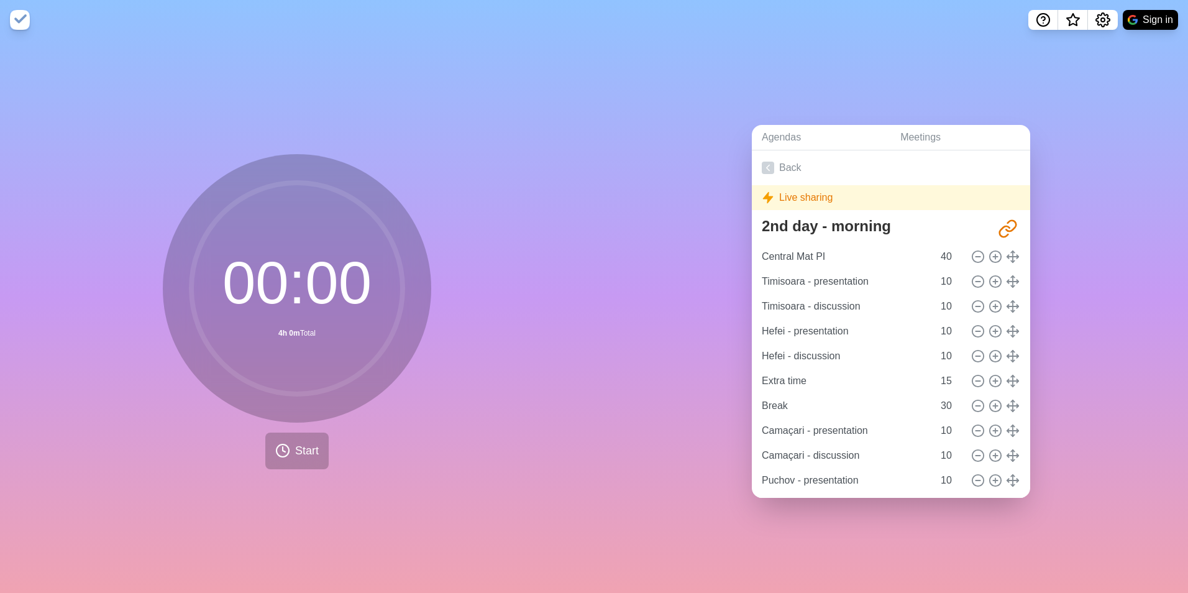
click at [343, 454] on div "00 : 00 4h 0m Total Start" at bounding box center [297, 311] width 268 height 315
click at [326, 454] on div "00 : 00 4h 0m Total Start" at bounding box center [297, 311] width 268 height 315
click at [310, 447] on span "Start" at bounding box center [307, 450] width 24 height 17
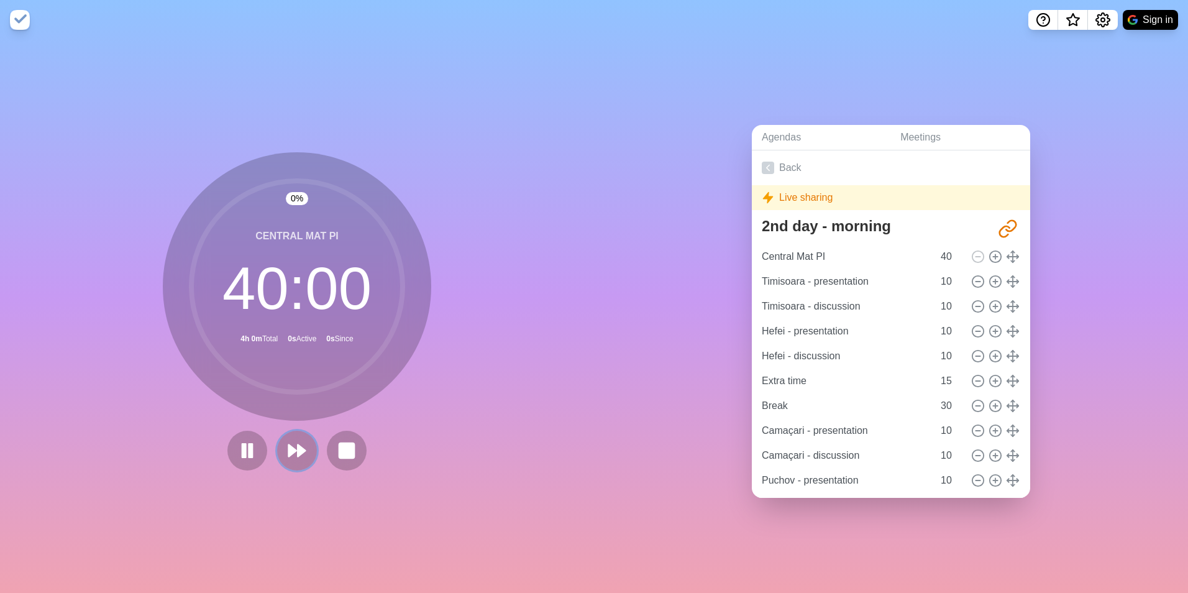
click at [308, 446] on button at bounding box center [297, 451] width 40 height 40
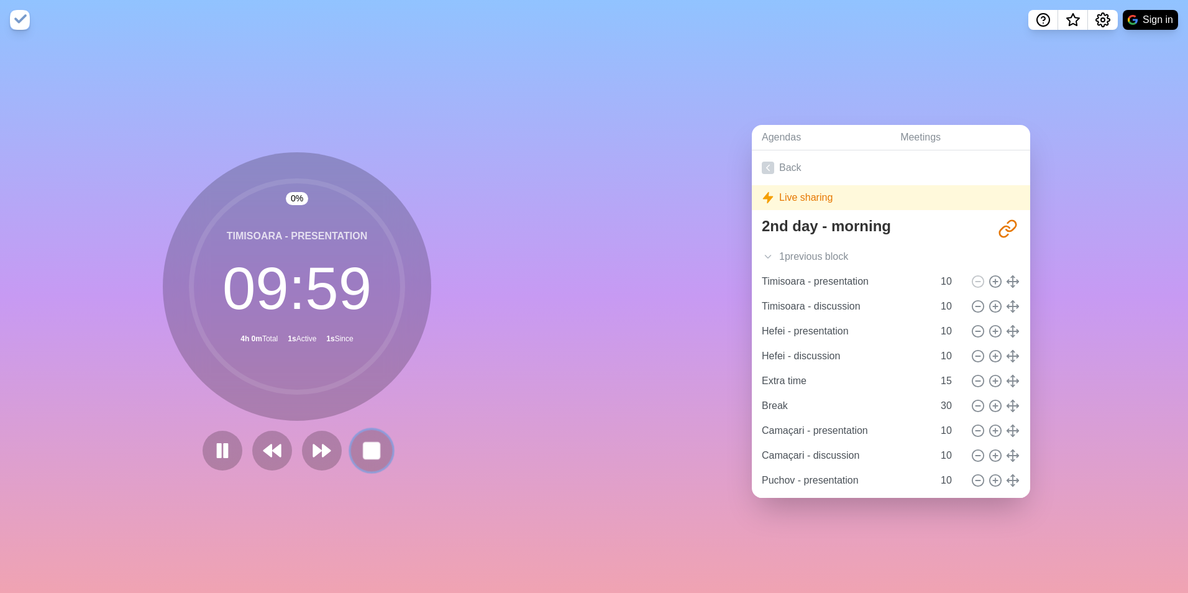
click at [367, 445] on rect at bounding box center [372, 450] width 16 height 16
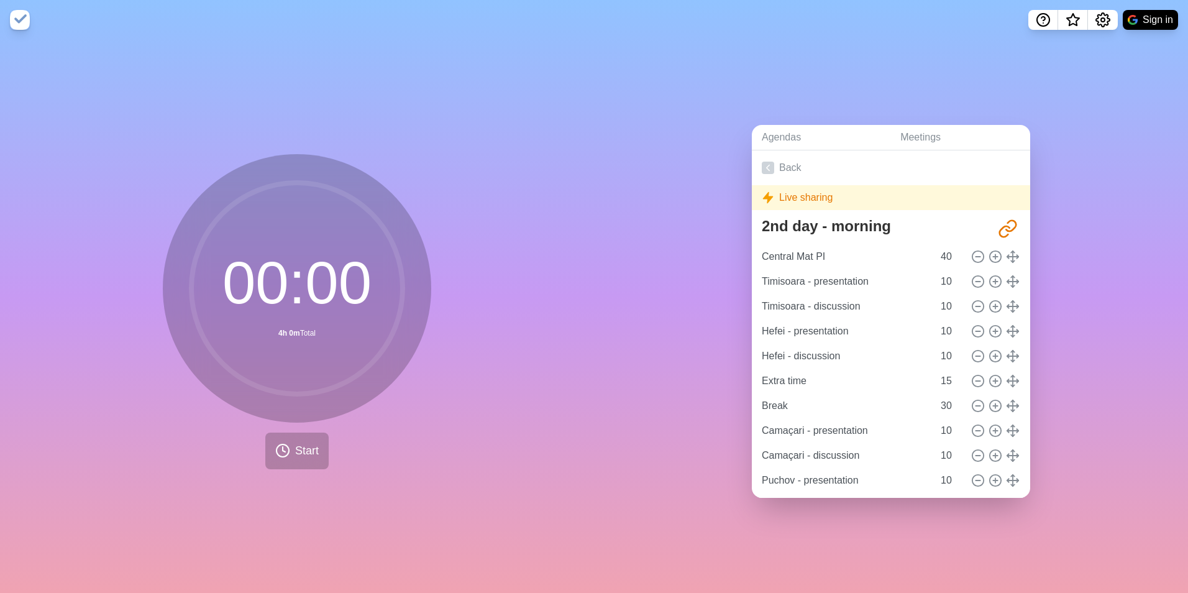
click at [259, 460] on div "00 : 00 4h 0m Total Start" at bounding box center [297, 311] width 268 height 315
click at [275, 456] on button "Start" at bounding box center [296, 451] width 63 height 37
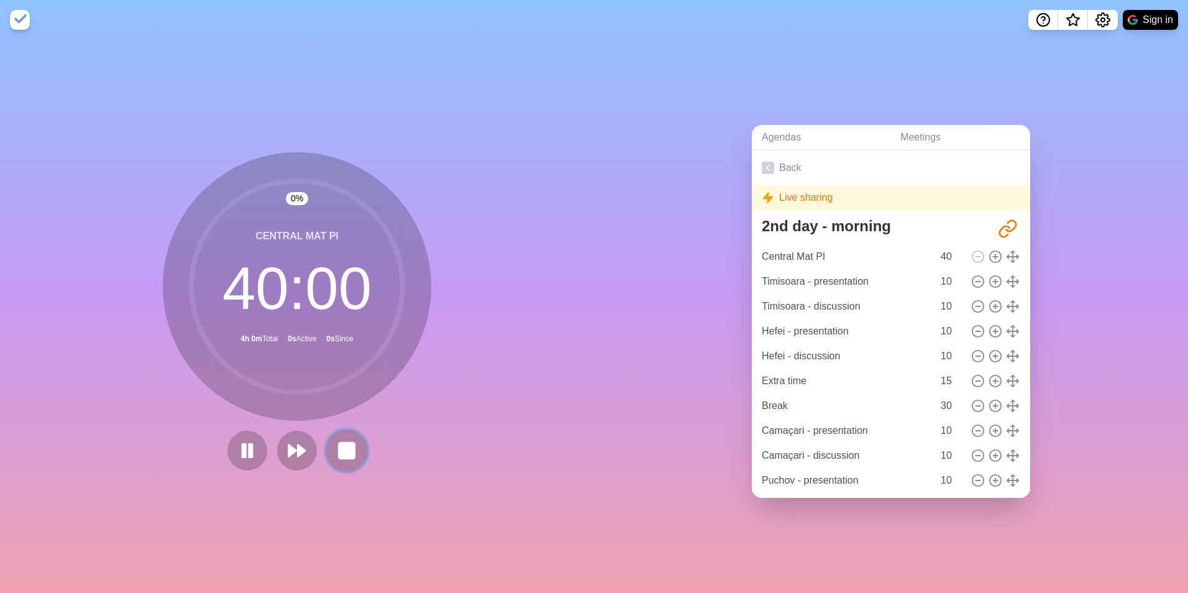
click at [339, 447] on rect at bounding box center [347, 450] width 16 height 16
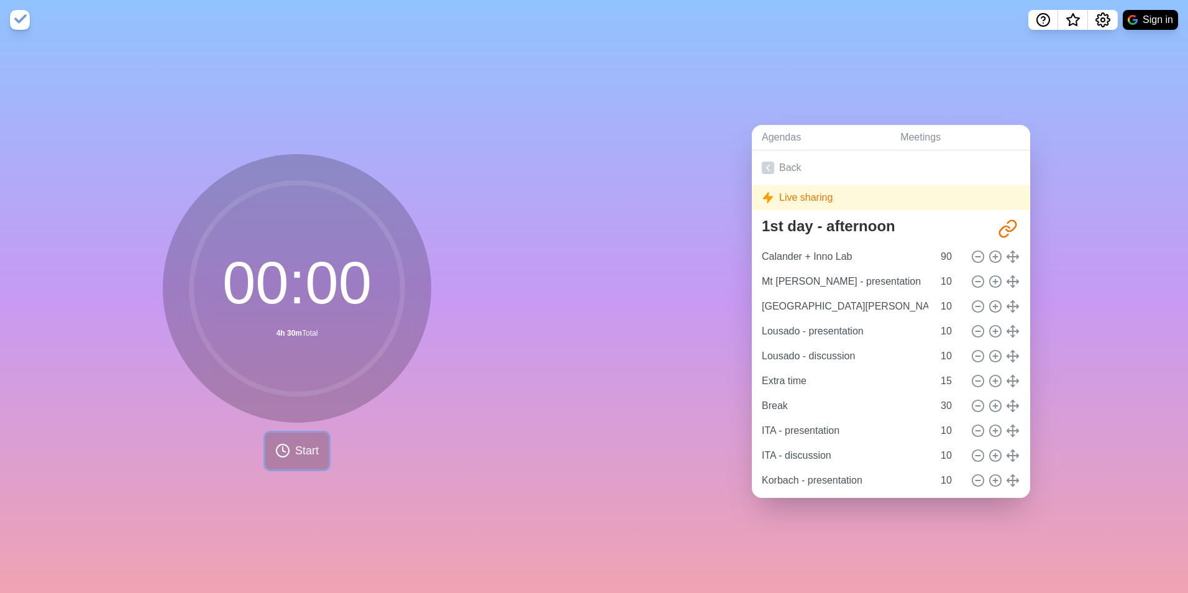
click at [288, 442] on button "Start" at bounding box center [296, 451] width 63 height 37
click at [293, 433] on button "Start" at bounding box center [296, 451] width 63 height 37
click at [294, 433] on button "Start" at bounding box center [296, 451] width 63 height 37
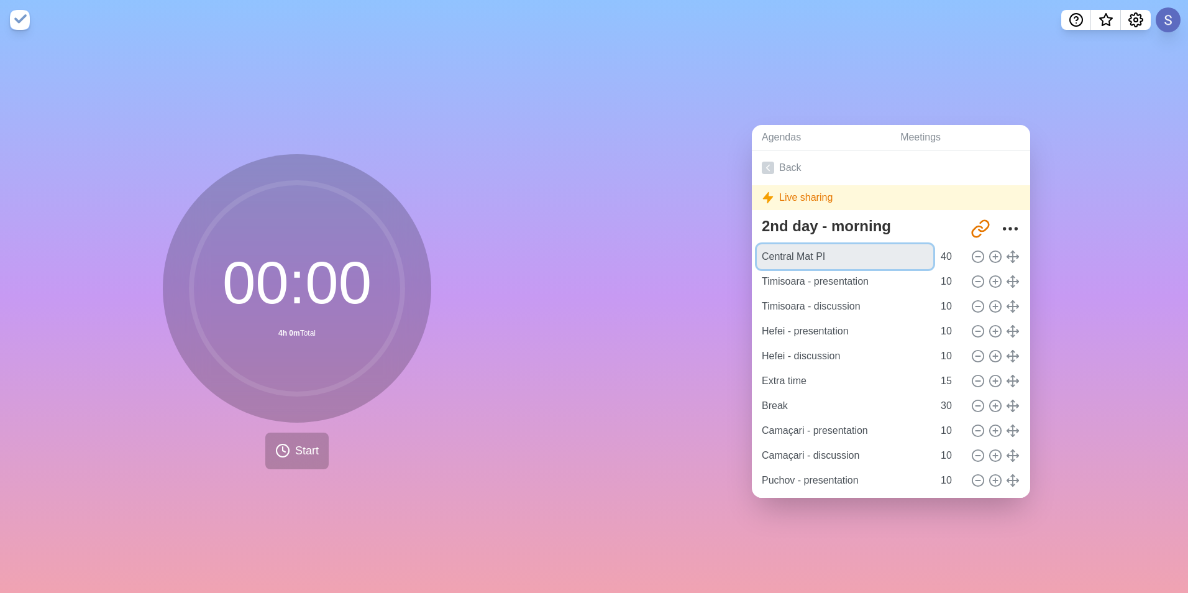
drag, startPoint x: 851, startPoint y: 258, endPoint x: 672, endPoint y: 404, distance: 231.0
click at [676, 258] on div "Agendas Meetings Back Live sharing 2nd day - morning [URL][DOMAIN_NAME] Central…" at bounding box center [891, 316] width 594 height 553
drag, startPoint x: 868, startPoint y: 283, endPoint x: 709, endPoint y: 283, distance: 159.1
click at [709, 283] on div "Agendas Meetings Back Live sharing 2nd day - morning http://www.timeblocks.co/-…" at bounding box center [891, 316] width 594 height 553
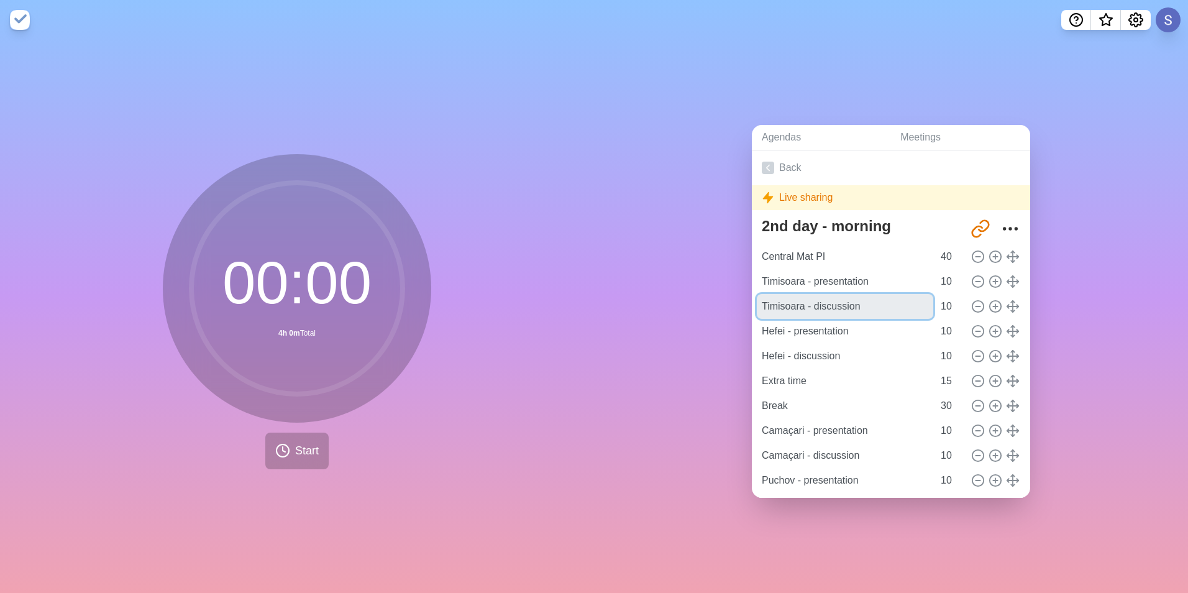
drag, startPoint x: 860, startPoint y: 305, endPoint x: 714, endPoint y: 303, distance: 146.0
click at [714, 303] on div "Agendas Meetings Back Live sharing 2nd day - morning http://www.timeblocks.co/-…" at bounding box center [891, 316] width 594 height 553
drag, startPoint x: 859, startPoint y: 331, endPoint x: 659, endPoint y: 313, distance: 200.9
click at [659, 313] on div "Agendas Meetings Back Live sharing 2nd day - morning http://www.timeblocks.co/-…" at bounding box center [891, 316] width 594 height 553
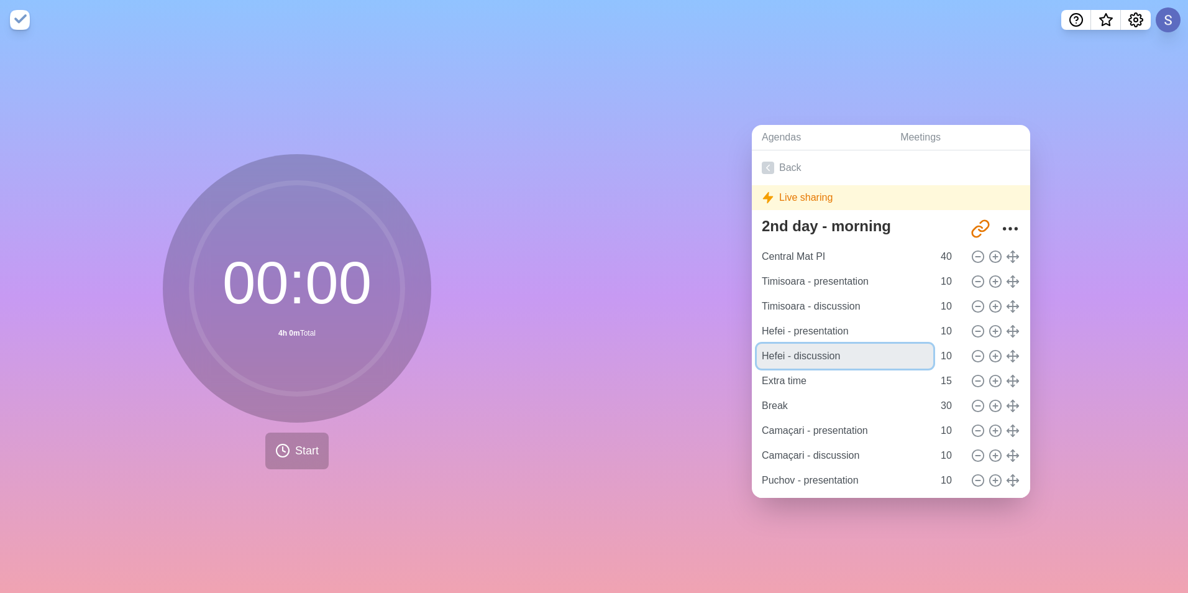
drag, startPoint x: 856, startPoint y: 350, endPoint x: 679, endPoint y: 336, distance: 177.7
click at [679, 336] on div "Agendas Meetings Back Live sharing 2nd day - morning http://www.timeblocks.co/-…" at bounding box center [891, 316] width 594 height 553
drag, startPoint x: 810, startPoint y: 381, endPoint x: 703, endPoint y: 380, distance: 106.9
click at [703, 380] on div "Agendas Meetings Back Live sharing 2nd day - morning http://www.timeblocks.co/-…" at bounding box center [891, 316] width 594 height 553
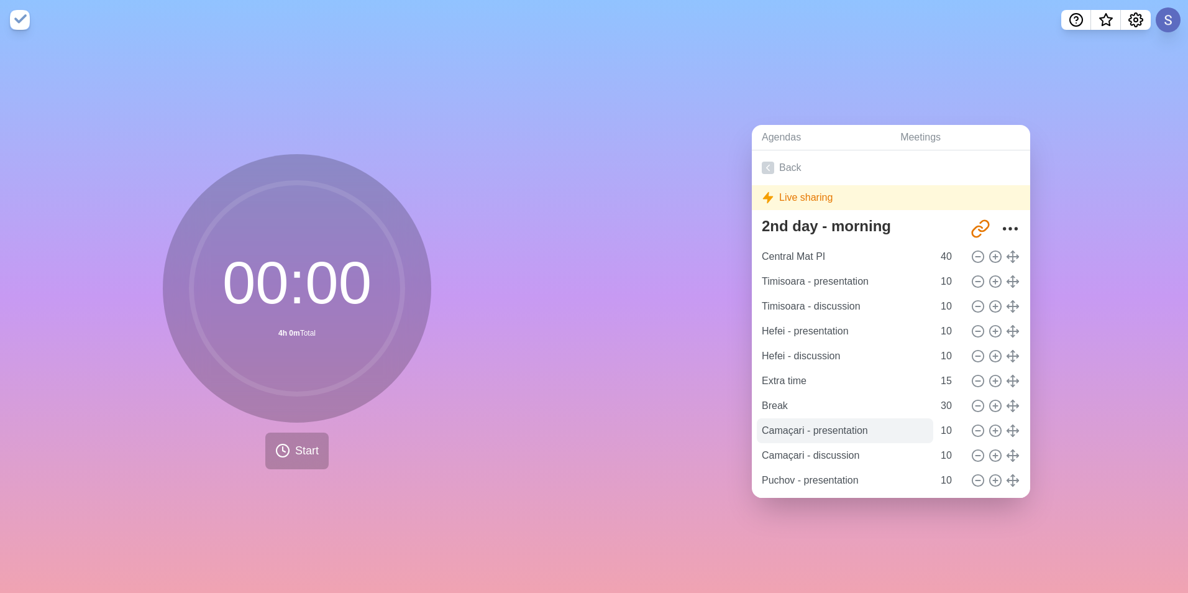
scroll to position [233, 0]
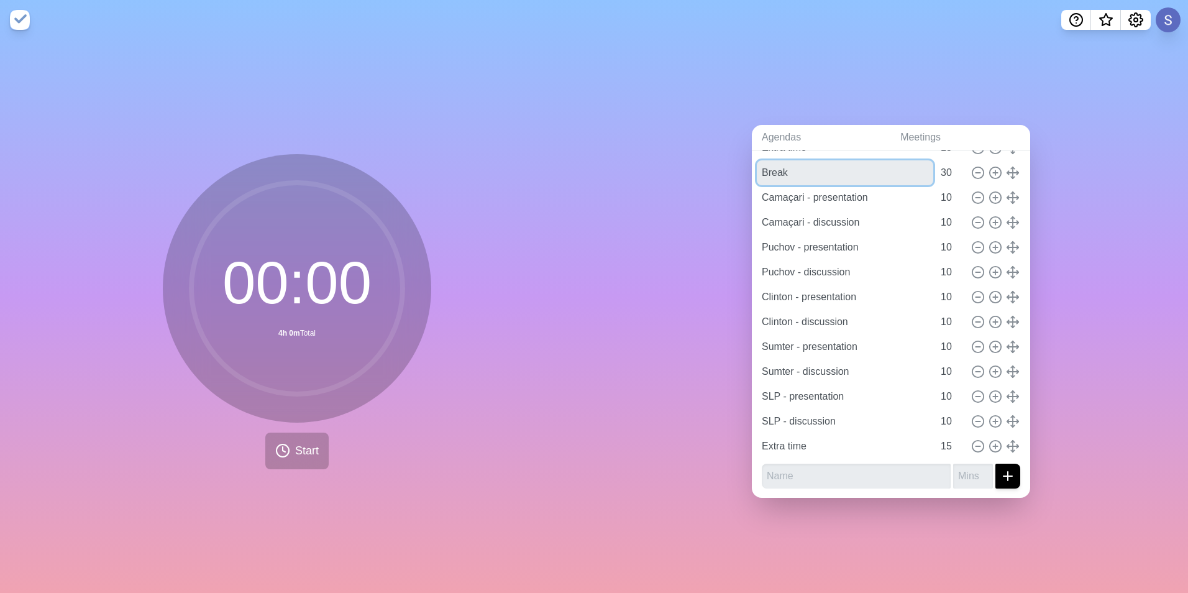
drag, startPoint x: 795, startPoint y: 172, endPoint x: 712, endPoint y: 168, distance: 82.7
click at [712, 168] on div "Agendas Meetings Back Live sharing 2nd day - morning http://www.timeblocks.co/-…" at bounding box center [891, 316] width 594 height 553
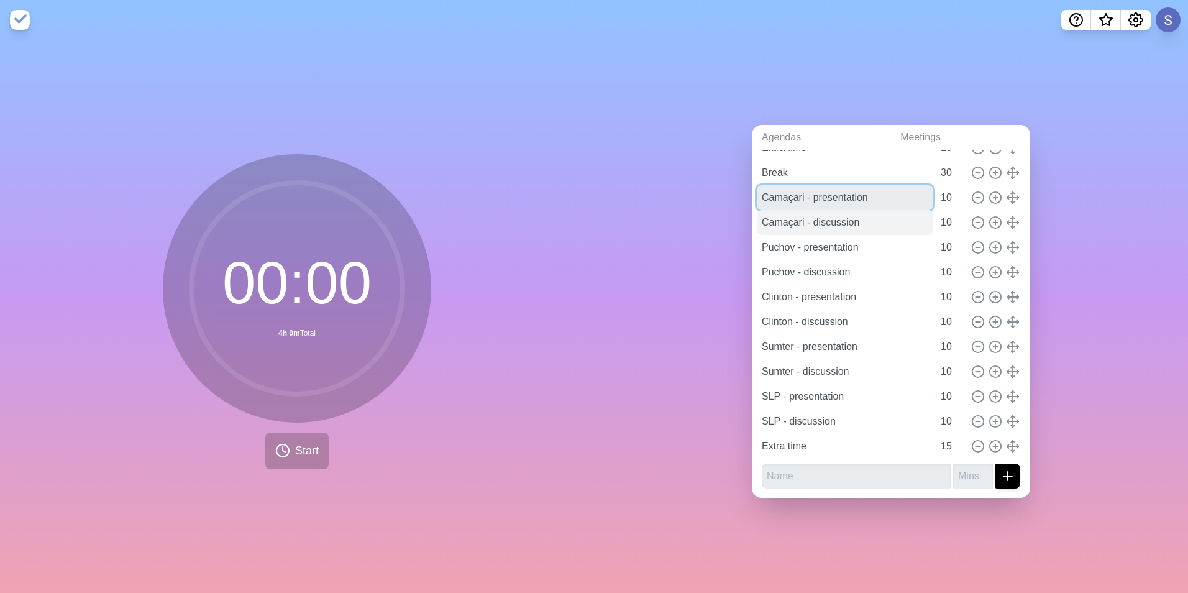
drag, startPoint x: 762, startPoint y: 189, endPoint x: 863, endPoint y: 206, distance: 102.1
click at [823, 193] on input "Camaçari - presentation" at bounding box center [845, 197] width 176 height 25
click at [880, 185] on input "Camaçari - presentation" at bounding box center [845, 197] width 176 height 25
drag, startPoint x: 868, startPoint y: 196, endPoint x: 702, endPoint y: 178, distance: 166.9
click at [702, 178] on div "Agendas Meetings Back Live sharing 2nd day - morning http://www.timeblocks.co/-…" at bounding box center [891, 316] width 594 height 553
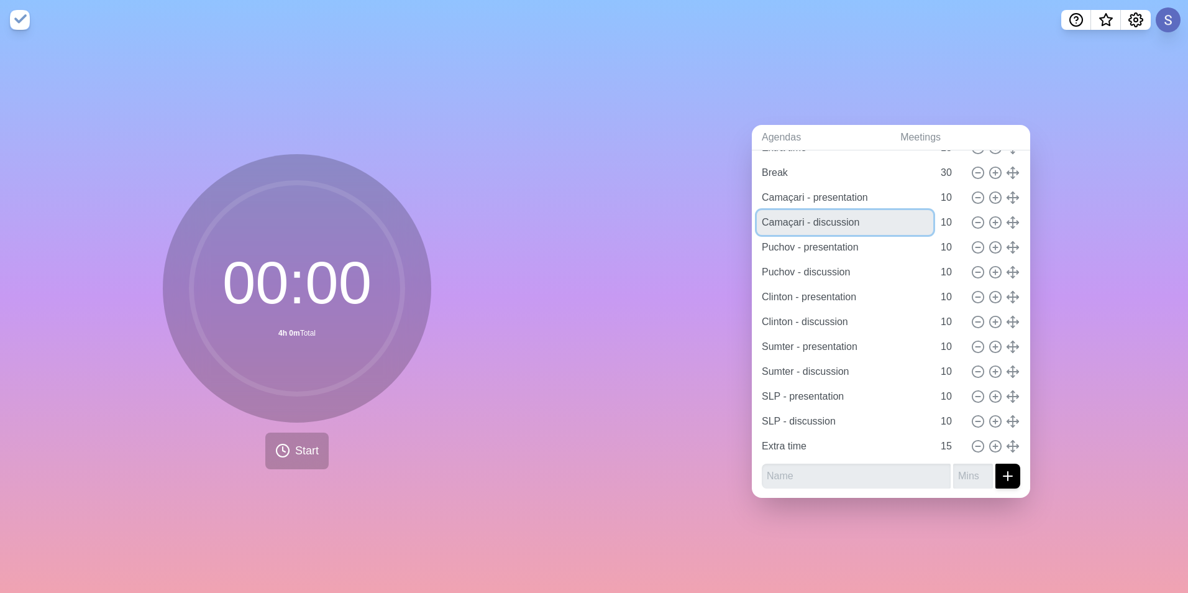
drag, startPoint x: 876, startPoint y: 224, endPoint x: 707, endPoint y: 224, distance: 169.0
click at [712, 224] on div "Agendas Meetings Back Live sharing 2nd day - morning http://www.timeblocks.co/-…" at bounding box center [891, 316] width 594 height 553
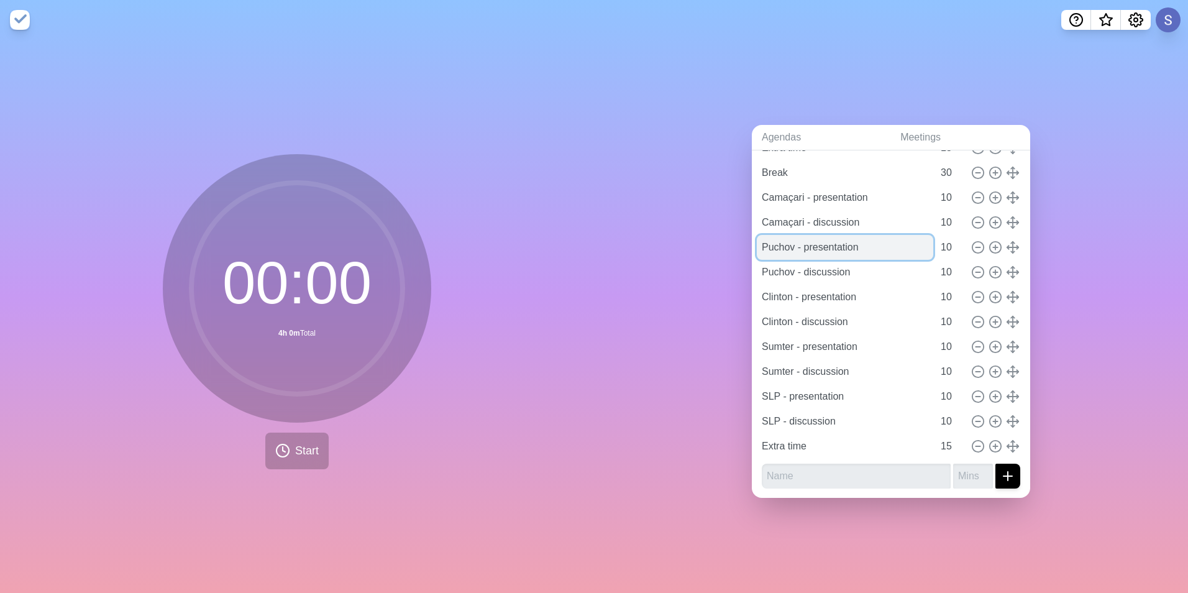
click at [877, 250] on input "Puchov - presentation" at bounding box center [845, 247] width 176 height 25
drag, startPoint x: 828, startPoint y: 245, endPoint x: 586, endPoint y: 245, distance: 241.7
click at [591, 245] on div "00 : 00 4h 0m Total Start Agendas Meetings Back Live sharing 2nd day - morning …" at bounding box center [594, 316] width 1188 height 553
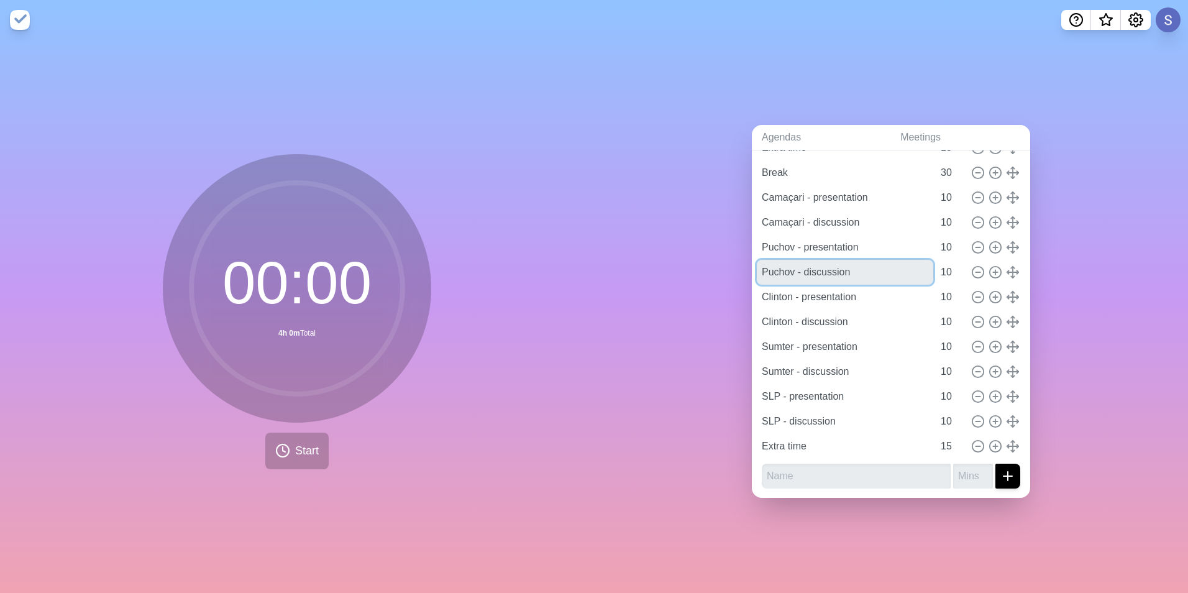
drag, startPoint x: 857, startPoint y: 263, endPoint x: 721, endPoint y: 263, distance: 136.1
click at [727, 263] on div "Agendas Meetings Back Live sharing 2nd day - morning http://www.timeblocks.co/-…" at bounding box center [891, 316] width 594 height 553
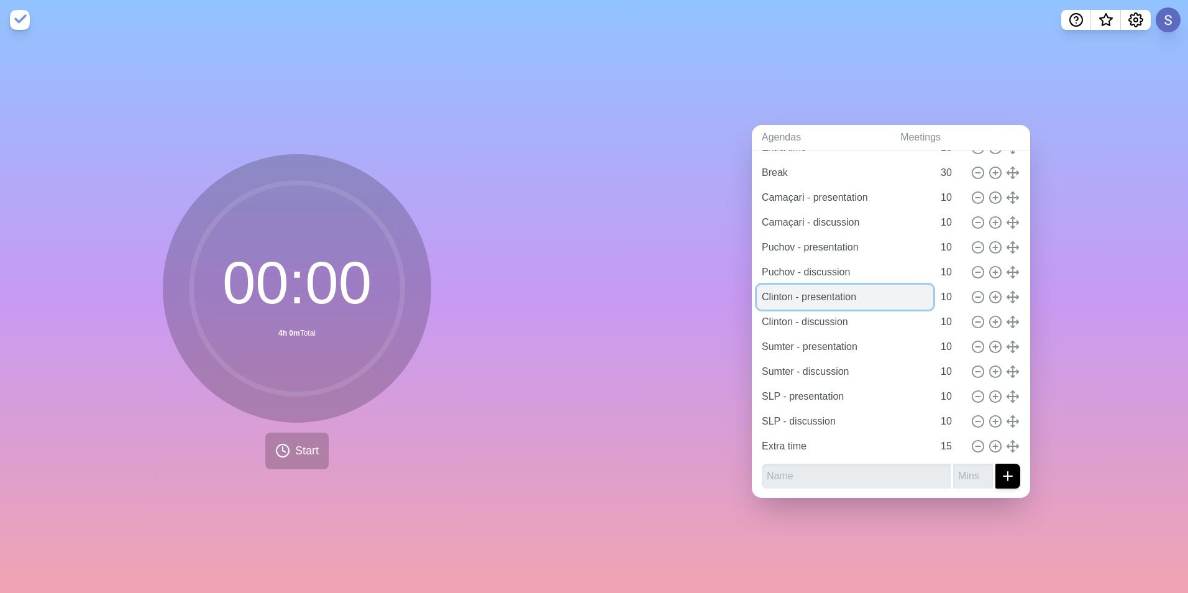
click at [845, 293] on input "Clinton - presentation" at bounding box center [845, 297] width 176 height 25
drag, startPoint x: 866, startPoint y: 290, endPoint x: 751, endPoint y: 290, distance: 115.0
click at [752, 290] on div "2nd day - morning http://www.timeblocks.co/-OWGAbAnfFteKyAAbaXq Central Mat PI …" at bounding box center [891, 238] width 278 height 519
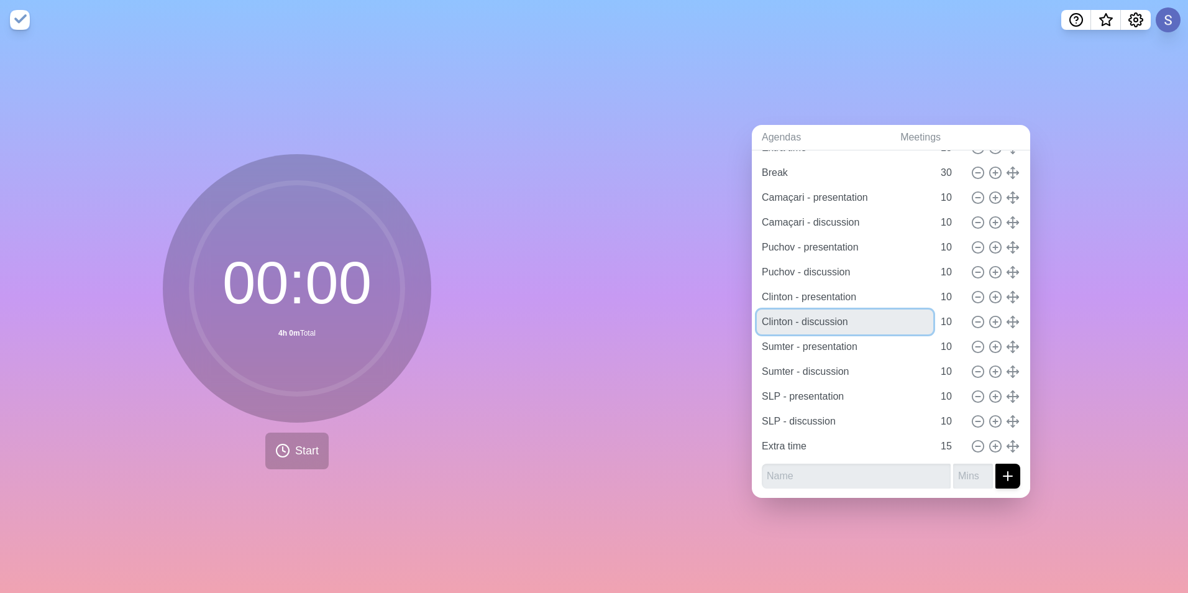
drag, startPoint x: 856, startPoint y: 315, endPoint x: 705, endPoint y: 319, distance: 151.1
click at [705, 319] on div "Agendas Meetings Back Live sharing 2nd day - morning http://www.timeblocks.co/-…" at bounding box center [891, 316] width 594 height 553
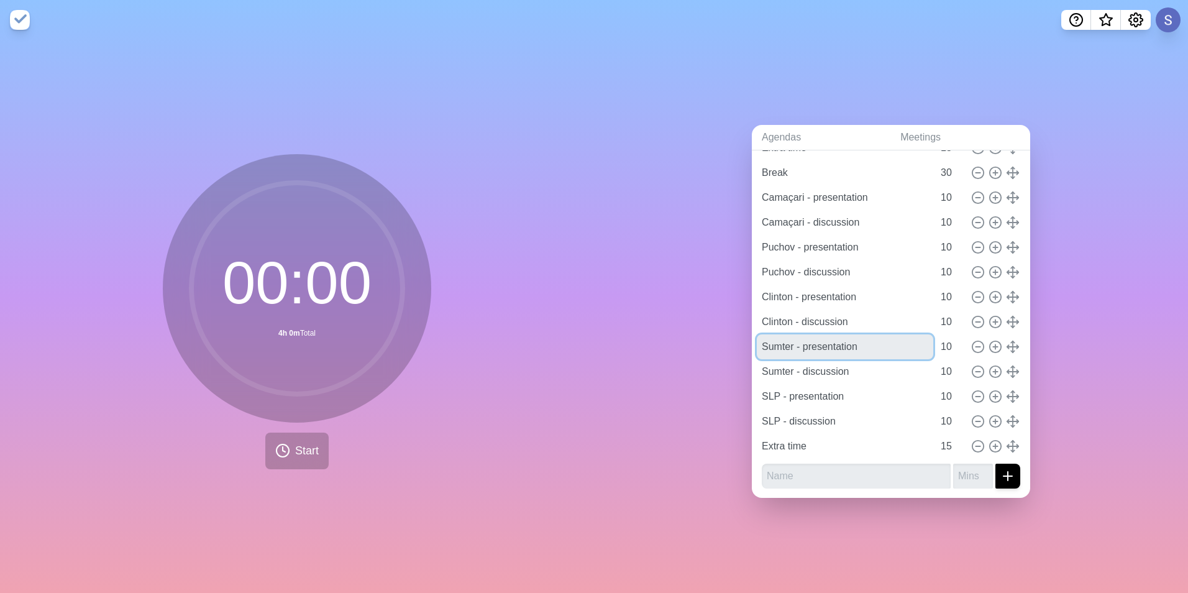
drag, startPoint x: 858, startPoint y: 339, endPoint x: 741, endPoint y: 342, distance: 116.9
click at [741, 342] on div "Agendas Meetings Back Live sharing 2nd day - morning http://www.timeblocks.co/-…" at bounding box center [891, 316] width 594 height 553
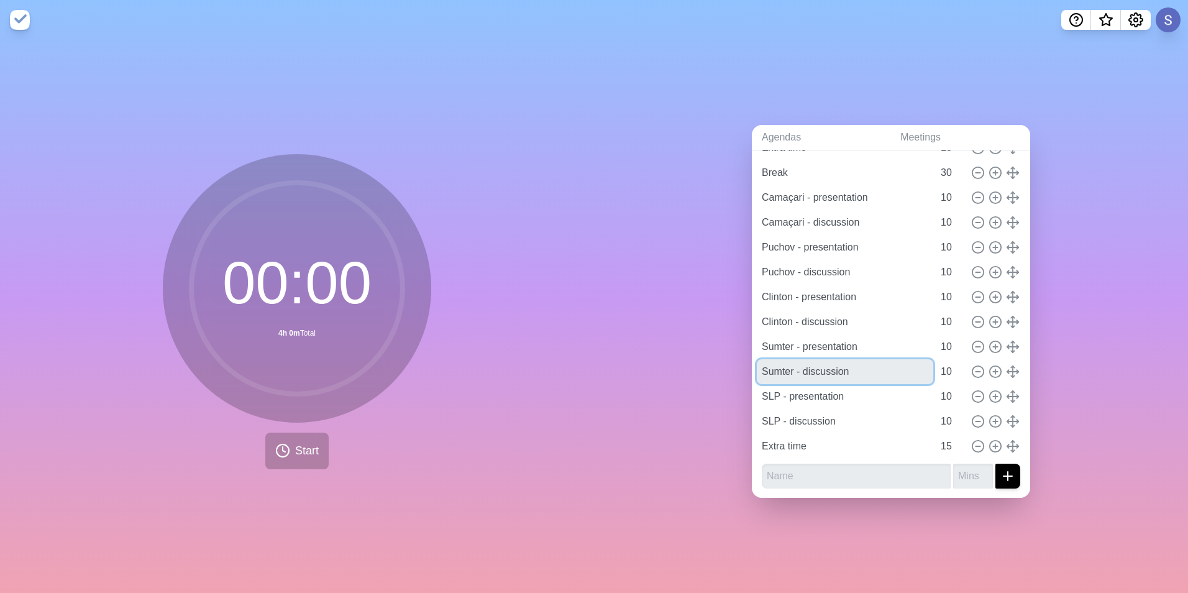
drag, startPoint x: 856, startPoint y: 374, endPoint x: 717, endPoint y: 363, distance: 139.0
click at [717, 363] on div "Agendas Meetings Back Live sharing 2nd day - morning http://www.timeblocks.co/-…" at bounding box center [891, 316] width 594 height 553
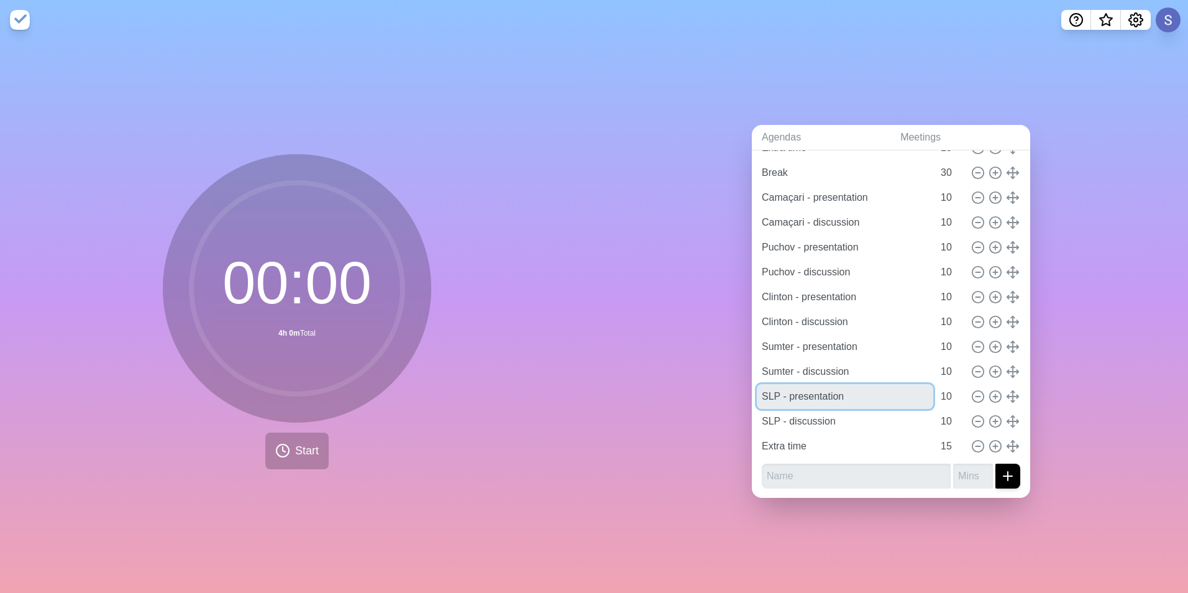
drag, startPoint x: 842, startPoint y: 393, endPoint x: 672, endPoint y: 395, distance: 170.3
click at [672, 395] on div "Agendas Meetings Back Live sharing 2nd day - morning http://www.timeblocks.co/-…" at bounding box center [891, 316] width 594 height 553
click at [755, 418] on div "2nd day - morning http://www.timeblocks.co/-OWGAbAnfFteKyAAbaXq Central Mat PI …" at bounding box center [891, 238] width 278 height 519
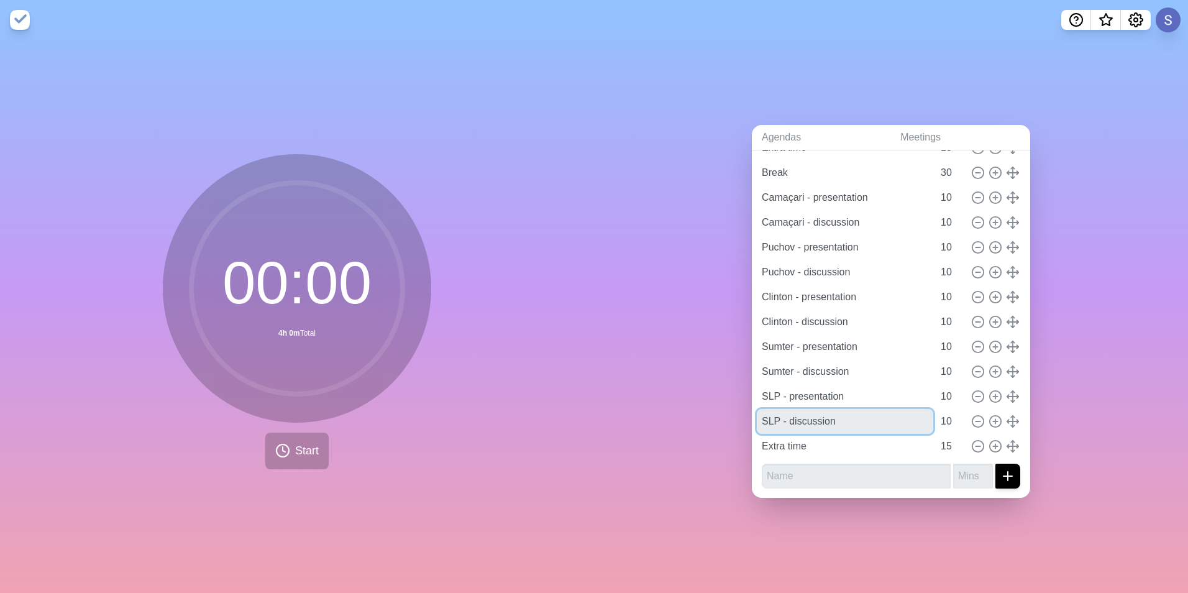
drag, startPoint x: 844, startPoint y: 413, endPoint x: 736, endPoint y: 416, distance: 108.2
click at [736, 416] on div "Agendas Meetings Back Live sharing 2nd day - morning http://www.timeblocks.co/-…" at bounding box center [891, 316] width 594 height 553
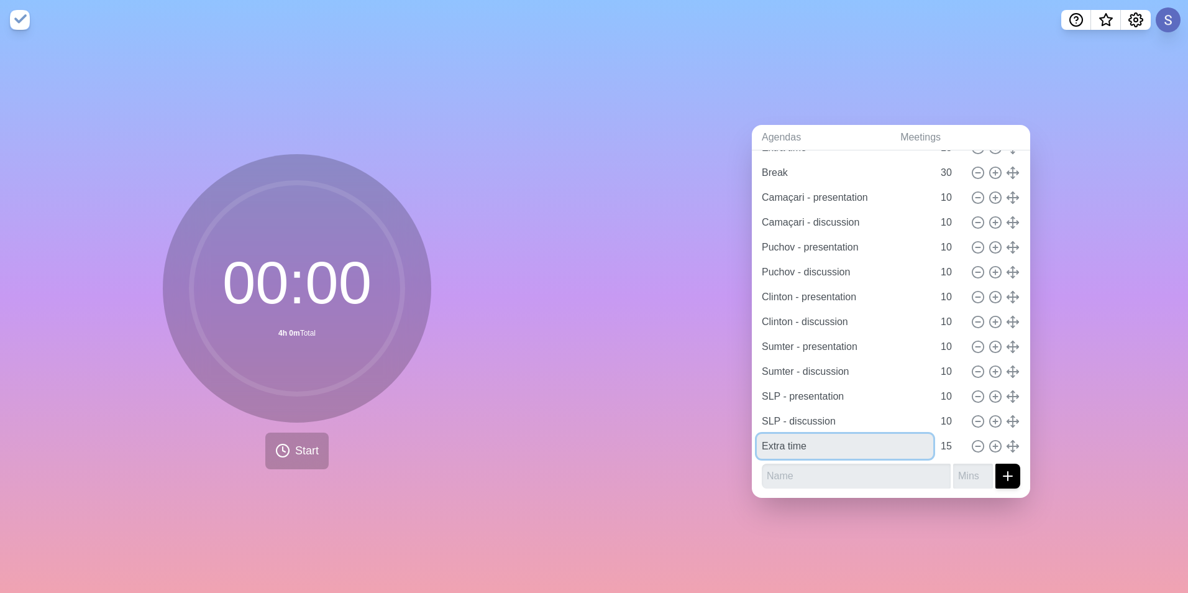
drag, startPoint x: 806, startPoint y: 447, endPoint x: 654, endPoint y: 449, distance: 152.3
click at [654, 449] on div "Agendas Meetings Back Live sharing 2nd day - morning http://www.timeblocks.co/-…" at bounding box center [891, 316] width 594 height 553
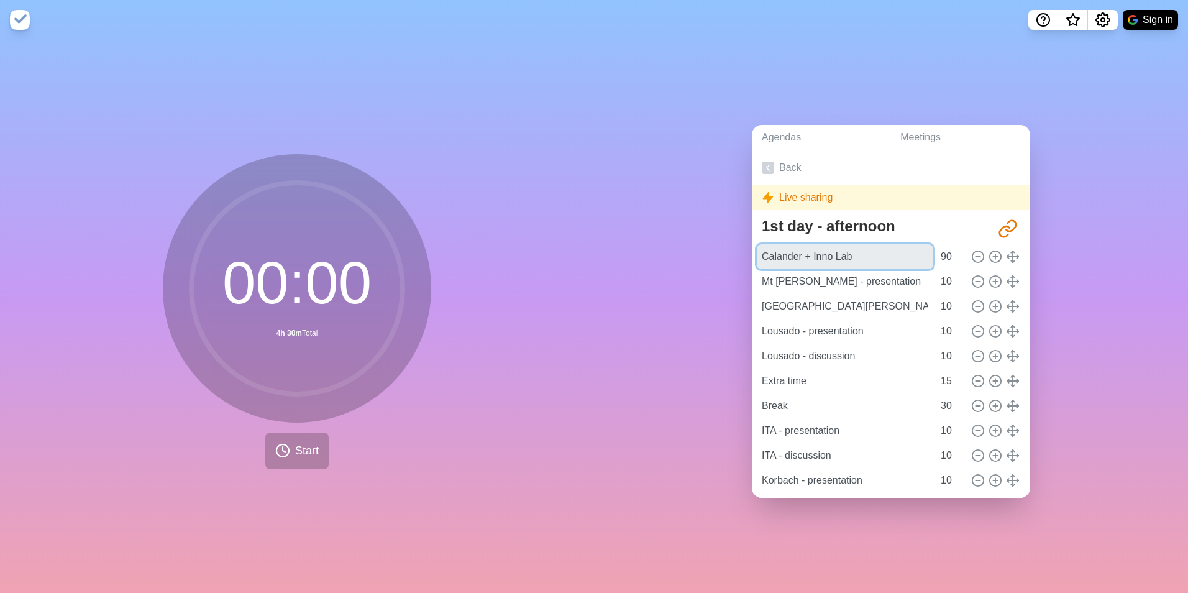
drag, startPoint x: 875, startPoint y: 256, endPoint x: 705, endPoint y: 255, distance: 169.7
click at [705, 255] on div "Agendas Meetings Back Live sharing 1st day - afternoon http://www.timeblocks.co…" at bounding box center [891, 316] width 594 height 553
click at [856, 275] on input "Mt Vernon - presentation" at bounding box center [845, 281] width 176 height 25
drag, startPoint x: 897, startPoint y: 276, endPoint x: 633, endPoint y: 260, distance: 264.6
click at [637, 259] on div "Agendas Meetings Back Live sharing 1st day - afternoon http://www.timeblocks.co…" at bounding box center [891, 316] width 594 height 553
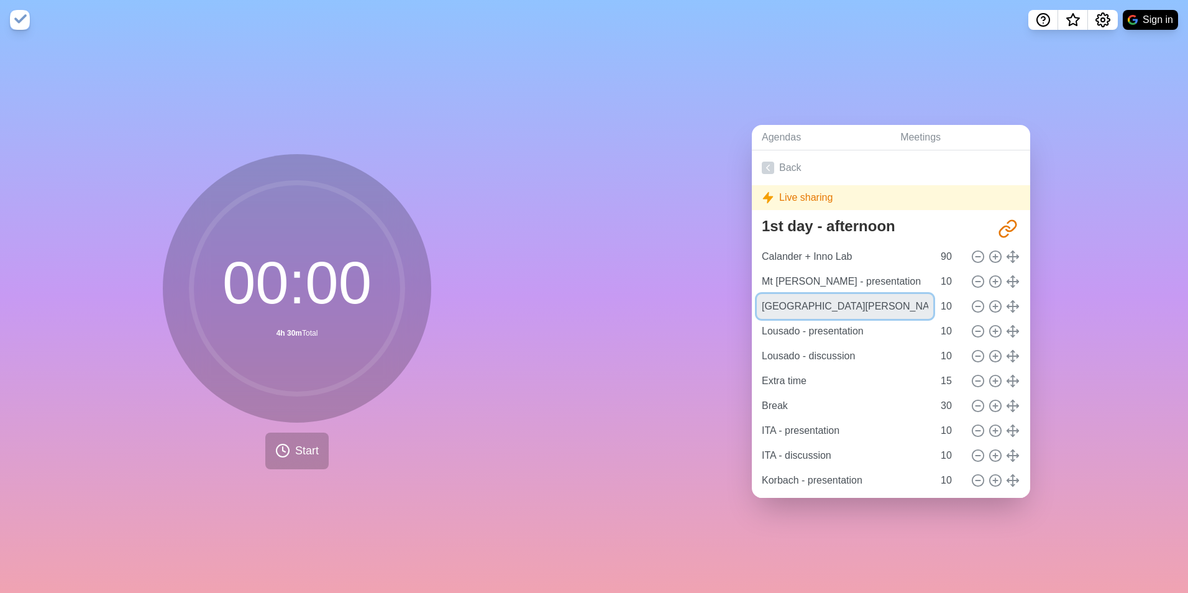
drag, startPoint x: 868, startPoint y: 306, endPoint x: 687, endPoint y: 290, distance: 181.6
click at [693, 290] on div "Agendas Meetings Back Live sharing 1st day - afternoon http://www.timeblocks.co…" at bounding box center [891, 316] width 594 height 553
drag, startPoint x: 873, startPoint y: 322, endPoint x: 698, endPoint y: 321, distance: 174.6
click at [698, 321] on div "Agendas Meetings Back Live sharing 1st day - afternoon http://www.timeblocks.co…" at bounding box center [891, 316] width 594 height 553
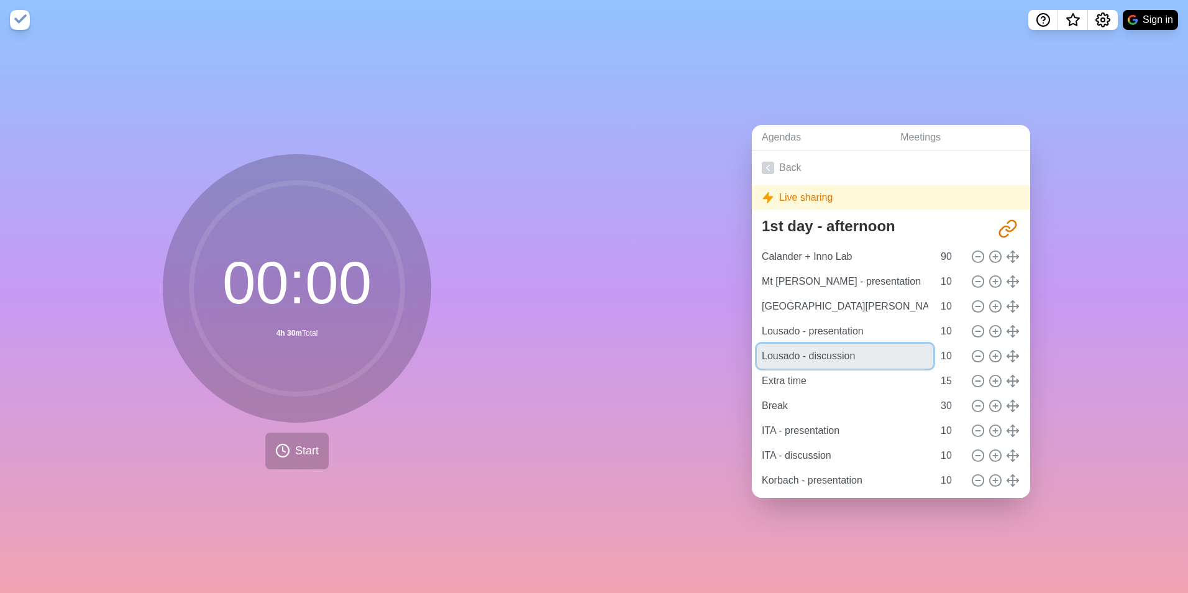
drag, startPoint x: 873, startPoint y: 354, endPoint x: 616, endPoint y: 354, distance: 257.3
click at [621, 352] on div "Agendas Meetings Back Live sharing 1st day - afternoon http://www.timeblocks.co…" at bounding box center [891, 316] width 594 height 553
drag, startPoint x: 831, startPoint y: 377, endPoint x: 685, endPoint y: 377, distance: 146.7
click at [688, 377] on div "Agendas Meetings Back Live sharing 1st day - afternoon http://www.timeblocks.co…" at bounding box center [891, 316] width 594 height 553
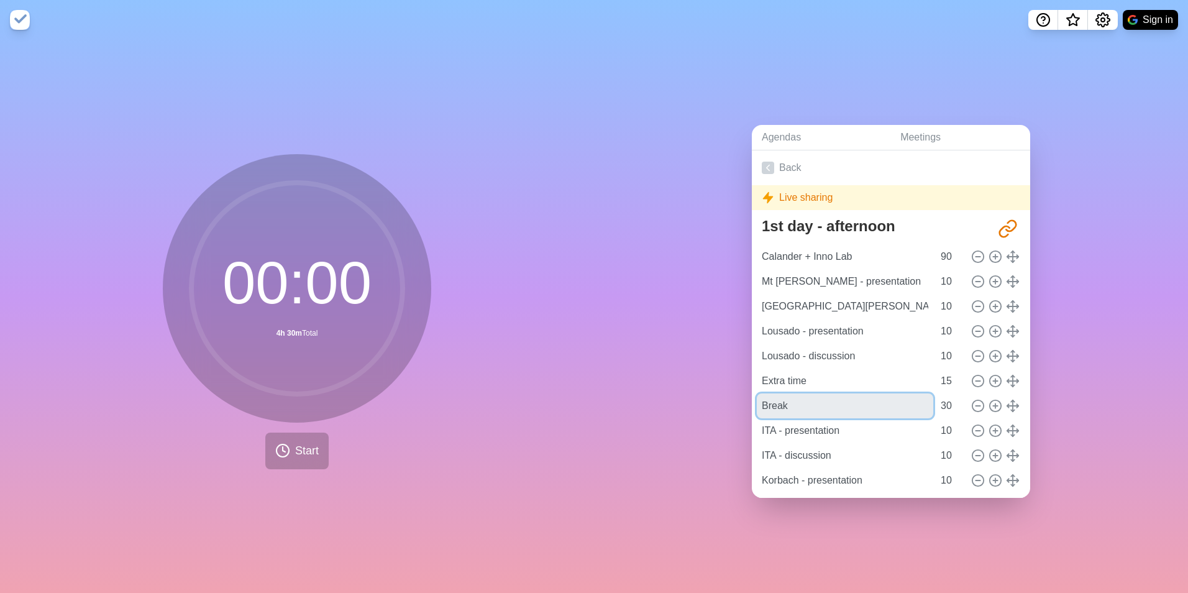
drag, startPoint x: 797, startPoint y: 405, endPoint x: 727, endPoint y: 398, distance: 70.0
click at [727, 398] on div "Agendas Meetings Back Live sharing 1st day - afternoon http://www.timeblocks.co…" at bounding box center [891, 316] width 594 height 553
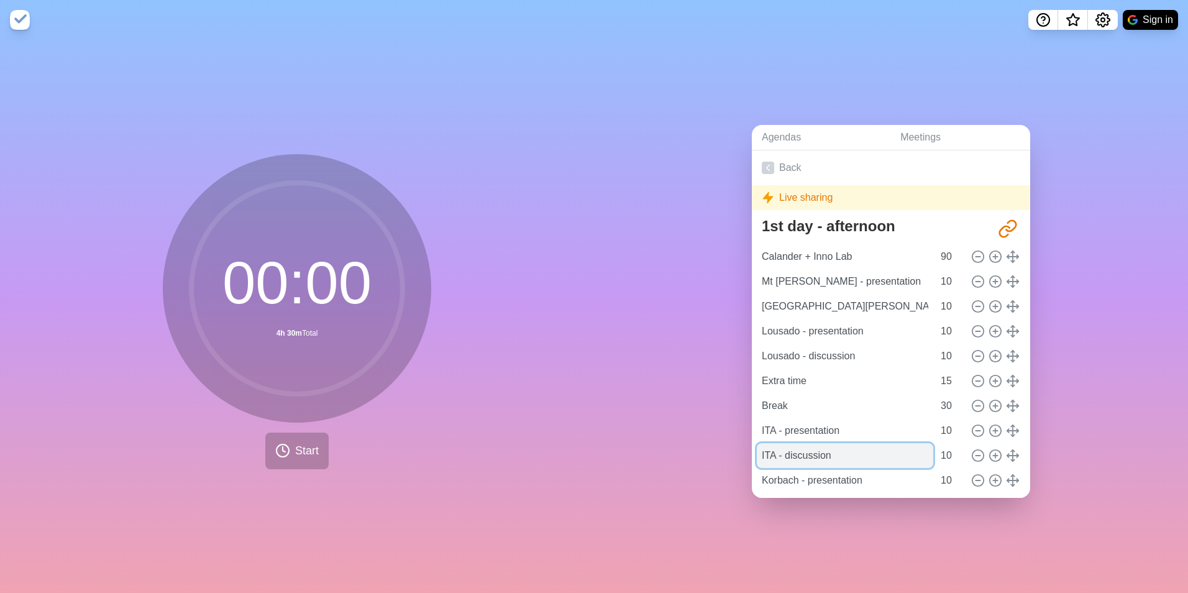
click at [881, 443] on input "ITA - discussion" at bounding box center [845, 455] width 176 height 25
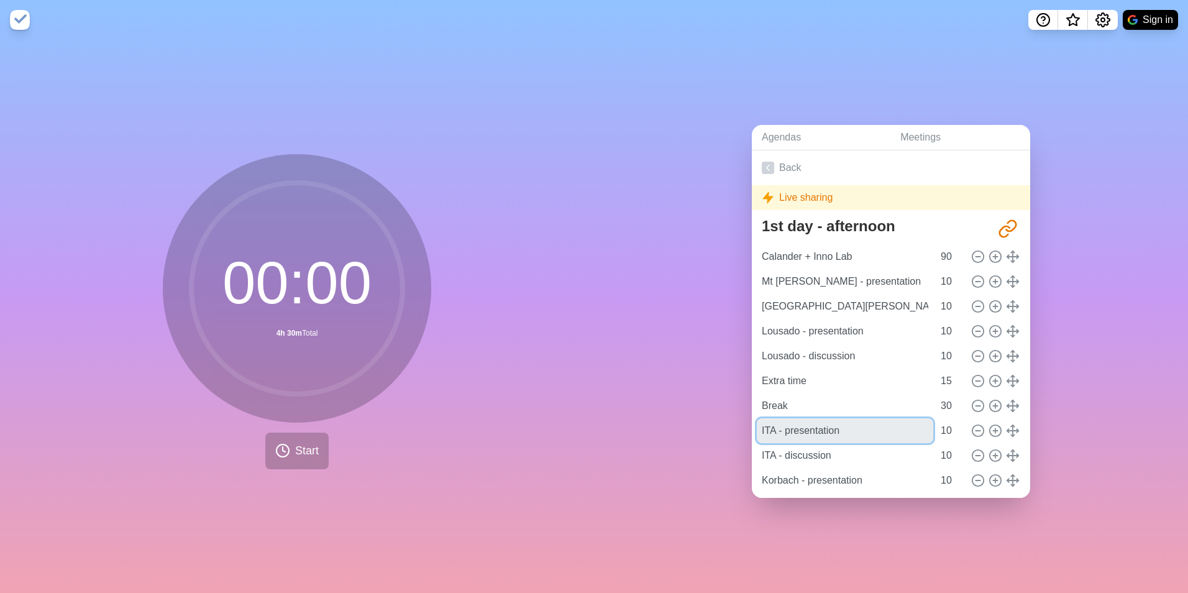
drag, startPoint x: 874, startPoint y: 426, endPoint x: 626, endPoint y: 430, distance: 248.6
click at [630, 431] on div "Agendas Meetings Back Live sharing 1st day - afternoon http://www.timeblocks.co…" at bounding box center [891, 316] width 594 height 553
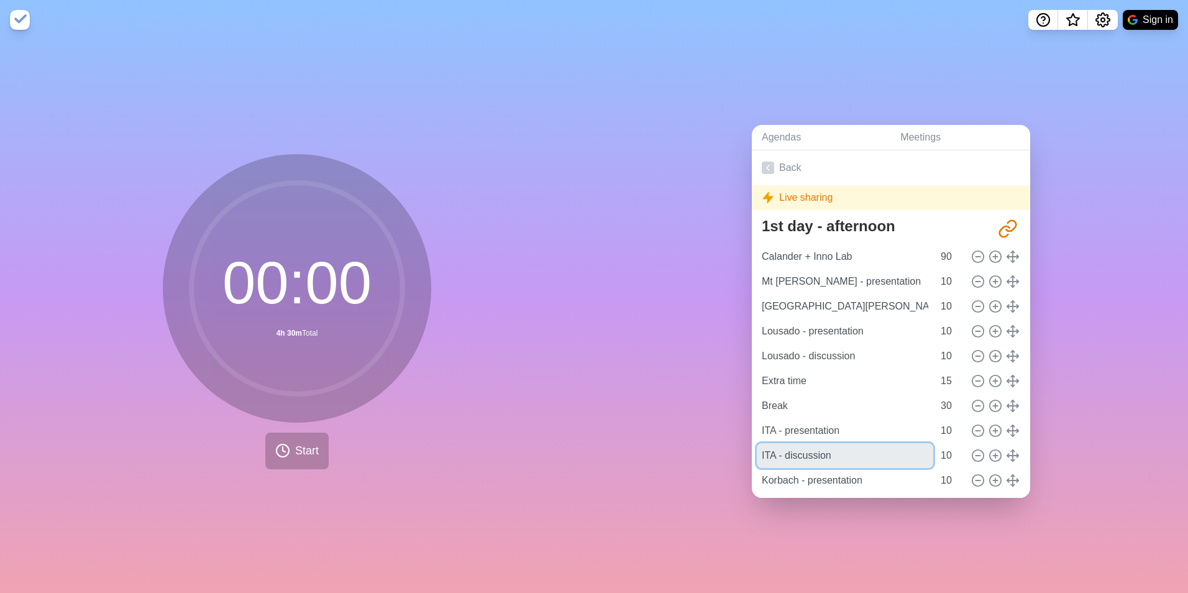
drag, startPoint x: 855, startPoint y: 456, endPoint x: 697, endPoint y: 464, distance: 158.7
click at [700, 462] on div "Agendas Meetings Back Live sharing 1st day - afternoon http://www.timeblocks.co…" at bounding box center [891, 316] width 594 height 553
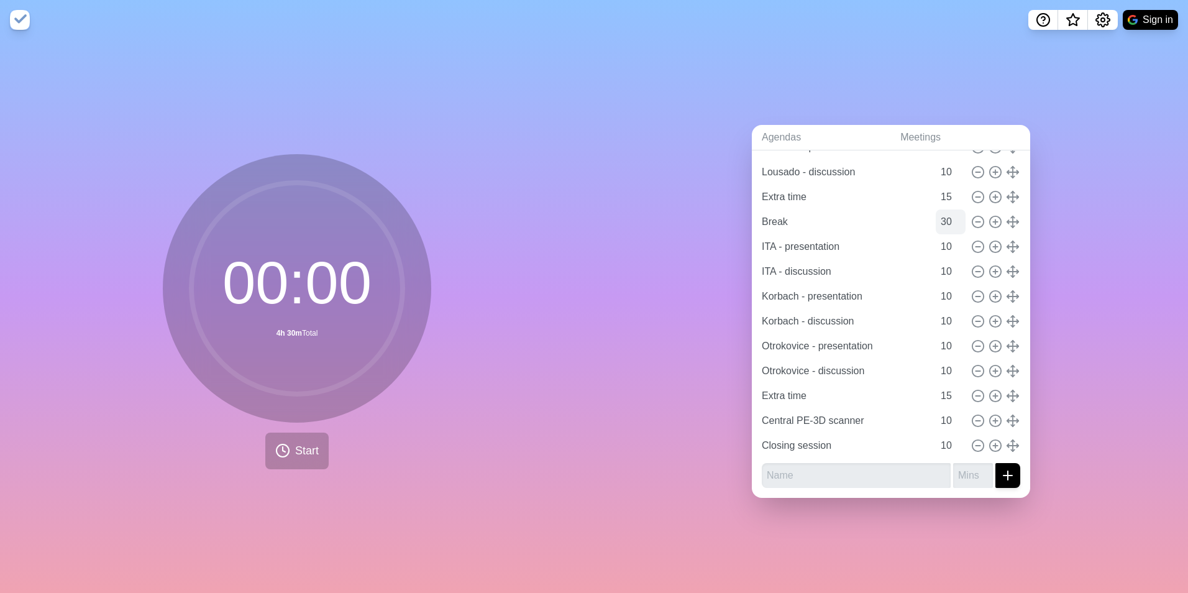
scroll to position [193, 0]
drag, startPoint x: 888, startPoint y: 283, endPoint x: 712, endPoint y: 287, distance: 176.5
click at [712, 287] on div "Agendas Meetings Back Live sharing 1st day - afternoon http://www.timeblocks.co…" at bounding box center [891, 316] width 594 height 553
drag, startPoint x: 854, startPoint y: 316, endPoint x: 687, endPoint y: 311, distance: 167.2
click at [687, 311] on div "Agendas Meetings Back Live sharing 1st day - afternoon http://www.timeblocks.co…" at bounding box center [891, 316] width 594 height 553
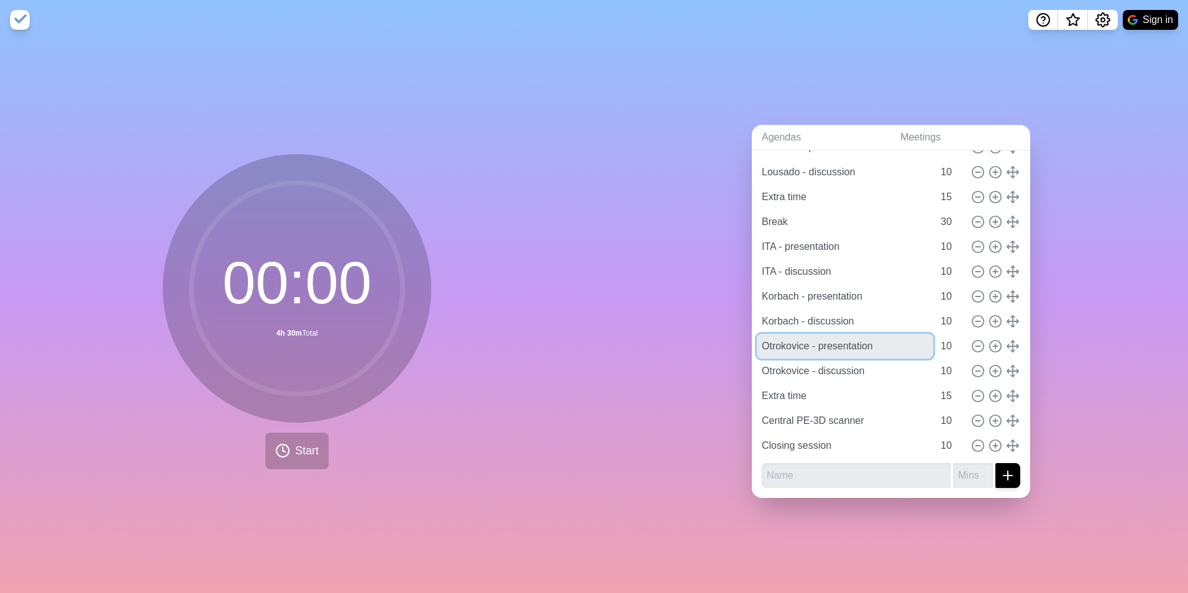
drag, startPoint x: 879, startPoint y: 332, endPoint x: 717, endPoint y: 332, distance: 161.6
click at [717, 332] on div "Agendas Meetings Back Live sharing 1st day - afternoon http://www.timeblocks.co…" at bounding box center [891, 316] width 594 height 553
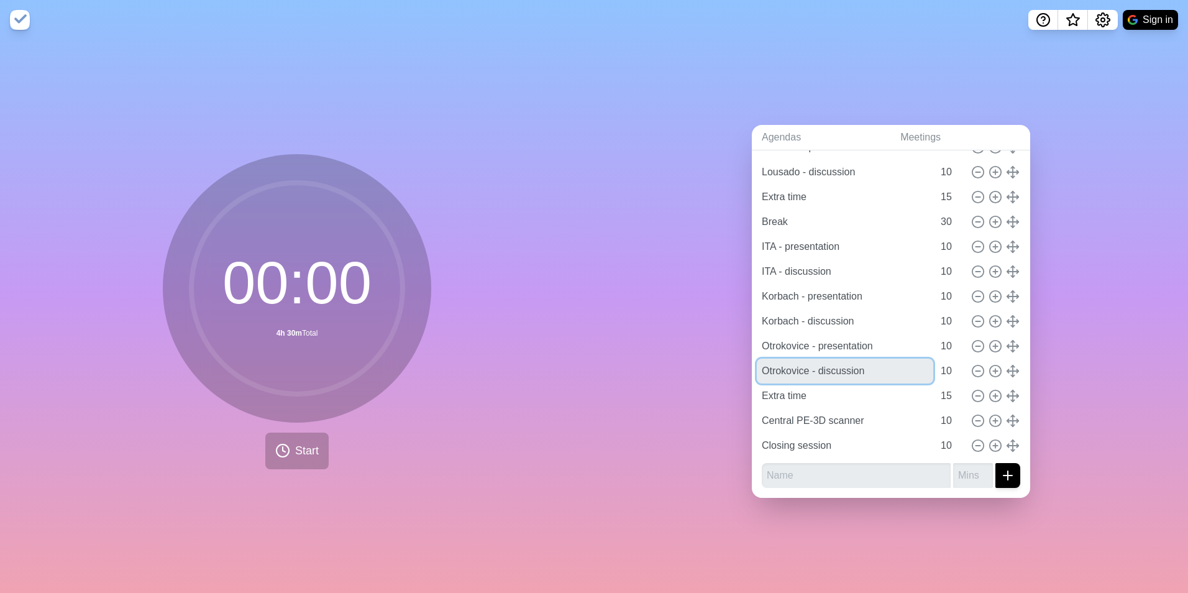
drag, startPoint x: 875, startPoint y: 360, endPoint x: 706, endPoint y: 357, distance: 169.1
click at [706, 357] on div "Agendas Meetings Back Live sharing 1st day - afternoon http://www.timeblocks.co…" at bounding box center [891, 316] width 594 height 553
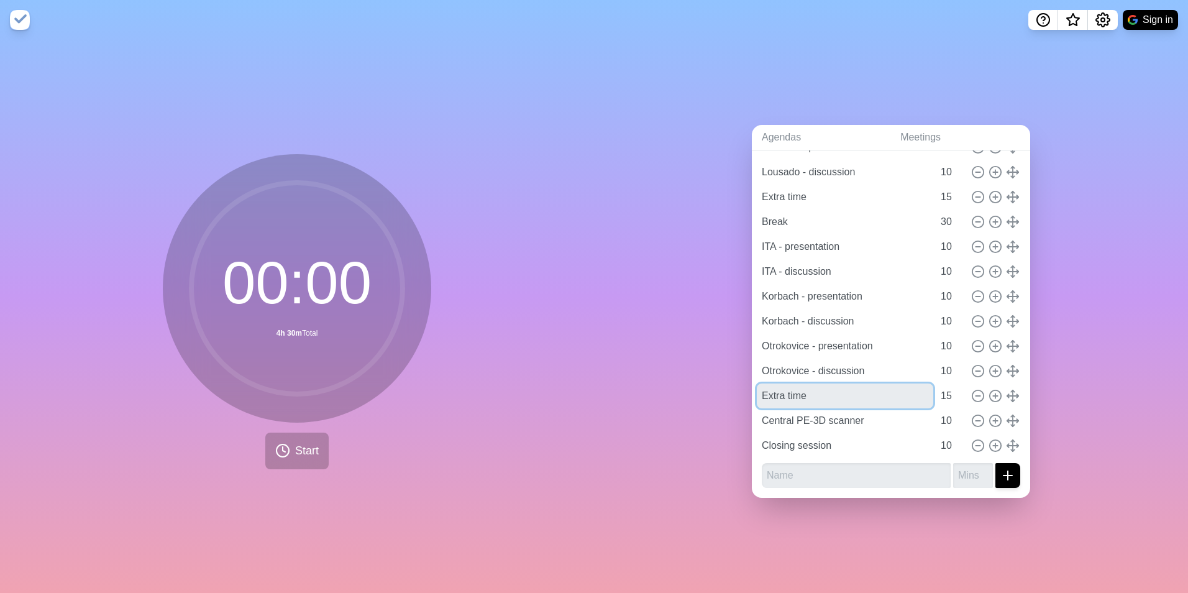
drag, startPoint x: 669, startPoint y: 369, endPoint x: 623, endPoint y: 370, distance: 46.0
click at [629, 369] on div "Agendas Meetings Back Live sharing 1st day - afternoon http://www.timeblocks.co…" at bounding box center [891, 316] width 594 height 553
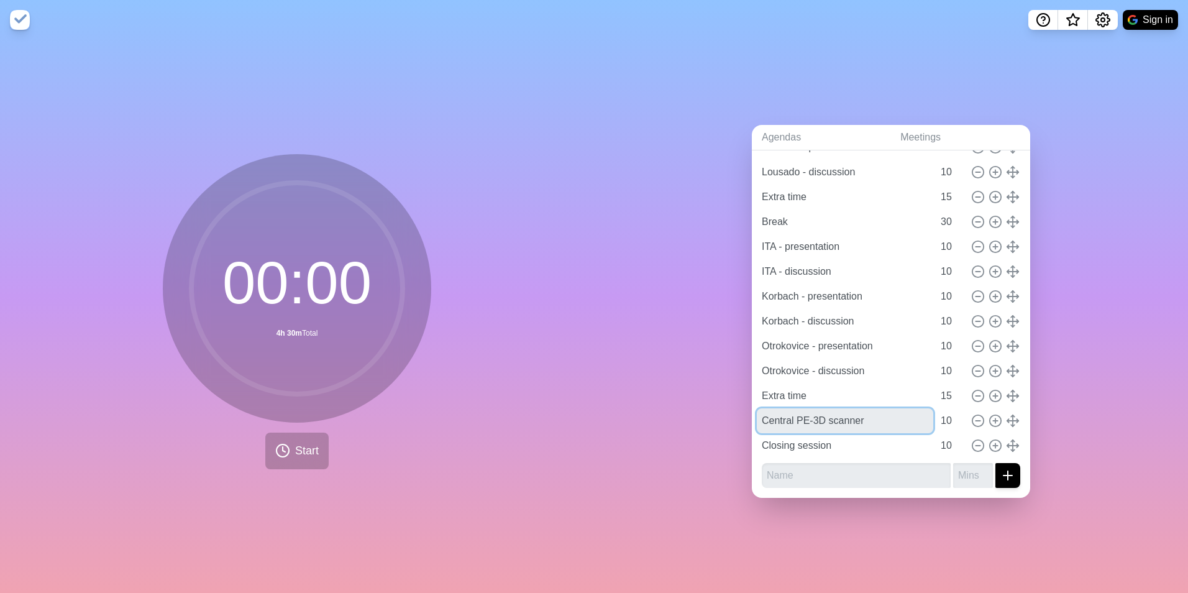
drag, startPoint x: 735, startPoint y: 395, endPoint x: 679, endPoint y: 398, distance: 56.0
click at [679, 398] on div "Agendas Meetings Back Live sharing 1st day - afternoon http://www.timeblocks.co…" at bounding box center [891, 316] width 594 height 553
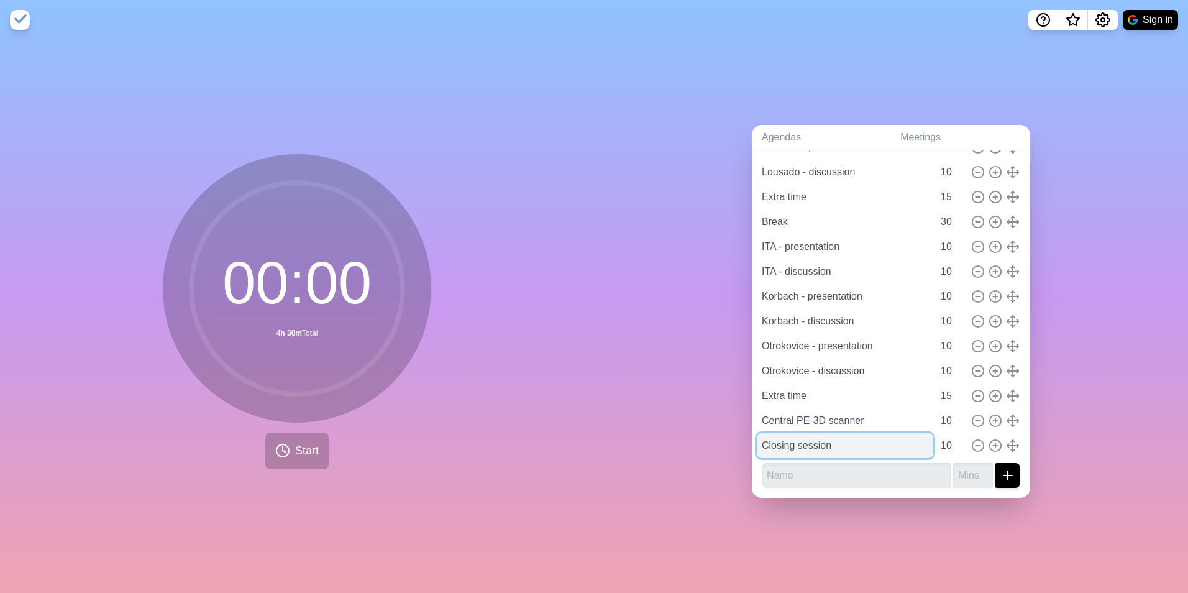
click at [818, 434] on input "Closing session" at bounding box center [845, 445] width 176 height 25
drag, startPoint x: 838, startPoint y: 433, endPoint x: 672, endPoint y: 428, distance: 166.0
click at [677, 428] on div "Agendas Meetings Back Live sharing 1st day - afternoon http://www.timeblocks.co…" at bounding box center [891, 316] width 594 height 553
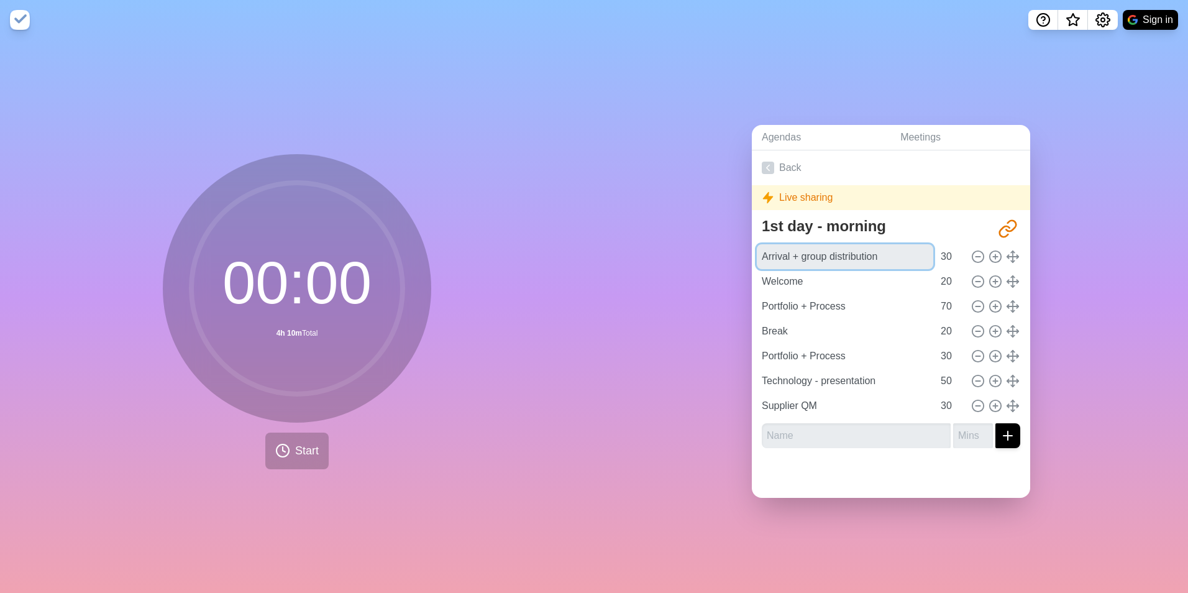
drag, startPoint x: 892, startPoint y: 256, endPoint x: 677, endPoint y: 254, distance: 215.0
click at [677, 254] on div "Agendas Meetings Back Live sharing 1st day - morning [URL][DOMAIN_NAME] Arrival…" at bounding box center [891, 316] width 594 height 553
click at [882, 249] on input "Arrival + group distribution" at bounding box center [845, 256] width 176 height 25
drag, startPoint x: 882, startPoint y: 249, endPoint x: 713, endPoint y: 267, distance: 170.7
click at [713, 267] on div "Agendas Meetings Back Live sharing 1st day - morning [URL][DOMAIN_NAME] Arrival…" at bounding box center [891, 316] width 594 height 553
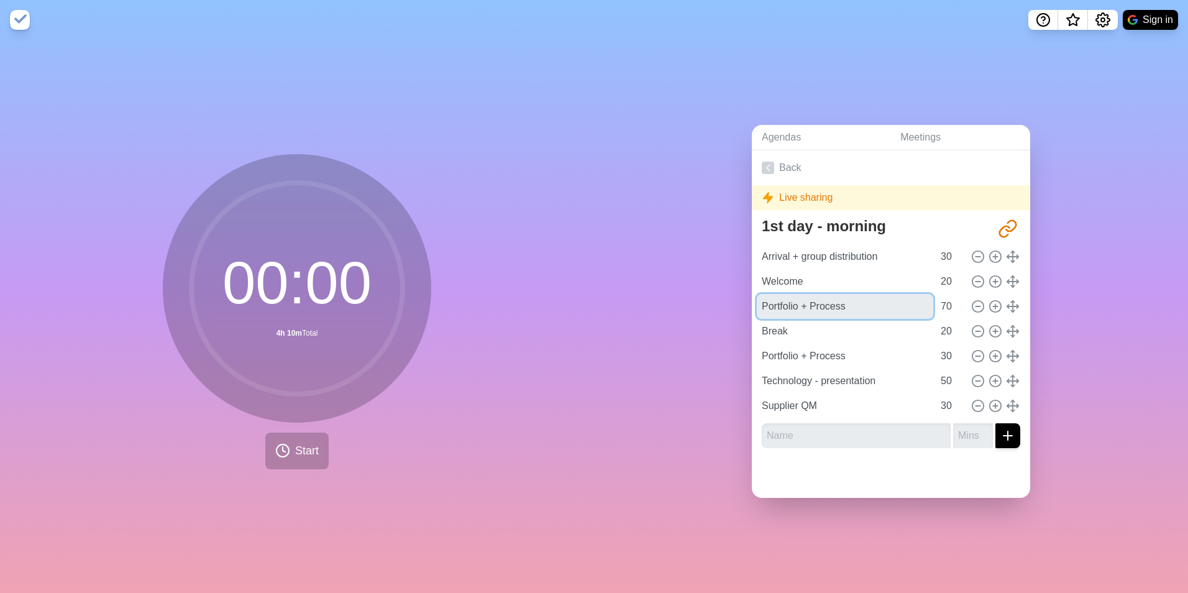
drag, startPoint x: 843, startPoint y: 298, endPoint x: 693, endPoint y: 298, distance: 150.4
click at [693, 298] on div "Agendas Meetings Back Live sharing 1st day - morning [URL][DOMAIN_NAME] Arrival…" at bounding box center [891, 316] width 594 height 553
drag, startPoint x: 854, startPoint y: 327, endPoint x: 705, endPoint y: 332, distance: 149.2
click at [705, 332] on div "Agendas Meetings Back Live sharing 1st day - morning [URL][DOMAIN_NAME] Arrival…" at bounding box center [891, 316] width 594 height 553
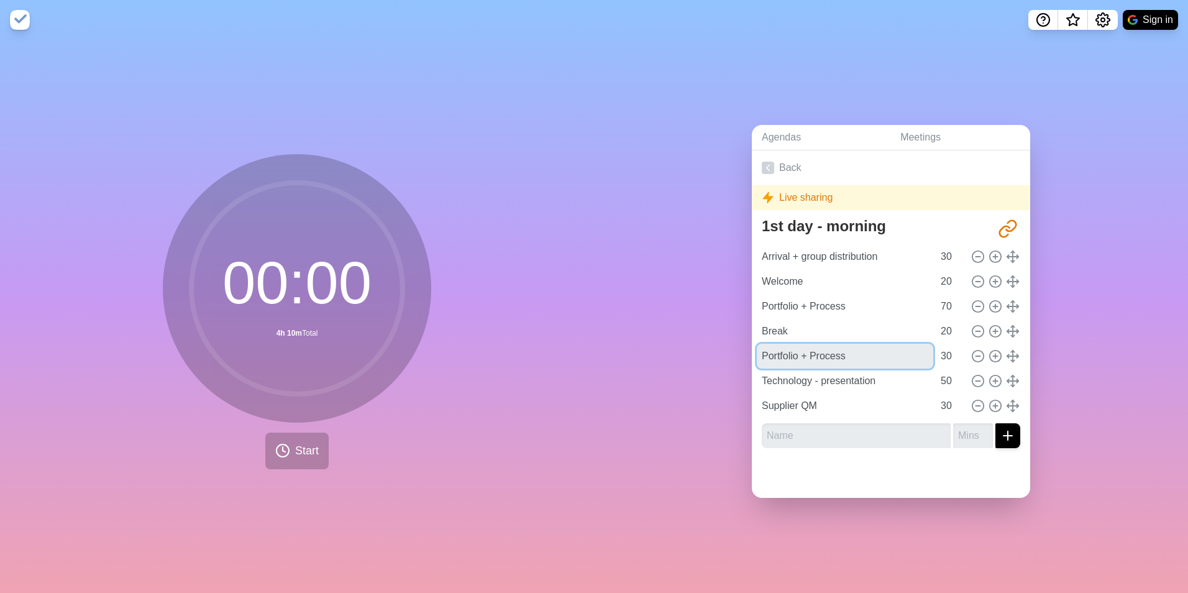
drag, startPoint x: 850, startPoint y: 349, endPoint x: 728, endPoint y: 346, distance: 121.2
click at [728, 346] on div "Agendas Meetings Back Live sharing 1st day - morning [URL][DOMAIN_NAME] Arrival…" at bounding box center [891, 316] width 594 height 553
drag, startPoint x: 879, startPoint y: 383, endPoint x: 679, endPoint y: 387, distance: 199.5
click at [679, 387] on div "Agendas Meetings Back Live sharing 1st day - morning [URL][DOMAIN_NAME] Arrival…" at bounding box center [891, 316] width 594 height 553
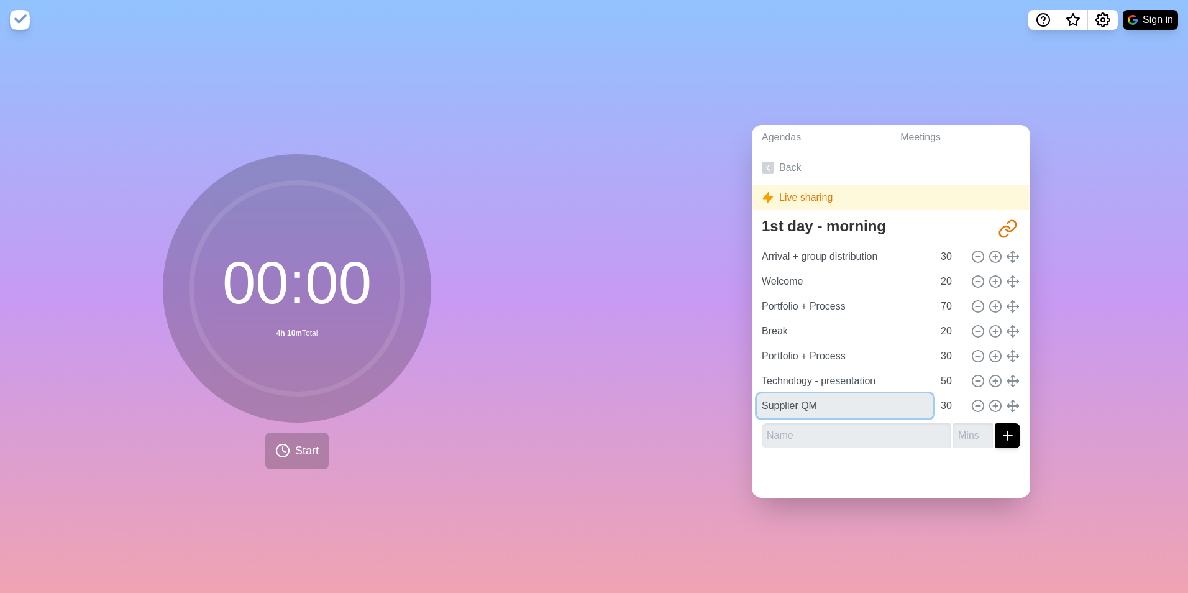
drag, startPoint x: 843, startPoint y: 402, endPoint x: 717, endPoint y: 411, distance: 127.1
click at [717, 411] on div "Agendas Meetings Back Live sharing 1st day - morning [URL][DOMAIN_NAME] Arrival…" at bounding box center [891, 316] width 594 height 553
click at [776, 165] on link "Back" at bounding box center [891, 167] width 278 height 35
click at [780, 169] on link "Back" at bounding box center [891, 167] width 278 height 35
click at [779, 168] on link "Back" at bounding box center [891, 167] width 278 height 35
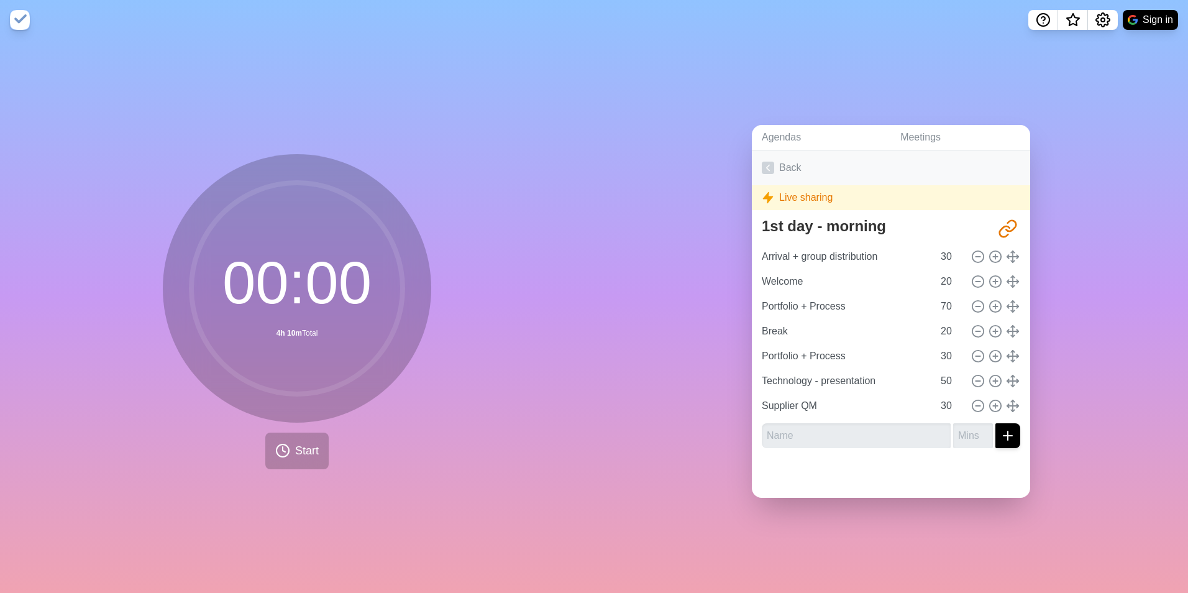
click at [779, 168] on link "Back" at bounding box center [891, 167] width 278 height 35
click at [826, 404] on input "Supplier QM" at bounding box center [845, 405] width 176 height 25
drag, startPoint x: 826, startPoint y: 400, endPoint x: 697, endPoint y: 400, distance: 128.6
click at [697, 400] on div "Agendas Meetings Back Live sharing 1st day - morning [URL][DOMAIN_NAME] Arrival…" at bounding box center [891, 316] width 594 height 553
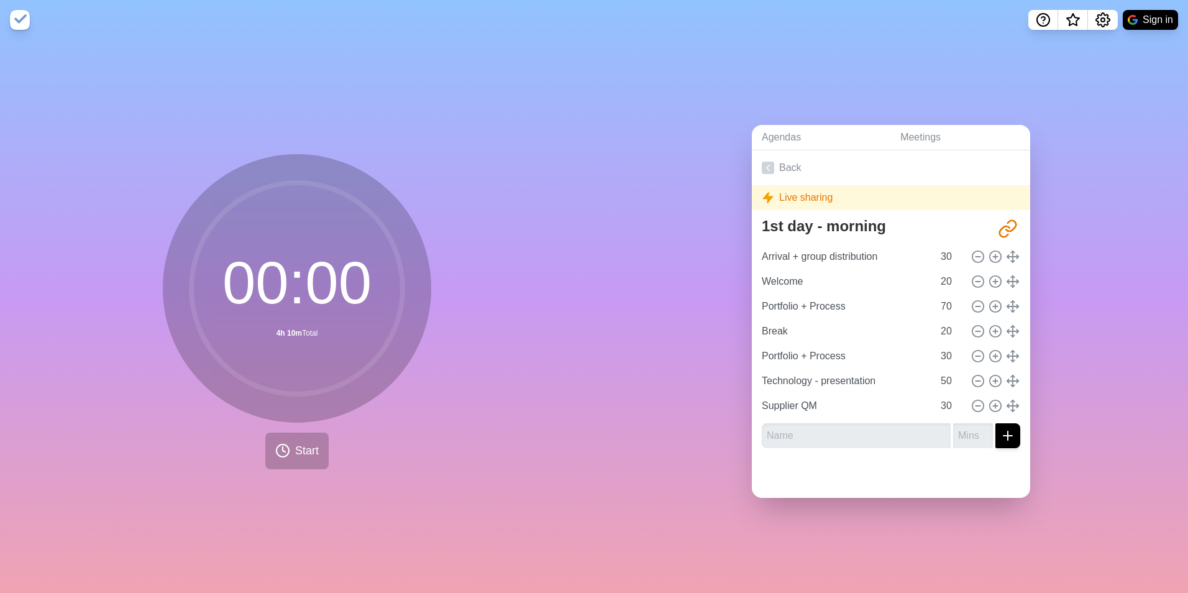
click at [651, 296] on div "Agendas Meetings Back Live sharing 1st day - morning [URL][DOMAIN_NAME] Arrival…" at bounding box center [891, 316] width 594 height 553
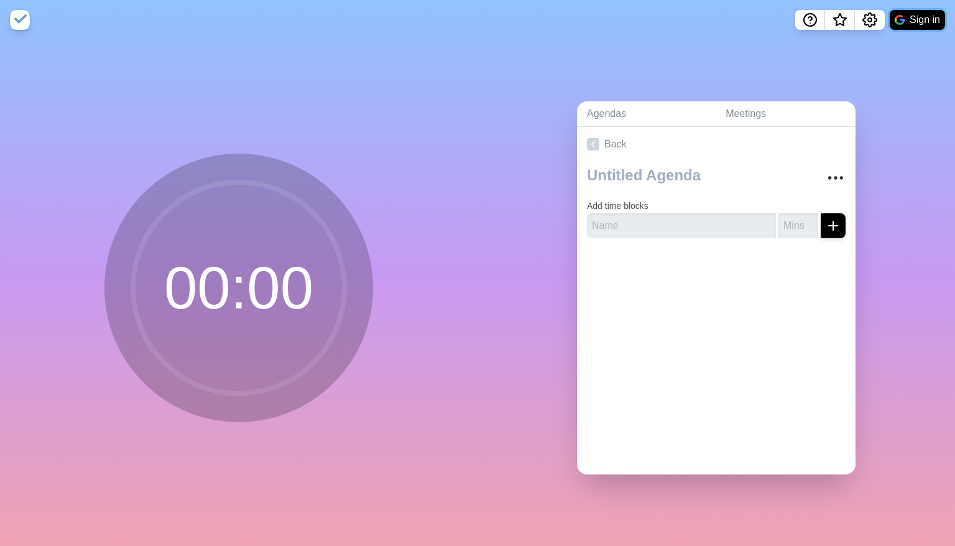
click at [912, 24] on button "Sign in" at bounding box center [916, 20] width 55 height 20
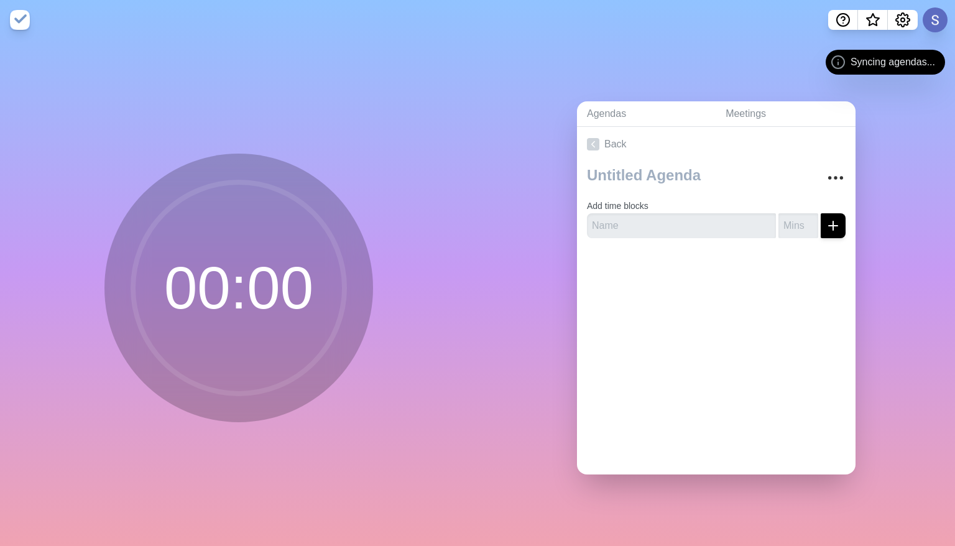
click at [550, 55] on div "Agendas Meetings Back Add time blocks" at bounding box center [715, 293] width 477 height 506
click at [933, 20] on button at bounding box center [935, 20] width 26 height 26
click at [907, 46] on p "Sign out" at bounding box center [916, 47] width 37 height 15
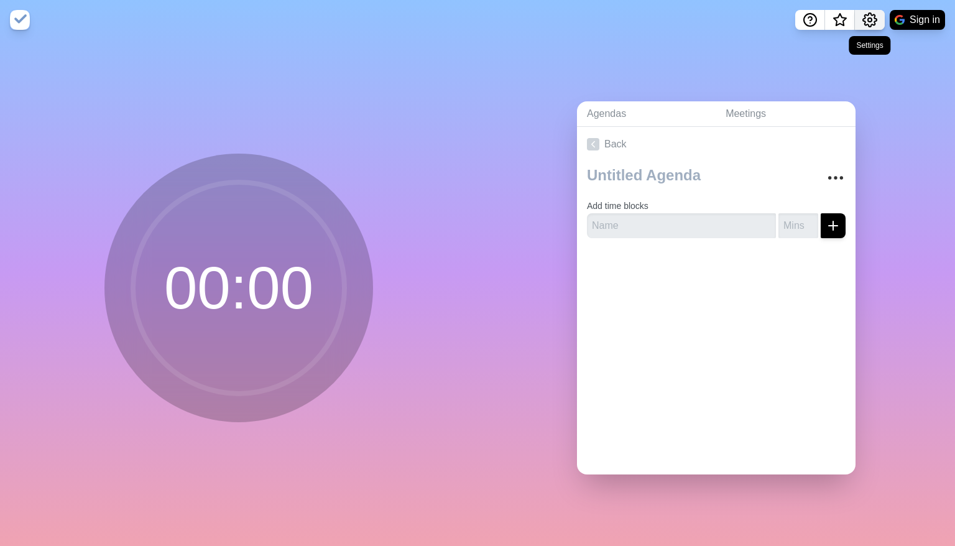
drag, startPoint x: 863, startPoint y: 7, endPoint x: 863, endPoint y: 16, distance: 8.7
click at [863, 7] on nav "Sign in" at bounding box center [477, 20] width 955 height 40
click at [869, 22] on icon "Settings" at bounding box center [869, 19] width 15 height 15
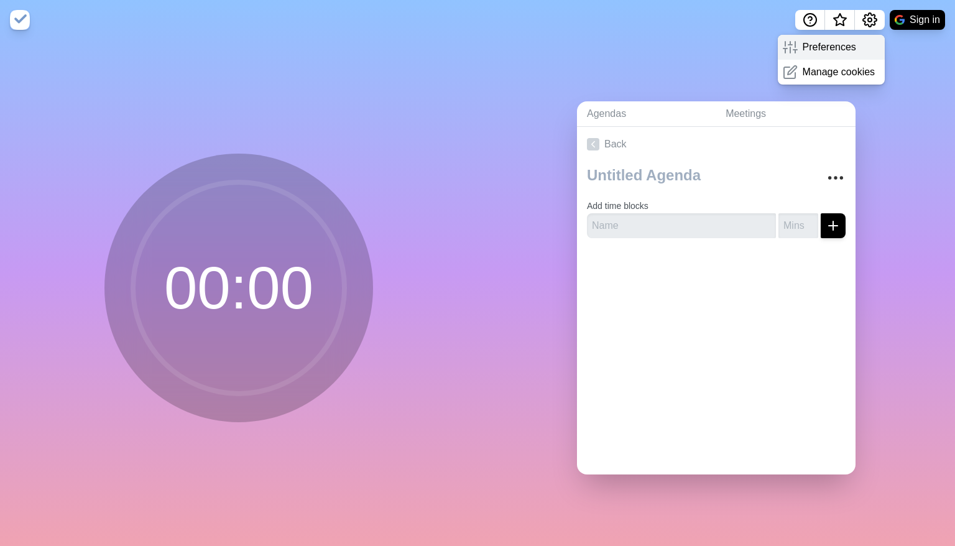
click at [853, 45] on div "Preferences" at bounding box center [831, 47] width 108 height 25
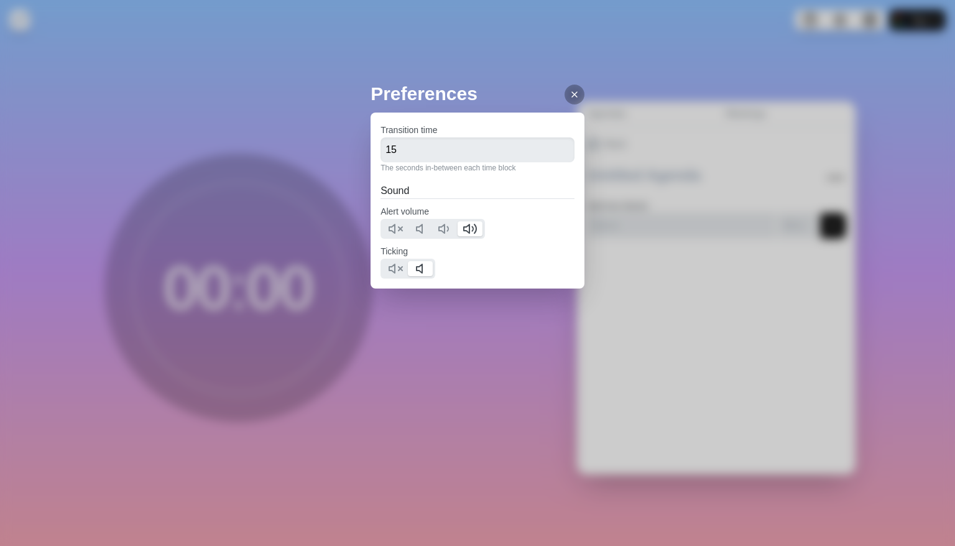
click at [572, 94] on line at bounding box center [574, 94] width 5 height 5
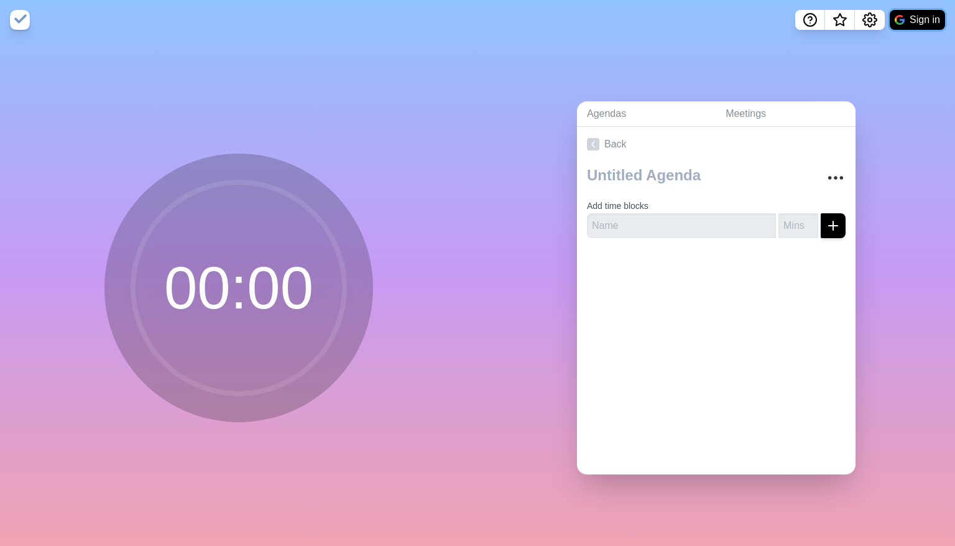
click at [917, 19] on button "Sign in" at bounding box center [916, 20] width 55 height 20
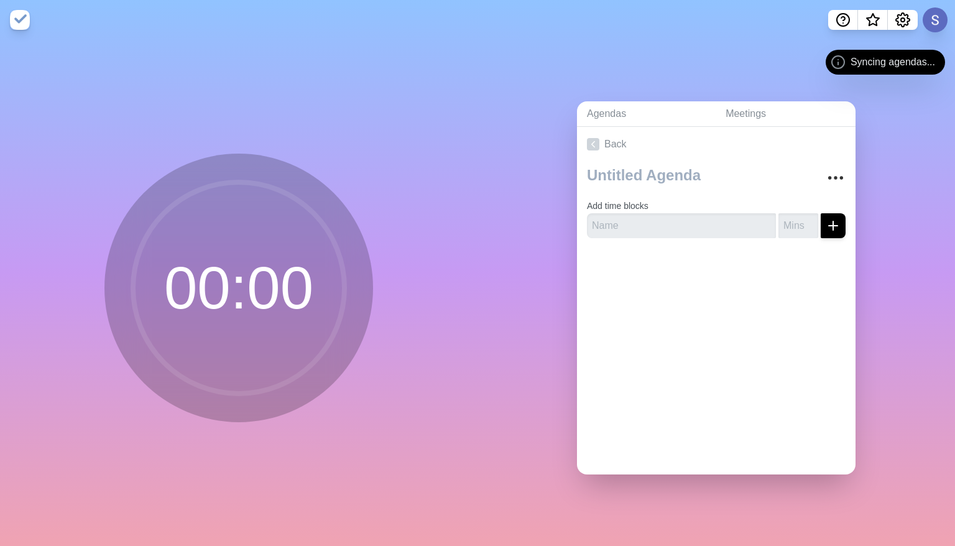
click at [542, 61] on div "Agendas Meetings Back Add time blocks" at bounding box center [715, 293] width 477 height 506
click at [939, 17] on button at bounding box center [935, 20] width 26 height 26
click at [903, 44] on p "Sign out" at bounding box center [916, 47] width 37 height 15
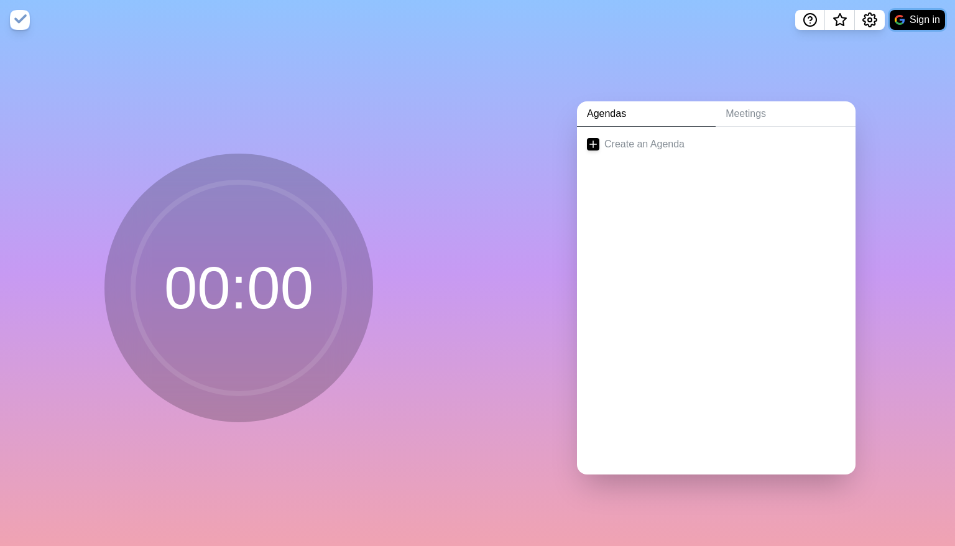
click at [910, 18] on button "Sign in" at bounding box center [916, 20] width 55 height 20
click at [649, 133] on link "Create an Agenda" at bounding box center [716, 144] width 278 height 35
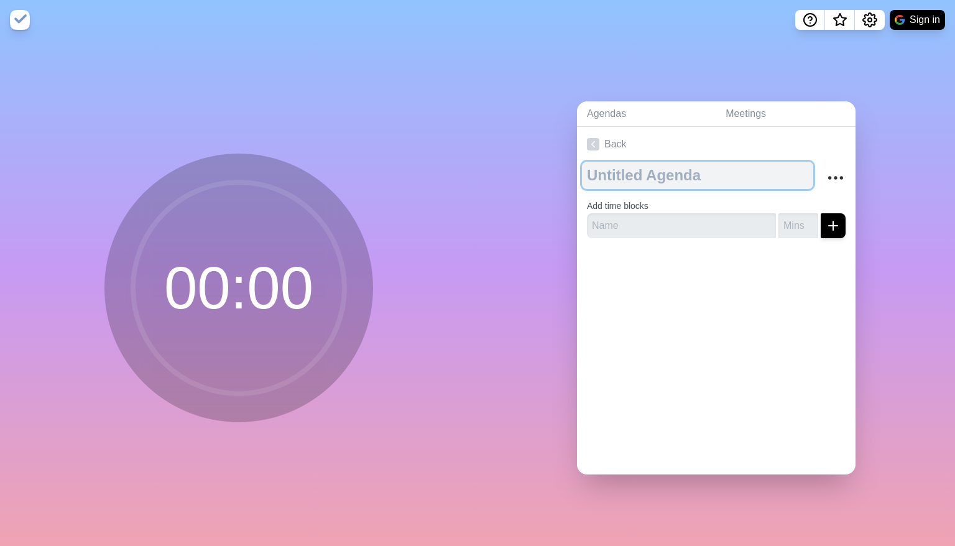
click at [664, 168] on textarea at bounding box center [697, 175] width 231 height 27
type textarea "1st day - morning"
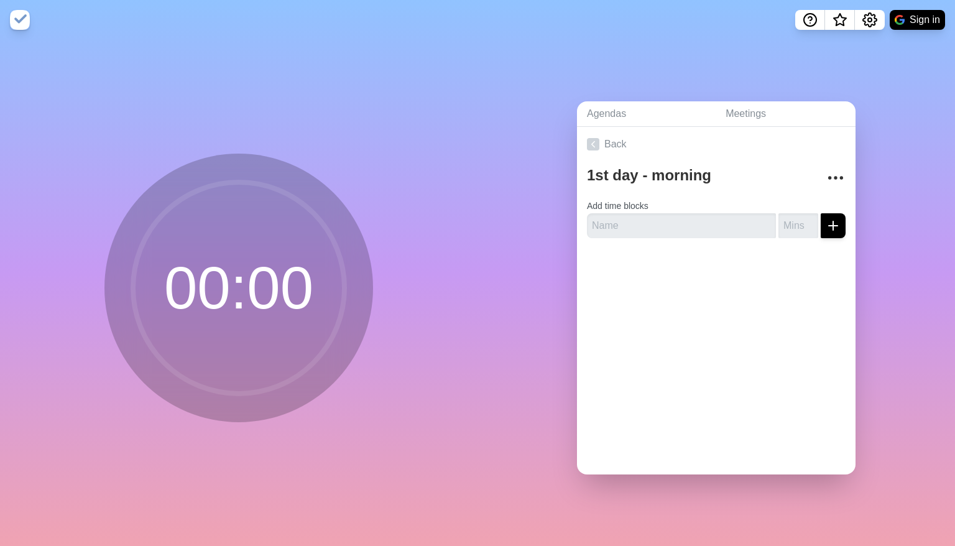
drag, startPoint x: 692, startPoint y: 308, endPoint x: 699, endPoint y: 306, distance: 7.1
click at [692, 308] on div "Back 1st day - morning Add time blocks" at bounding box center [716, 300] width 278 height 347
click at [825, 223] on icon "submit" at bounding box center [832, 225] width 15 height 15
click at [742, 218] on input "text" at bounding box center [681, 225] width 189 height 25
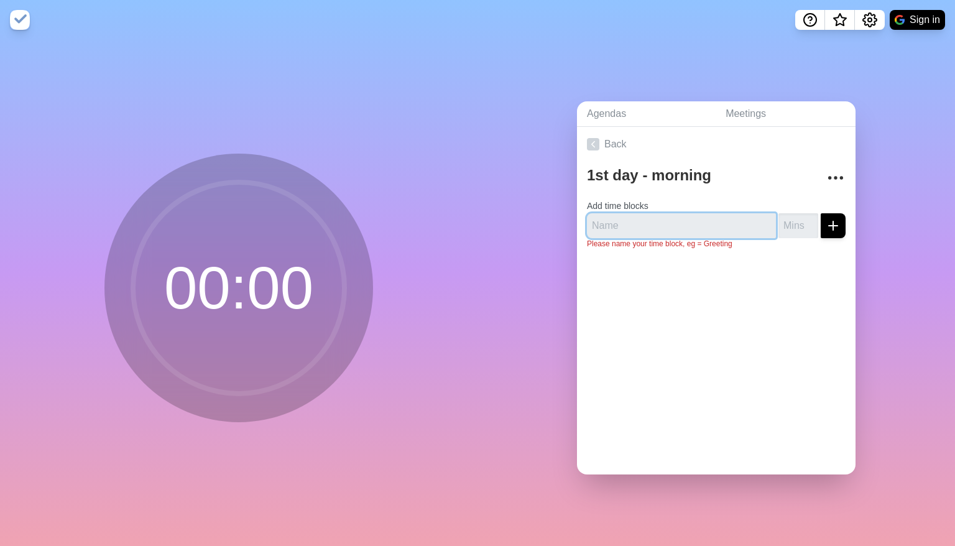
click at [639, 218] on input "text" at bounding box center [681, 225] width 189 height 25
paste input "Arrival + group distribution"
type input "Arrival + group distribution"
click at [778, 223] on input "number" at bounding box center [798, 225] width 40 height 25
type input "30"
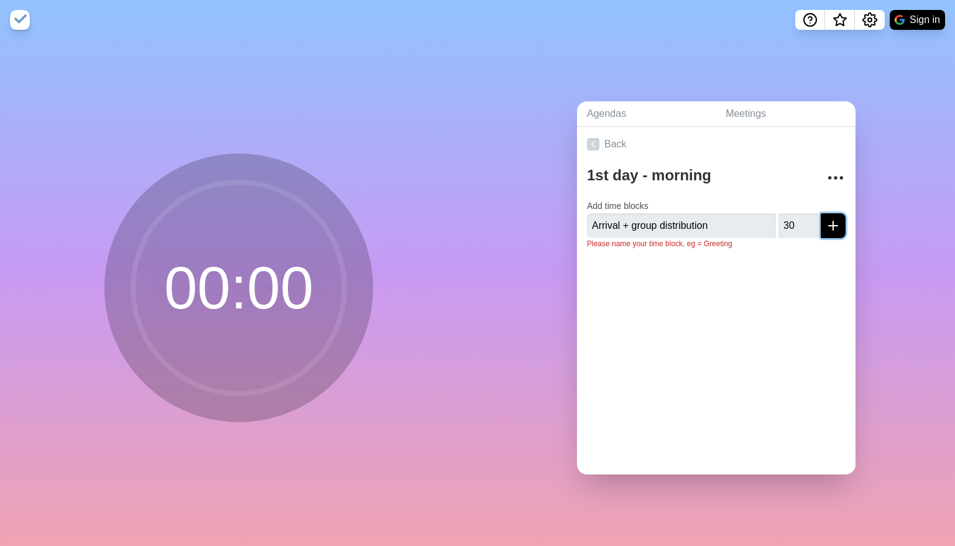
click at [820, 213] on button "submit" at bounding box center [832, 225] width 25 height 25
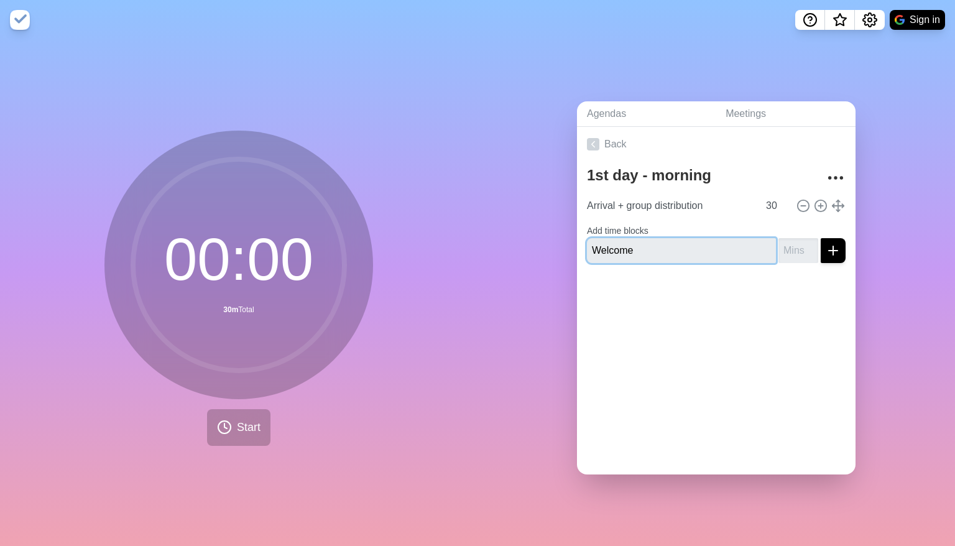
type input "Welcome"
click at [778, 242] on input "number" at bounding box center [798, 250] width 40 height 25
type input "20"
click at [820, 252] on button "submit" at bounding box center [832, 250] width 25 height 25
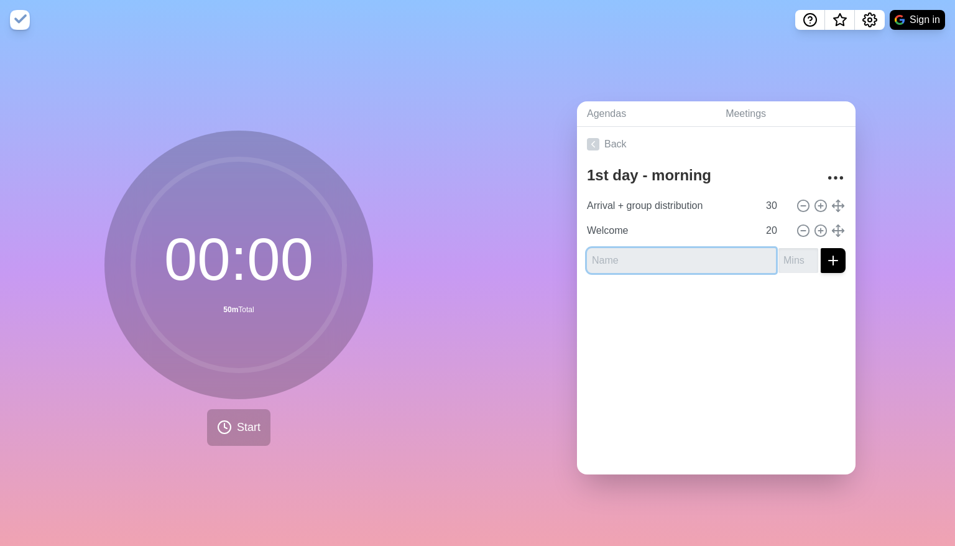
click at [633, 249] on input "text" at bounding box center [681, 260] width 189 height 25
paste input "Portfolio + Process"
type input "Portfolio + Process"
click at [778, 257] on input "number" at bounding box center [798, 260] width 40 height 25
type input "70"
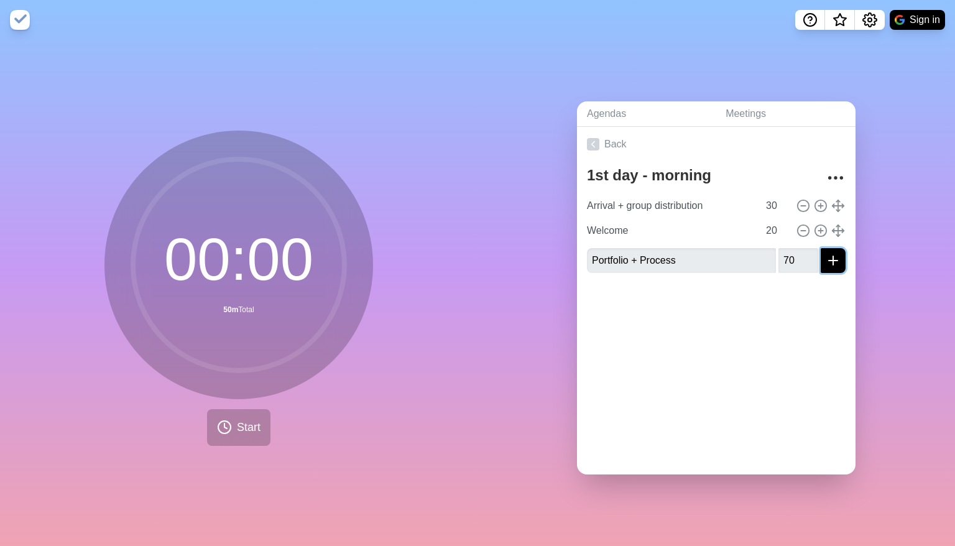
click at [820, 254] on button "submit" at bounding box center [832, 260] width 25 height 25
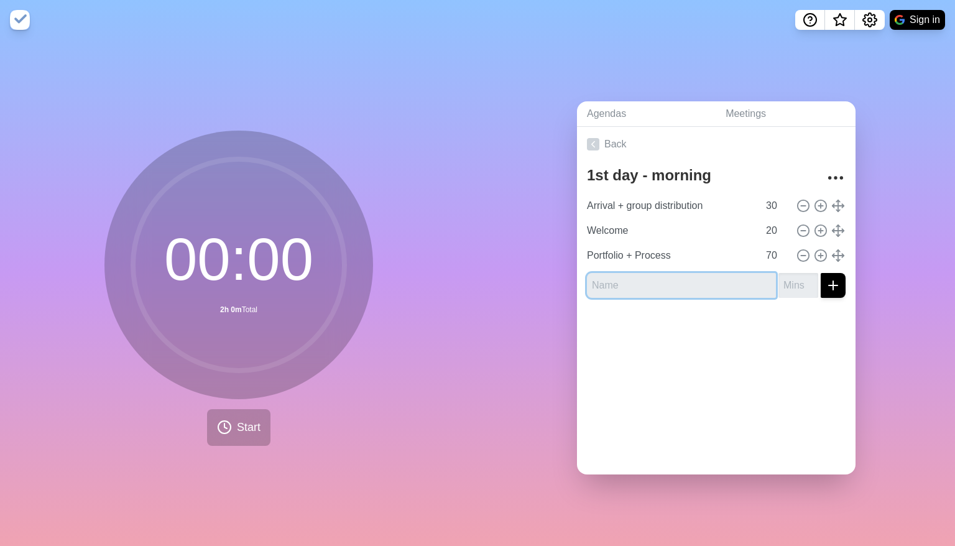
click at [694, 284] on input "text" at bounding box center [681, 285] width 189 height 25
paste input "Break"
type input "Break"
click at [778, 276] on input "number" at bounding box center [798, 285] width 40 height 25
type input "20"
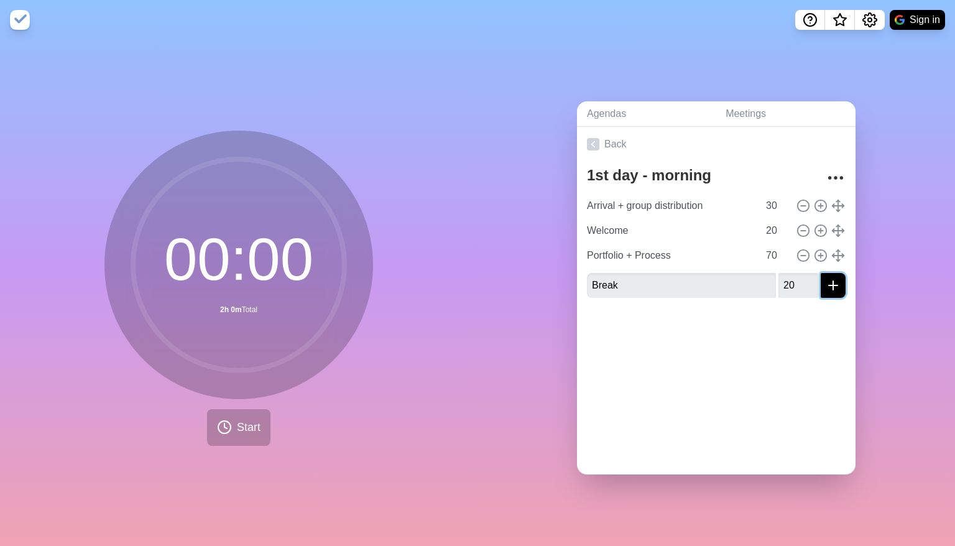
click at [825, 283] on icon "submit" at bounding box center [832, 285] width 15 height 15
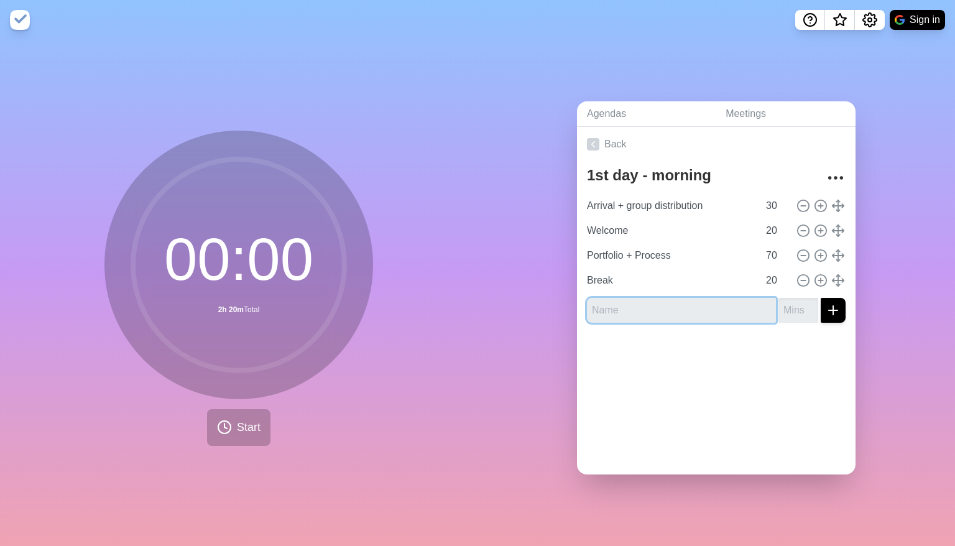
click at [631, 305] on input "text" at bounding box center [681, 310] width 189 height 25
paste input "Portfolio + Process"
type input "Portfolio + Process"
click at [778, 298] on input "number" at bounding box center [798, 310] width 40 height 25
type input "30"
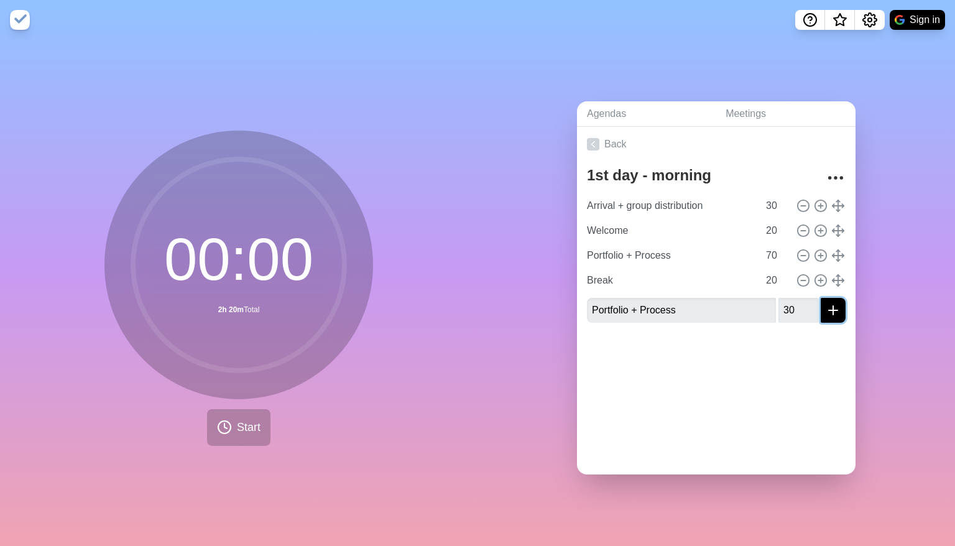
click at [825, 303] on icon "submit" at bounding box center [832, 310] width 15 height 15
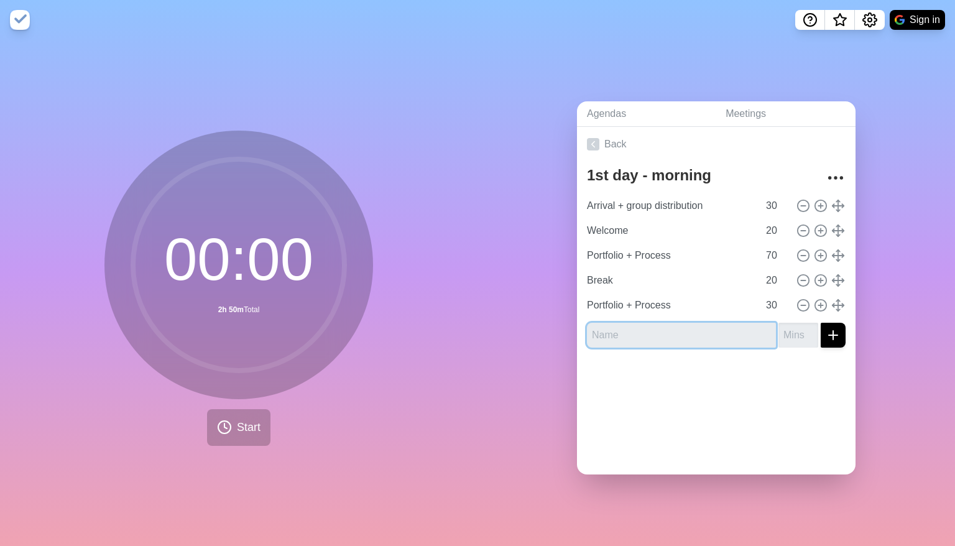
click at [640, 338] on input "text" at bounding box center [681, 335] width 189 height 25
paste input "Technology - presentation"
type input "Technology - presentation"
click at [778, 323] on input "number" at bounding box center [798, 335] width 40 height 25
type input "50"
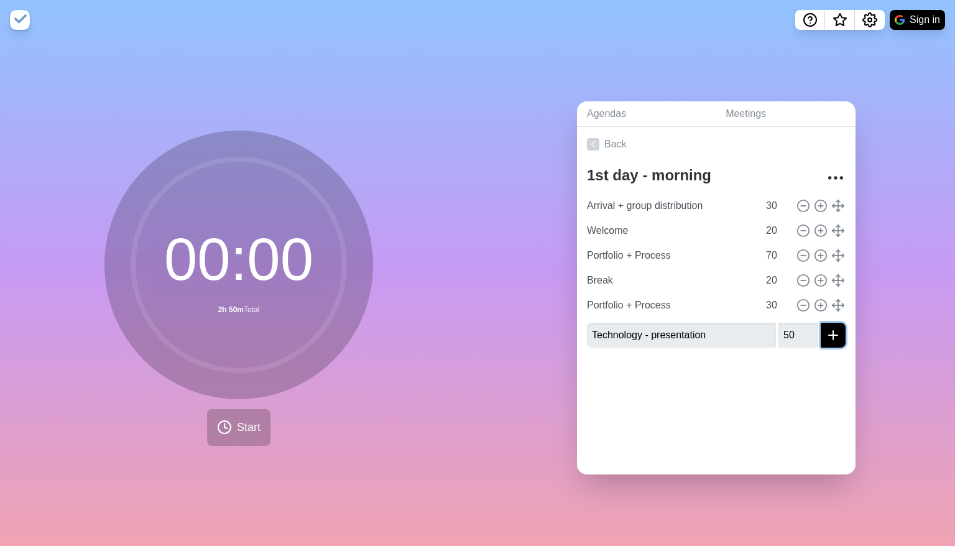
click at [825, 331] on icon "submit" at bounding box center [832, 334] width 15 height 15
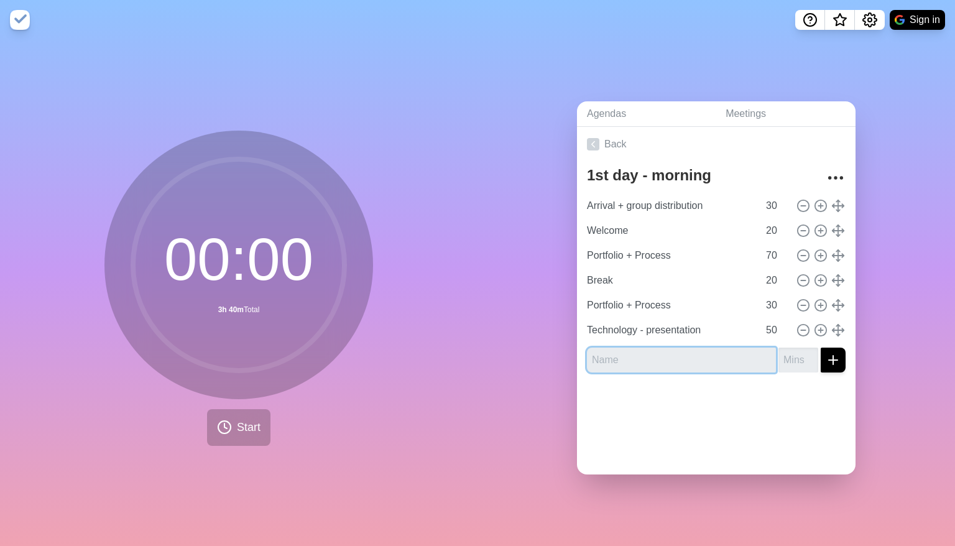
click at [639, 347] on input "text" at bounding box center [681, 359] width 189 height 25
paste input "Supplier QM"
type input "Supplier QM"
click at [790, 359] on input "number" at bounding box center [798, 359] width 40 height 25
type input "30"
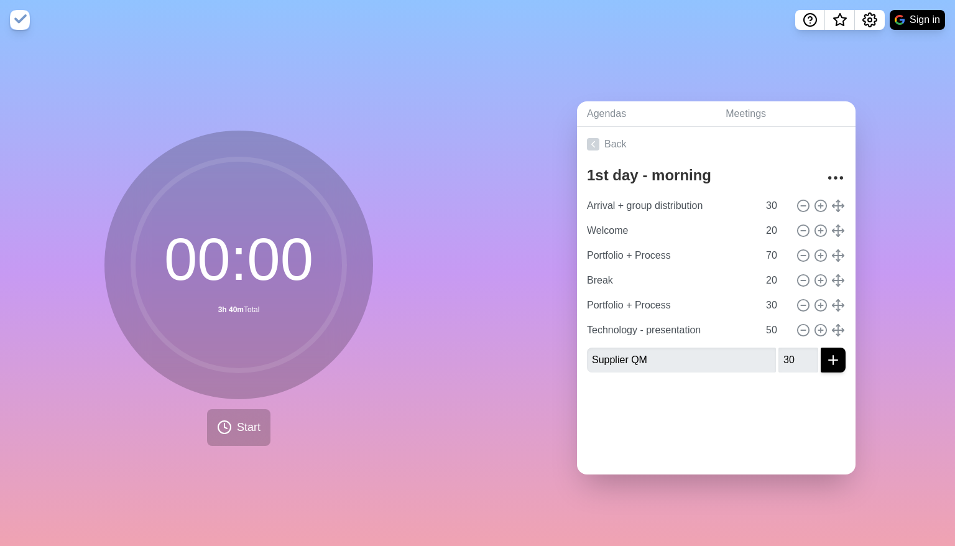
click at [700, 382] on div at bounding box center [716, 407] width 278 height 50
click at [602, 132] on link "Back" at bounding box center [716, 144] width 278 height 35
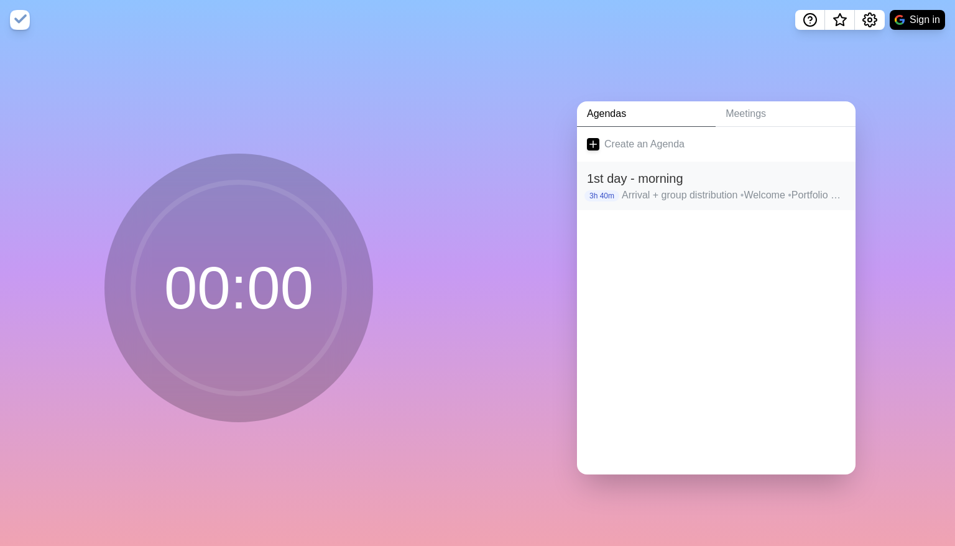
click at [644, 198] on div "1st day - morning 3h 40m Arrival + group distribution • Welcome • Portfolio + P…" at bounding box center [716, 186] width 278 height 48
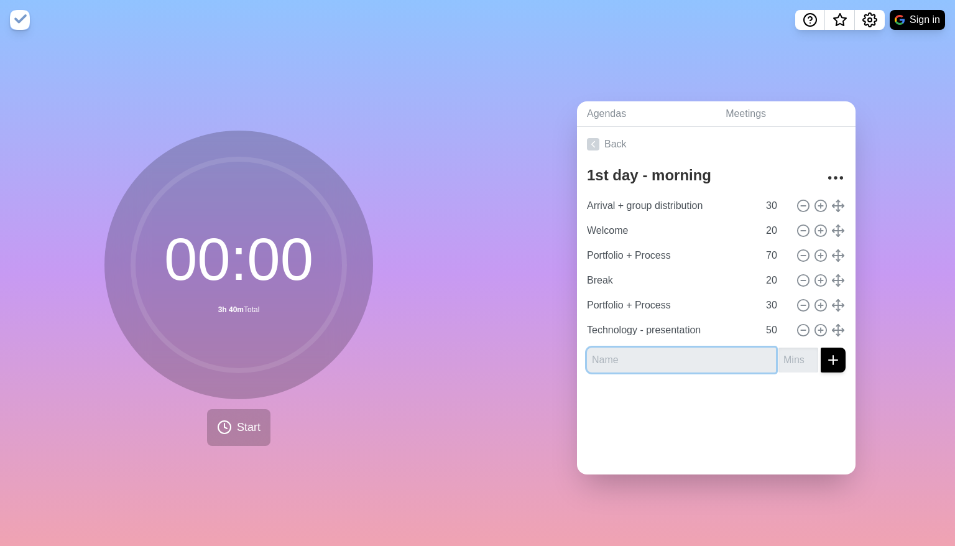
click at [662, 361] on input "text" at bounding box center [681, 359] width 189 height 25
paste input "Supplier QM"
type input "Supplier QM"
click at [781, 355] on input "number" at bounding box center [798, 359] width 40 height 25
type input "30"
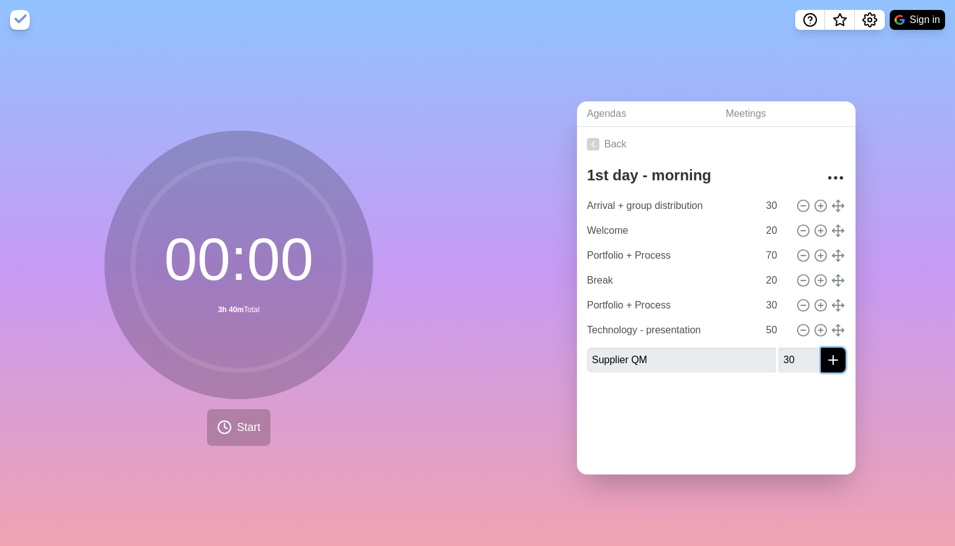
click at [828, 358] on button "submit" at bounding box center [832, 359] width 25 height 25
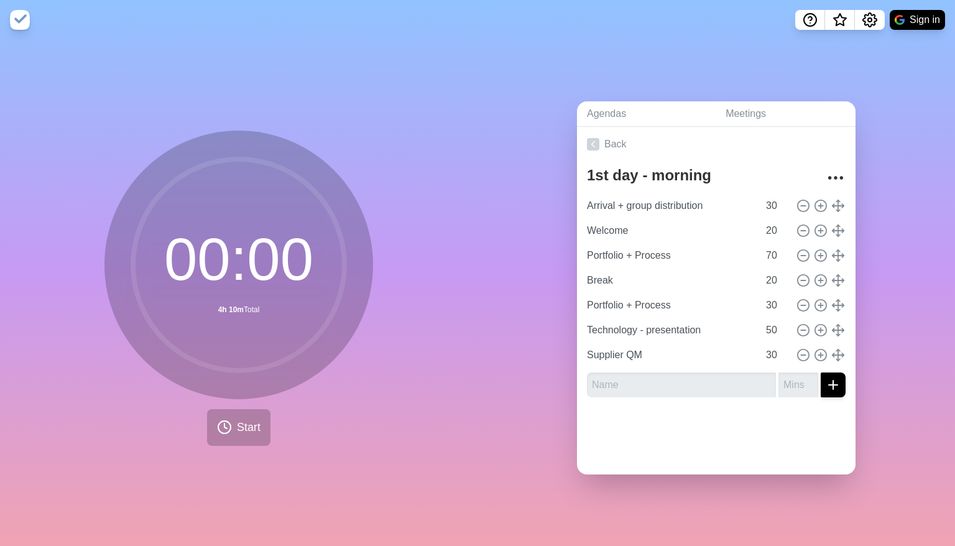
drag, startPoint x: 702, startPoint y: 449, endPoint x: 679, endPoint y: 324, distance: 126.4
click at [702, 447] on div at bounding box center [716, 432] width 278 height 50
click at [584, 150] on link "Back" at bounding box center [716, 144] width 278 height 35
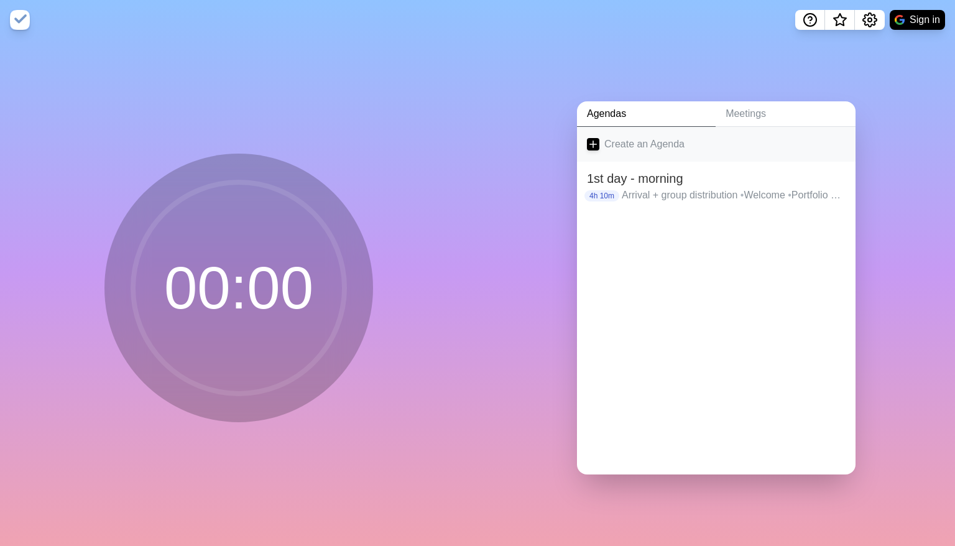
click at [646, 145] on link "Create an Agenda" at bounding box center [716, 144] width 278 height 35
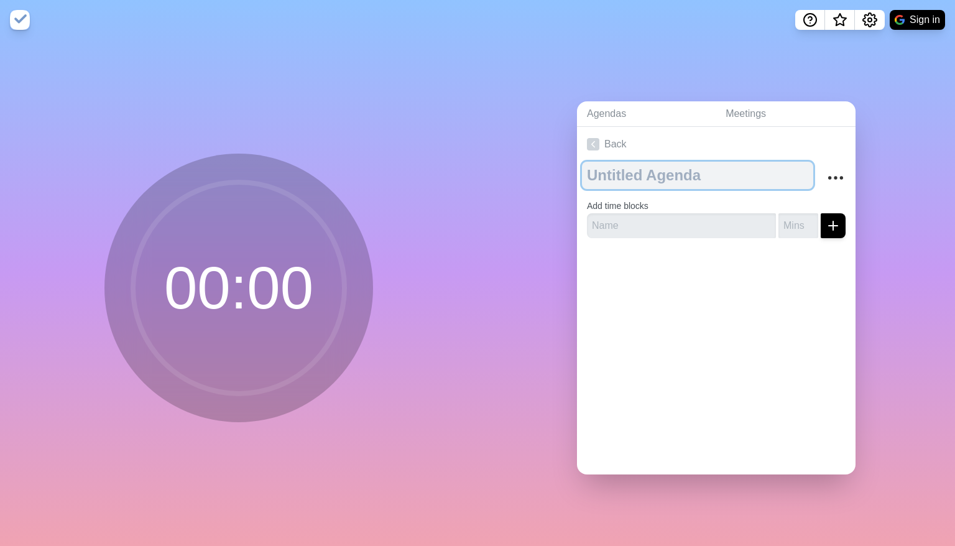
click at [639, 162] on textarea at bounding box center [697, 175] width 231 height 27
type textarea "1st day - afternoon"
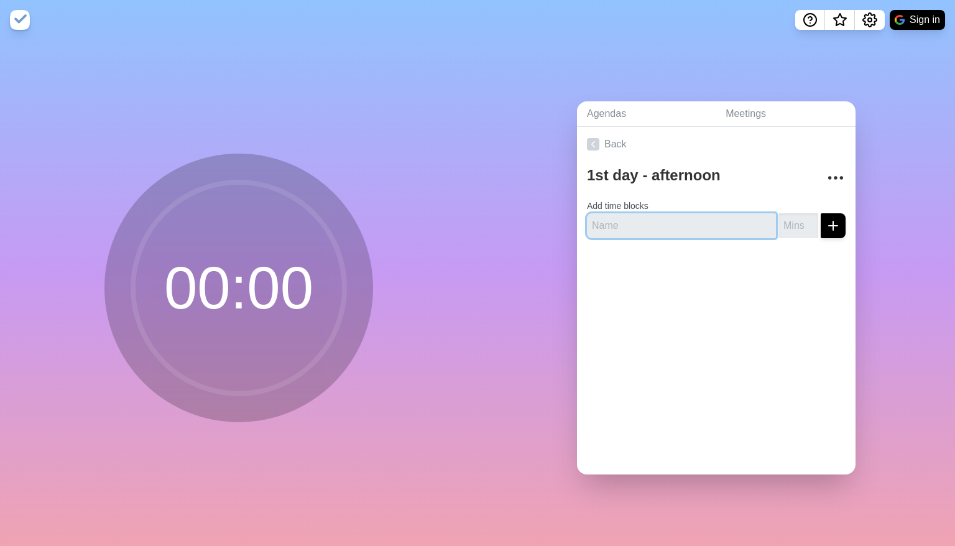
click at [631, 213] on input "text" at bounding box center [681, 225] width 189 height 25
paste input "Calander + Inno Lab"
type input "Calander + Inno Lab"
click at [778, 219] on input "number" at bounding box center [798, 225] width 40 height 25
type input "90"
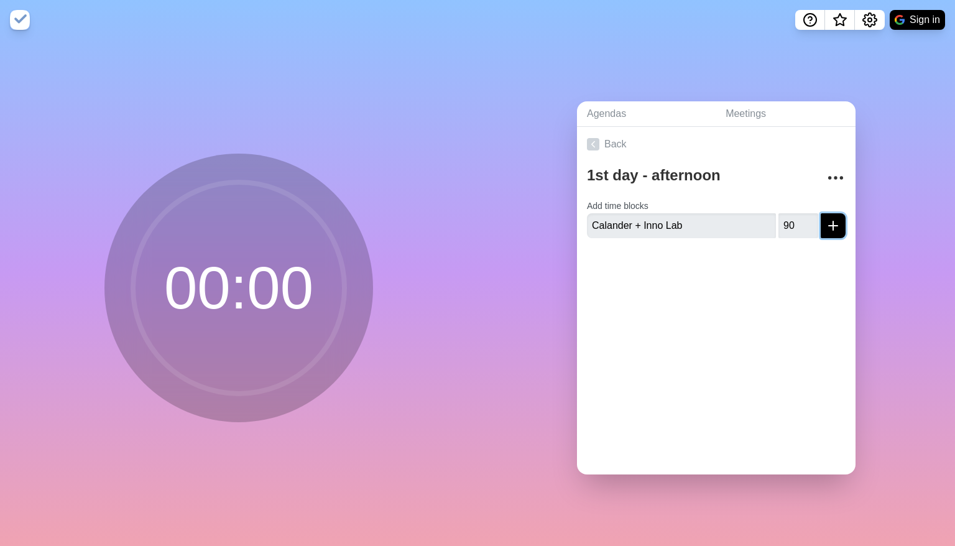
click at [825, 226] on icon "submit" at bounding box center [832, 225] width 15 height 15
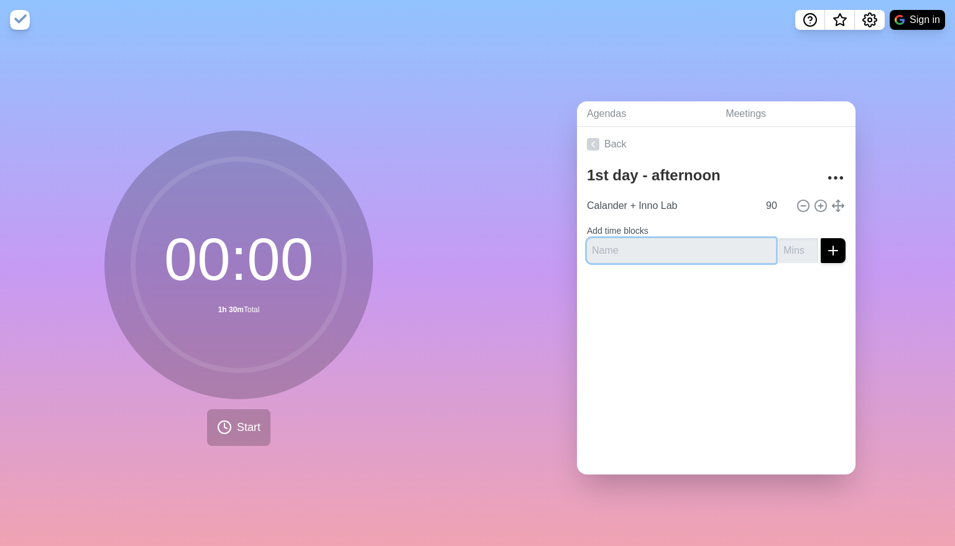
paste input "Mt [PERSON_NAME] - presentation"
type input "Mt [PERSON_NAME] - presentation"
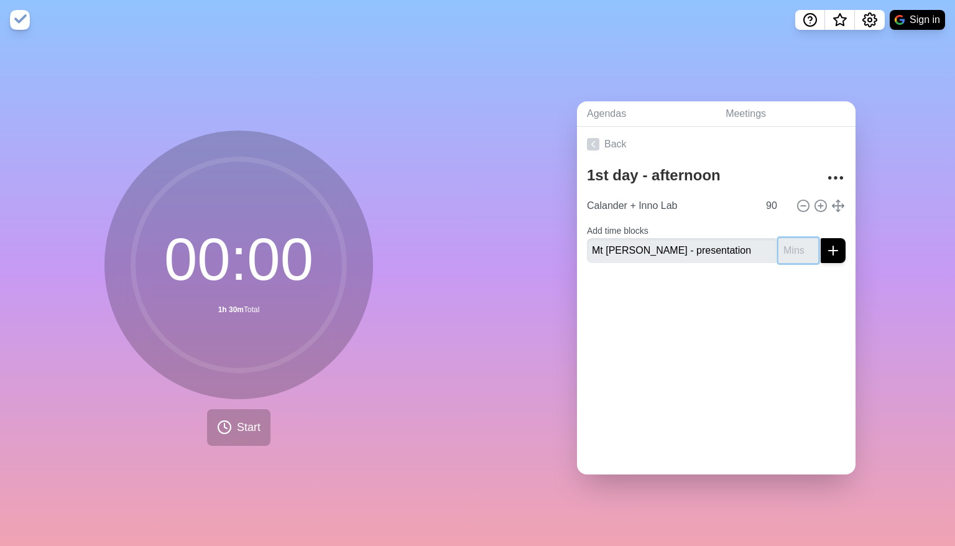
click at [782, 244] on input "number" at bounding box center [798, 250] width 40 height 25
type input "10"
click at [825, 243] on icon "submit" at bounding box center [832, 250] width 15 height 15
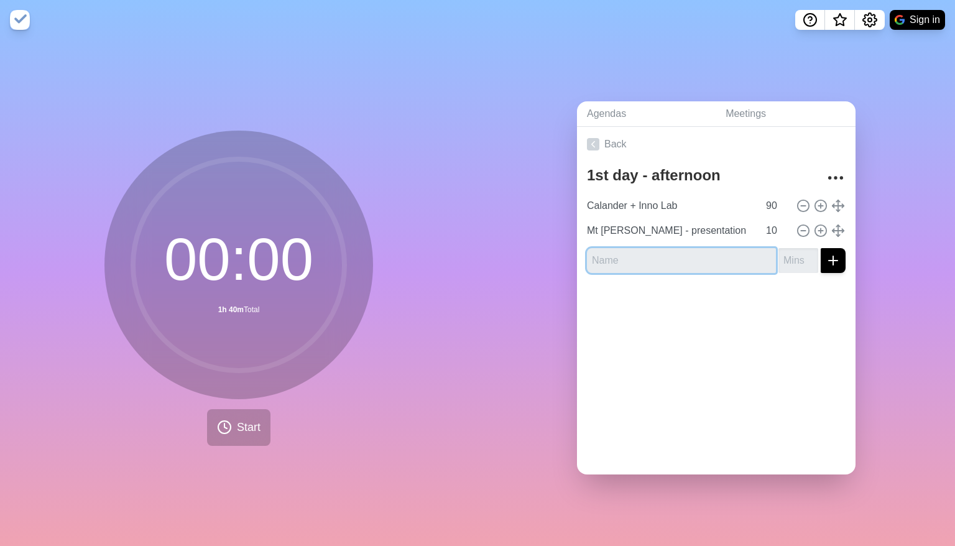
click at [712, 264] on input "text" at bounding box center [681, 260] width 189 height 25
paste input "[GEOGRAPHIC_DATA][PERSON_NAME] - discussion"
type input "[GEOGRAPHIC_DATA][PERSON_NAME] - discussion"
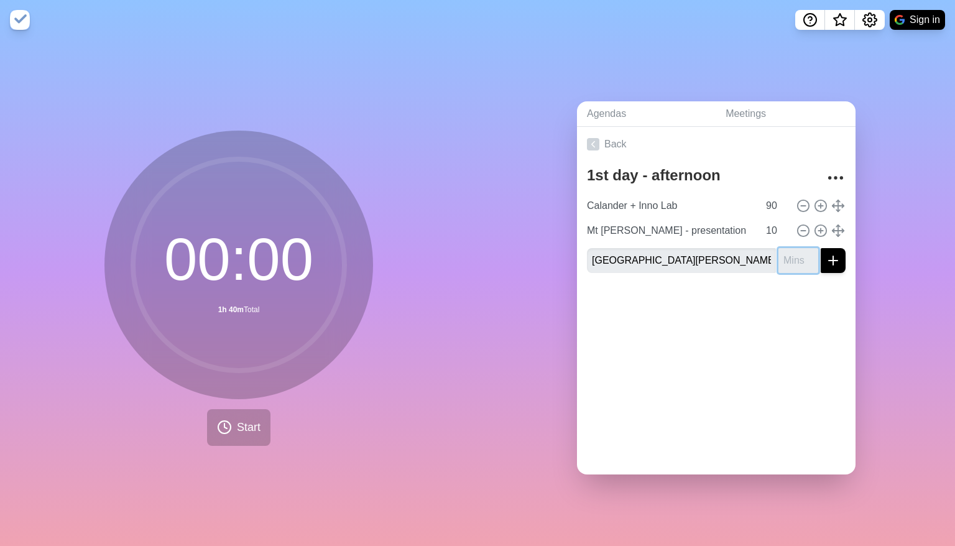
click at [781, 255] on input "number" at bounding box center [798, 260] width 40 height 25
type input "10"
click at [828, 260] on line "submit" at bounding box center [832, 260] width 9 height 0
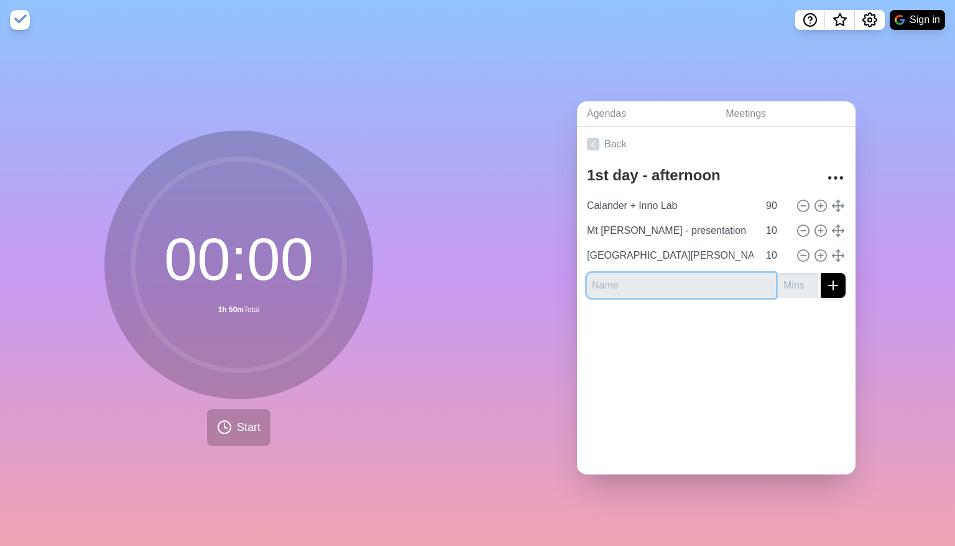
click at [653, 280] on input "text" at bounding box center [681, 285] width 189 height 25
paste input "Lousado - presentation"
type input "Lousado - presentation"
click at [778, 275] on input "number" at bounding box center [798, 285] width 40 height 25
type input "10"
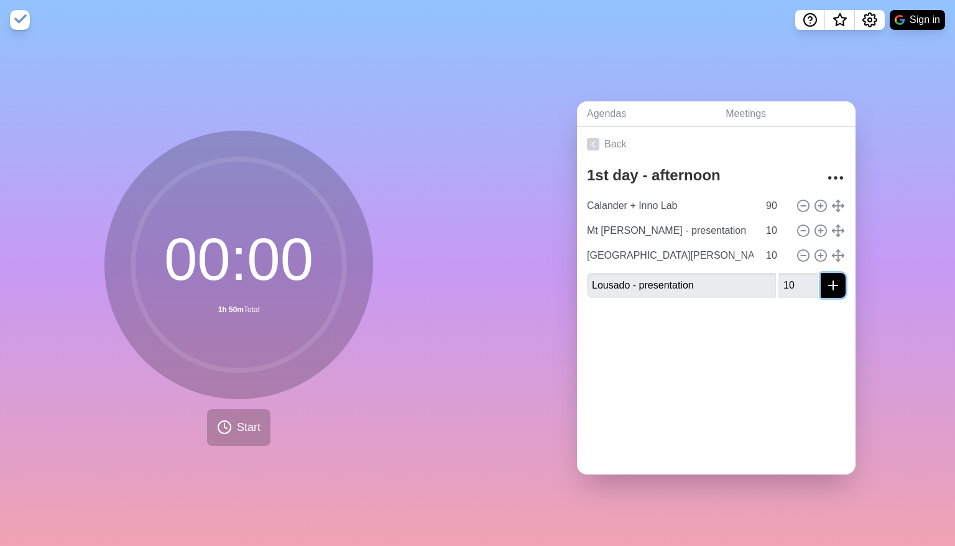
click at [825, 278] on icon "submit" at bounding box center [832, 285] width 15 height 15
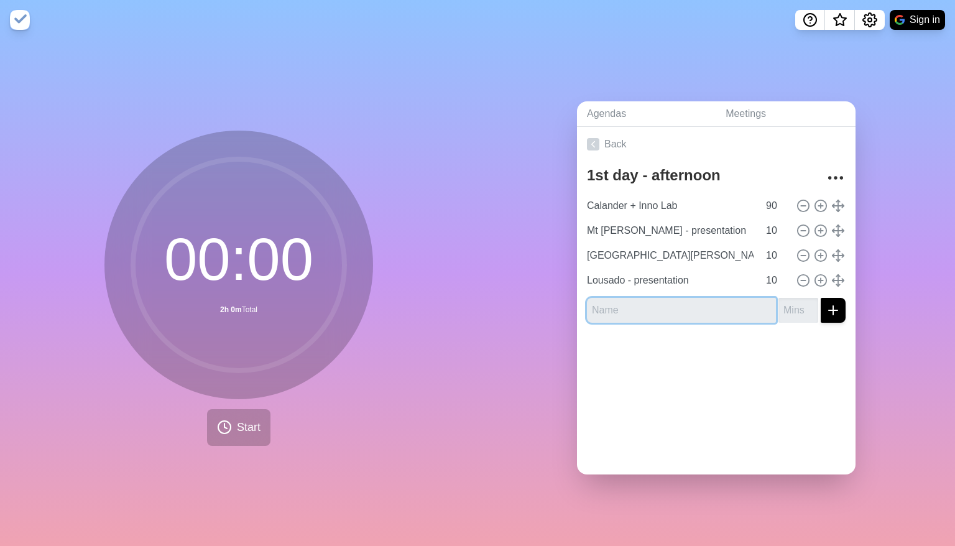
click at [663, 298] on input "text" at bounding box center [681, 310] width 189 height 25
paste input "Lousado - discussion"
type input "Lousado - discussion"
click at [787, 302] on input "number" at bounding box center [798, 310] width 40 height 25
type input "10"
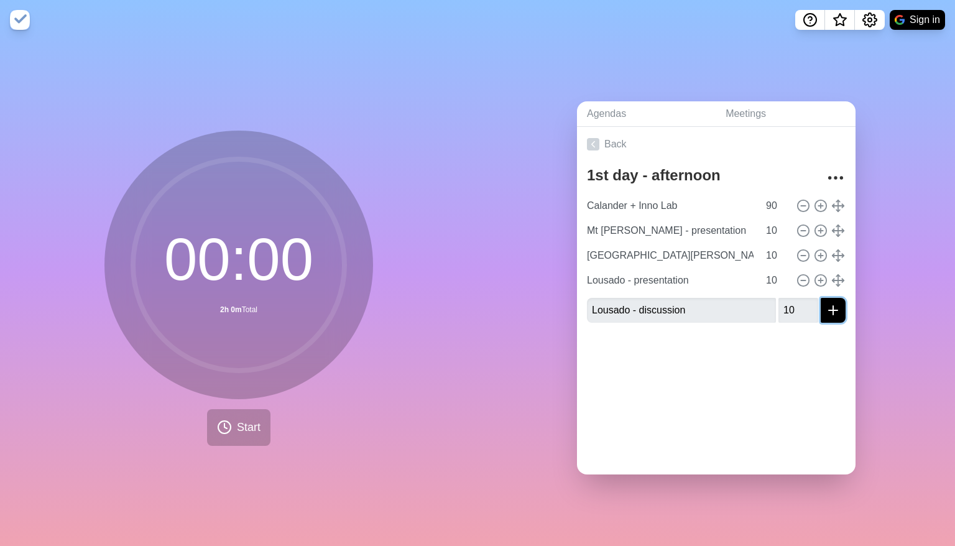
click at [833, 306] on line "submit" at bounding box center [833, 310] width 0 height 9
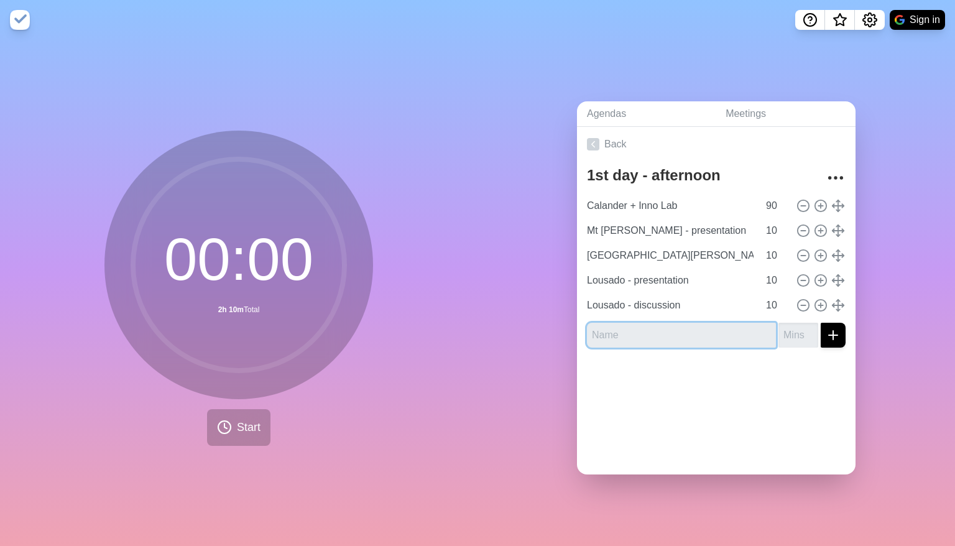
click at [641, 332] on input "text" at bounding box center [681, 335] width 189 height 25
paste input "Extra time"
type input "Extra time"
click at [781, 323] on input "number" at bounding box center [798, 335] width 40 height 25
type input "15"
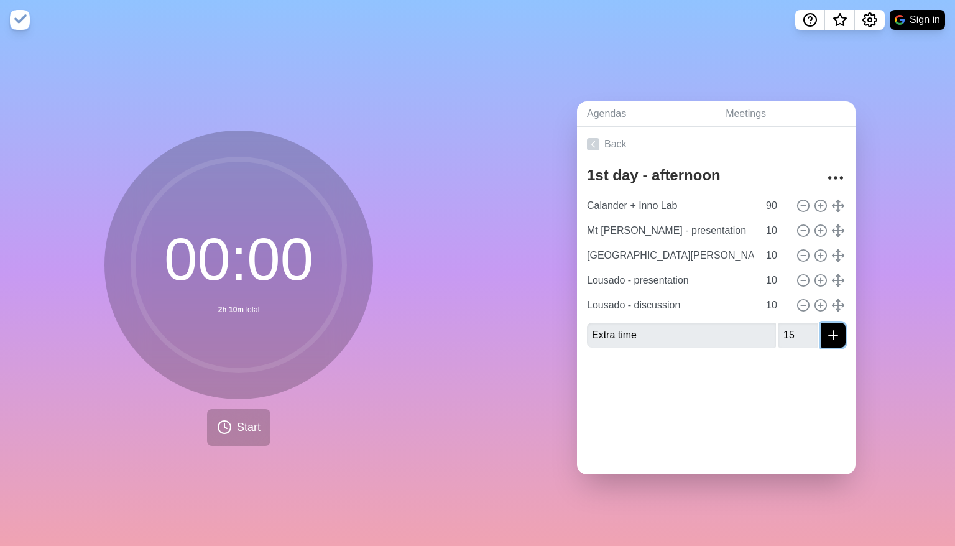
click at [825, 327] on icon "submit" at bounding box center [832, 334] width 15 height 15
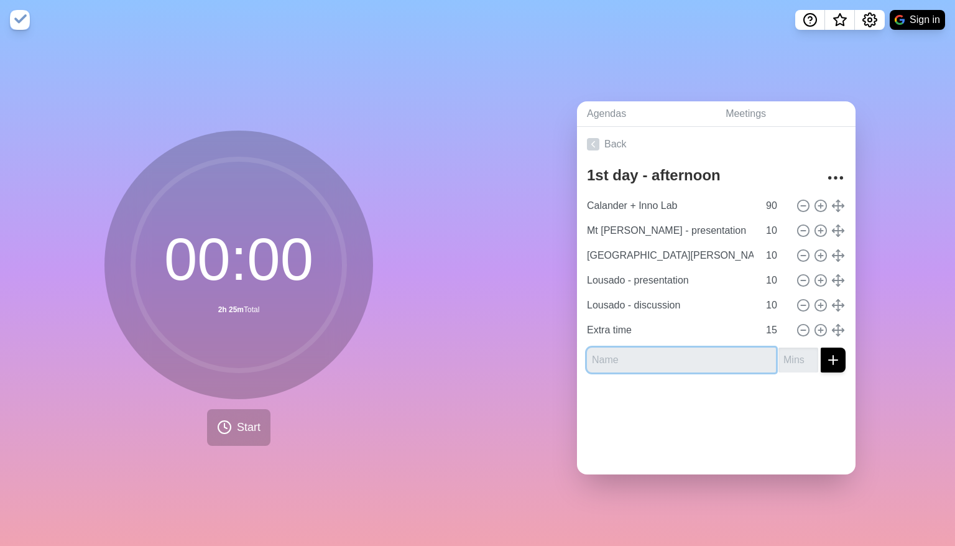
click at [631, 356] on input "text" at bounding box center [681, 359] width 189 height 25
paste input "Break"
type input "Break"
drag, startPoint x: 825, startPoint y: 349, endPoint x: 813, endPoint y: 358, distance: 14.7
click at [825, 352] on icon "submit" at bounding box center [832, 359] width 15 height 15
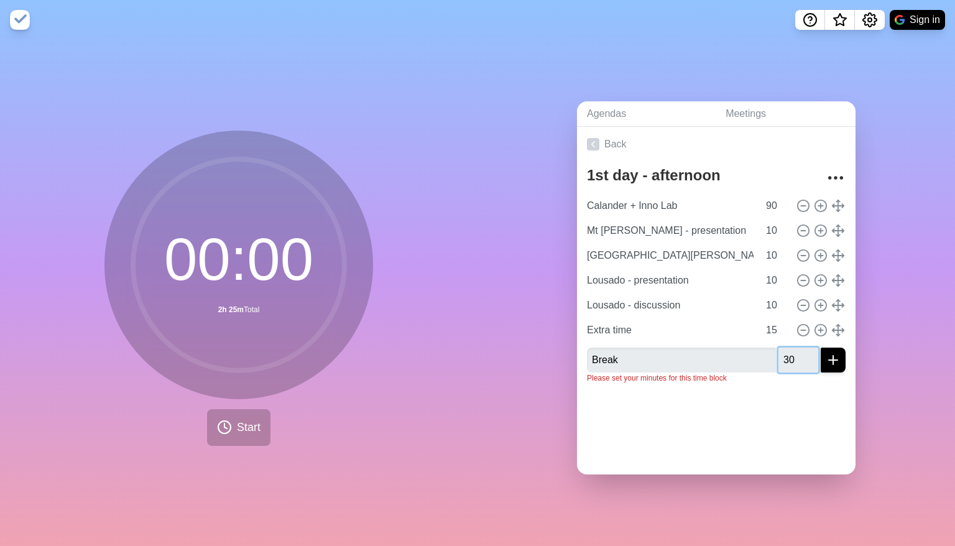
type input "30"
click at [828, 360] on line "submit" at bounding box center [832, 360] width 9 height 0
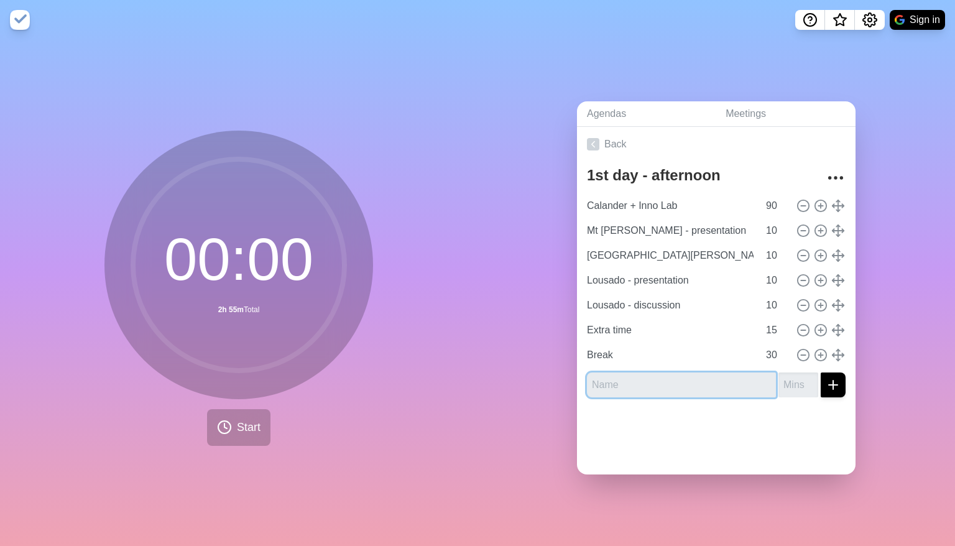
paste input "ITA - presentation"
type input "ITA - presentation"
click at [778, 378] on input "number" at bounding box center [798, 384] width 40 height 25
type input "10"
click at [825, 377] on icon "submit" at bounding box center [832, 384] width 15 height 15
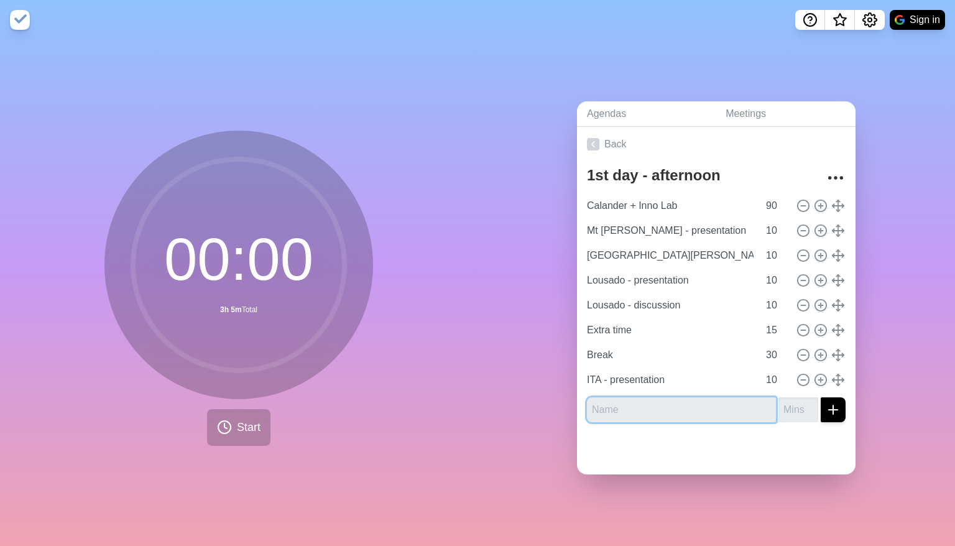
click at [615, 406] on input "text" at bounding box center [681, 409] width 189 height 25
paste input "ITA - discussion"
type input "ITA - discussion"
click at [783, 398] on input "number" at bounding box center [798, 409] width 40 height 25
type input "10"
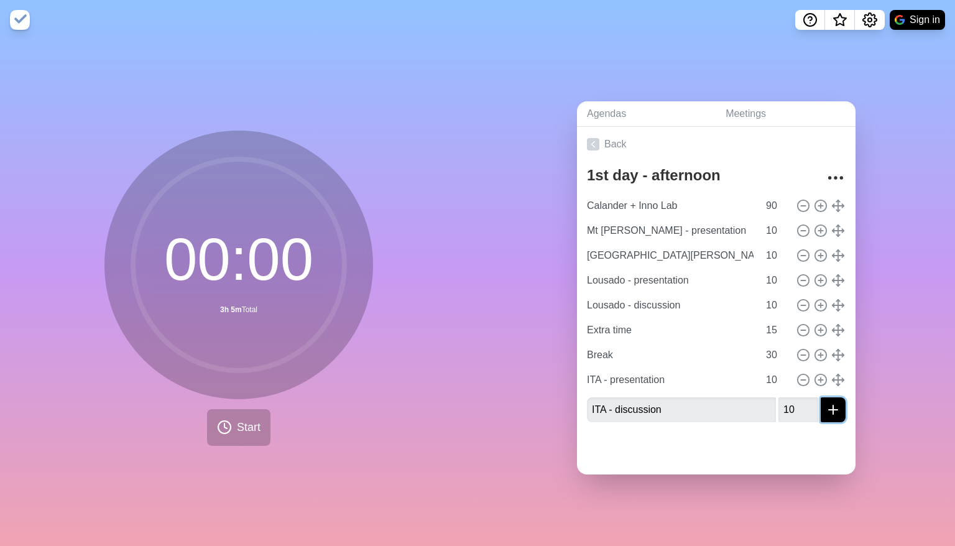
click at [827, 408] on button "submit" at bounding box center [832, 409] width 25 height 25
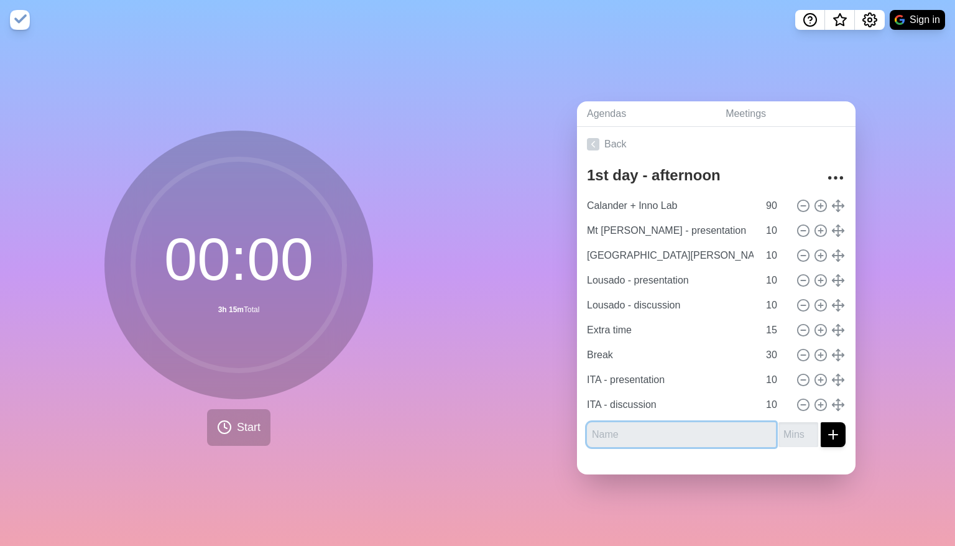
click at [610, 433] on input "text" at bounding box center [681, 434] width 189 height 25
paste input "Korbach - presentation"
type input "Korbach - presentation"
click at [788, 422] on input "number" at bounding box center [798, 434] width 40 height 25
type input "10"
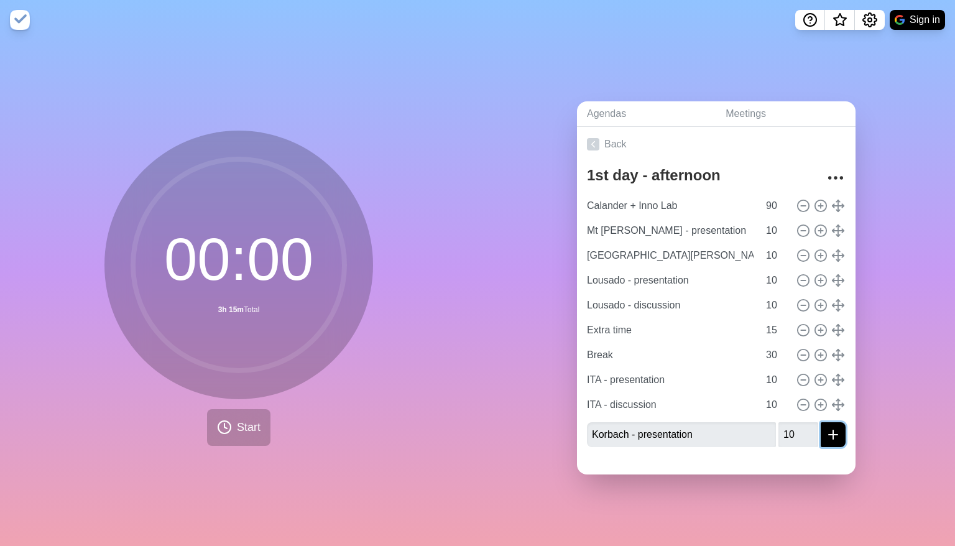
click at [825, 433] on icon "submit" at bounding box center [832, 434] width 15 height 15
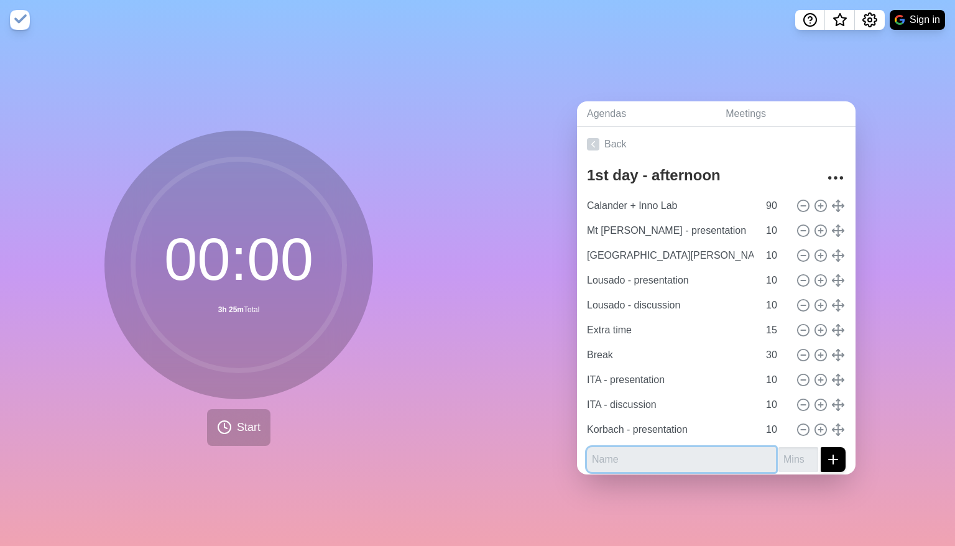
click at [646, 447] on input "text" at bounding box center [681, 459] width 189 height 25
paste input "Korbach - discussion"
type input "Korbach - discussion"
click at [779, 456] on input "number" at bounding box center [798, 459] width 40 height 25
type input "10"
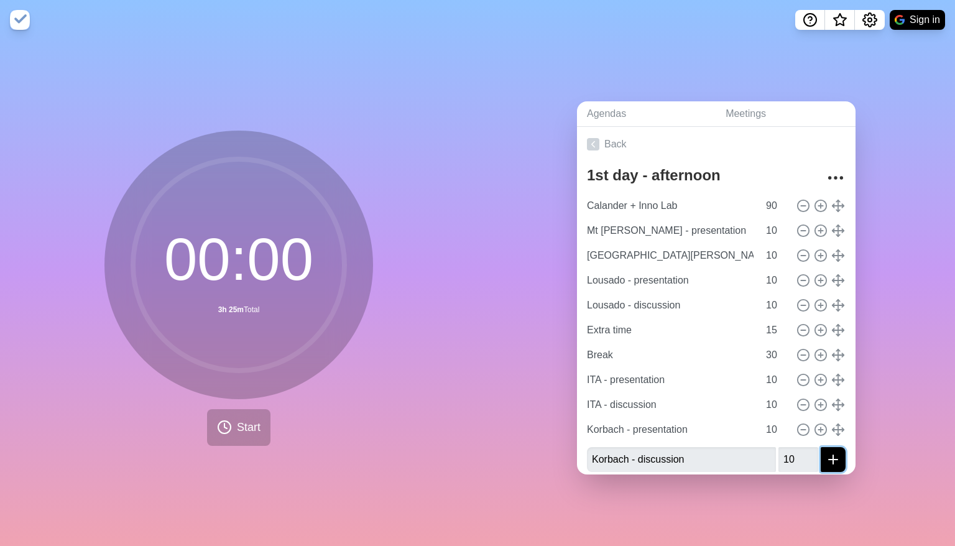
click at [825, 460] on icon "submit" at bounding box center [832, 459] width 15 height 15
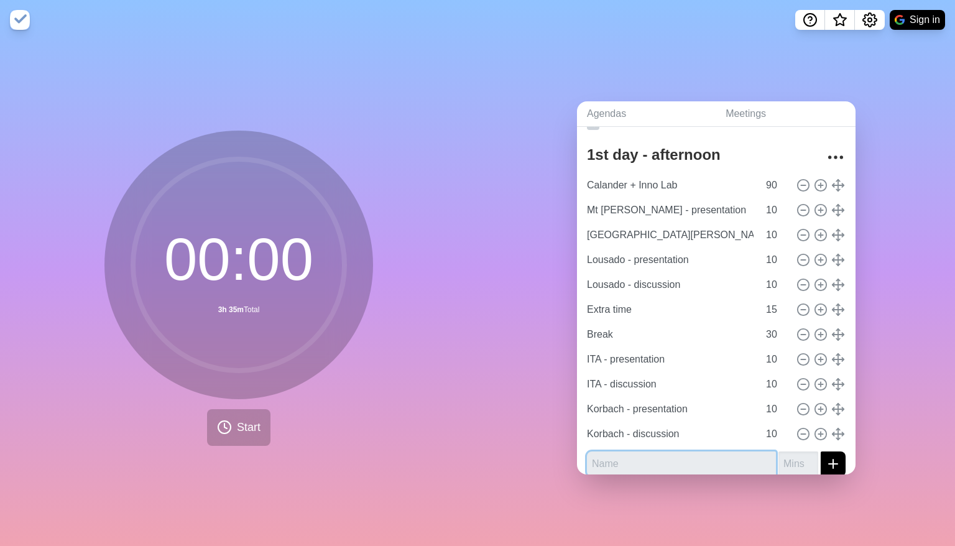
scroll to position [30, 0]
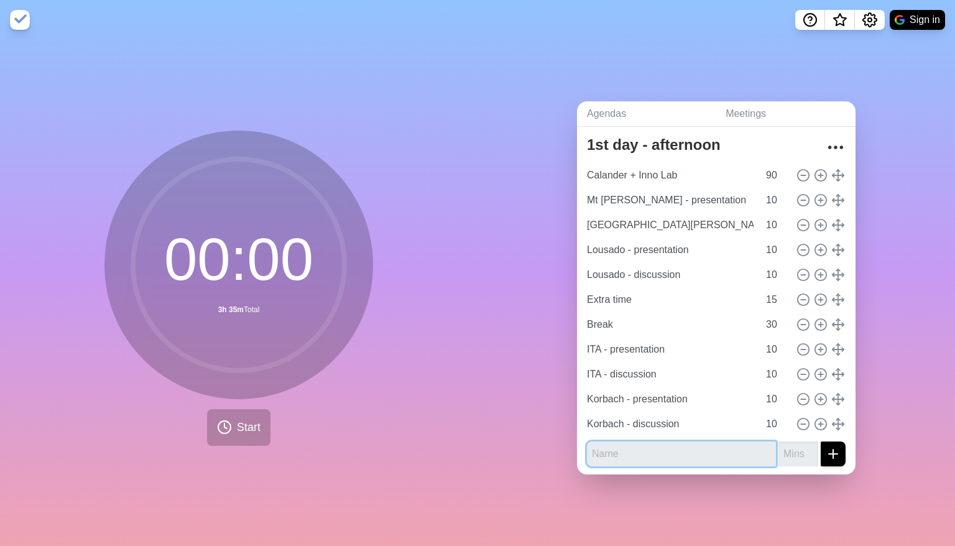
click at [639, 441] on input "text" at bounding box center [681, 453] width 189 height 25
paste input "Otrokovice - presentation"
type input "Otrokovice - presentation"
click at [779, 441] on input "number" at bounding box center [798, 453] width 40 height 25
type input "10"
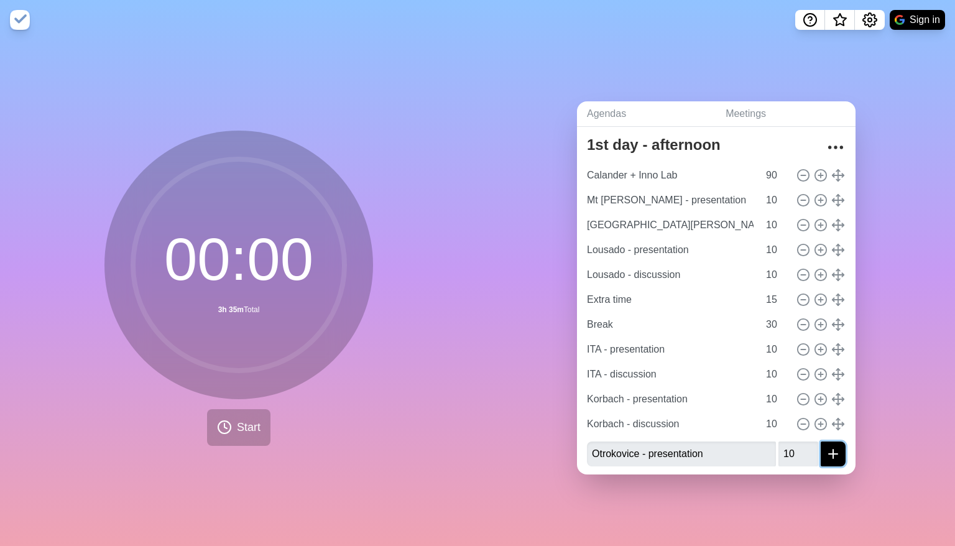
click at [825, 446] on icon "submit" at bounding box center [832, 453] width 15 height 15
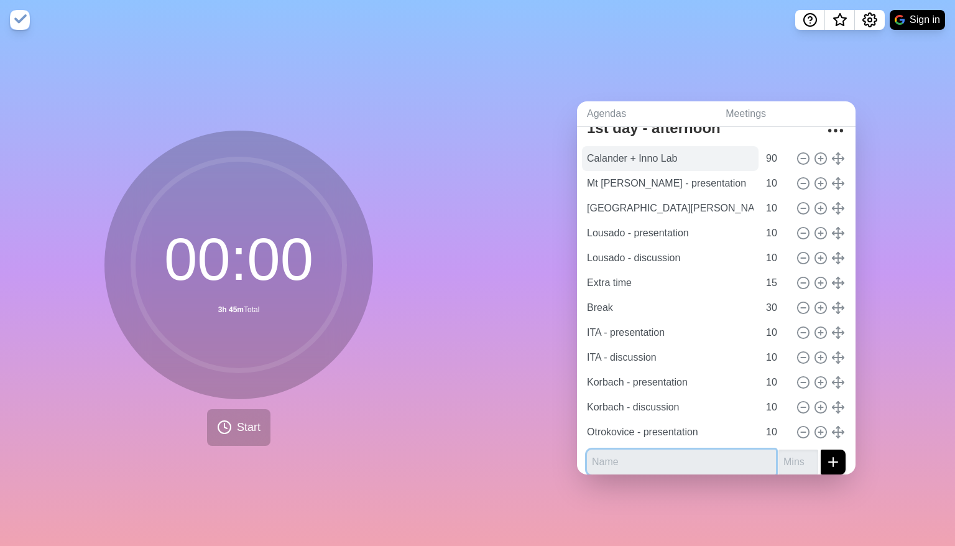
scroll to position [55, 0]
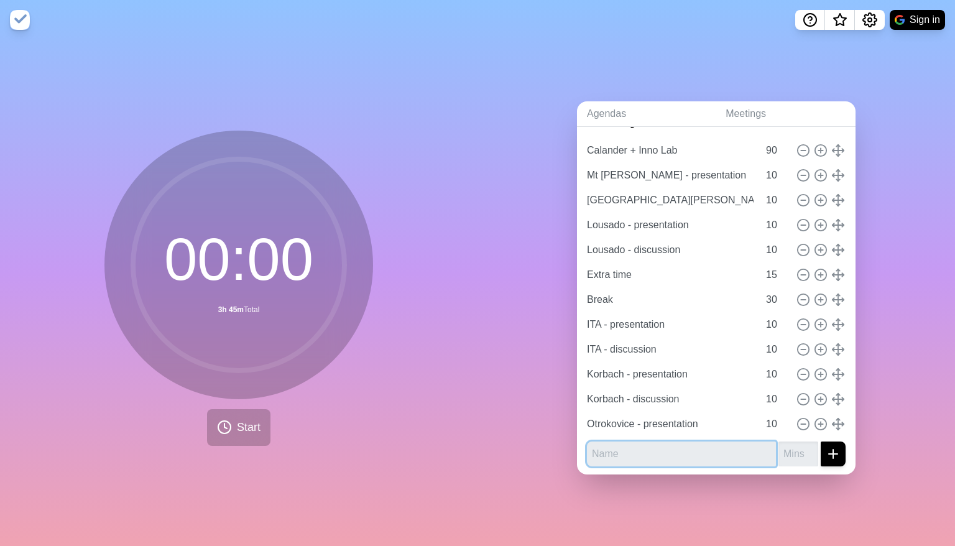
click at [636, 446] on input "text" at bounding box center [681, 453] width 189 height 25
paste input "Otrokovice - discussion"
type input "Otrokovice - discussion"
click at [785, 441] on input "number" at bounding box center [798, 453] width 40 height 25
type input "10"
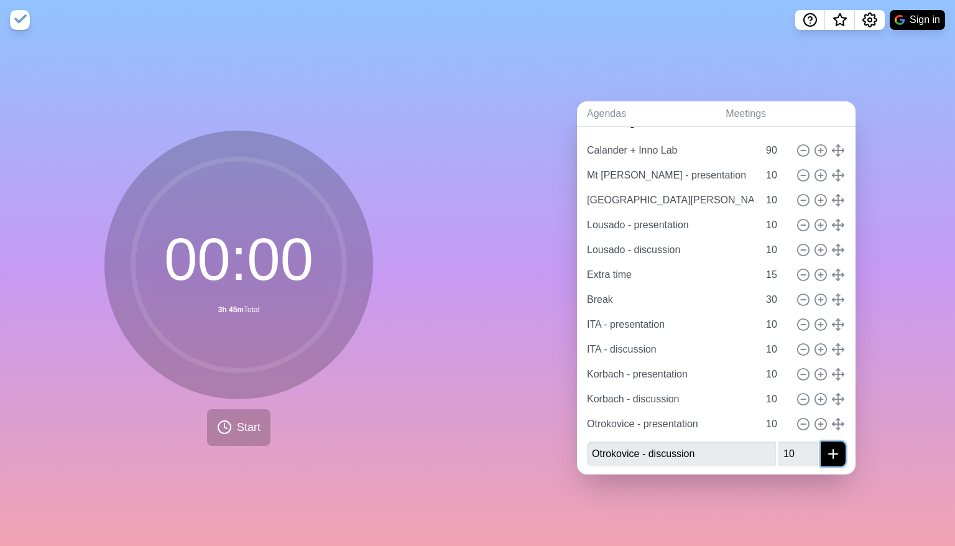
click at [825, 446] on icon "submit" at bounding box center [832, 453] width 15 height 15
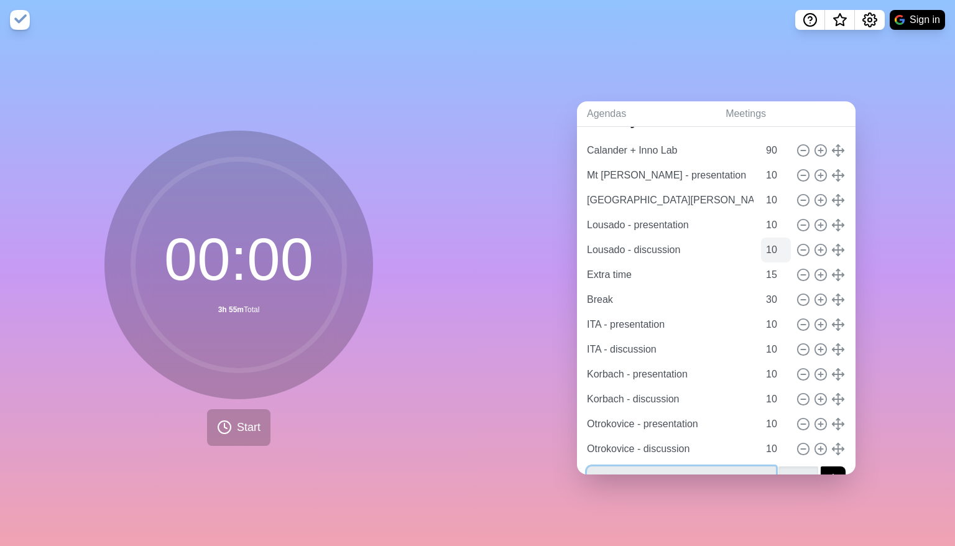
scroll to position [80, 0]
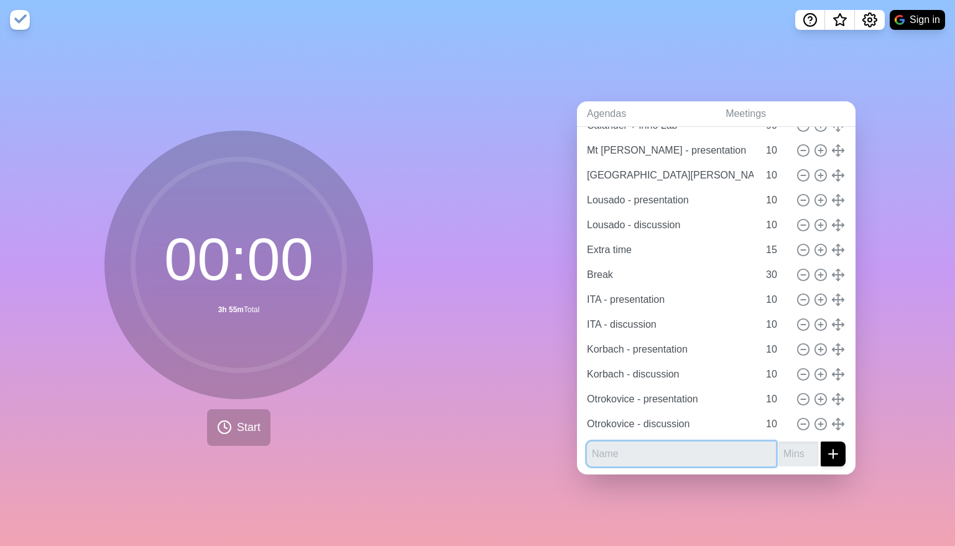
click at [646, 451] on input "text" at bounding box center [681, 453] width 189 height 25
paste input "Extra time"
type input "Extra time"
click at [778, 436] on form "Extra time" at bounding box center [716, 451] width 259 height 30
click at [778, 446] on input "number" at bounding box center [798, 453] width 40 height 25
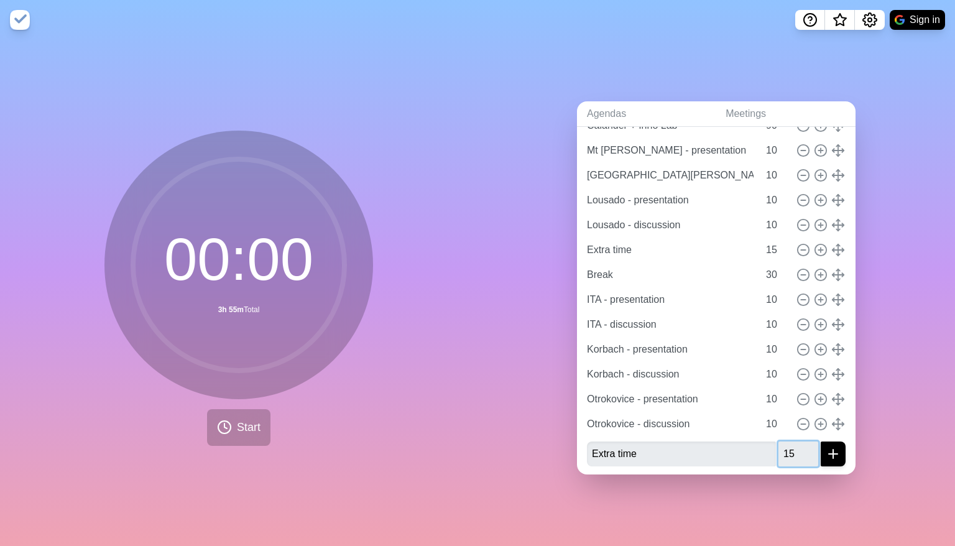
type input "15"
click at [825, 446] on icon "submit" at bounding box center [832, 453] width 15 height 15
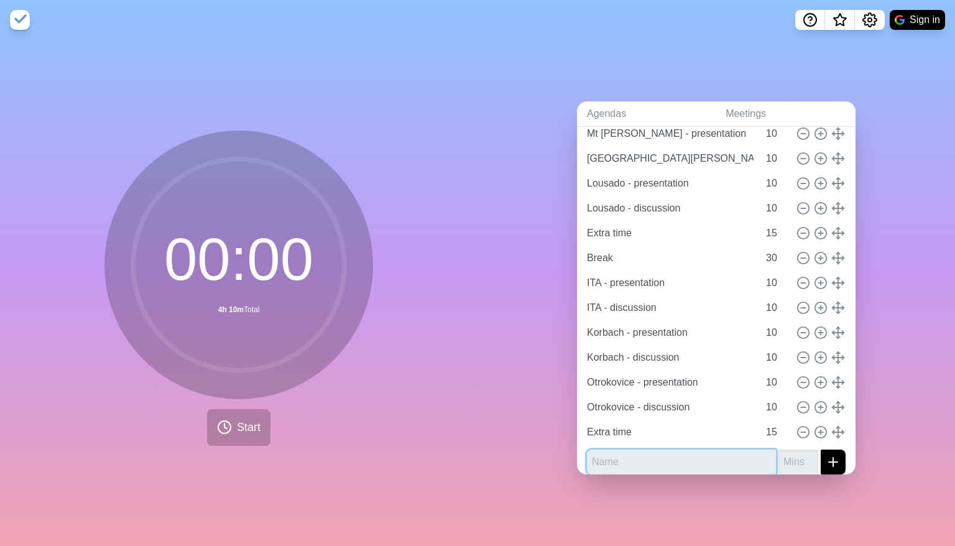
scroll to position [105, 0]
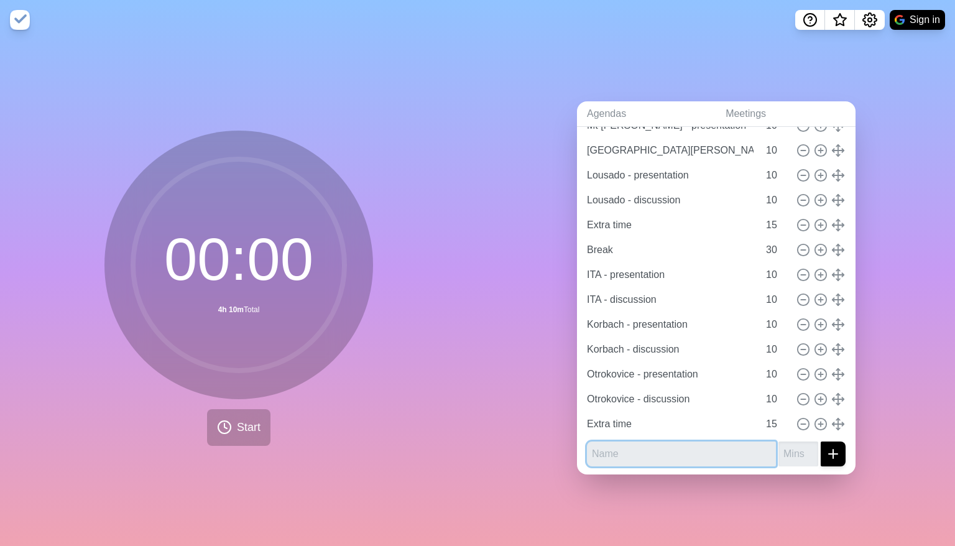
click at [636, 441] on input "text" at bounding box center [681, 453] width 189 height 25
paste input "Central PE-3D scanner"
type input "Central PE-3D scanner"
click at [778, 443] on input "number" at bounding box center [798, 453] width 40 height 25
type input "10"
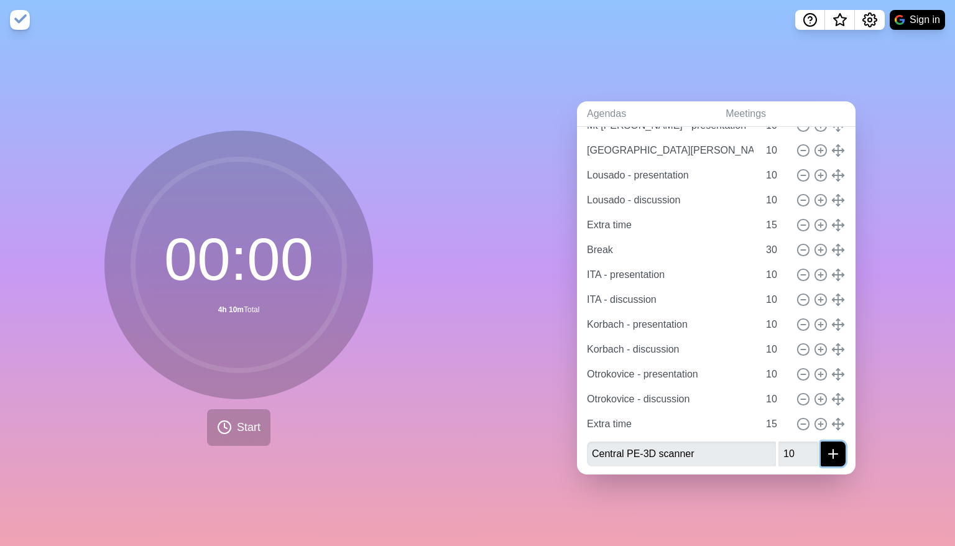
click at [825, 446] on icon "submit" at bounding box center [832, 453] width 15 height 15
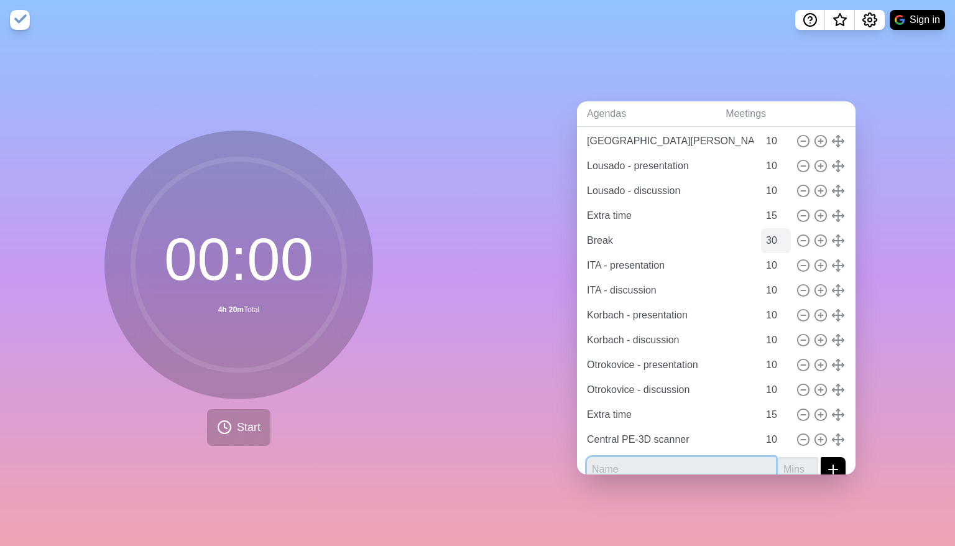
scroll to position [130, 0]
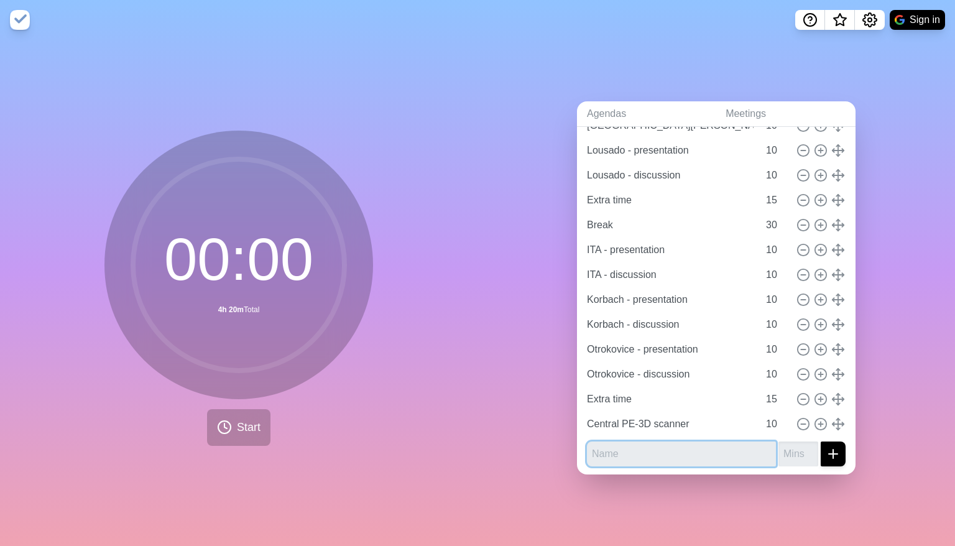
click at [670, 449] on input "text" at bounding box center [681, 453] width 189 height 25
paste input "Closing session"
type input "Closing session"
click at [784, 446] on input "number" at bounding box center [798, 453] width 40 height 25
type input "10"
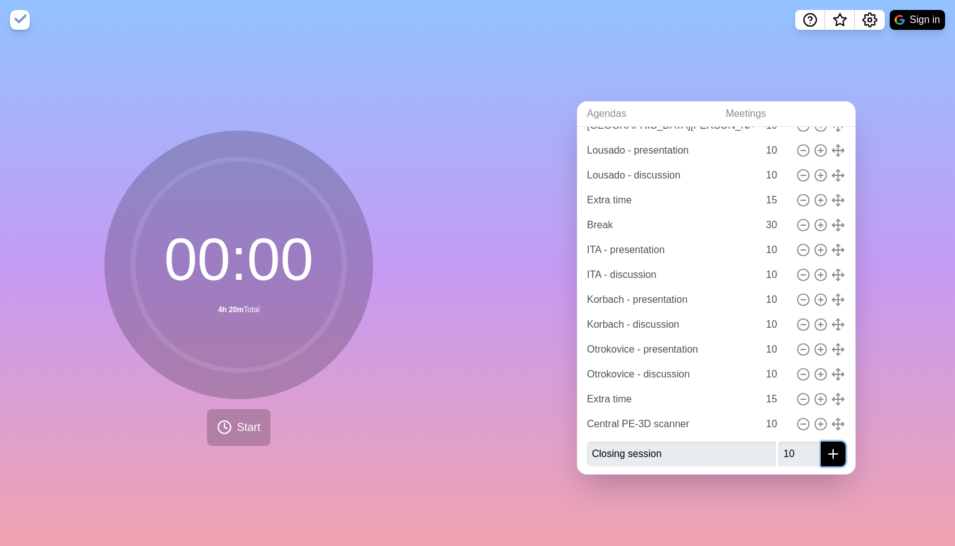
click at [828, 454] on line "submit" at bounding box center [832, 454] width 9 height 0
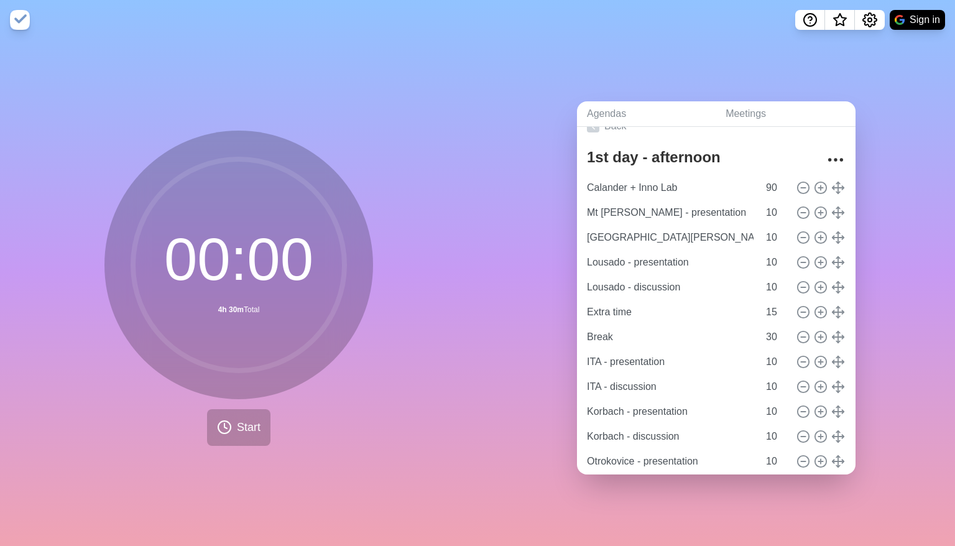
scroll to position [0, 0]
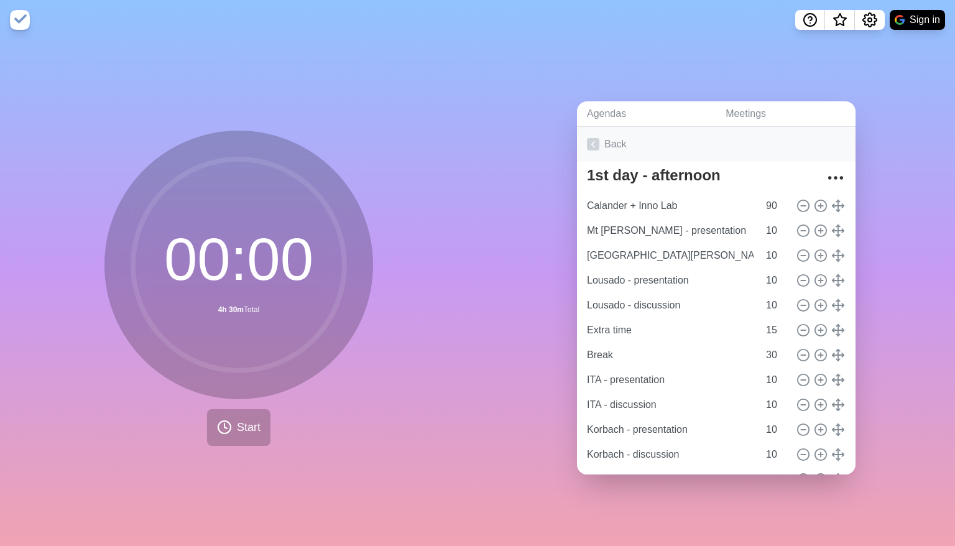
click at [615, 148] on link "Back" at bounding box center [716, 144] width 278 height 35
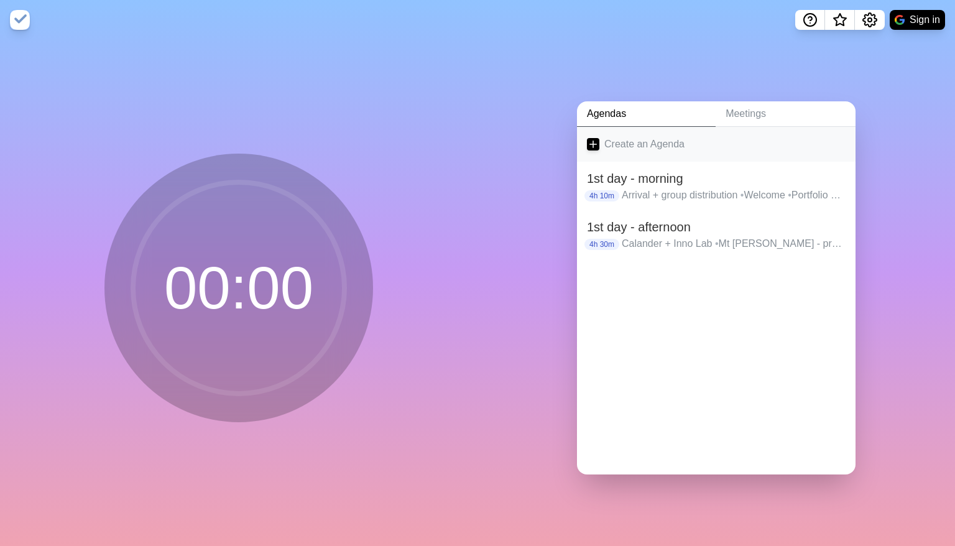
click at [604, 141] on link "Create an Agenda" at bounding box center [716, 144] width 278 height 35
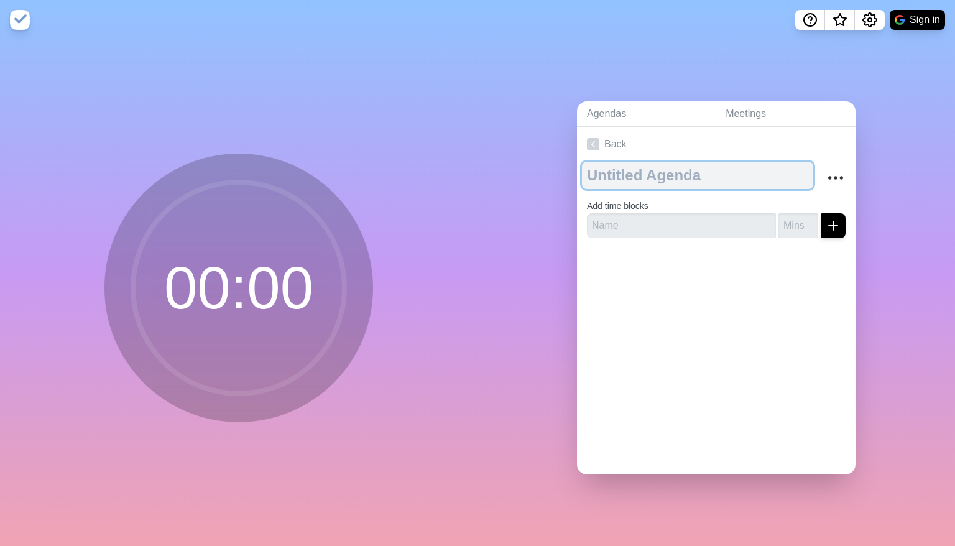
click at [685, 162] on textarea at bounding box center [697, 175] width 231 height 27
type textarea "2nd day - morning"
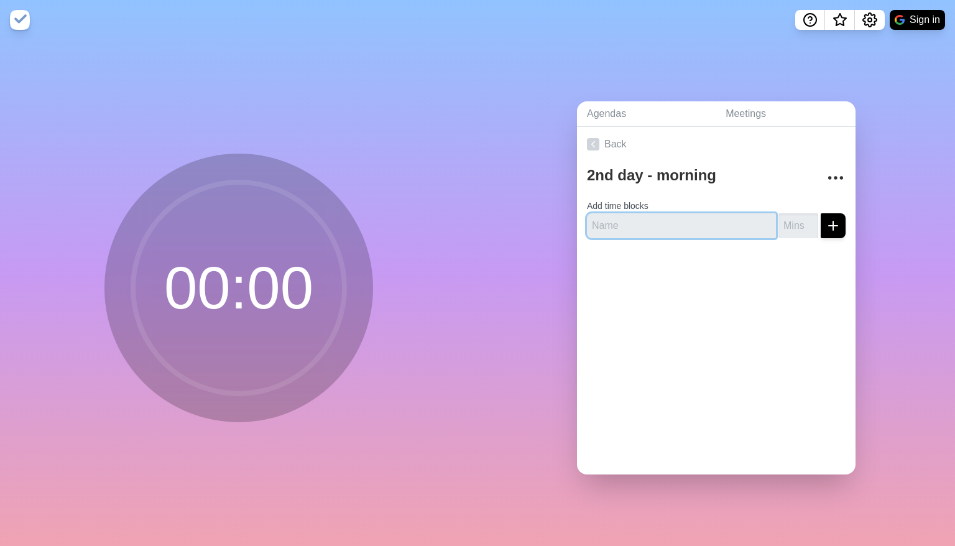
click at [639, 227] on input "text" at bounding box center [681, 225] width 189 height 25
paste input "Central Mat PI"
type input "Central Mat PI"
click at [778, 219] on input "number" at bounding box center [798, 225] width 40 height 25
type input "40"
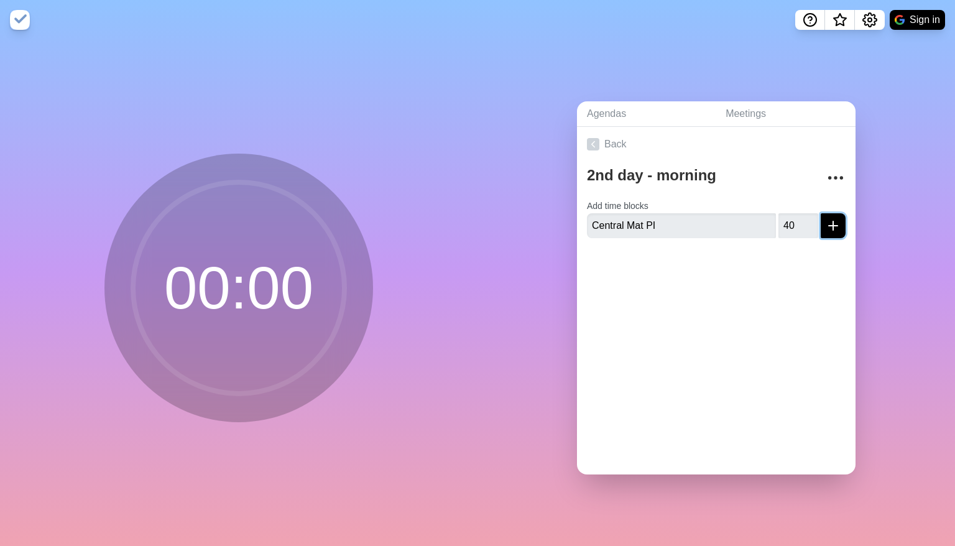
click at [825, 227] on icon "submit" at bounding box center [832, 225] width 15 height 15
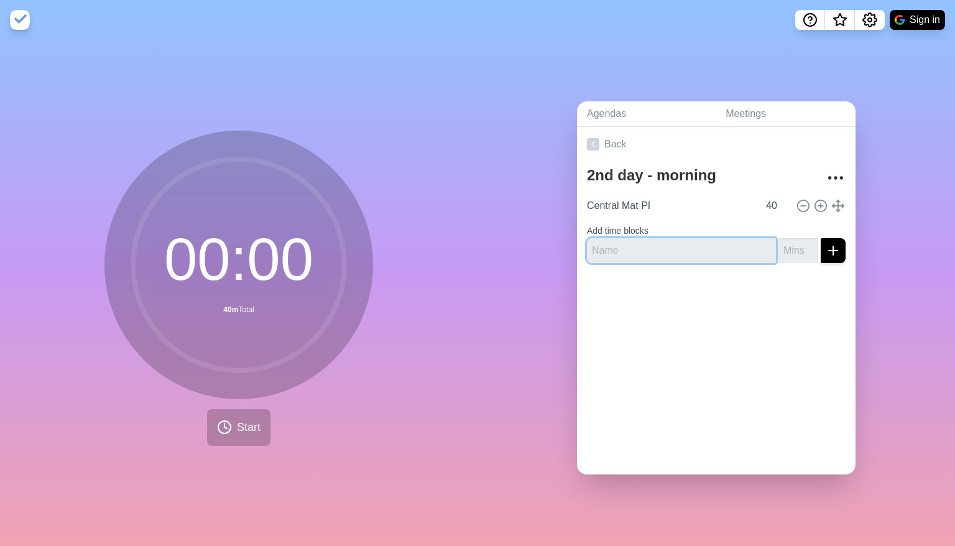
click at [612, 244] on input "text" at bounding box center [681, 250] width 189 height 25
paste input "Timisoara - presentation"
type input "Timisoara - presentation"
type input "-1"
click at [794, 250] on input "-1" at bounding box center [798, 250] width 40 height 25
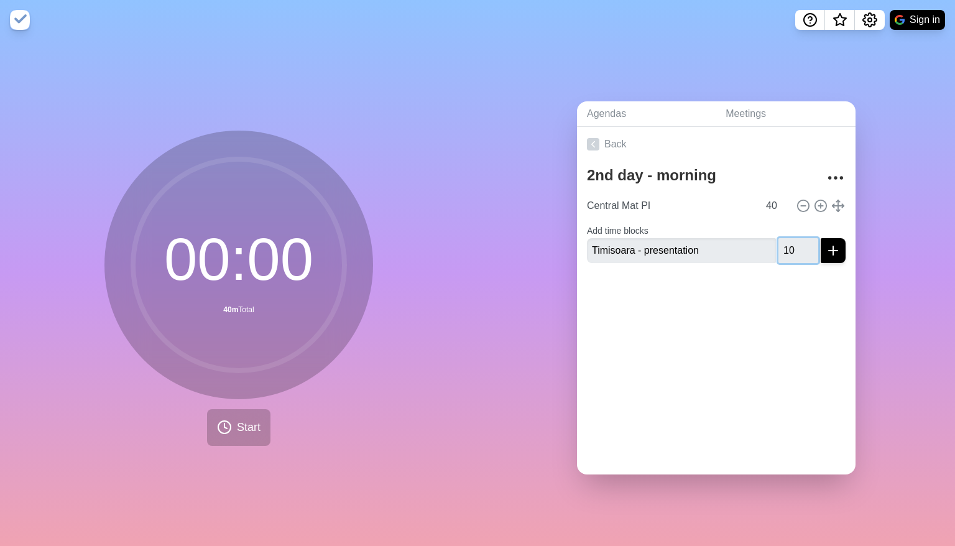
type input "10"
click at [833, 246] on line "submit" at bounding box center [833, 250] width 0 height 9
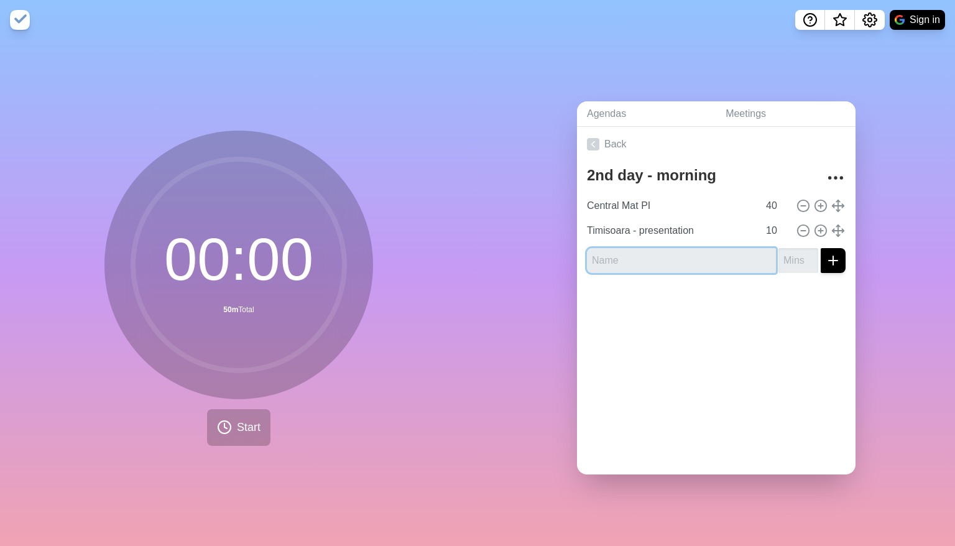
click at [667, 255] on input "text" at bounding box center [681, 260] width 189 height 25
paste input "Timisoara - discussion"
type input "Timisoara - discussion"
click at [781, 255] on input "number" at bounding box center [798, 260] width 40 height 25
type input "10"
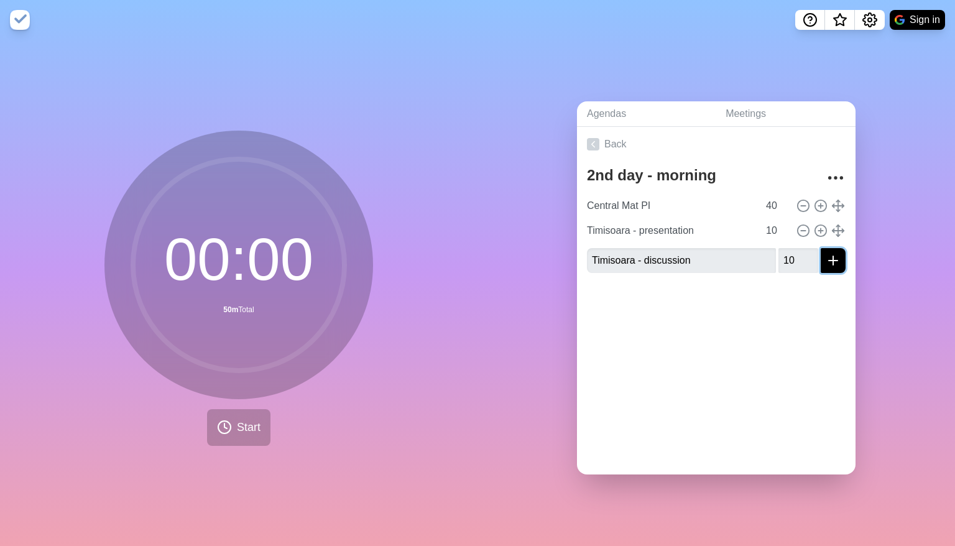
click at [829, 260] on button "submit" at bounding box center [832, 260] width 25 height 25
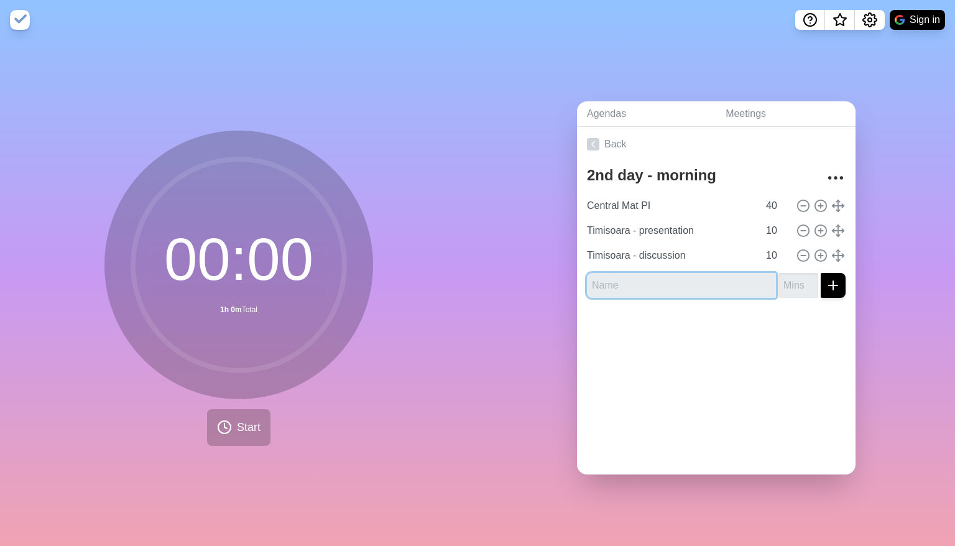
click at [619, 285] on input "text" at bounding box center [681, 285] width 189 height 25
paste input "Hefei - presentation"
type input "Hefei - presentation"
click at [788, 275] on input "number" at bounding box center [798, 285] width 40 height 25
type input "10"
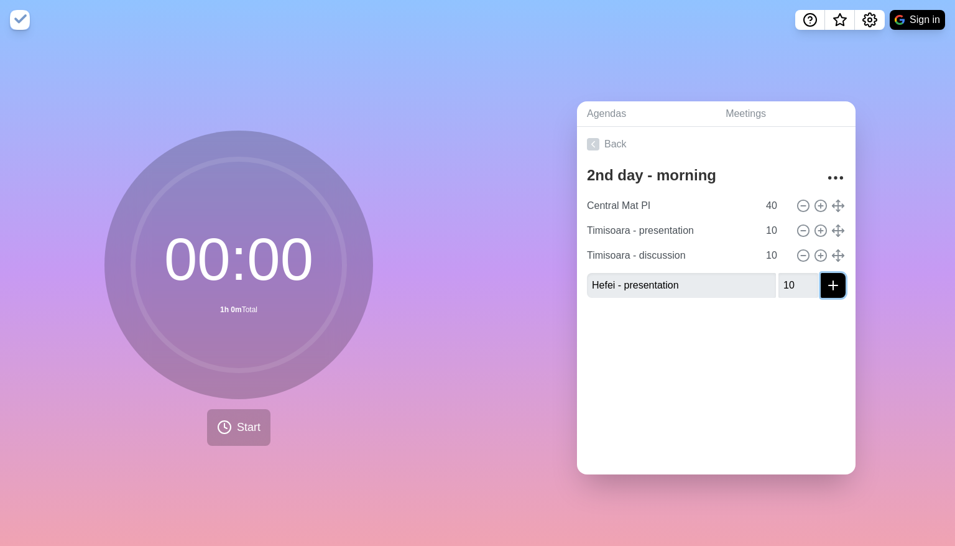
click at [825, 278] on icon "submit" at bounding box center [832, 285] width 15 height 15
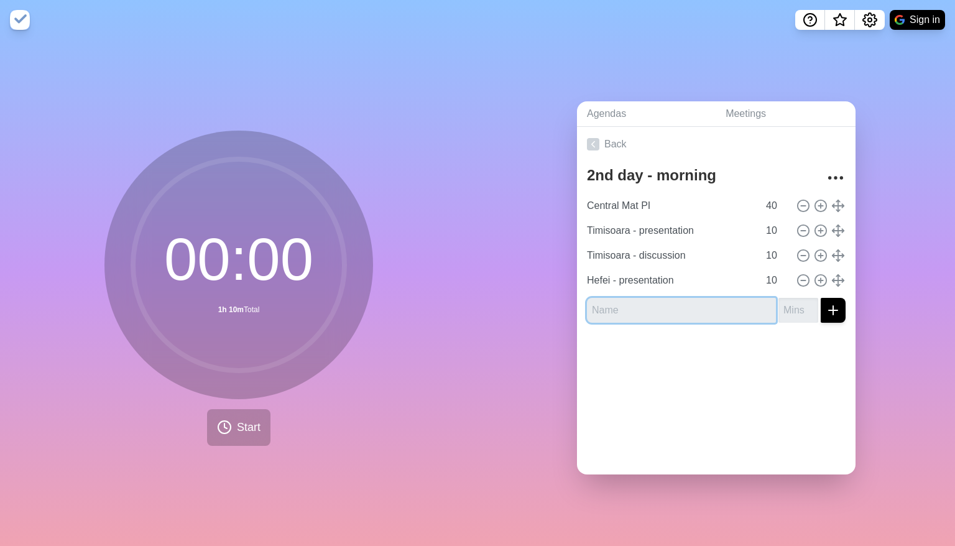
click at [620, 300] on input "text" at bounding box center [681, 310] width 189 height 25
paste input "Hefei - discussion"
type input "Hefei - discussion"
click at [781, 298] on input "number" at bounding box center [798, 310] width 40 height 25
type input "10"
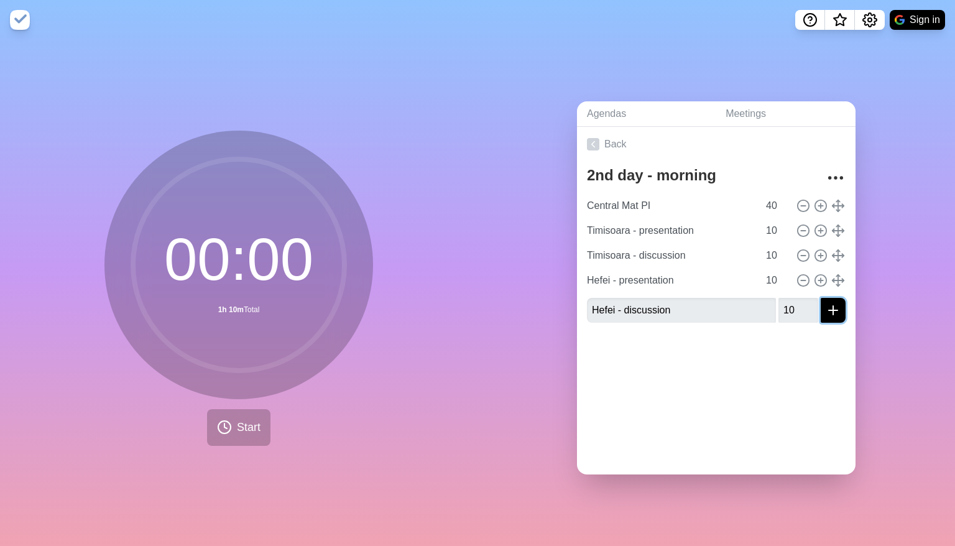
click at [825, 309] on icon "submit" at bounding box center [832, 310] width 15 height 15
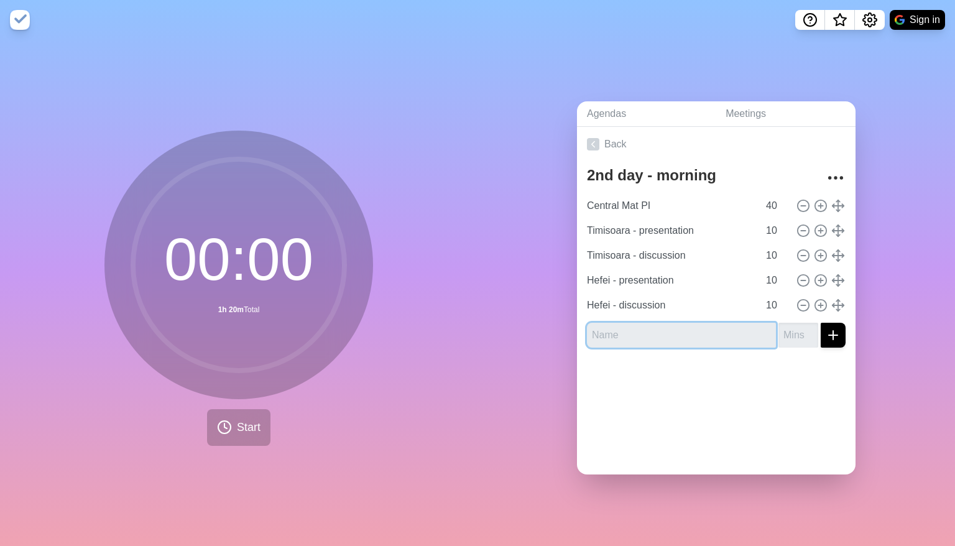
click at [607, 343] on div "2nd day - morning Central Mat PI 40 Timisoara - presentation 10 Timisoara - dis…" at bounding box center [716, 260] width 278 height 196
paste input "Extra time"
type input "Extra time"
click at [778, 334] on input "number" at bounding box center [798, 335] width 40 height 25
type input "15"
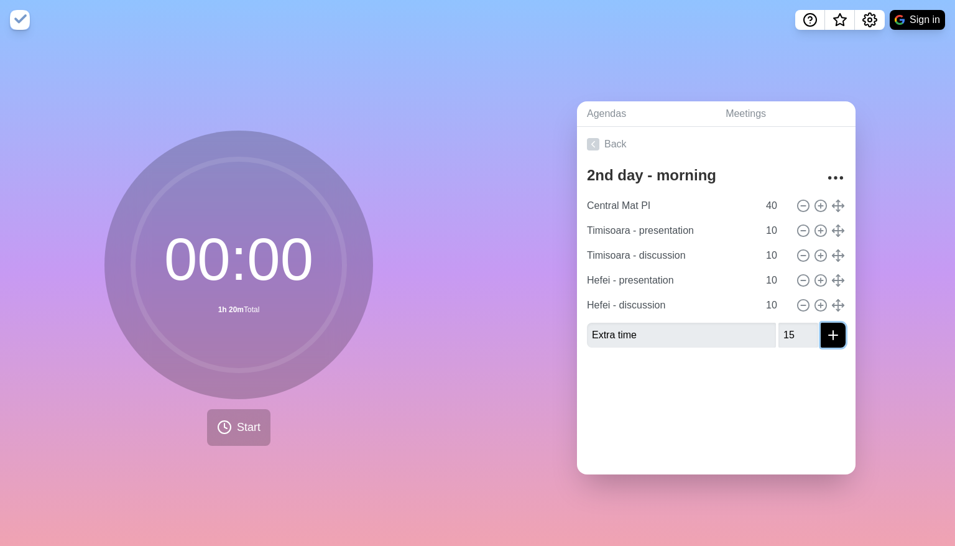
click at [825, 327] on icon "submit" at bounding box center [832, 334] width 15 height 15
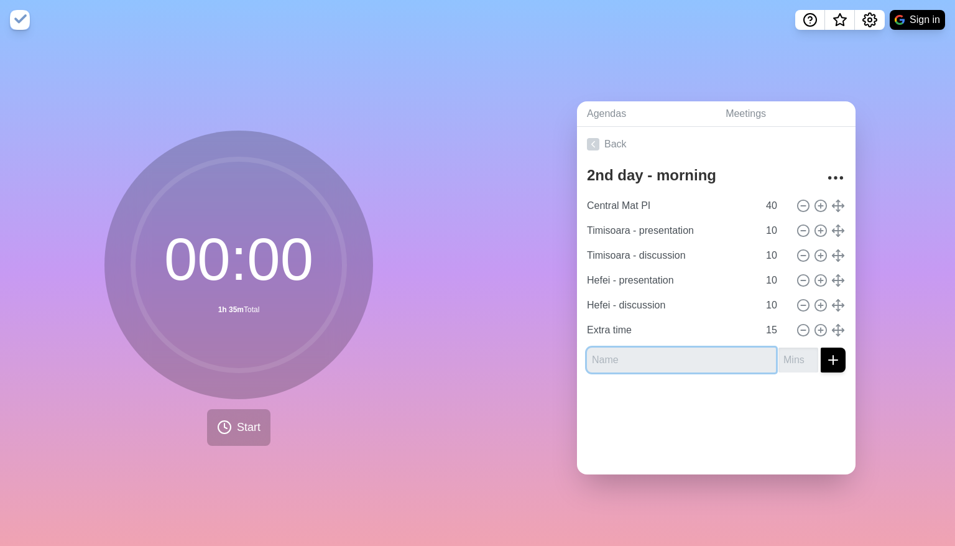
click at [631, 352] on input "text" at bounding box center [681, 359] width 189 height 25
paste input "Break"
type input "Break"
click at [778, 357] on input "number" at bounding box center [798, 359] width 40 height 25
type input "30"
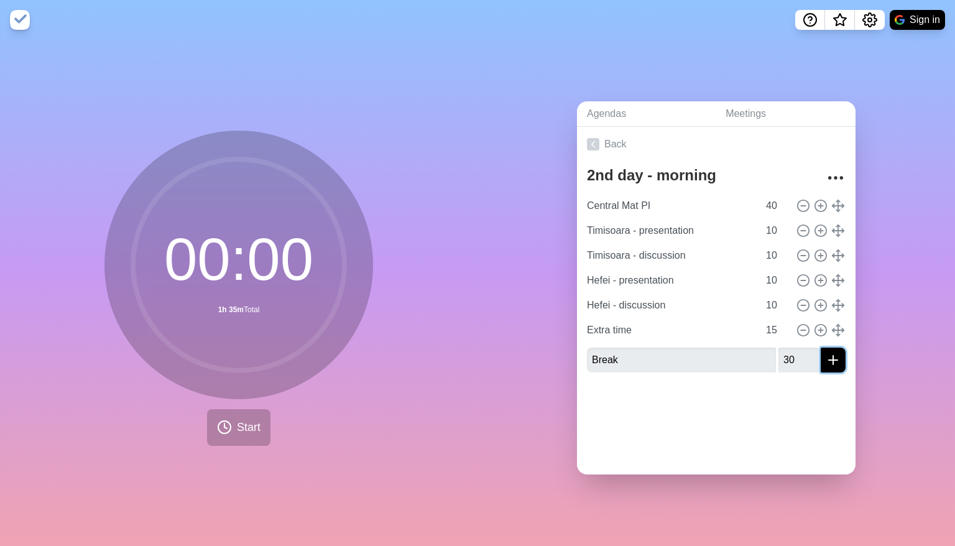
click at [825, 359] on icon "submit" at bounding box center [832, 359] width 15 height 15
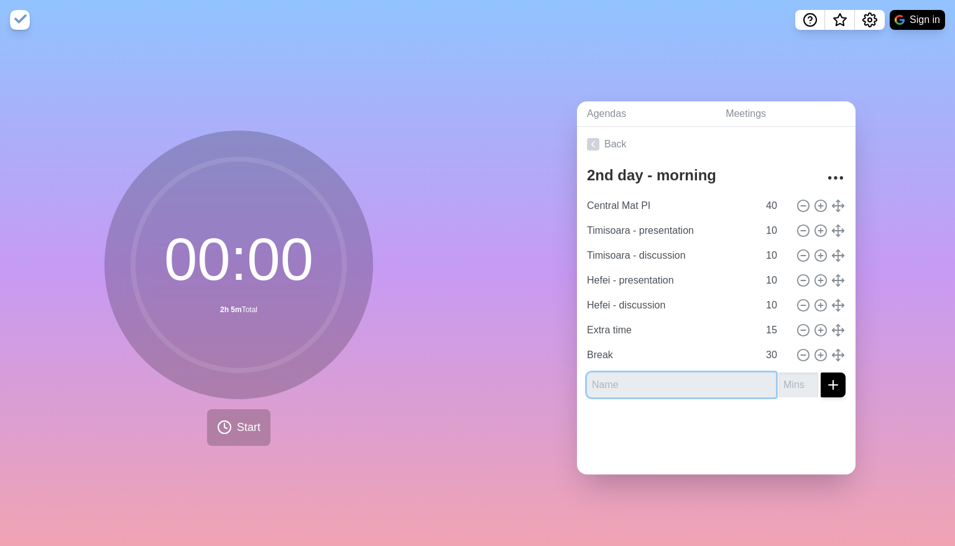
click at [648, 374] on input "text" at bounding box center [681, 384] width 189 height 25
paste input "Camaçari - presentation"
type input "Camaçari - presentation"
click at [782, 386] on input "number" at bounding box center [798, 384] width 40 height 25
type input "10"
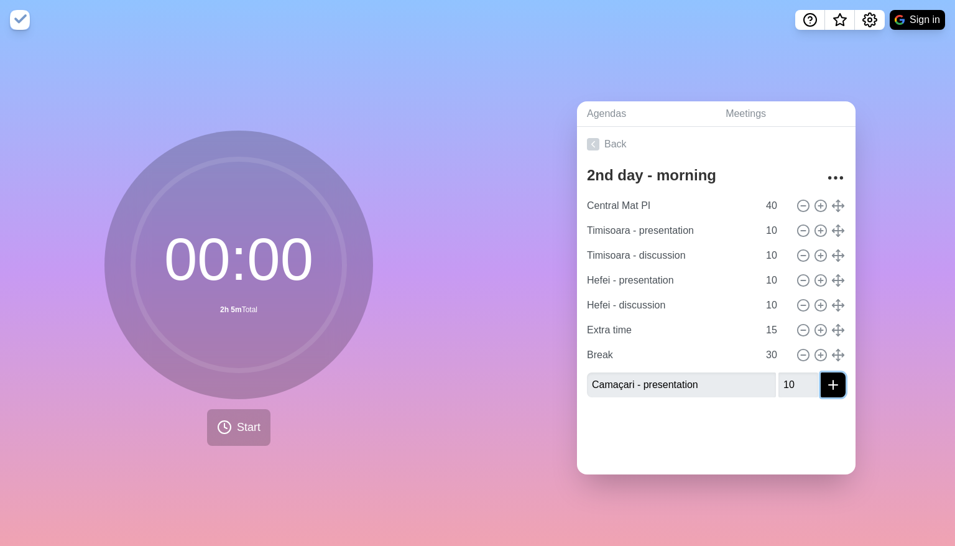
click at [825, 384] on icon "submit" at bounding box center [832, 384] width 15 height 15
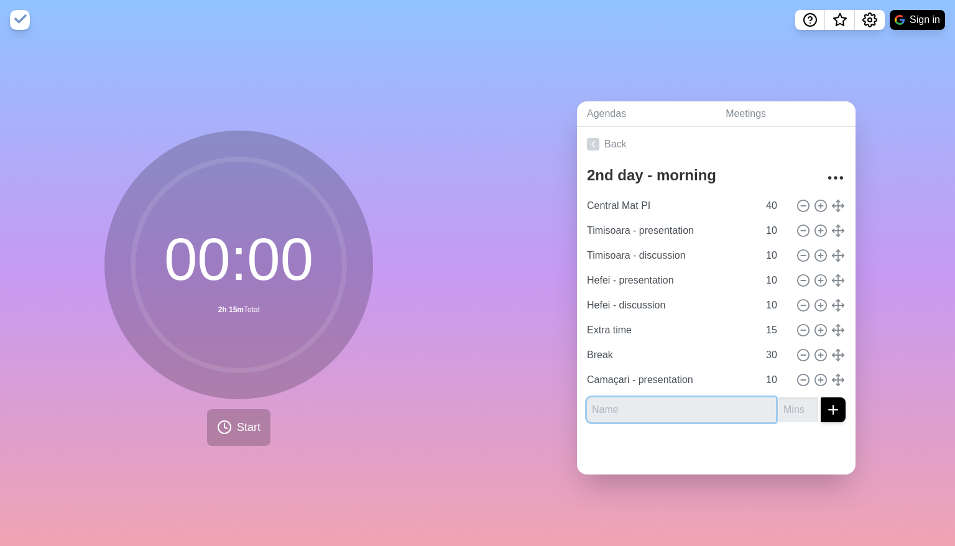
click at [651, 399] on input "text" at bounding box center [681, 409] width 189 height 25
paste input "Camaçari - discussion"
type input "Camaçari - discussion"
click at [778, 404] on input "number" at bounding box center [798, 409] width 40 height 25
type input "10"
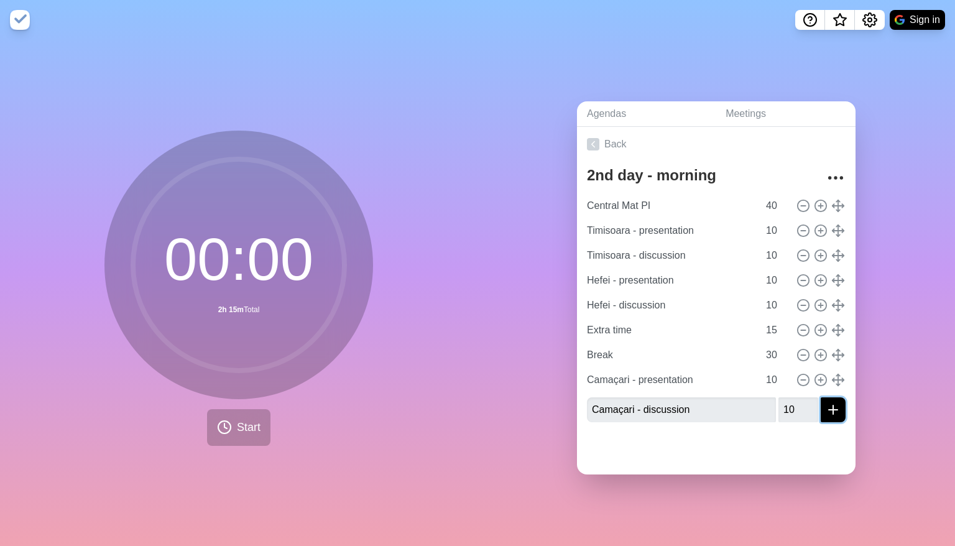
click at [825, 403] on icon "submit" at bounding box center [832, 409] width 15 height 15
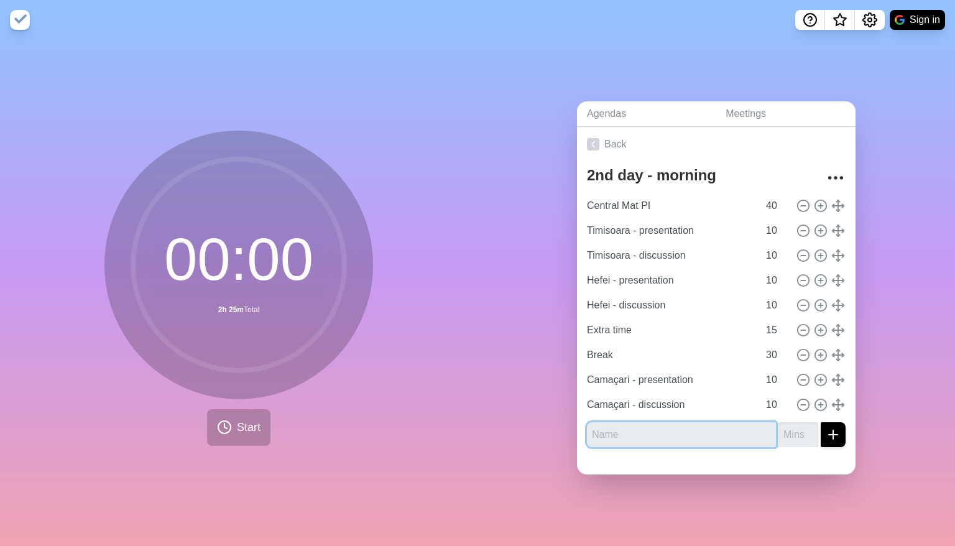
click at [649, 436] on input "text" at bounding box center [681, 434] width 189 height 25
paste input "Puchov - presentation"
type input "Puchov - presentation"
click at [778, 424] on input "number" at bounding box center [798, 434] width 40 height 25
type input "10"
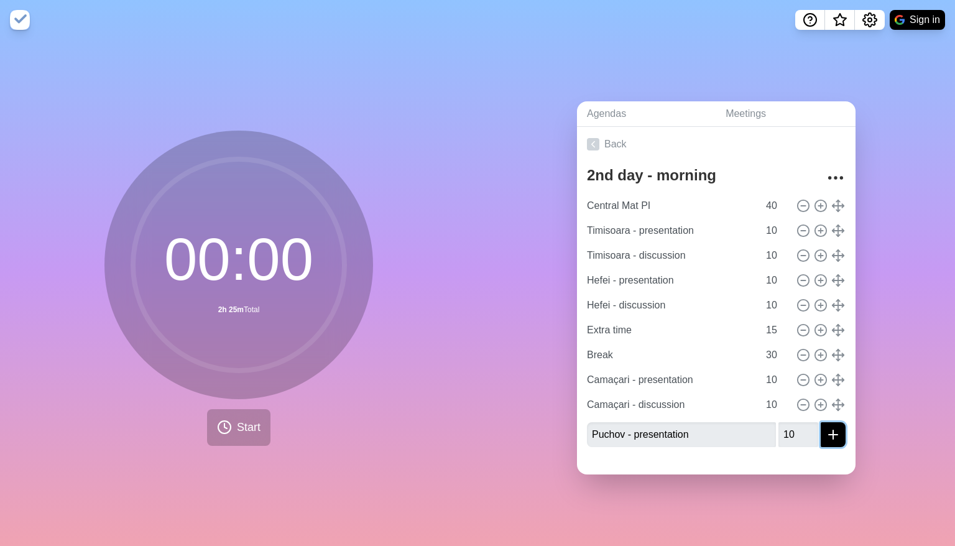
click at [820, 438] on button "submit" at bounding box center [832, 434] width 25 height 25
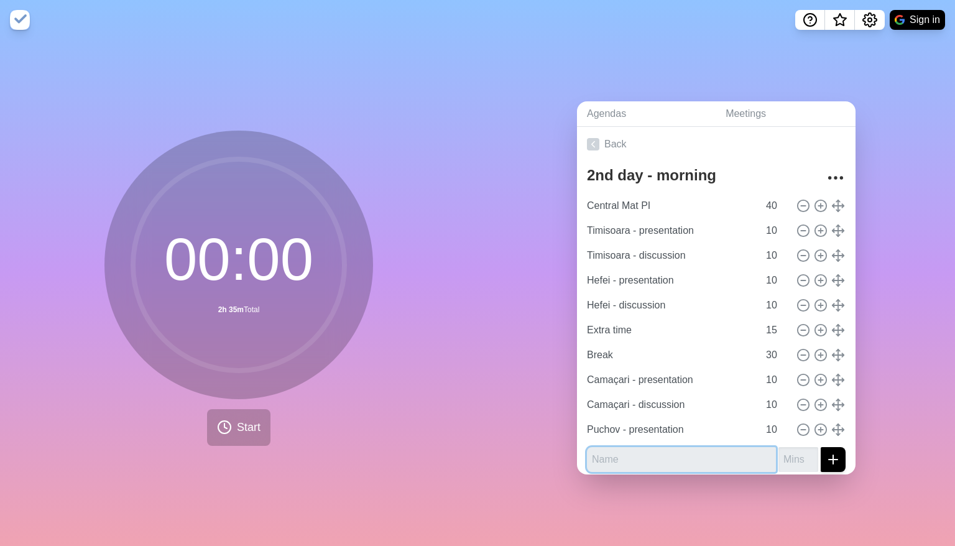
click at [615, 460] on input "text" at bounding box center [681, 459] width 189 height 25
type input "v"
paste input "Puchov - discussion"
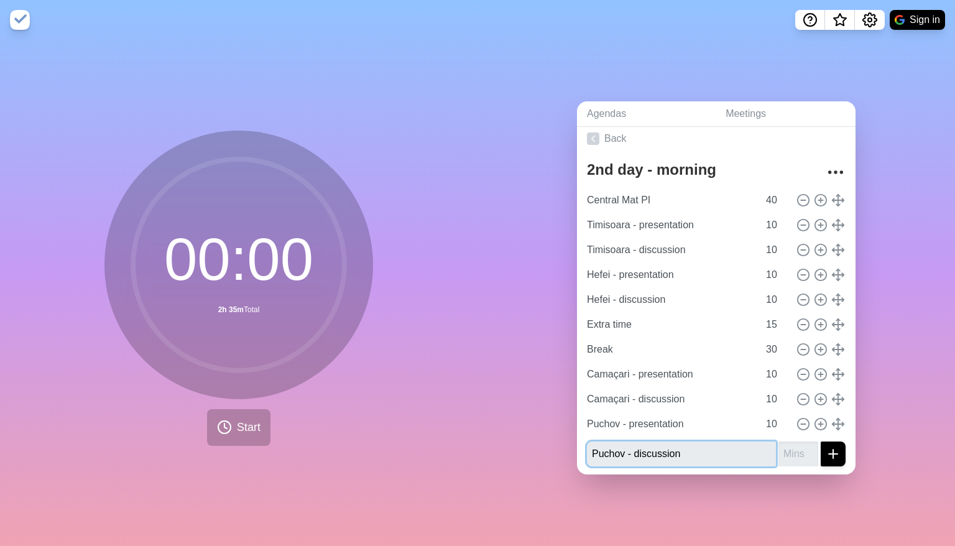
type input "Puchov - discussion"
click at [787, 452] on input "number" at bounding box center [798, 453] width 40 height 25
type input "10"
click at [828, 441] on button "submit" at bounding box center [832, 453] width 25 height 25
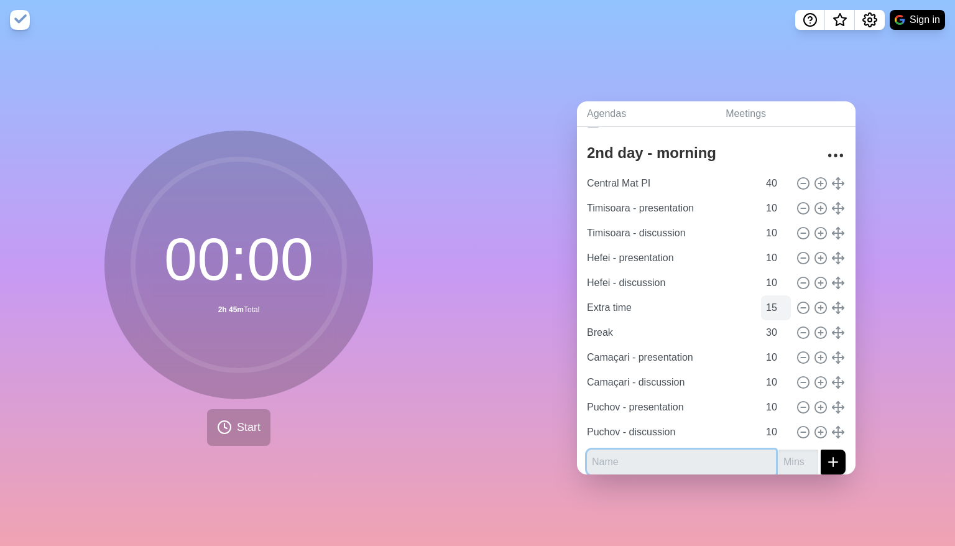
scroll to position [30, 0]
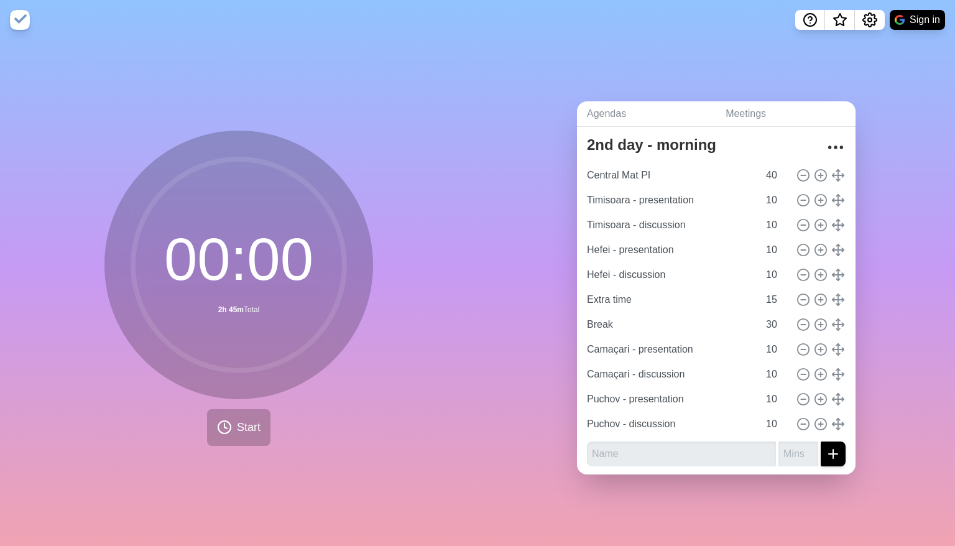
click at [625, 436] on form at bounding box center [716, 451] width 259 height 30
click at [619, 451] on input "text" at bounding box center [681, 453] width 189 height 25
paste input "Clinton - presentation"
type input "Clinton - presentation"
click at [778, 449] on input "number" at bounding box center [798, 453] width 40 height 25
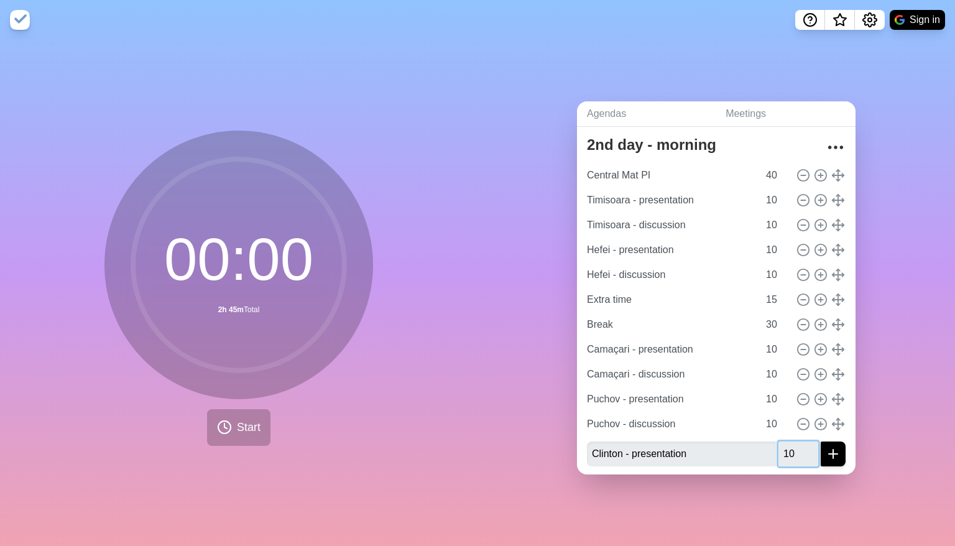
type input "10"
click at [825, 451] on icon "submit" at bounding box center [832, 453] width 15 height 15
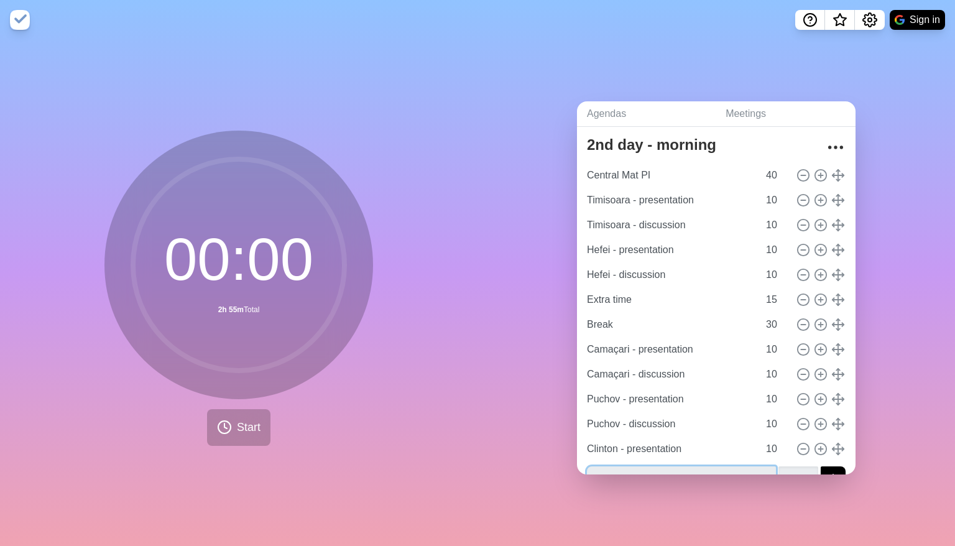
scroll to position [55, 0]
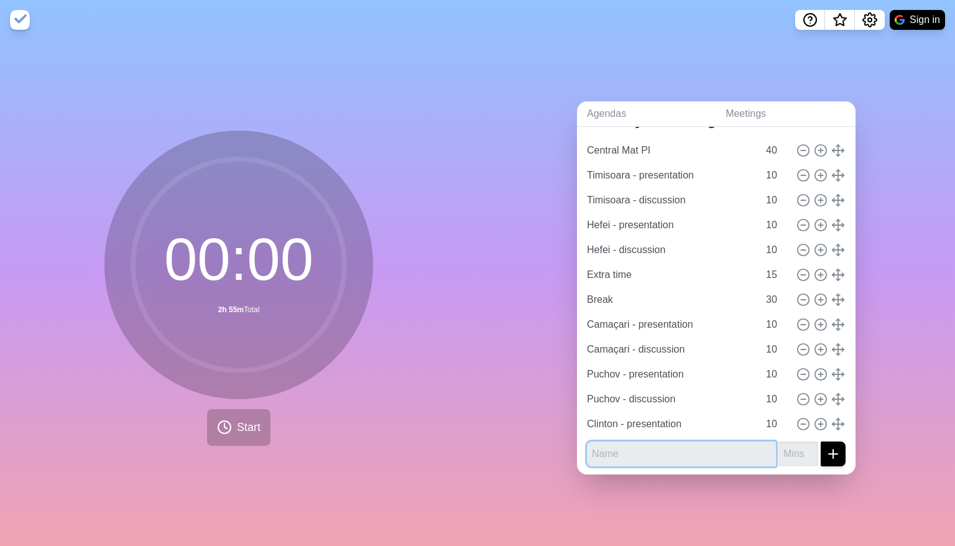
click at [631, 454] on input "text" at bounding box center [681, 453] width 189 height 25
paste input "Clinton - discussion"
type input "Clinton - discussion"
click at [784, 441] on input "number" at bounding box center [798, 453] width 40 height 25
type input "10"
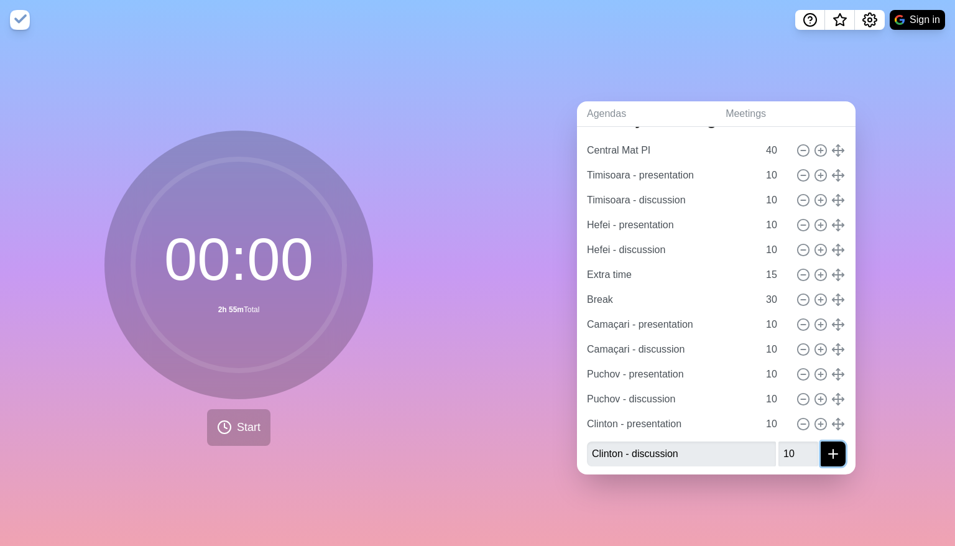
click at [825, 446] on icon "submit" at bounding box center [832, 453] width 15 height 15
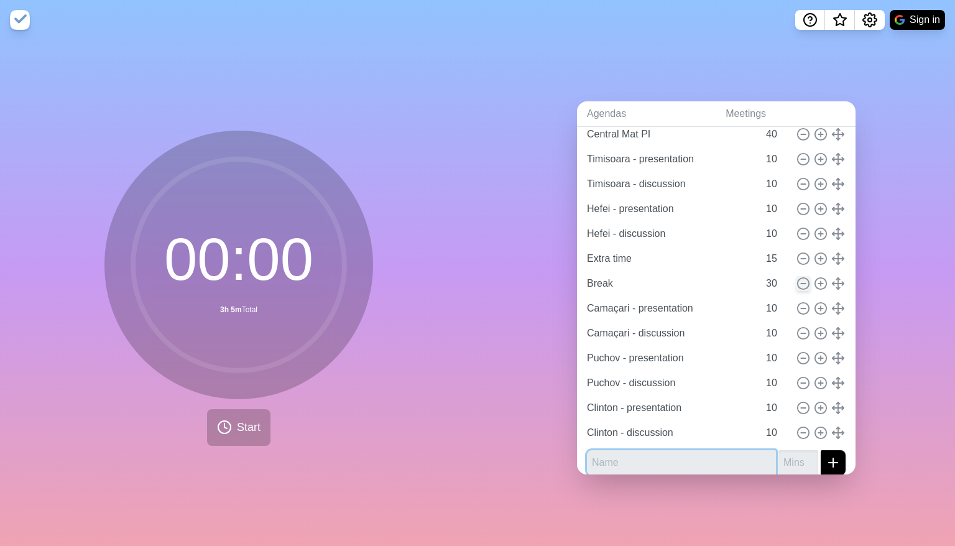
scroll to position [80, 0]
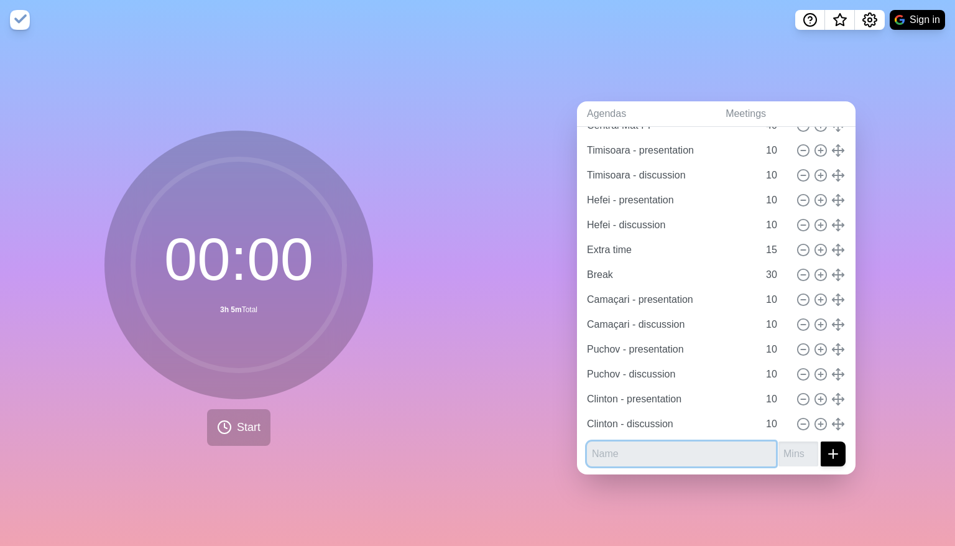
click at [651, 449] on input "text" at bounding box center [681, 453] width 189 height 25
paste input "Sumter - presentation"
type input "Sumter - presentation"
click at [778, 441] on input "number" at bounding box center [798, 453] width 40 height 25
type input "10"
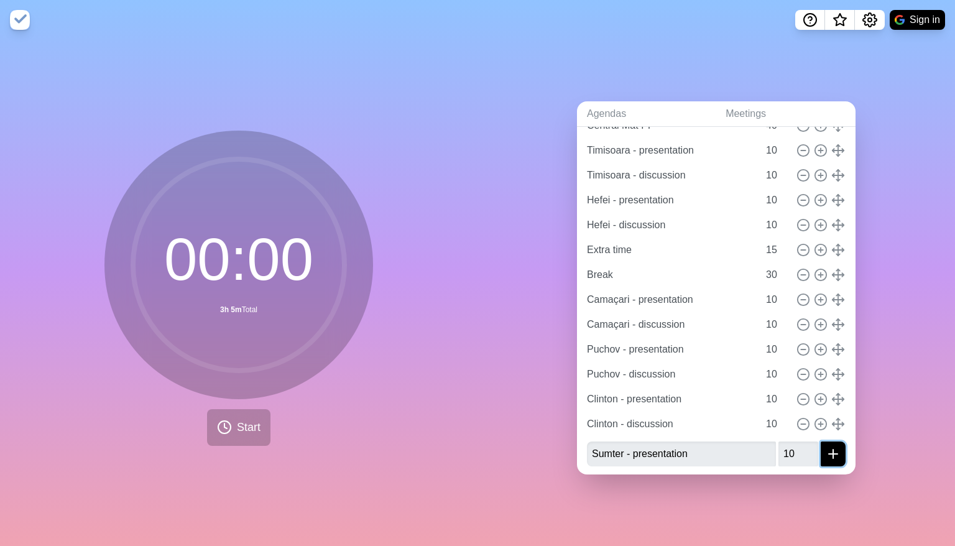
click at [829, 446] on button "submit" at bounding box center [832, 453] width 25 height 25
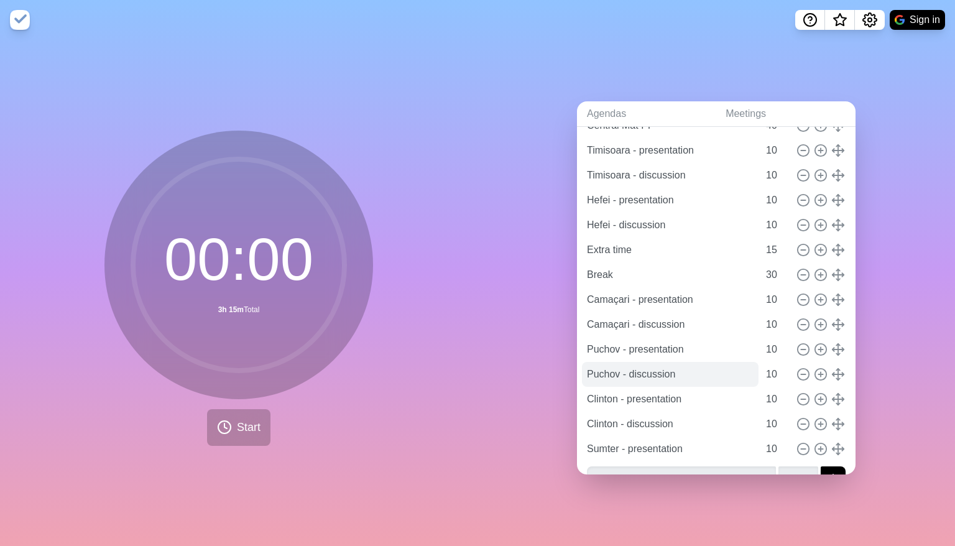
scroll to position [105, 0]
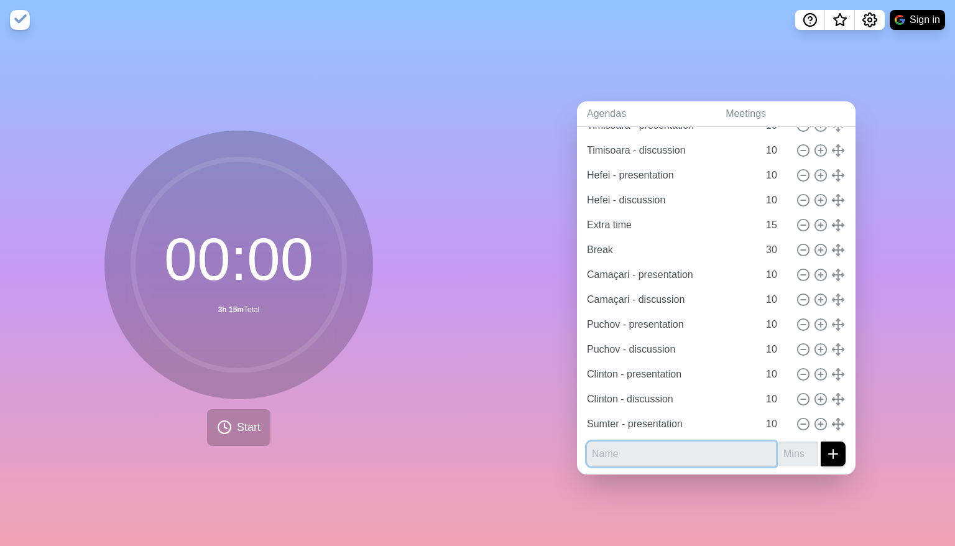
click at [648, 441] on input "text" at bounding box center [681, 453] width 189 height 25
paste input "Sumter - discussion"
type input "Sumter - discussion"
click at [778, 446] on input "number" at bounding box center [798, 453] width 40 height 25
type input "10"
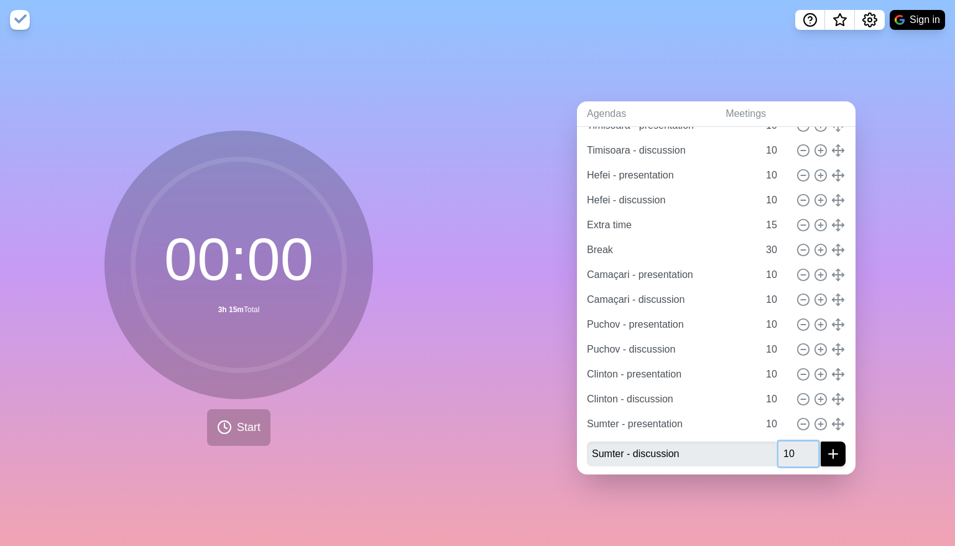
click at [820, 441] on button "submit" at bounding box center [832, 453] width 25 height 25
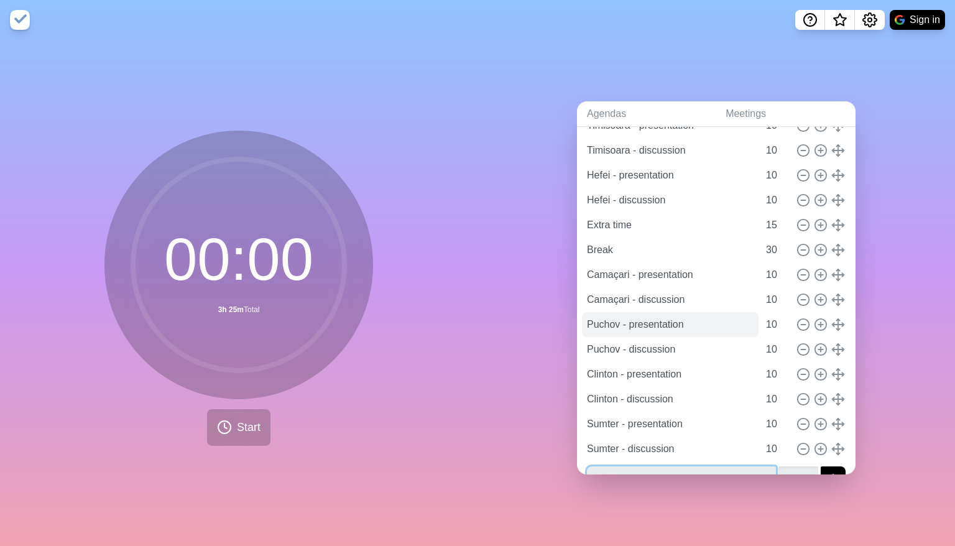
scroll to position [130, 0]
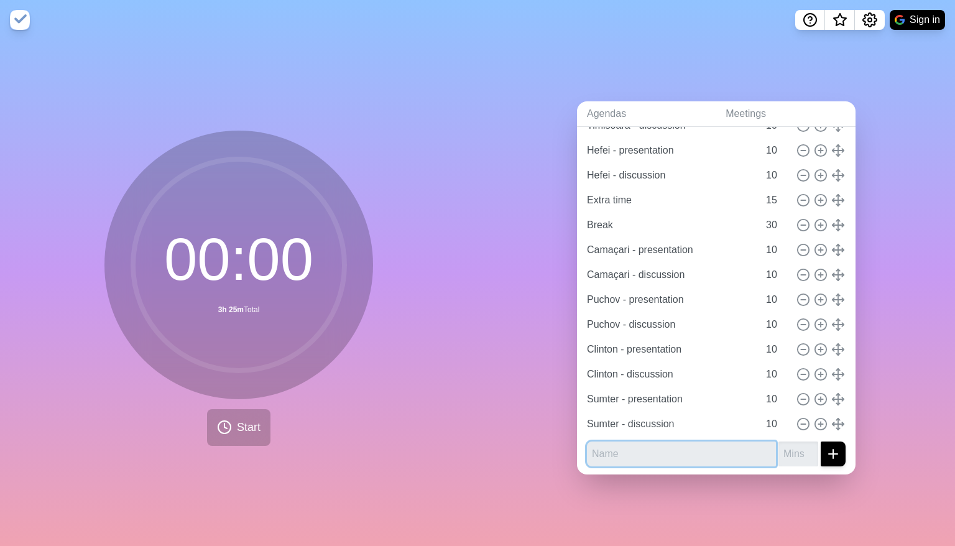
click at [623, 450] on input "text" at bounding box center [681, 453] width 189 height 25
paste input "SLP - presentation"
type input "SLP - presentation"
click at [778, 442] on input "number" at bounding box center [798, 453] width 40 height 25
type input "10"
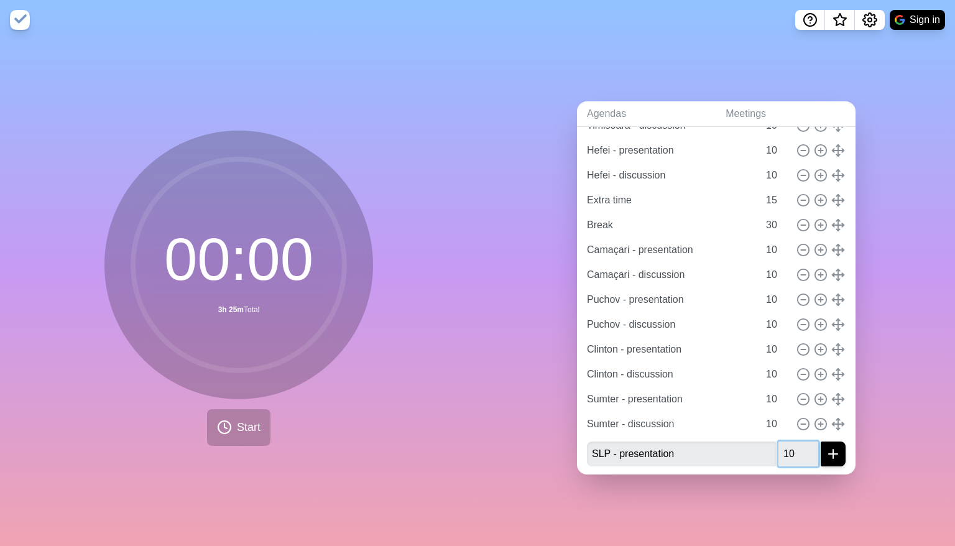
click at [820, 441] on button "submit" at bounding box center [832, 453] width 25 height 25
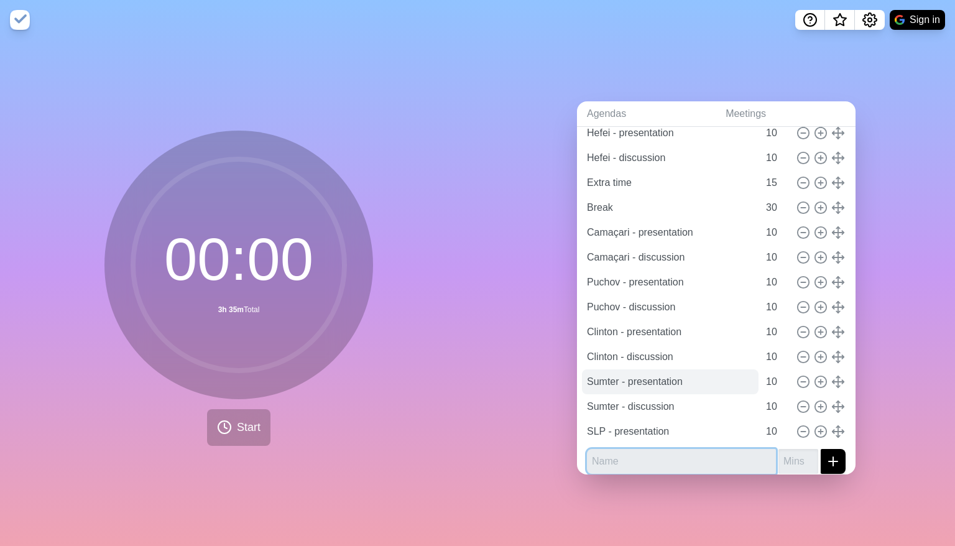
scroll to position [155, 0]
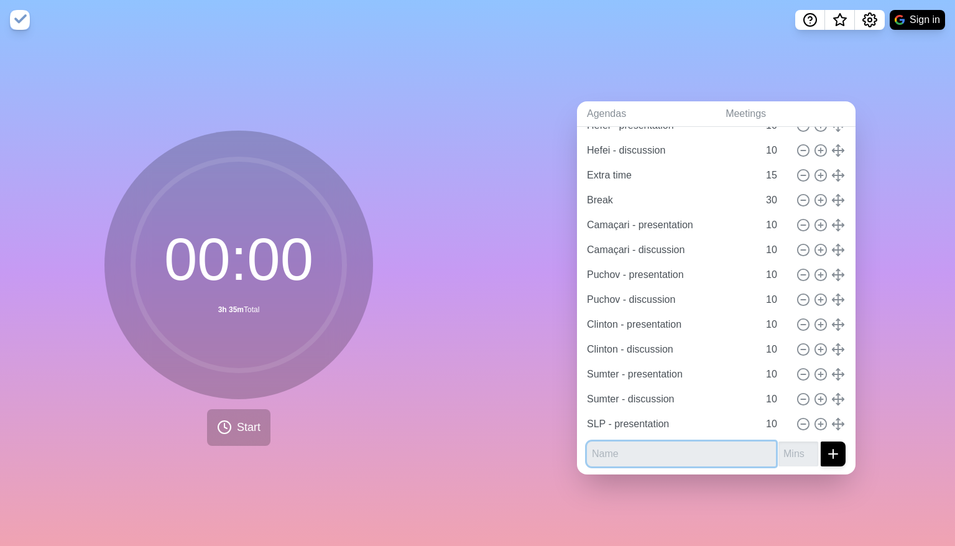
click at [631, 453] on input "text" at bounding box center [681, 453] width 189 height 25
paste input "SLP - discussion"
type input "SLP - discussion"
click at [785, 452] on input "number" at bounding box center [798, 453] width 40 height 25
type input "10"
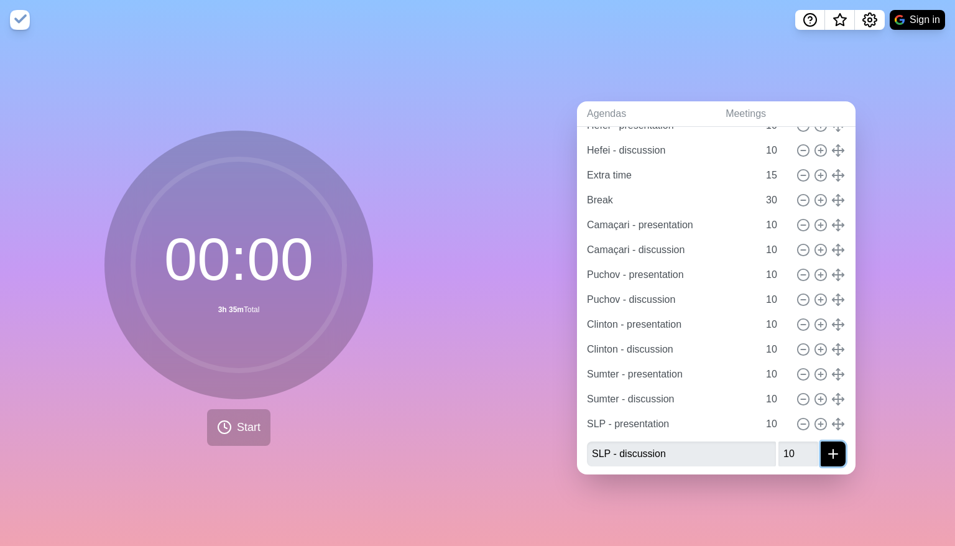
click at [825, 452] on icon "submit" at bounding box center [832, 453] width 15 height 15
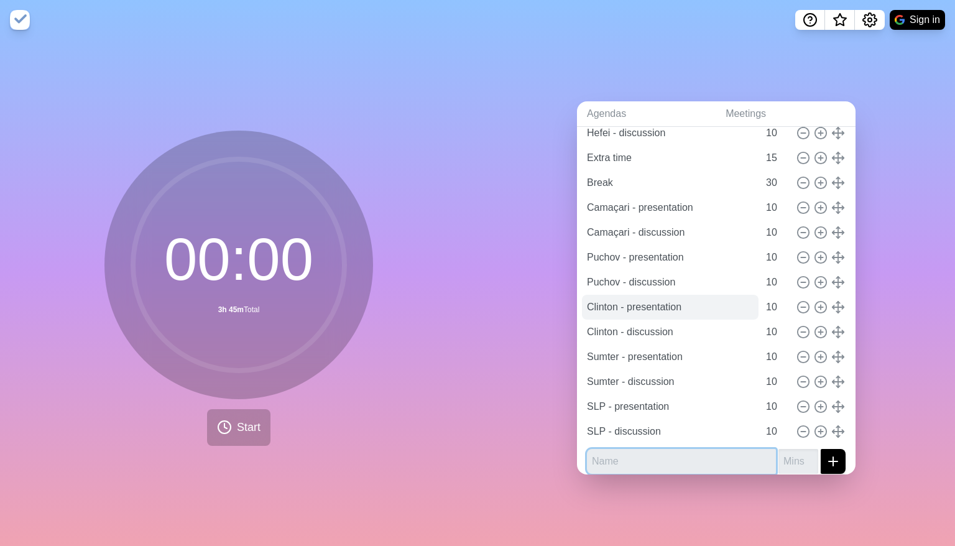
scroll to position [180, 0]
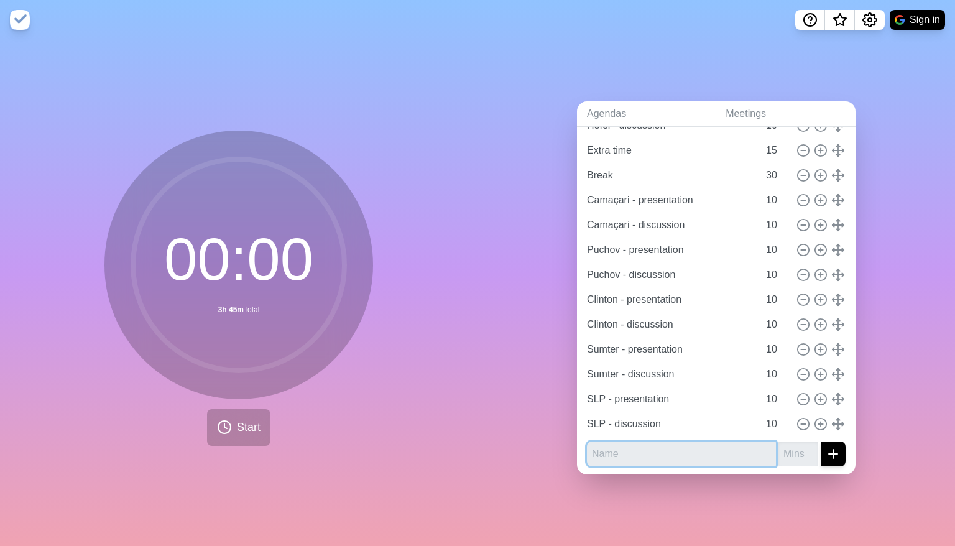
click at [636, 454] on input "text" at bounding box center [681, 453] width 189 height 25
paste input "Extra time"
type input "Extra time"
click at [778, 448] on input "number" at bounding box center [798, 453] width 40 height 25
type input "15"
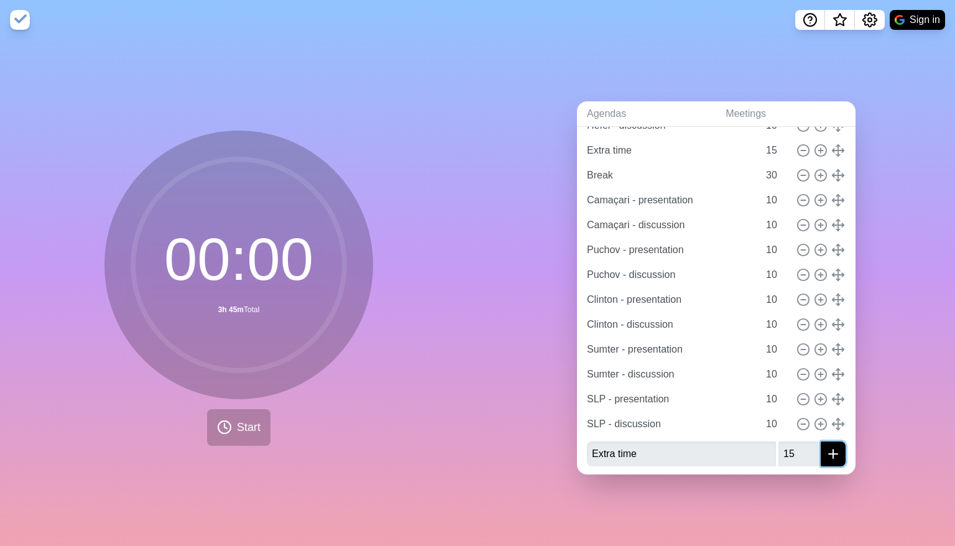
click at [825, 446] on icon "submit" at bounding box center [832, 453] width 15 height 15
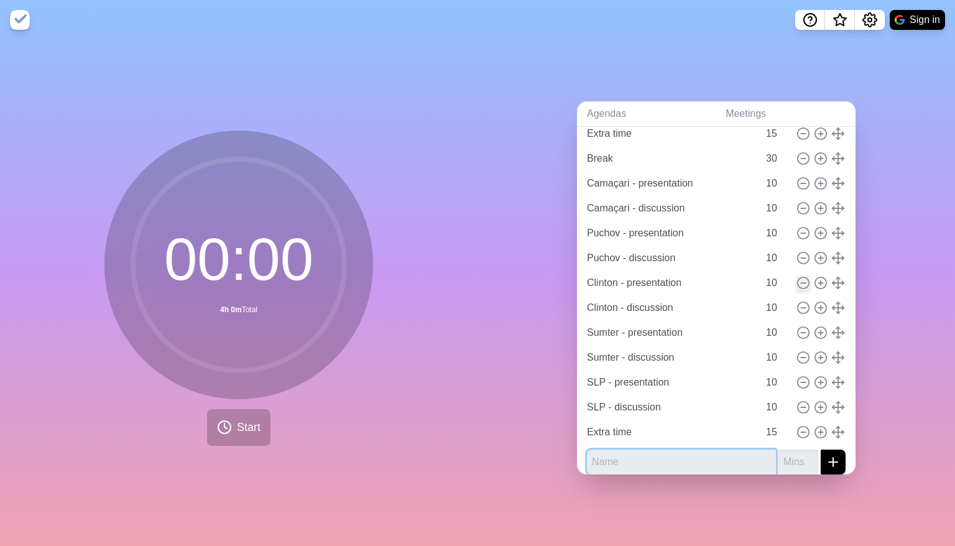
scroll to position [204, 0]
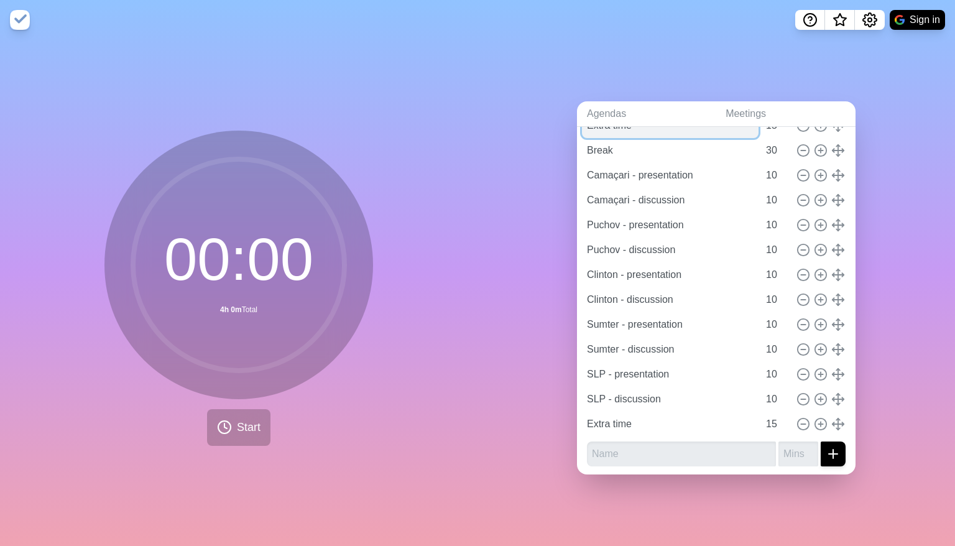
click at [615, 121] on input "Extra time" at bounding box center [670, 125] width 176 height 25
click at [615, 108] on link "Agendas" at bounding box center [646, 113] width 139 height 25
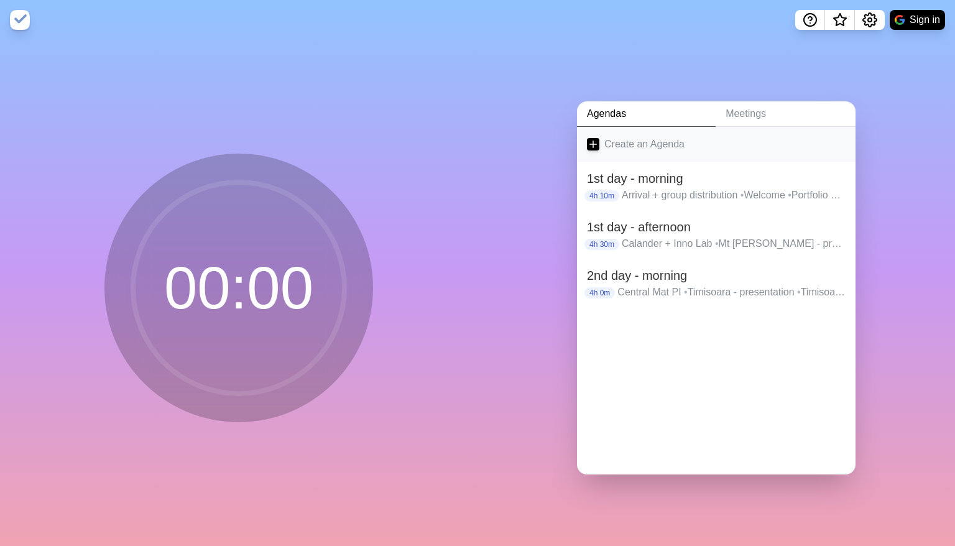
click at [636, 131] on link "Create an Agenda" at bounding box center [716, 144] width 278 height 35
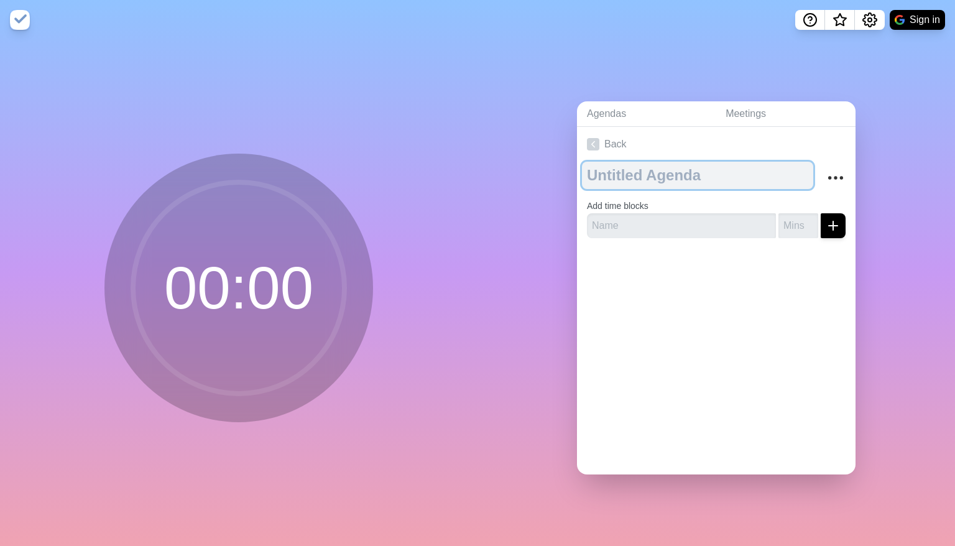
click at [656, 170] on textarea at bounding box center [697, 175] width 231 height 27
type textarea "2nd day - afternoon"
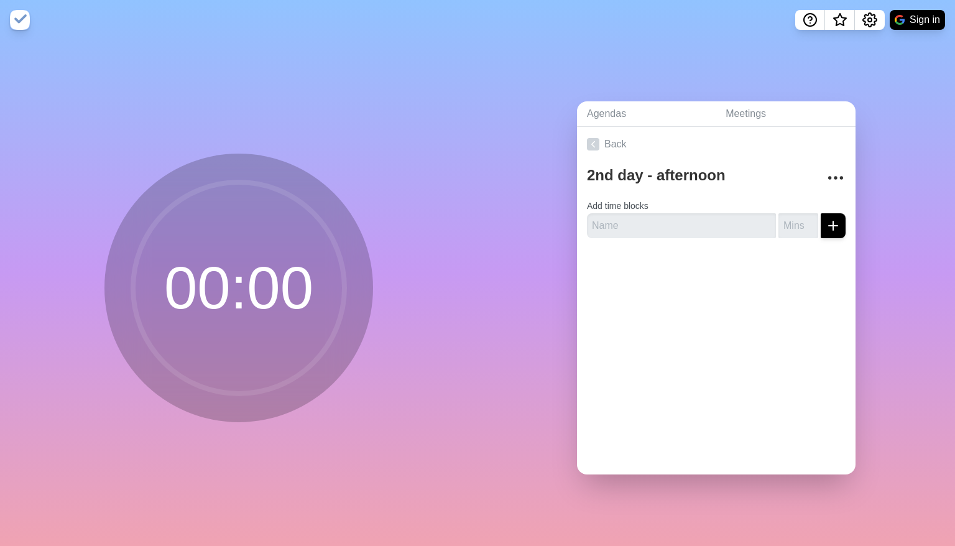
click at [621, 206] on form "Add time blocks" at bounding box center [716, 215] width 259 height 45
click at [616, 221] on input "text" at bounding box center [681, 225] width 189 height 25
paste input "RF Lab visit"
type input "RF Lab visit"
click at [784, 223] on input "number" at bounding box center [798, 225] width 40 height 25
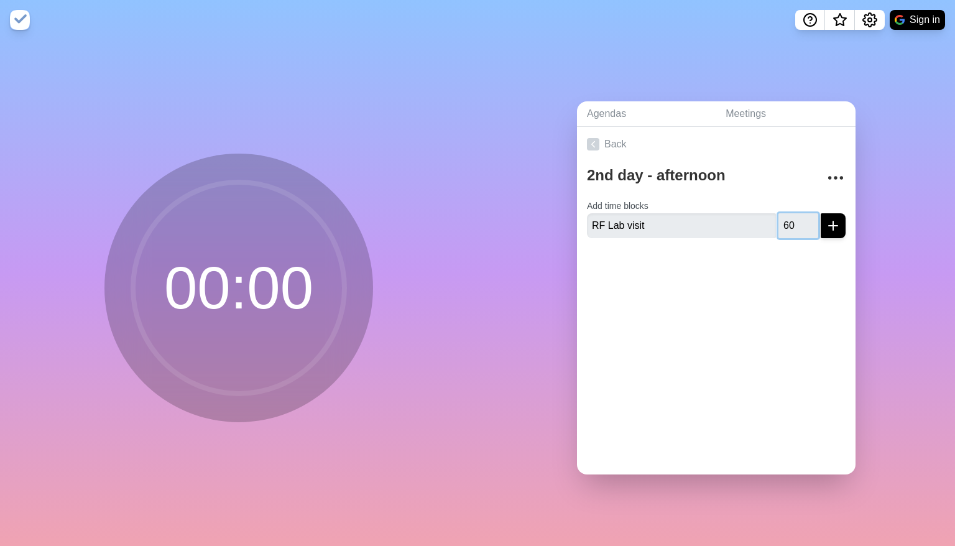
type input "60"
click at [825, 218] on icon "submit" at bounding box center [832, 225] width 15 height 15
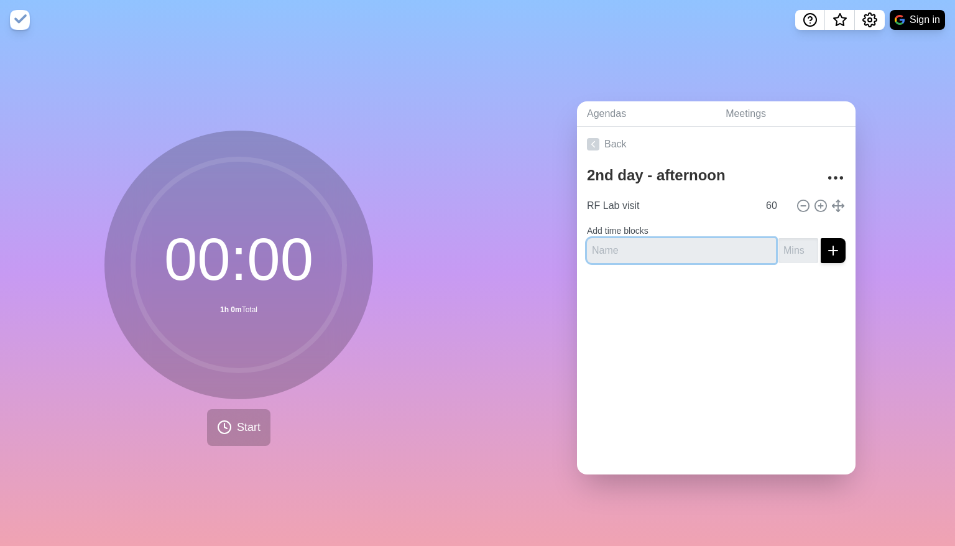
click at [676, 240] on input "text" at bounding box center [681, 250] width 189 height 25
paste input "Sarreguemines - presentation"
type input "Sarreguemines - presentation"
click at [778, 243] on input "number" at bounding box center [798, 250] width 40 height 25
type input "10"
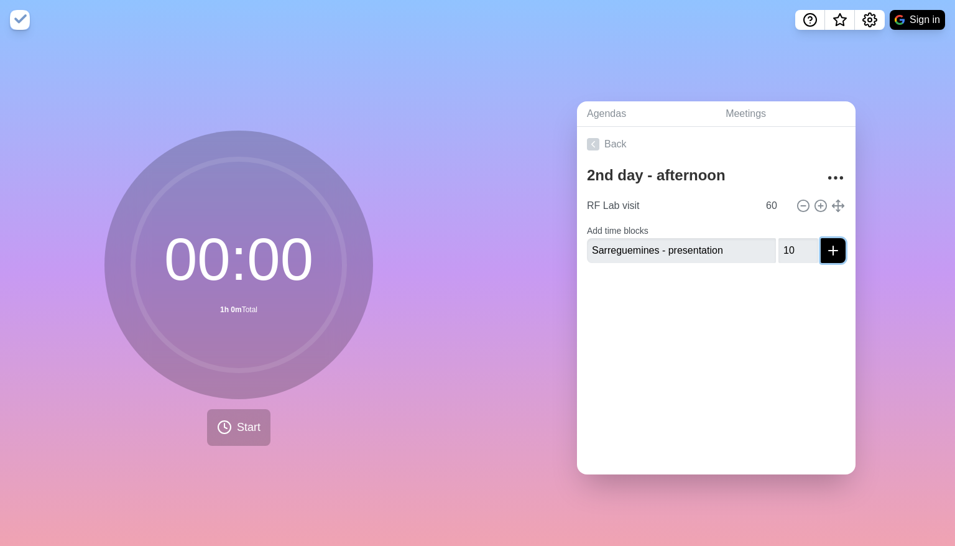
click at [828, 250] on line "submit" at bounding box center [832, 250] width 9 height 0
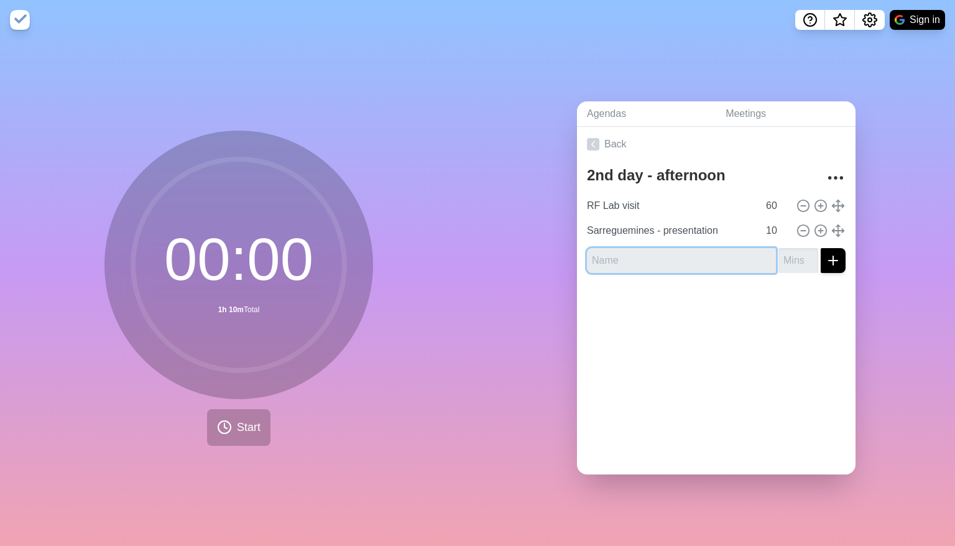
click at [616, 260] on input "text" at bounding box center [681, 260] width 189 height 25
paste input "Sarreguemines - discussion"
type input "Sarreguemines - discussion"
click at [778, 258] on input "number" at bounding box center [798, 260] width 40 height 25
type input "10"
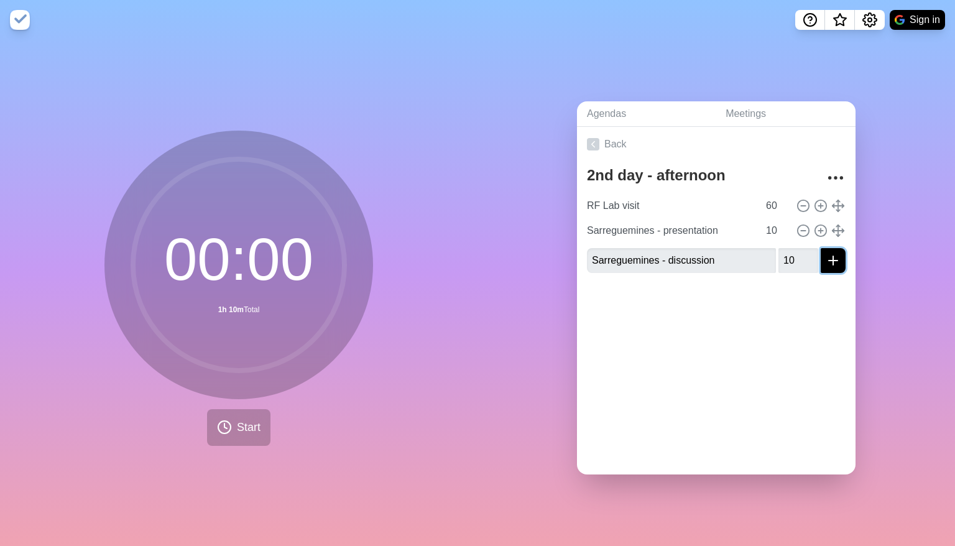
click at [820, 262] on button "submit" at bounding box center [832, 260] width 25 height 25
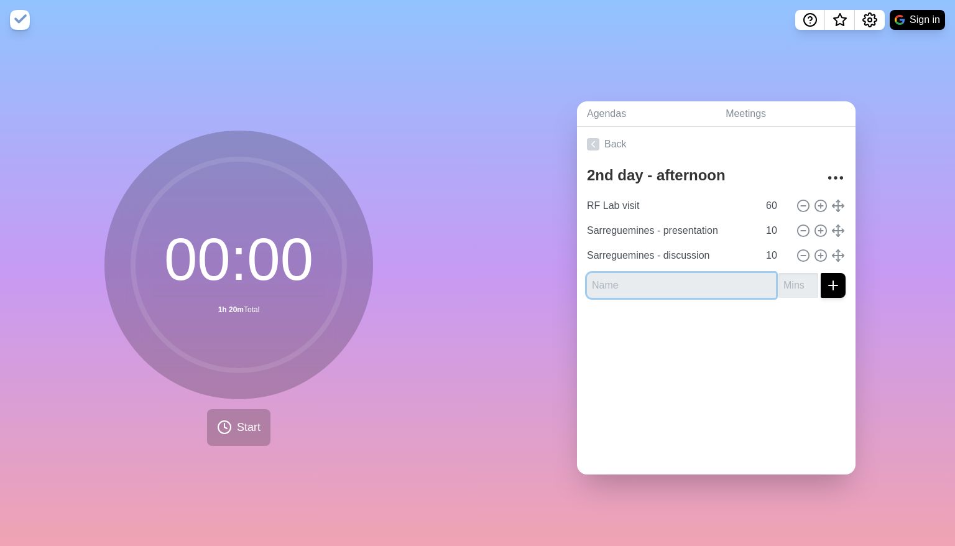
click at [616, 273] on input "text" at bounding box center [681, 285] width 189 height 25
paste input "Rayong - presentation"
type input "Rayong - presentation"
click at [797, 279] on input "1" at bounding box center [798, 285] width 40 height 25
type input "10"
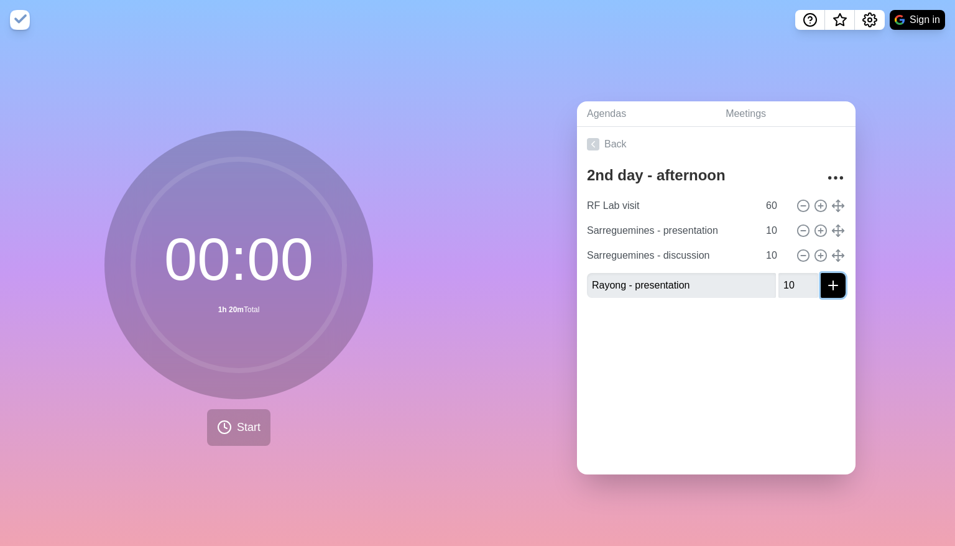
click at [826, 283] on button "submit" at bounding box center [832, 285] width 25 height 25
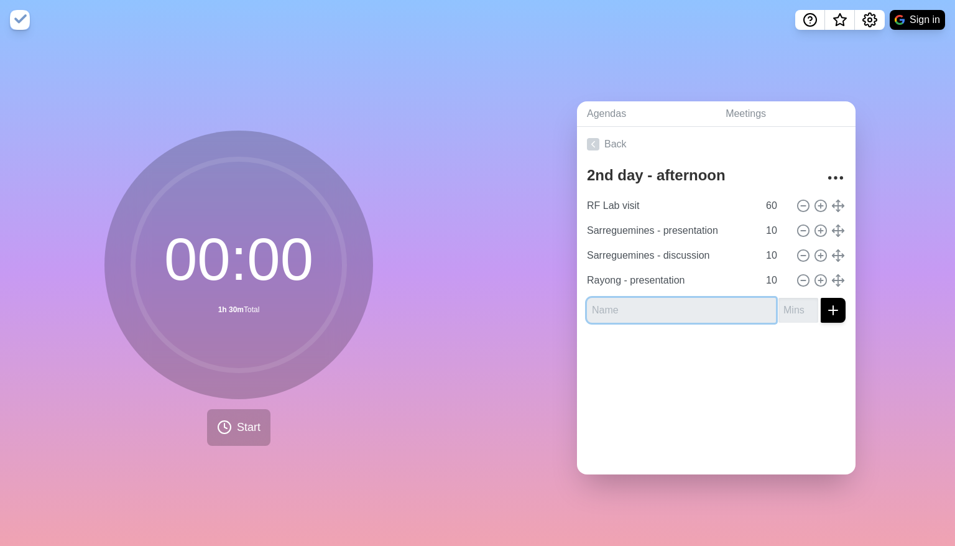
click at [648, 298] on input "text" at bounding box center [681, 310] width 189 height 25
paste input "Rayong - discussion"
type input "Rayong - discussion"
click at [780, 305] on input "number" at bounding box center [798, 310] width 40 height 25
type input "10"
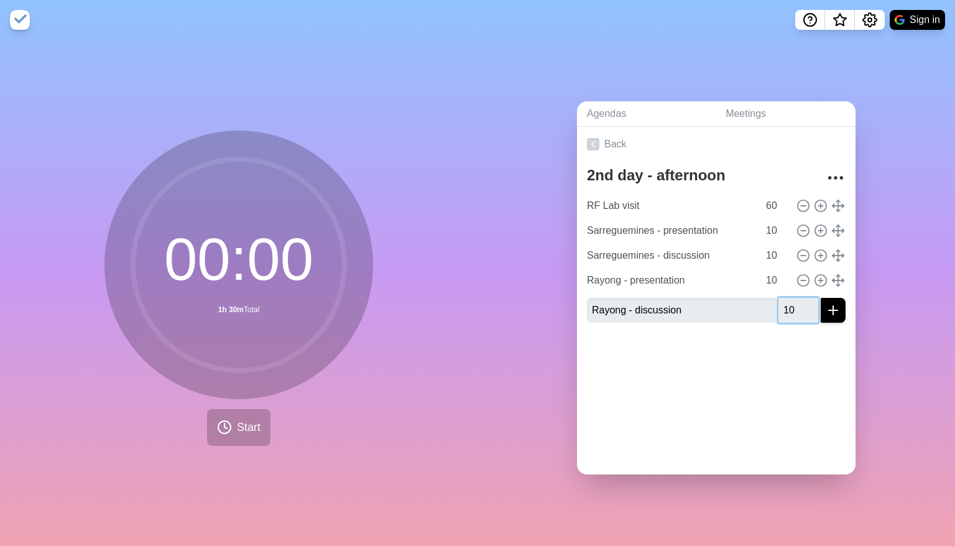
click at [820, 298] on button "submit" at bounding box center [832, 310] width 25 height 25
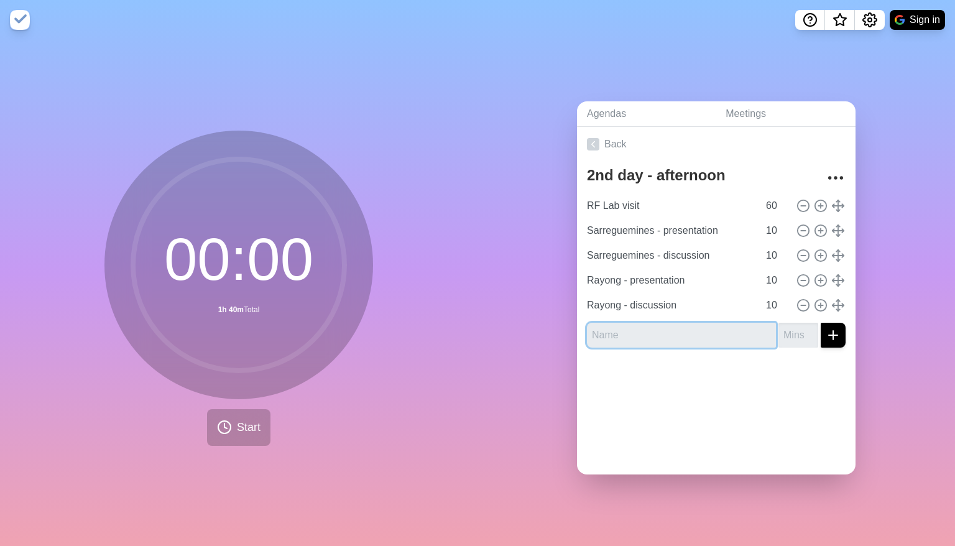
click at [648, 332] on input "text" at bounding box center [681, 335] width 189 height 25
paste input "Break"
type input "Break"
click at [778, 331] on input "number" at bounding box center [798, 335] width 40 height 25
type input "30"
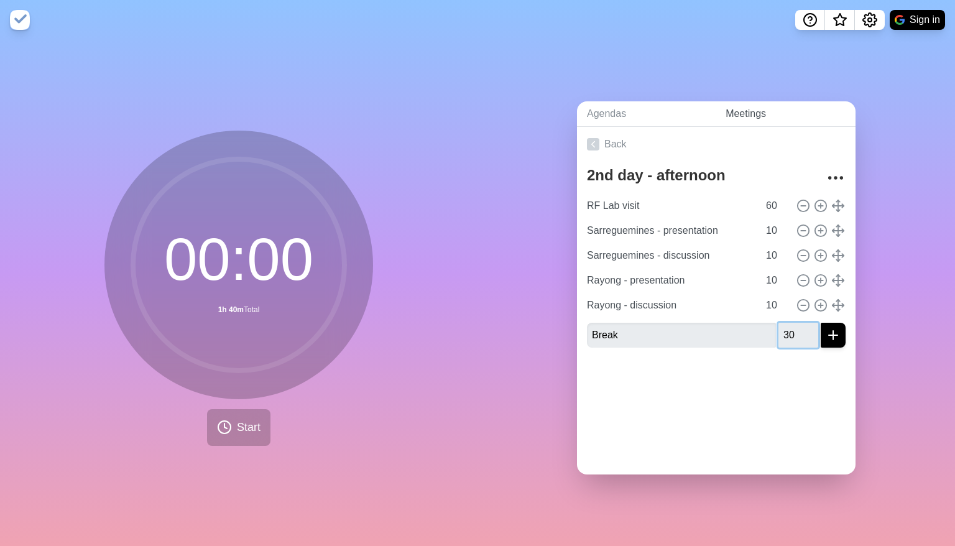
click at [820, 323] on button "submit" at bounding box center [832, 335] width 25 height 25
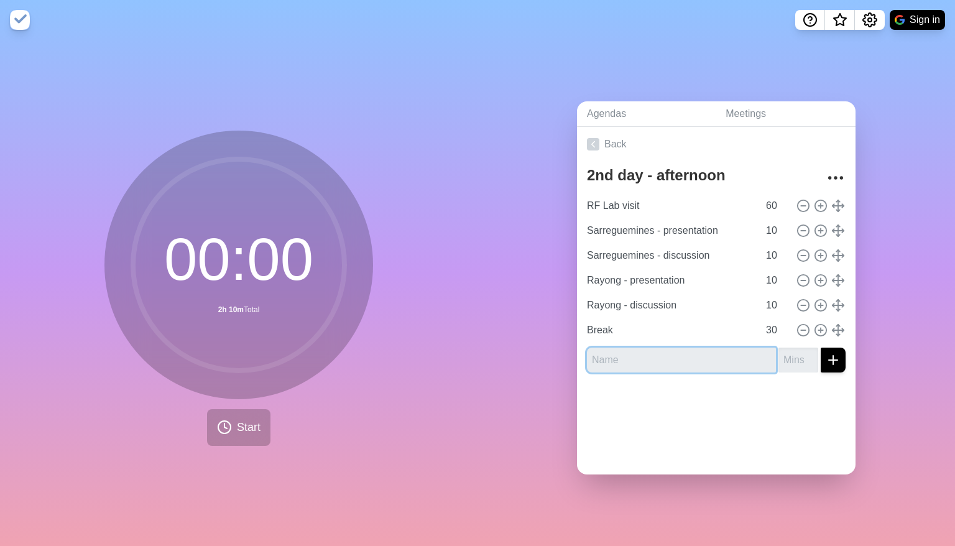
click at [612, 357] on input "text" at bounding box center [681, 359] width 189 height 25
paste input "Interactive sessions"
type input "Interactive sessions"
click at [780, 362] on input "number" at bounding box center [798, 359] width 40 height 25
type input "120"
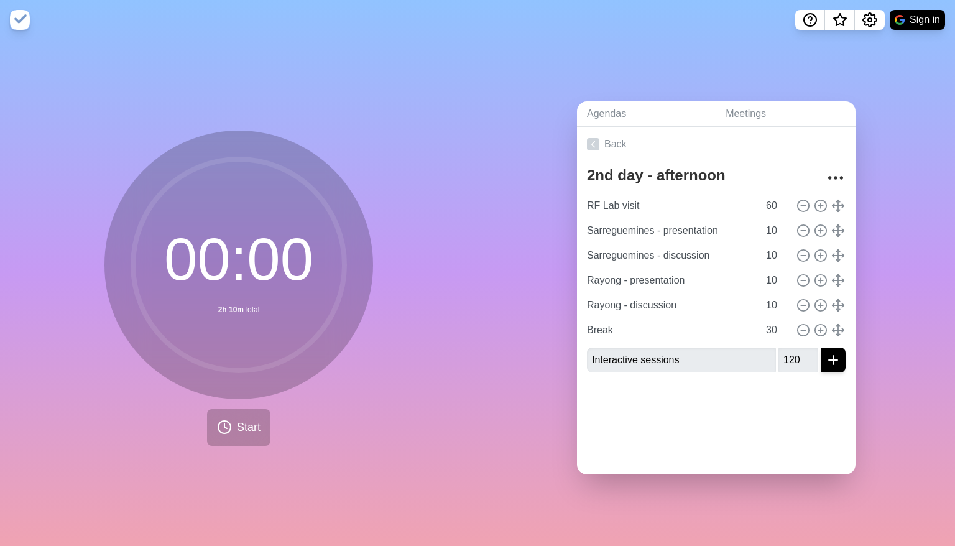
click at [805, 359] on div "Interactive sessions 120" at bounding box center [716, 359] width 259 height 25
click at [825, 352] on icon "submit" at bounding box center [832, 359] width 15 height 15
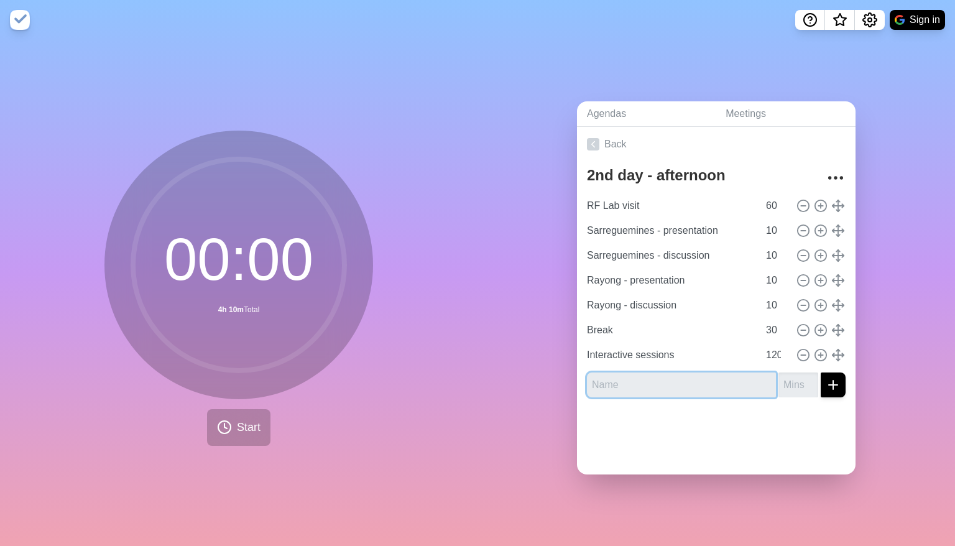
click at [616, 386] on input "text" at bounding box center [681, 384] width 189 height 25
paste input "Closing and feedback session"
click at [778, 385] on input "number" at bounding box center [798, 384] width 40 height 25
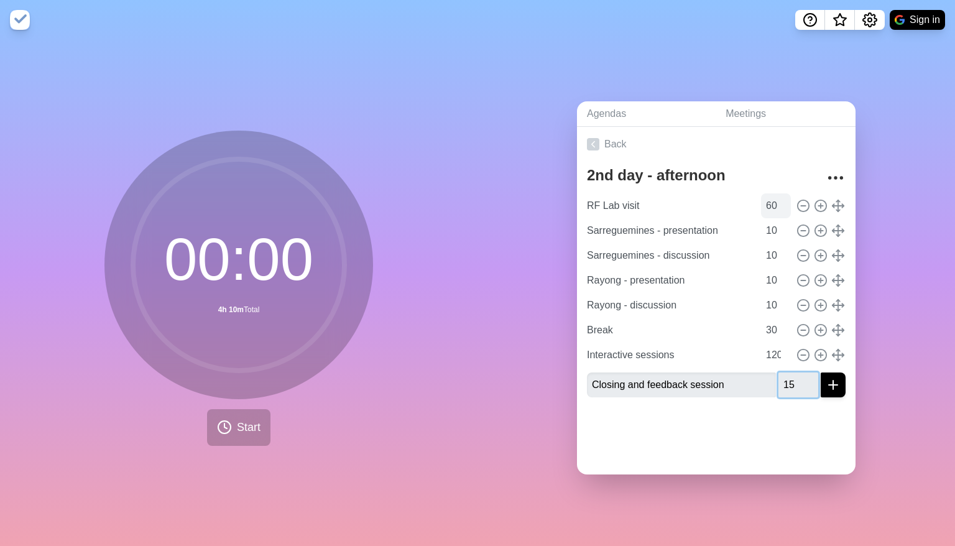
click at [820, 372] on button "submit" at bounding box center [832, 384] width 25 height 25
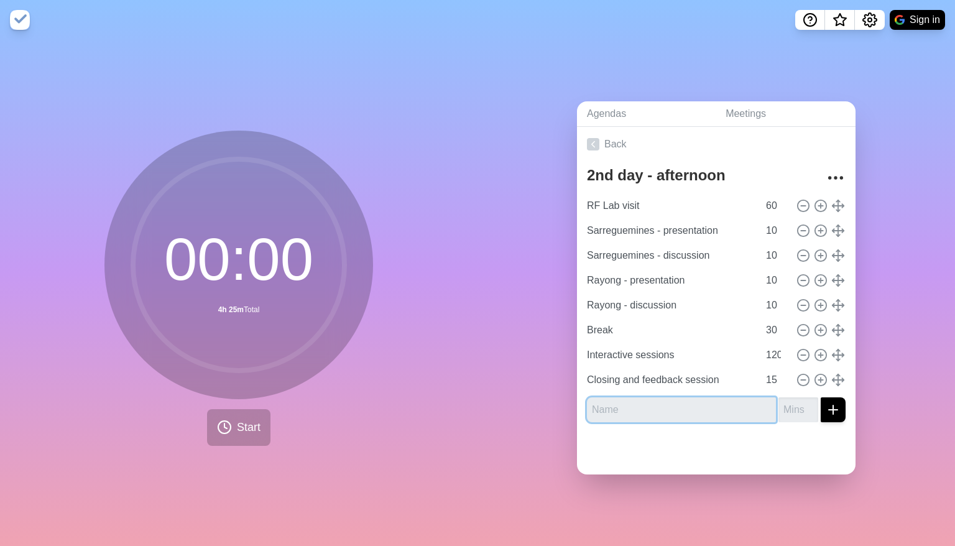
click at [600, 402] on input "text" at bounding box center [681, 409] width 189 height 25
paste input "Group photo"
click at [778, 400] on input "number" at bounding box center [798, 409] width 40 height 25
click at [825, 409] on icon "submit" at bounding box center [832, 409] width 15 height 15
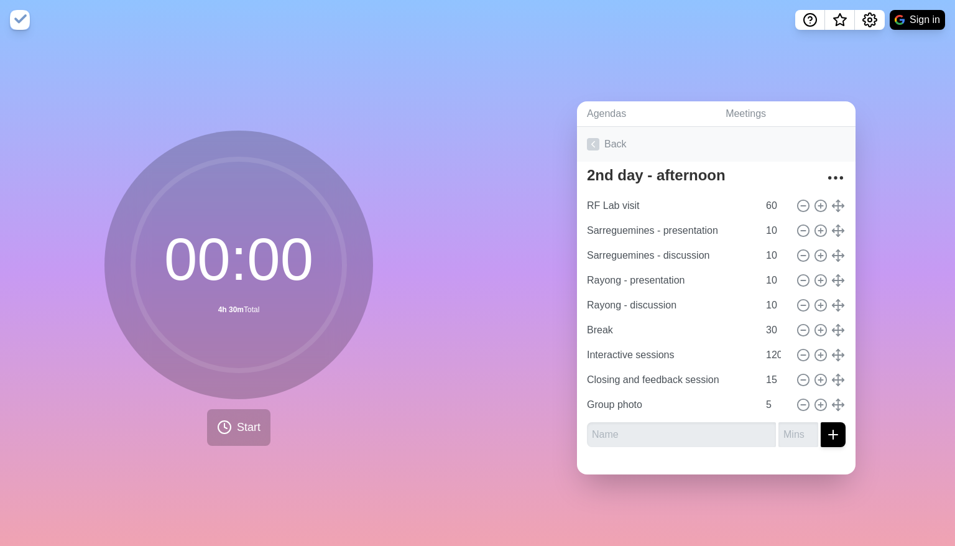
click at [582, 129] on link "Back" at bounding box center [716, 144] width 278 height 35
